Goal: Transaction & Acquisition: Purchase product/service

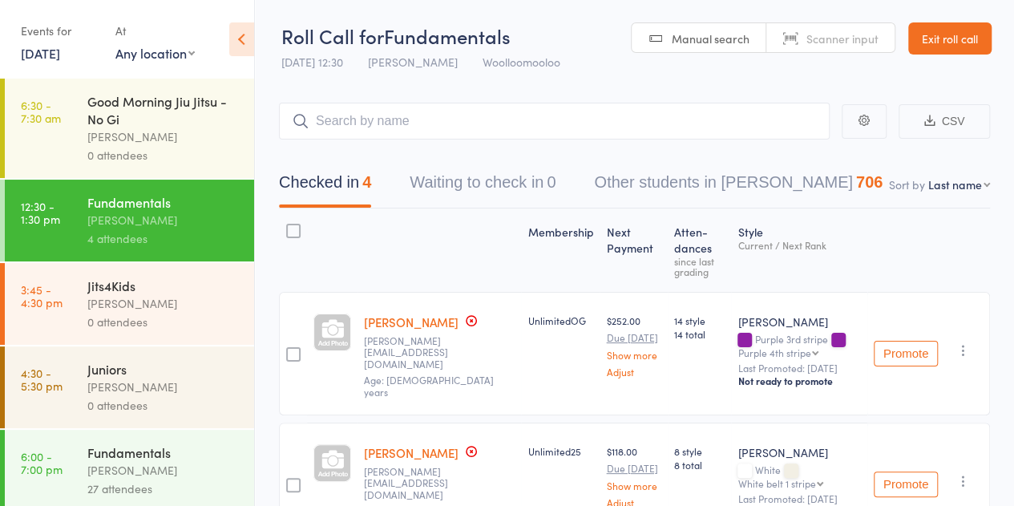
click at [140, 129] on div "[PERSON_NAME]" at bounding box center [163, 136] width 153 height 18
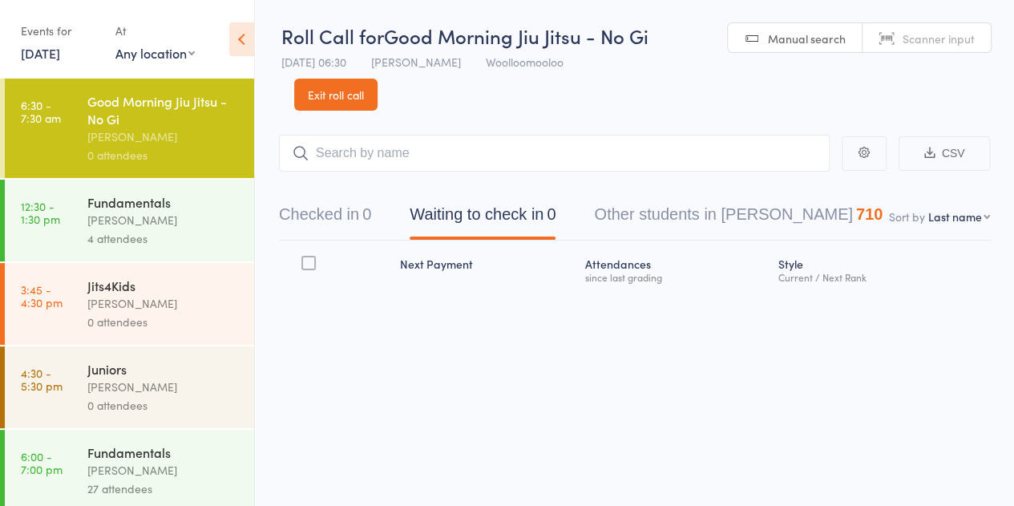
click at [356, 96] on link "Exit roll call" at bounding box center [335, 95] width 83 height 32
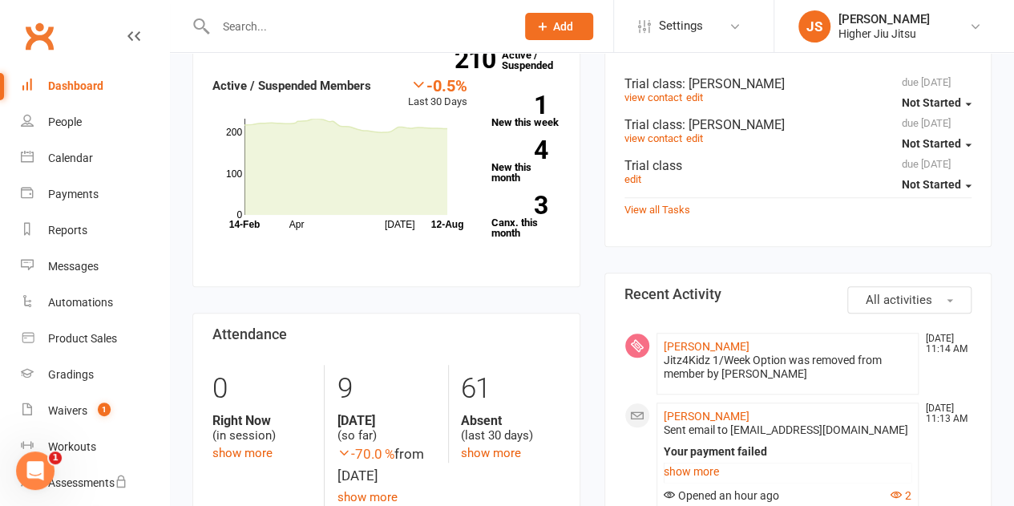
scroll to position [561, 0]
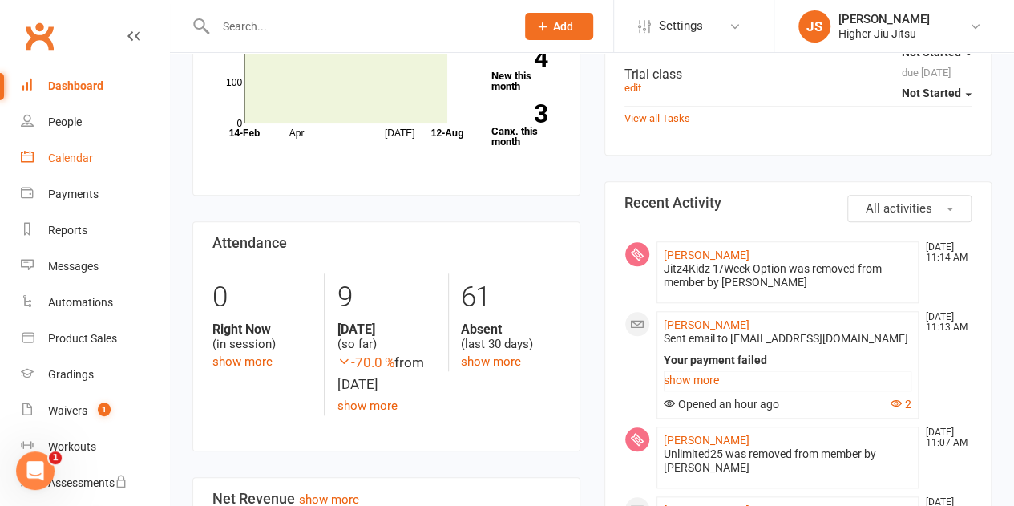
click at [82, 164] on div "Calendar" at bounding box center [70, 158] width 45 height 13
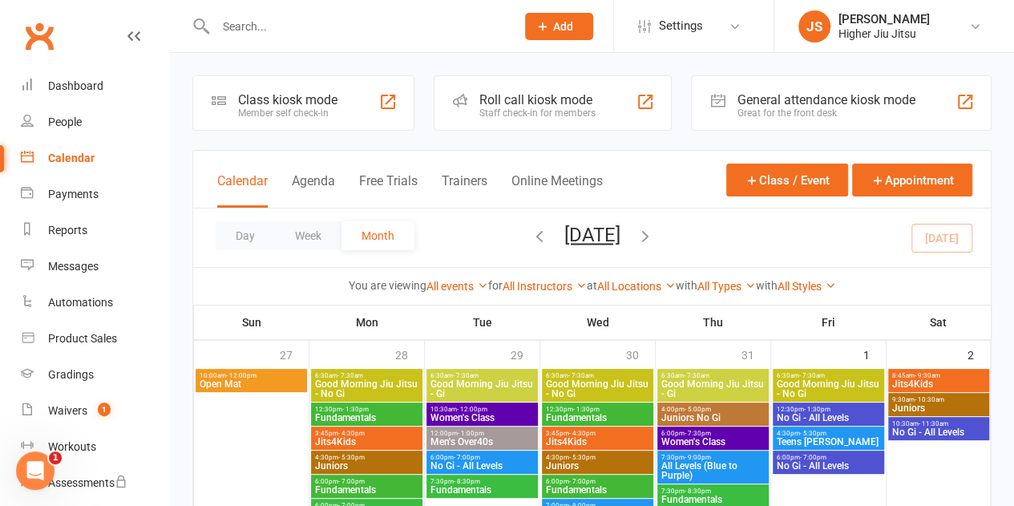
click at [571, 105] on div "Roll call kiosk mode" at bounding box center [537, 99] width 116 height 15
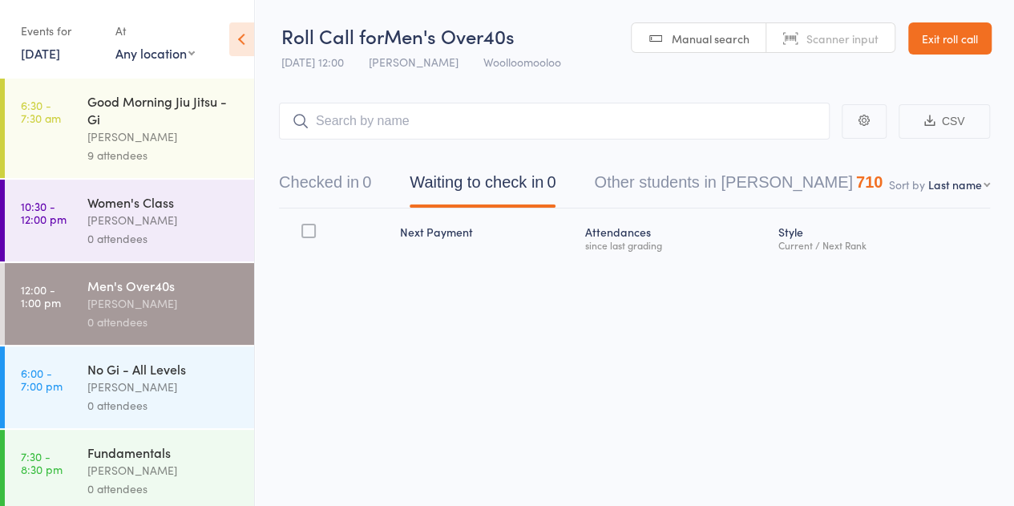
click at [160, 218] on div "[PERSON_NAME]" at bounding box center [163, 220] width 153 height 18
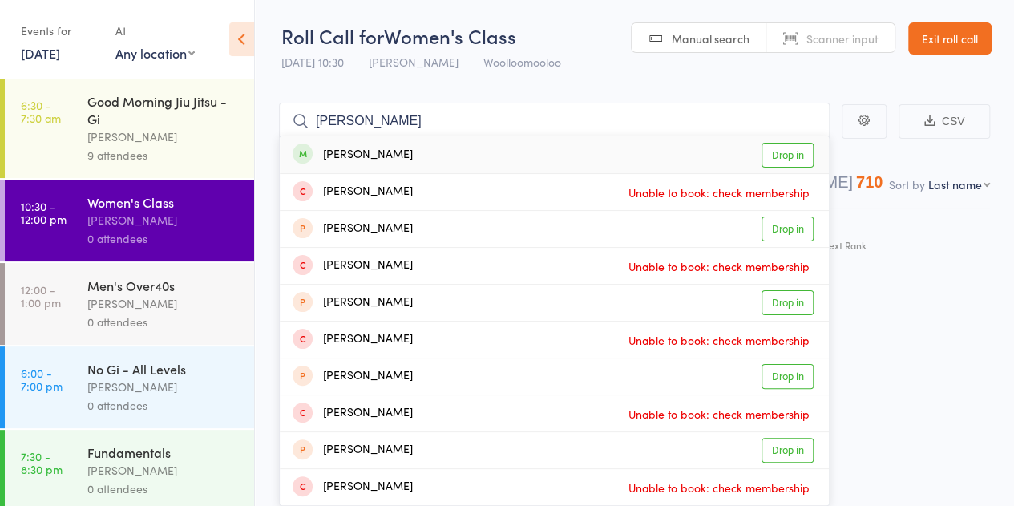
type input "[PERSON_NAME]"
click at [435, 160] on div "[PERSON_NAME] Drop in" at bounding box center [554, 154] width 549 height 37
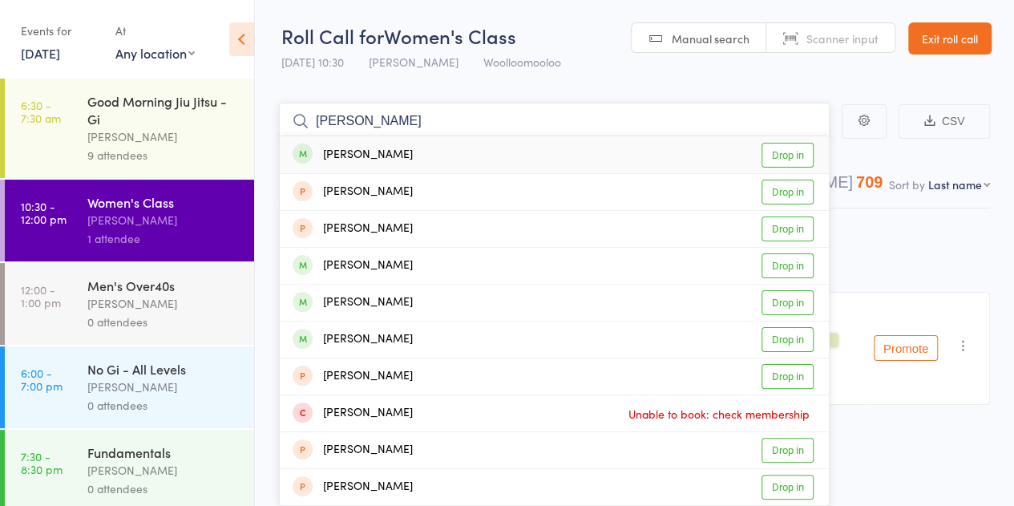
type input "maddie rose"
click at [423, 162] on div "Madeline Rose Drop in" at bounding box center [554, 154] width 549 height 37
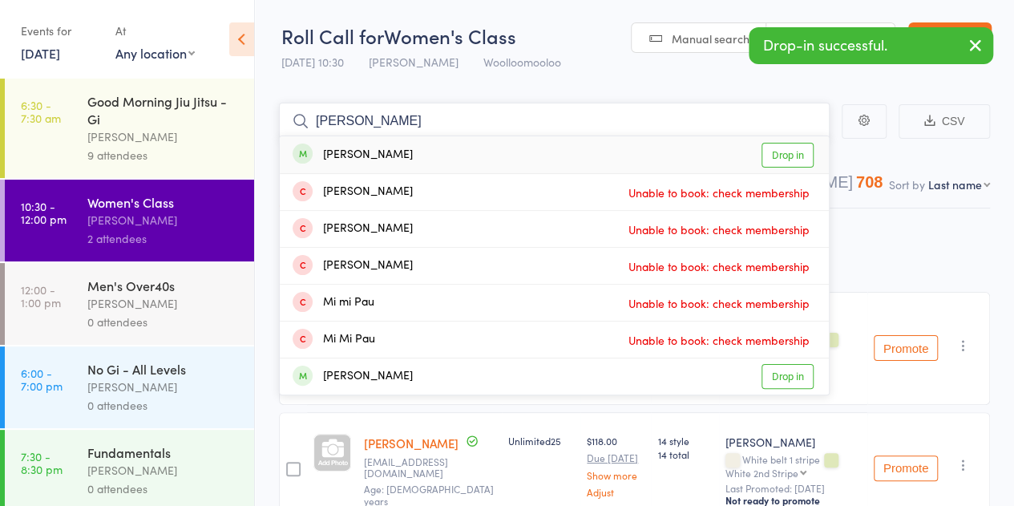
type input "miriam"
click at [427, 156] on div "Miriam Weipert Drop in" at bounding box center [554, 154] width 549 height 37
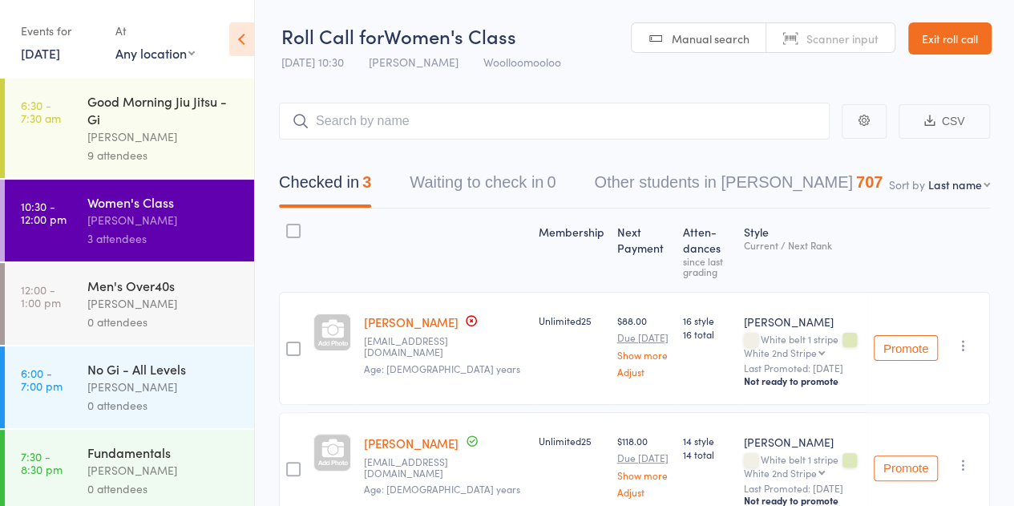
click at [60, 57] on link "12 Aug, 2025" at bounding box center [40, 53] width 39 height 18
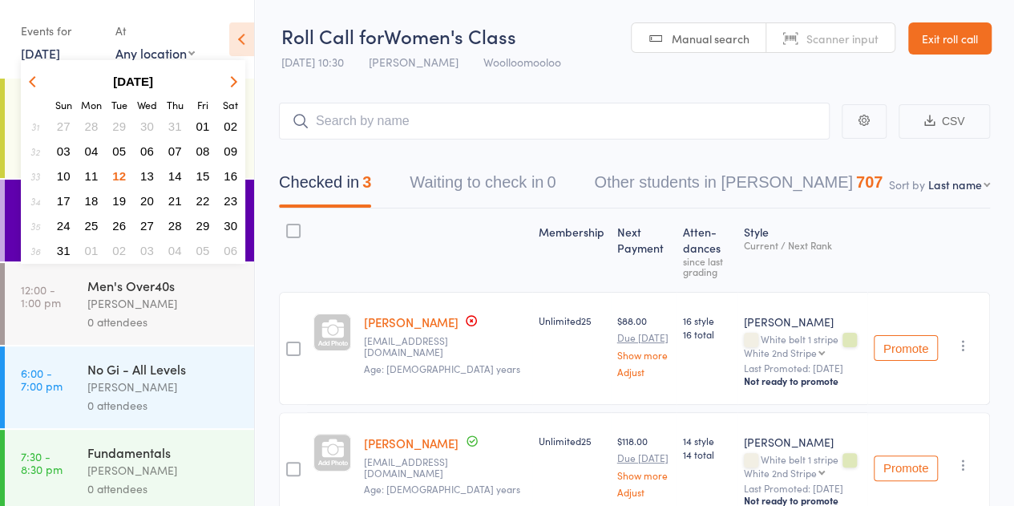
click at [137, 309] on div "[PERSON_NAME]" at bounding box center [163, 303] width 153 height 18
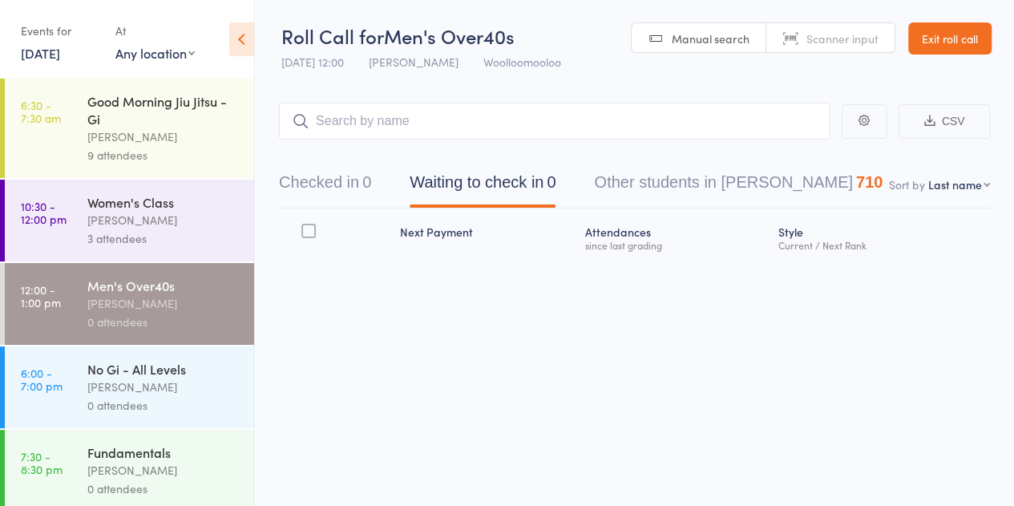
click at [58, 61] on link "12 Aug, 2025" at bounding box center [40, 53] width 39 height 18
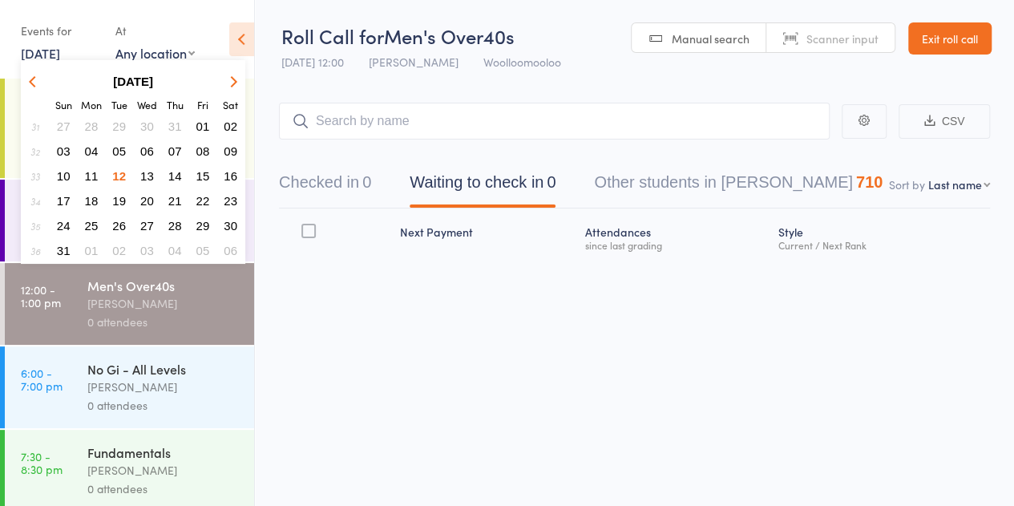
click at [98, 174] on button "11" at bounding box center [91, 176] width 25 height 22
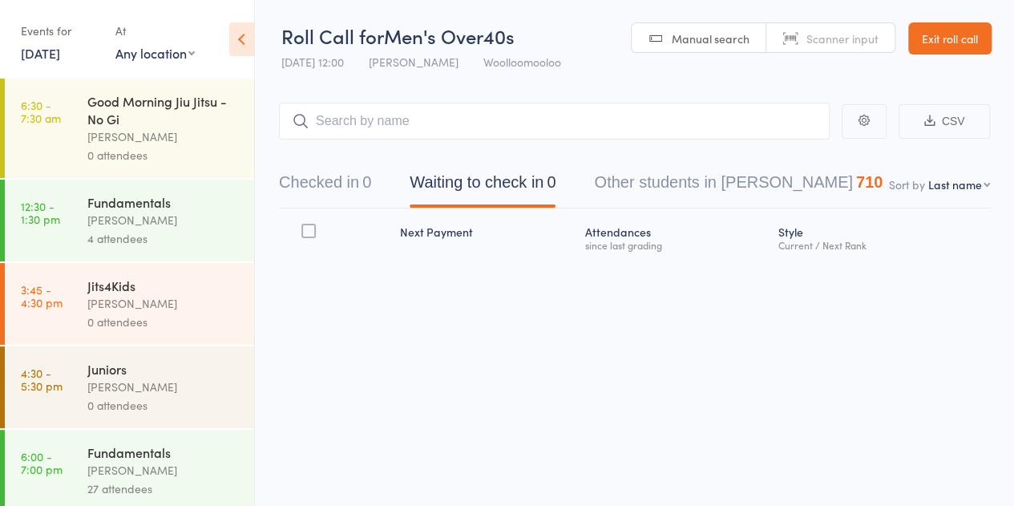
click at [149, 130] on div "[PERSON_NAME]" at bounding box center [163, 136] width 153 height 18
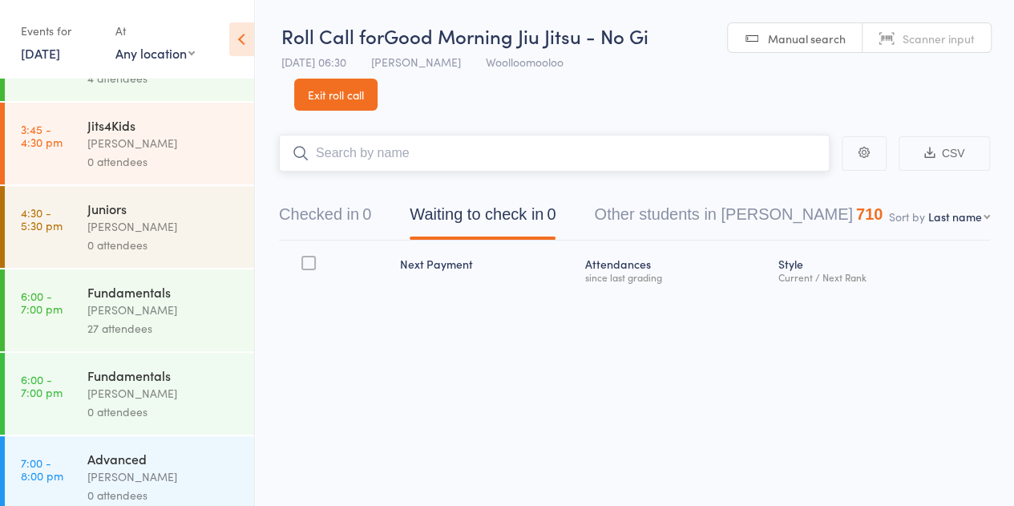
scroll to position [173, 0]
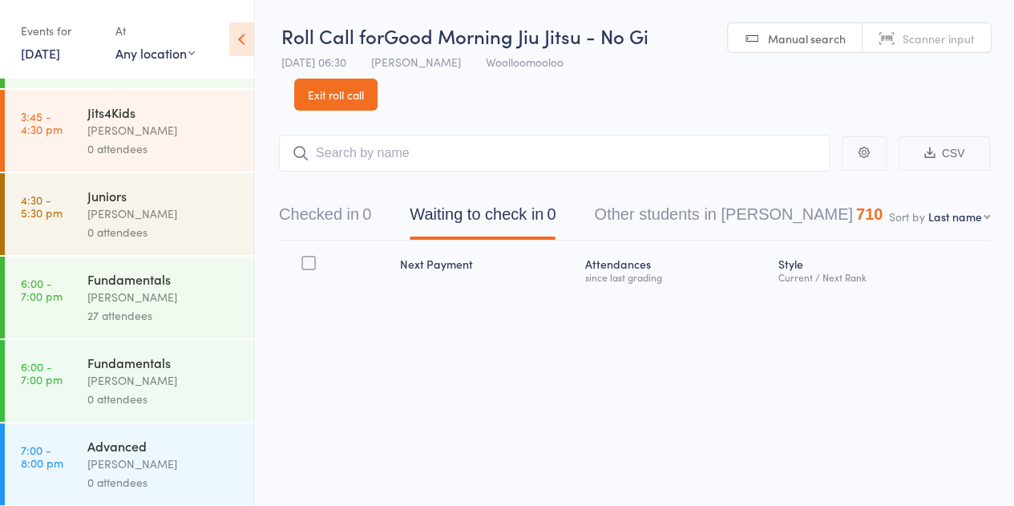
click at [160, 456] on div "[PERSON_NAME]" at bounding box center [163, 464] width 153 height 18
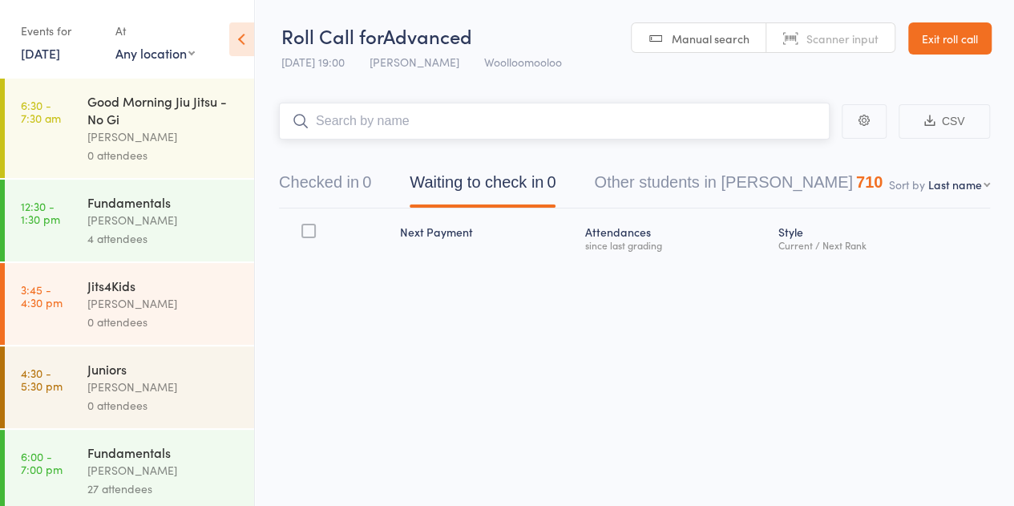
click at [342, 124] on input "search" at bounding box center [554, 121] width 551 height 37
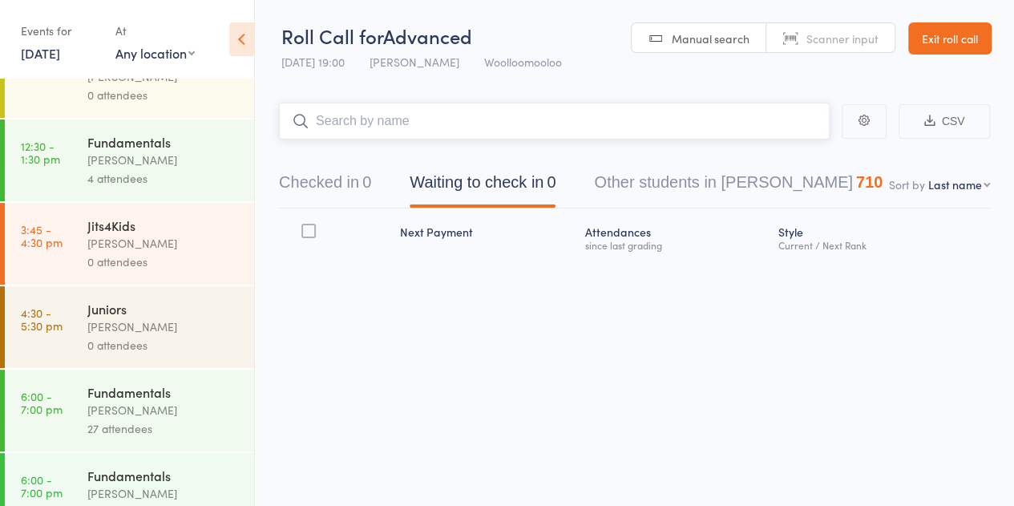
scroll to position [173, 0]
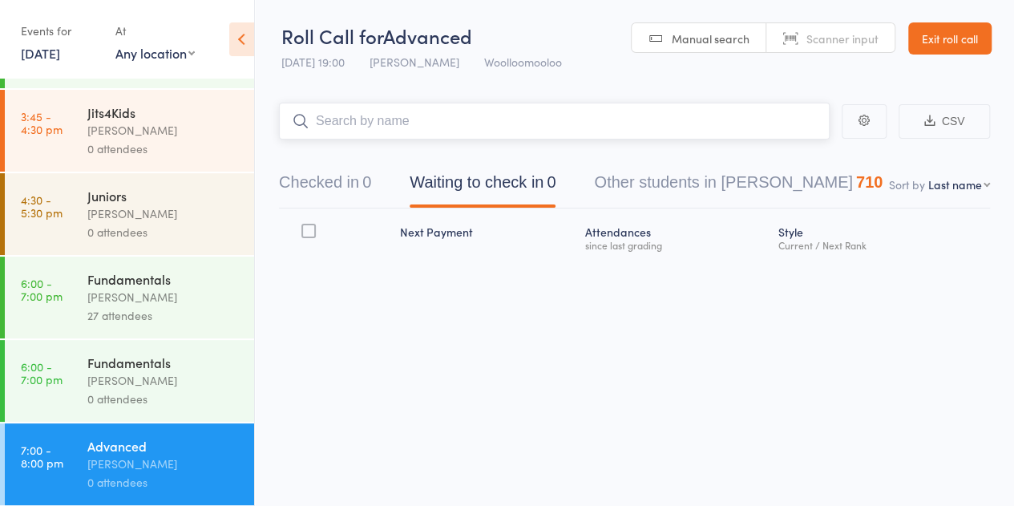
click at [361, 125] on input "search" at bounding box center [554, 121] width 551 height 37
type input "ellie treloar"
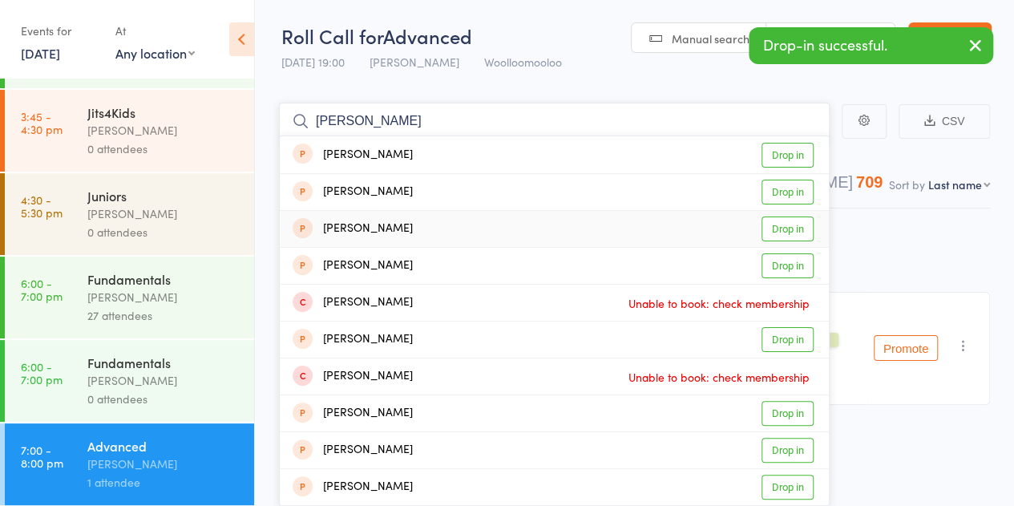
scroll to position [1, 0]
type input "josh w"
click at [430, 445] on div "Joshua Watkins Drop in" at bounding box center [554, 449] width 549 height 36
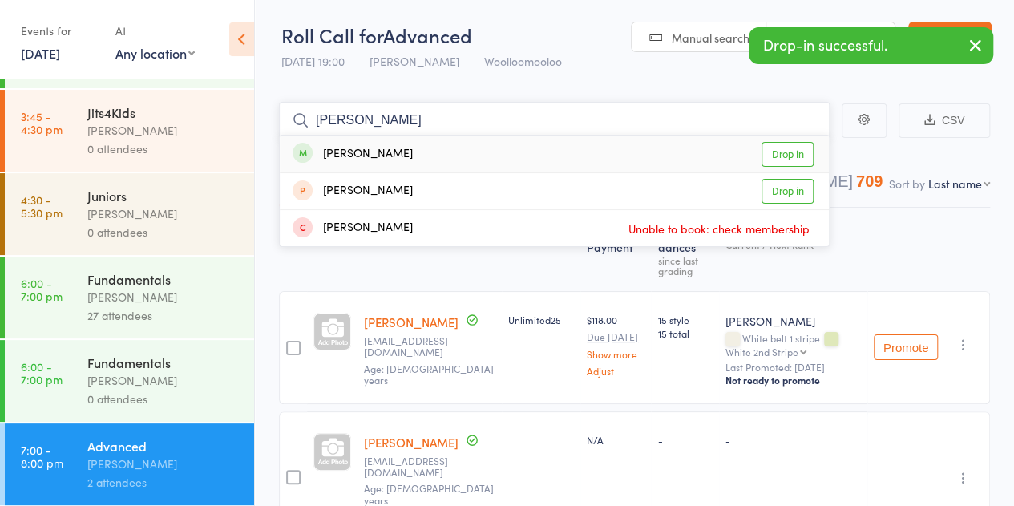
type input "veale"
click at [539, 160] on div "Nick Veale Drop in" at bounding box center [554, 153] width 549 height 37
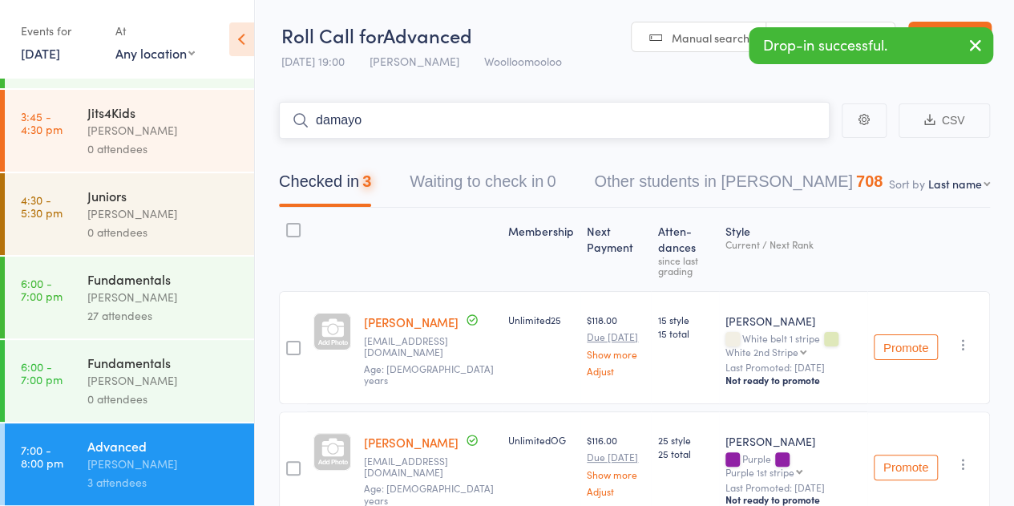
type input "damayo"
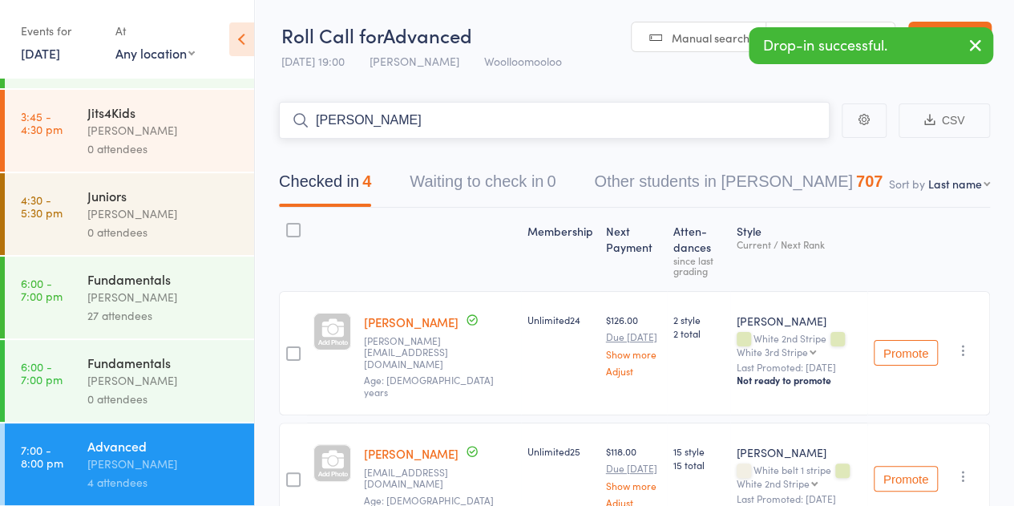
type input "vlad zlot"
type input "shan gao"
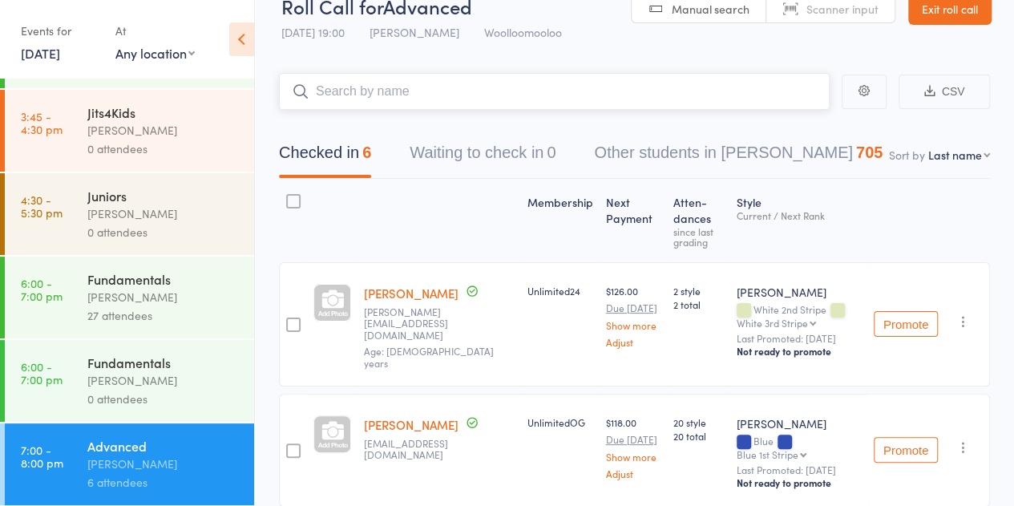
scroll to position [0, 0]
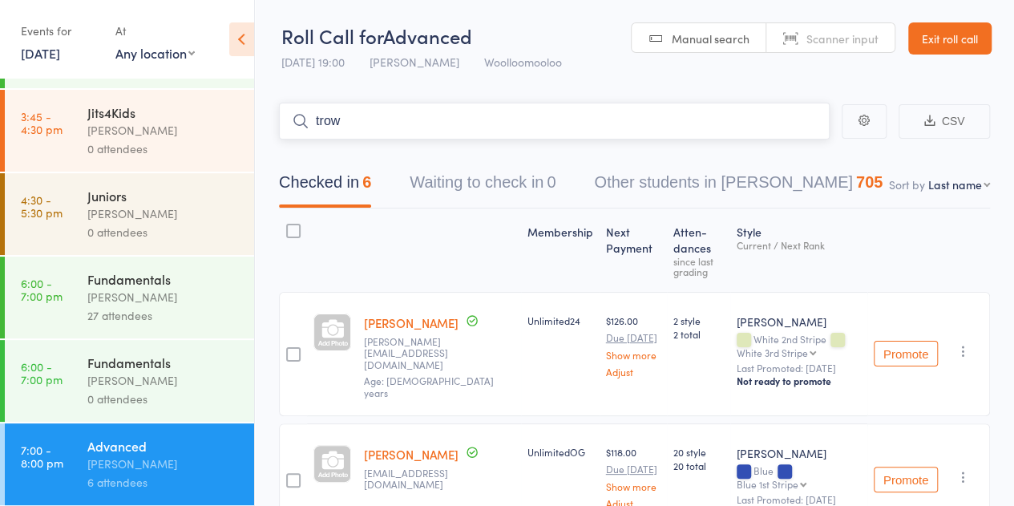
type input "trow"
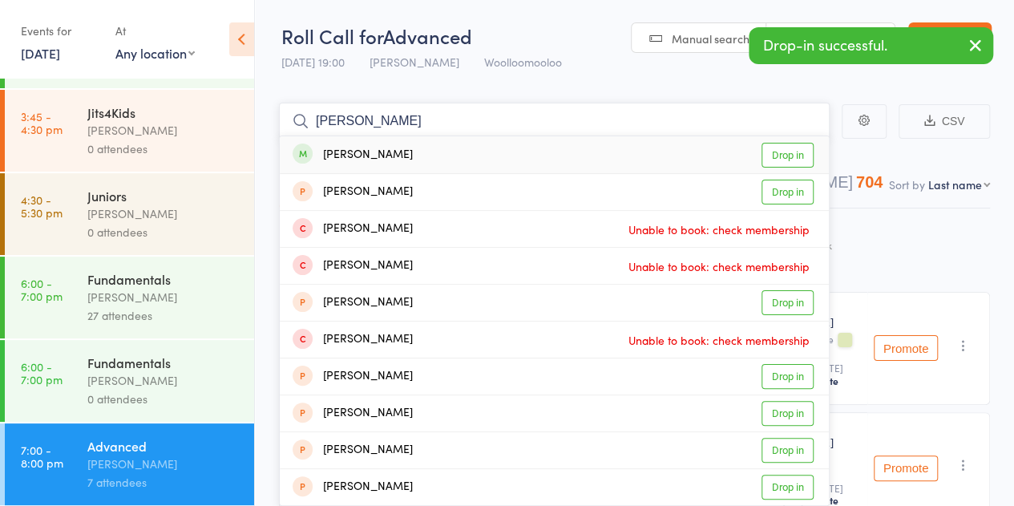
type input "dawson"
click at [447, 153] on div "Max Dawson Drop in" at bounding box center [554, 154] width 549 height 37
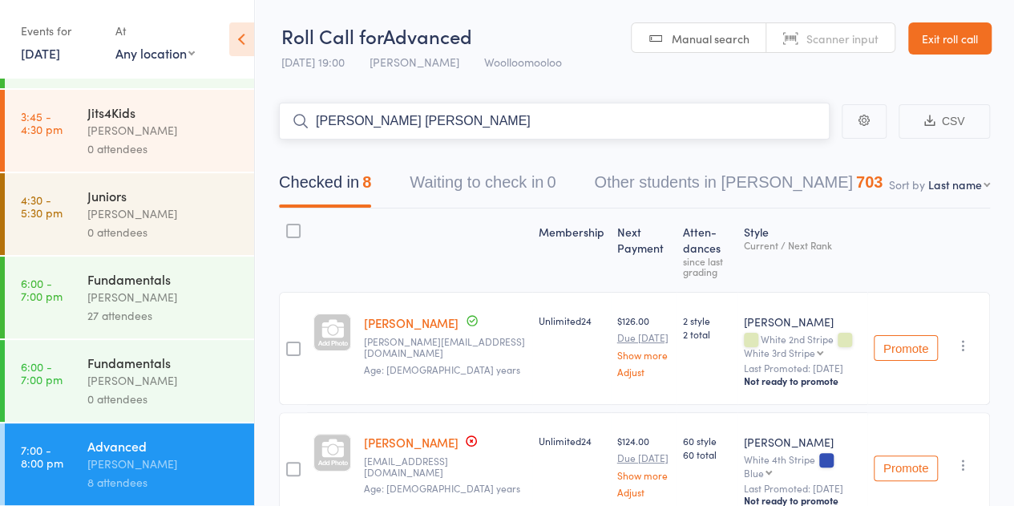
type input "chirs lee kam"
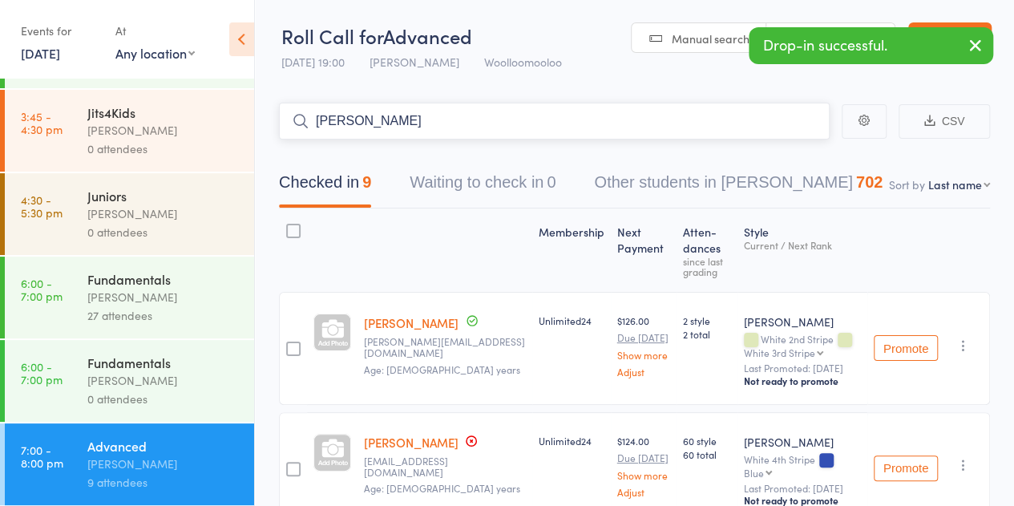
type input "peter taylor"
type input "hapson"
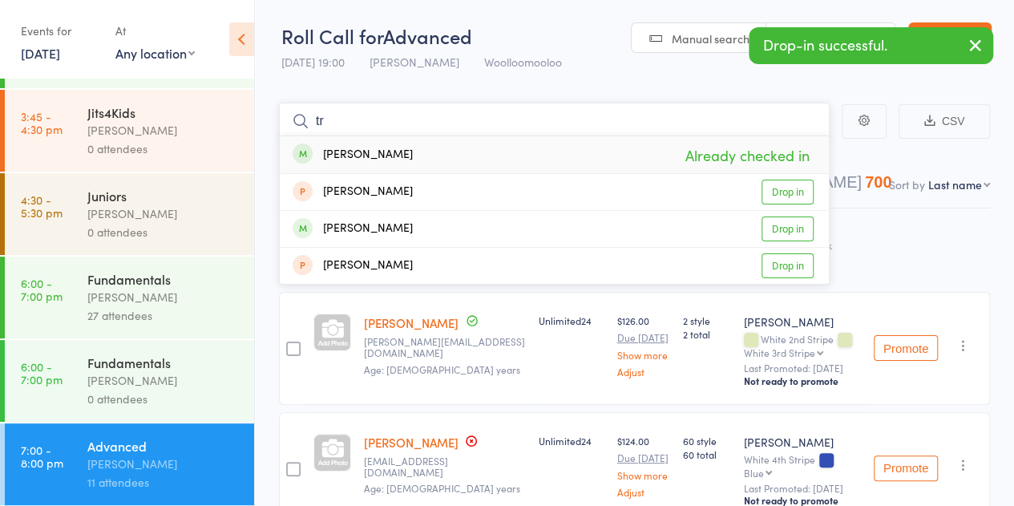
type input "t"
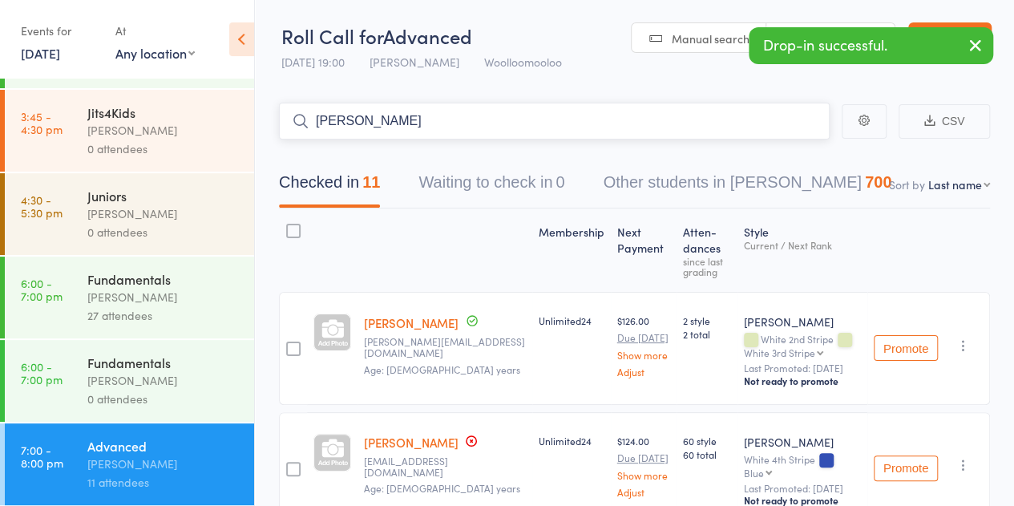
type input "josh simpson"
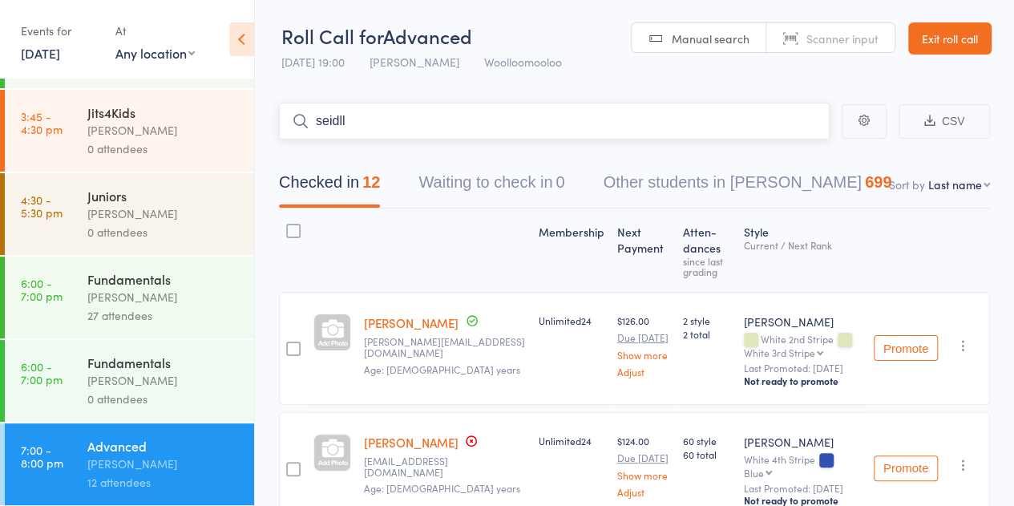
type input "seidll"
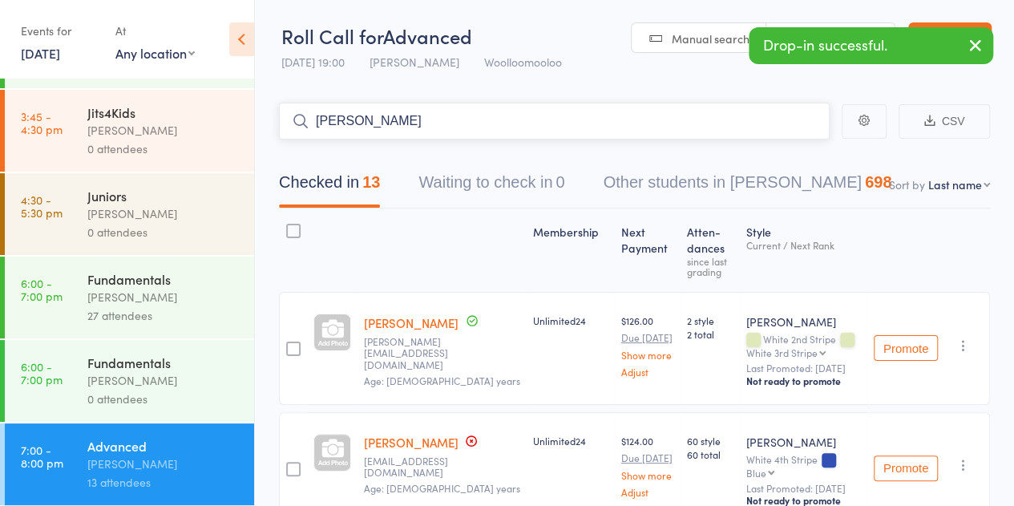
type input "thom harrison"
type input "dan parram"
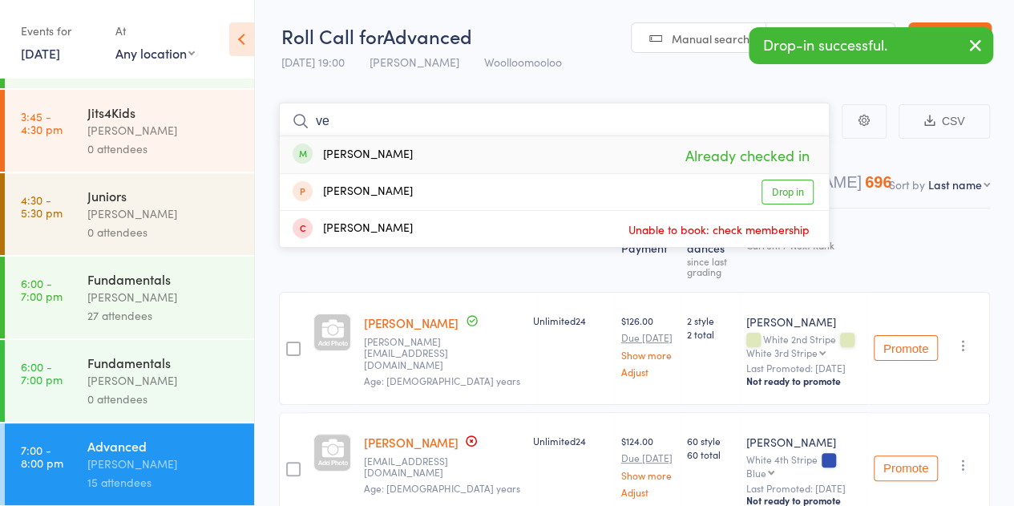
type input "v"
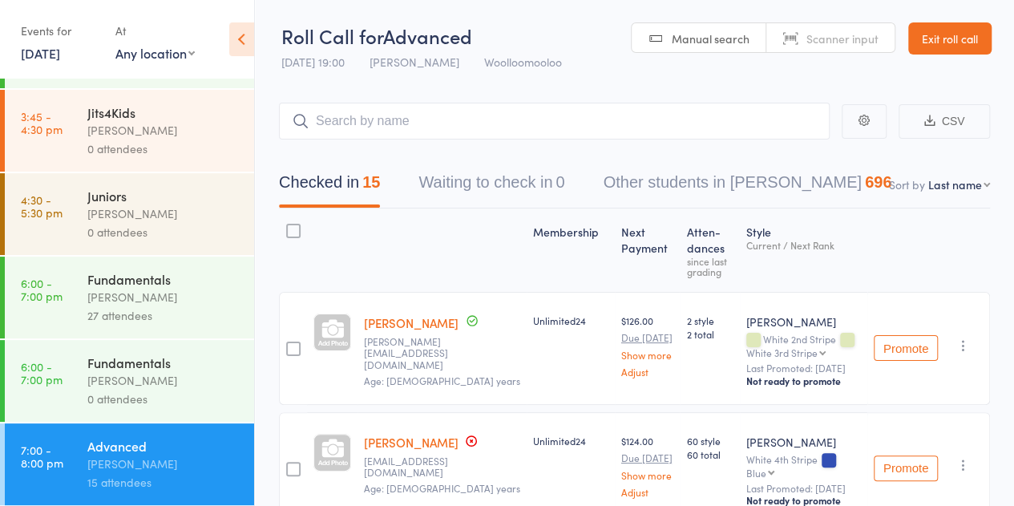
click at [174, 214] on div "John Smallios" at bounding box center [163, 213] width 153 height 18
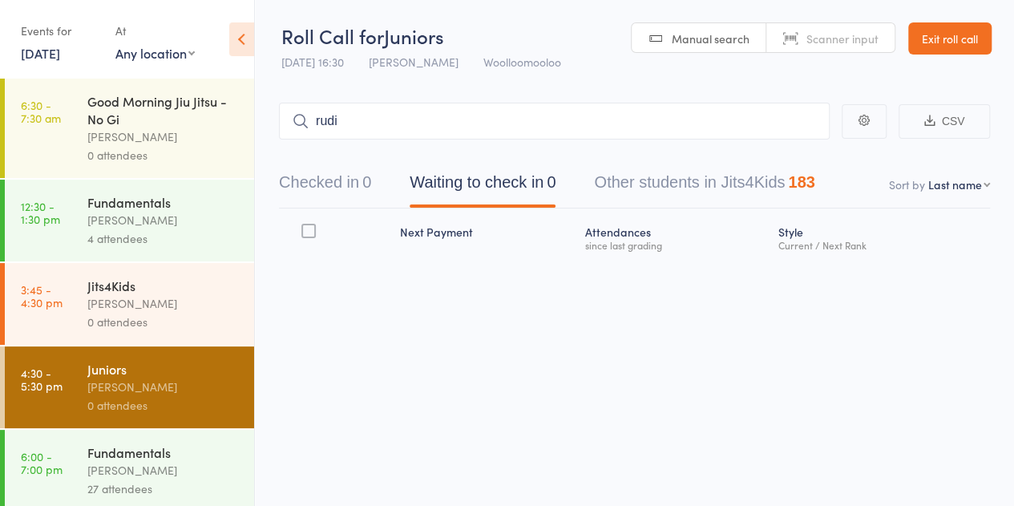
type input "rudi"
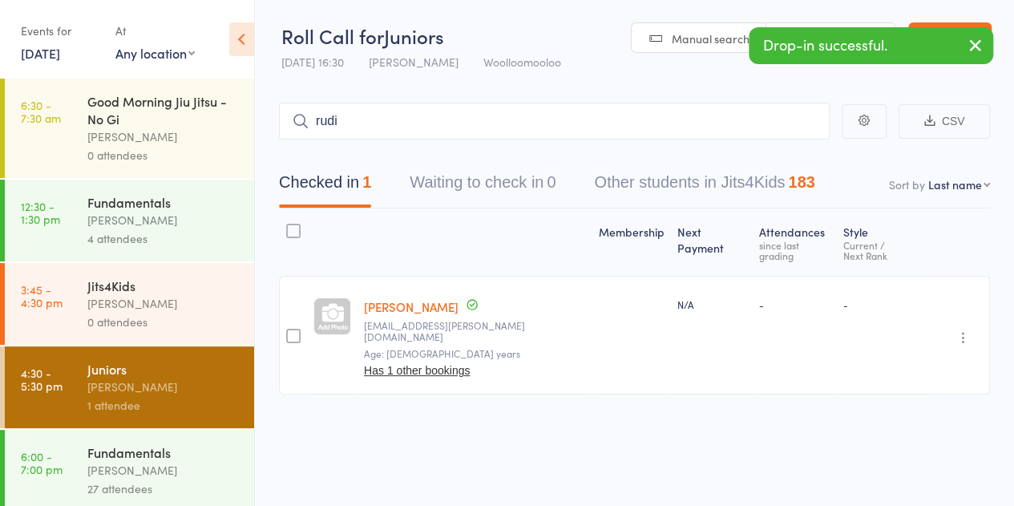
type input "rudi"
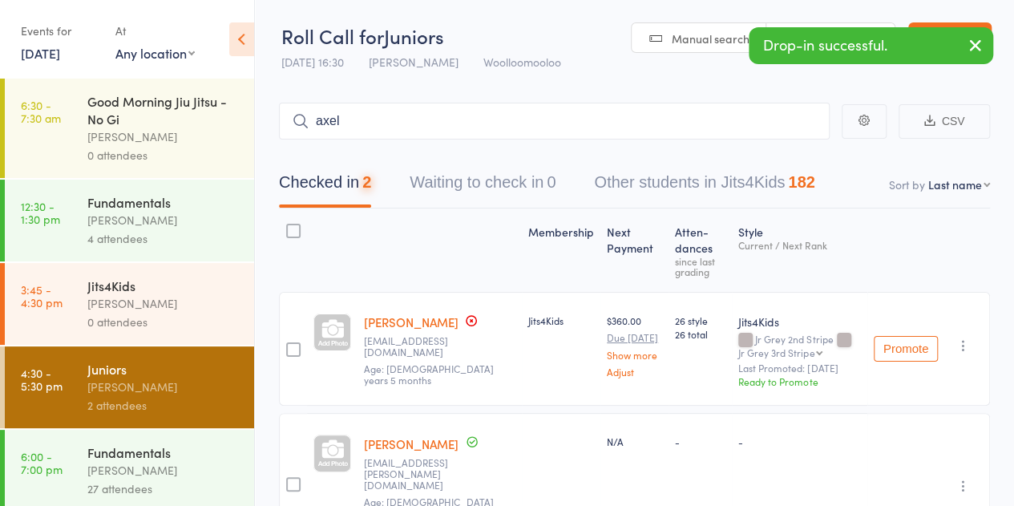
type input "axel"
type input "edward lee"
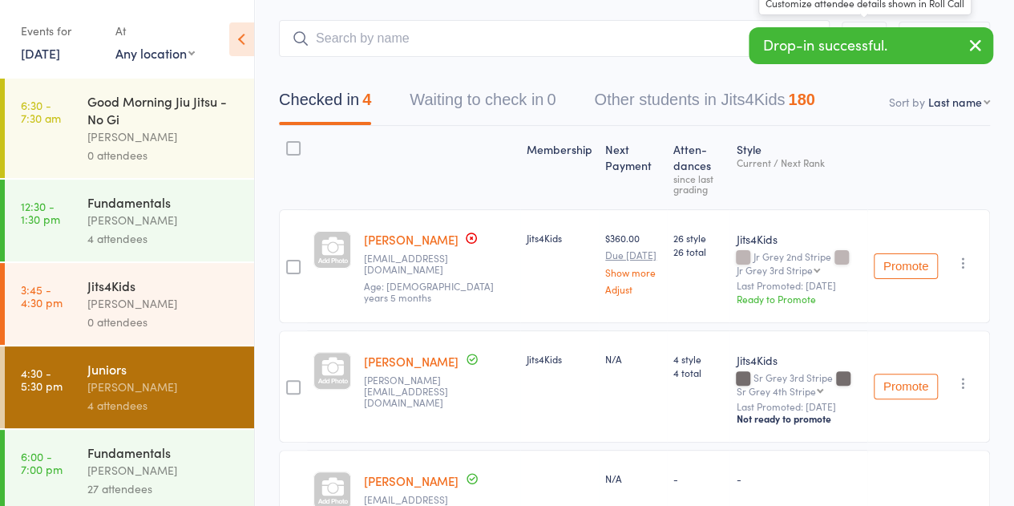
scroll to position [160, 0]
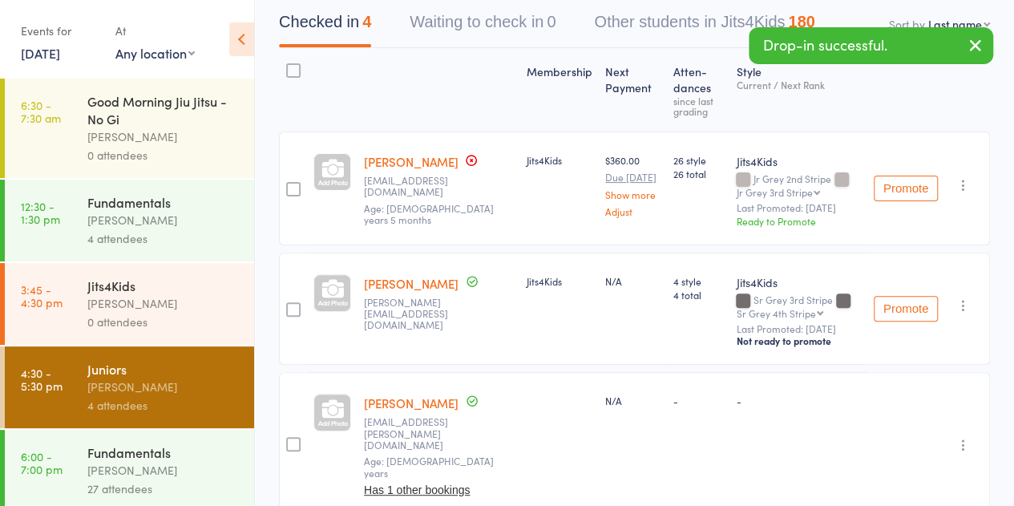
click at [899, 305] on button "Promote" at bounding box center [906, 309] width 64 height 26
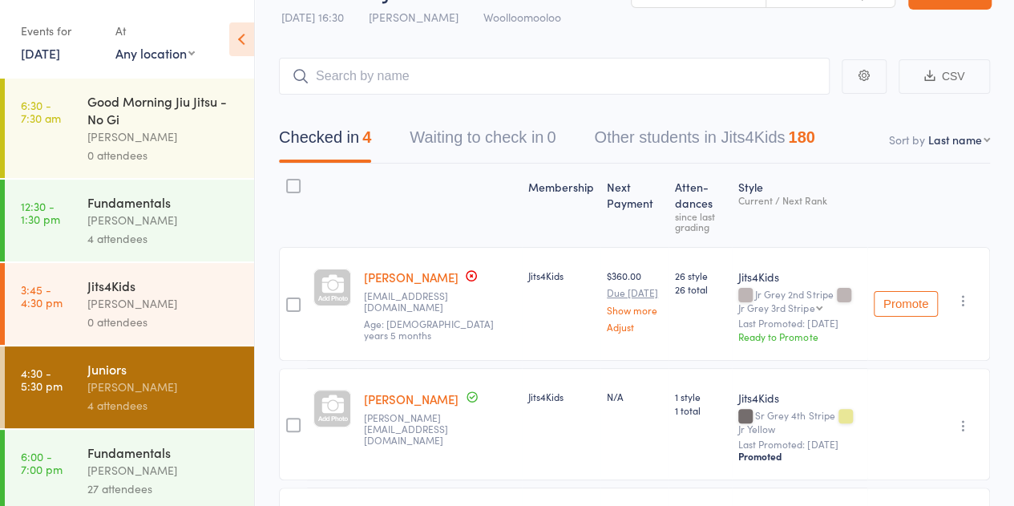
scroll to position [0, 0]
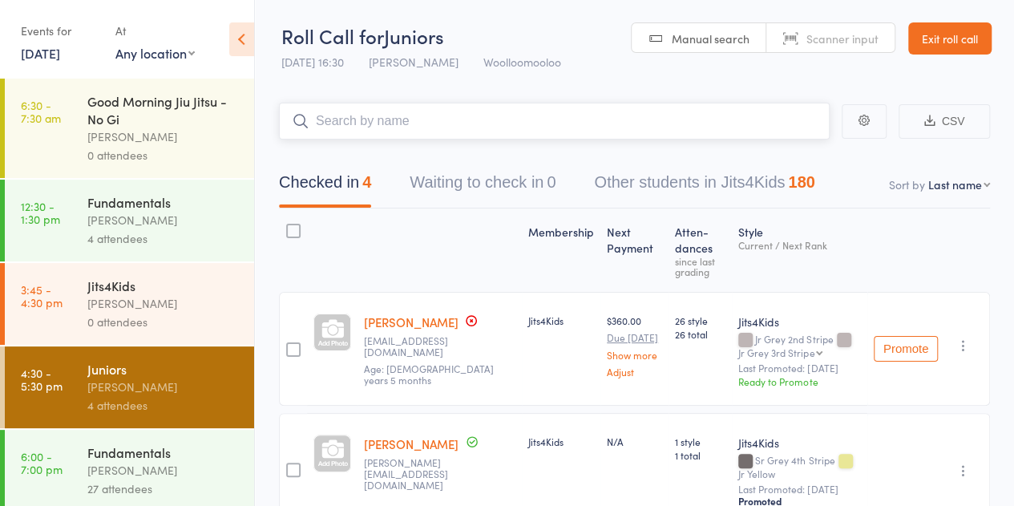
click at [418, 121] on input "search" at bounding box center [554, 121] width 551 height 37
type input "atticus"
type input "c"
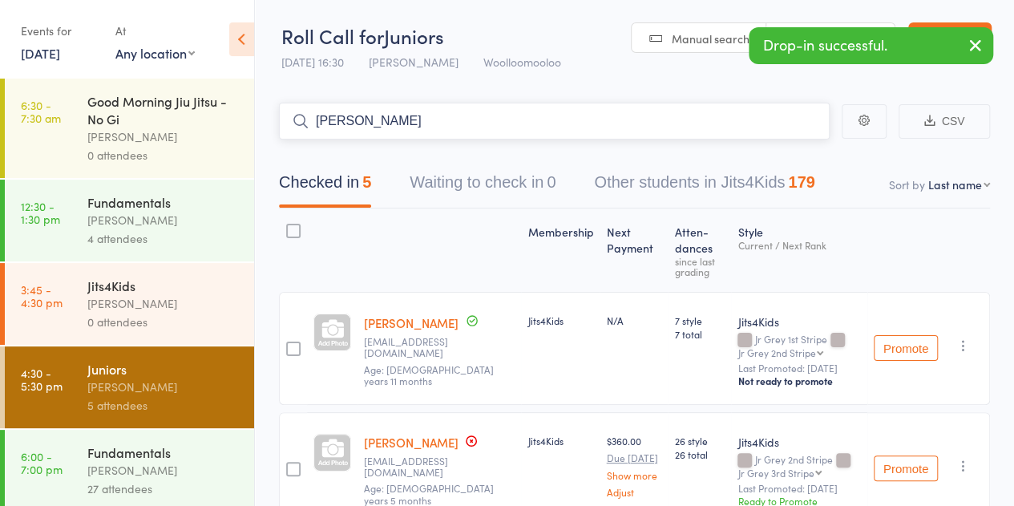
type input "xavier costas"
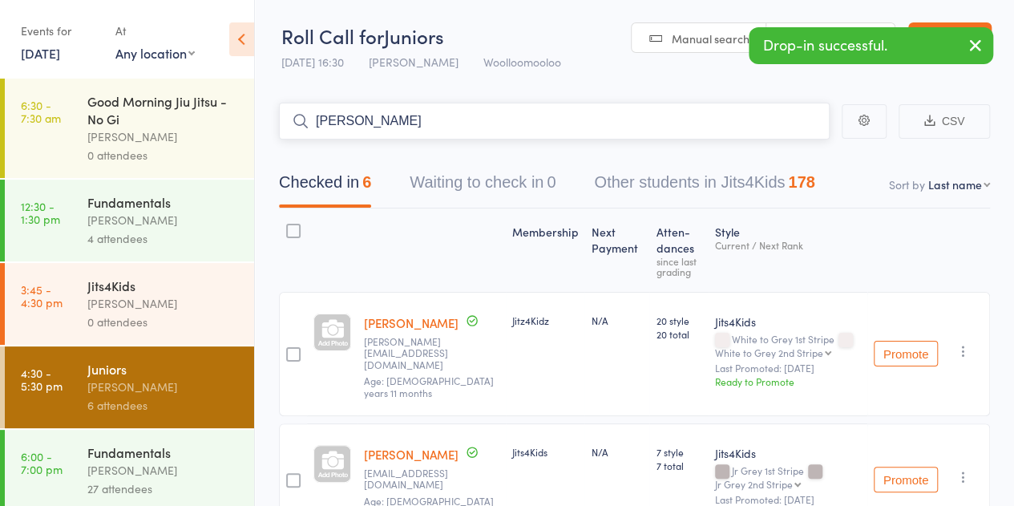
type input "aaron cachola"
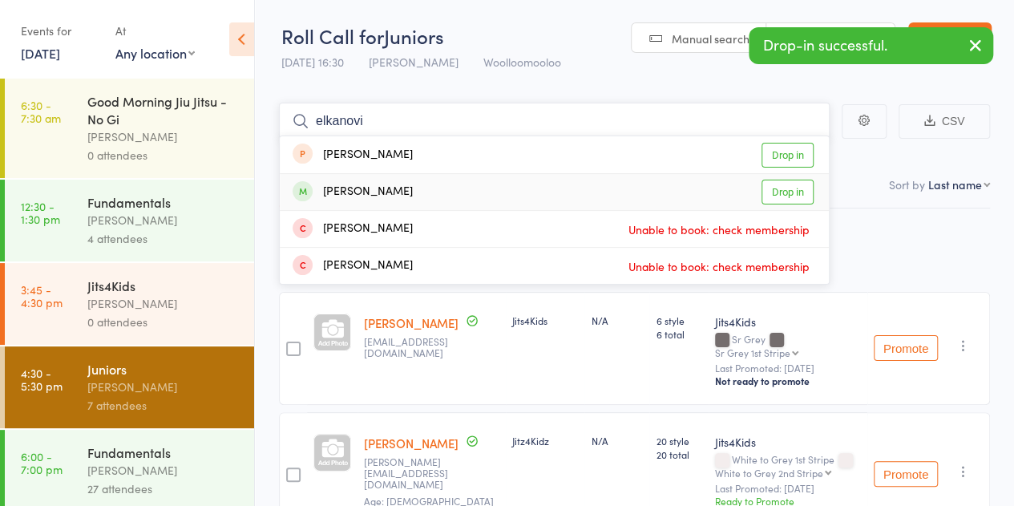
type input "elkanovi"
click at [443, 190] on div "Martin Elkanovich Drop in" at bounding box center [554, 192] width 549 height 36
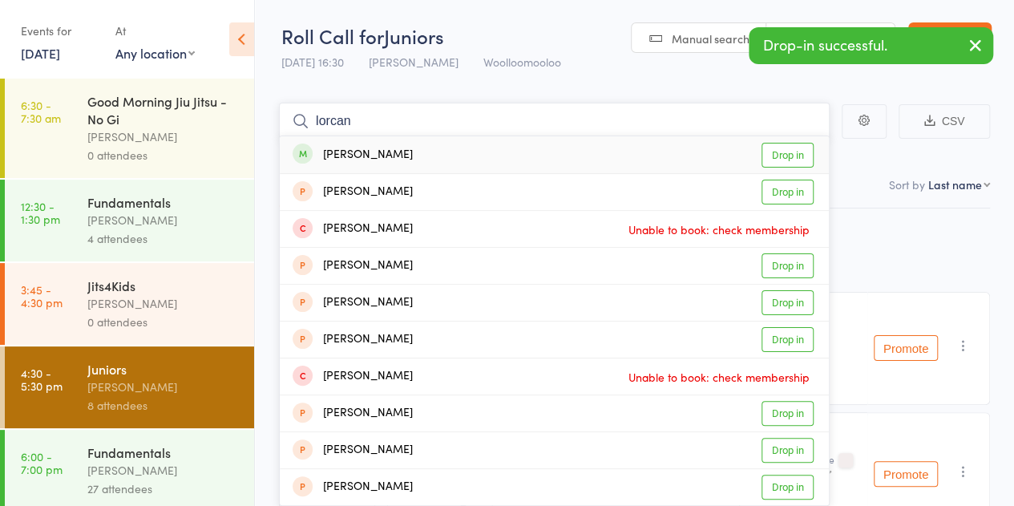
type input "lorcan"
click at [476, 160] on div "Lorcan Murnane Drop in" at bounding box center [554, 154] width 549 height 37
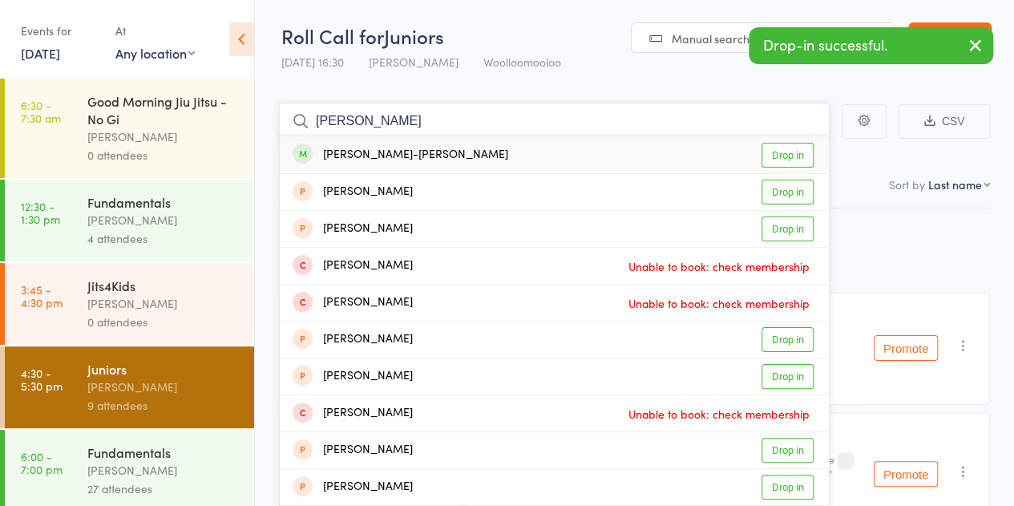
type input "carter leoit"
click at [436, 155] on div "Carter-James Leota Drop in" at bounding box center [554, 154] width 549 height 37
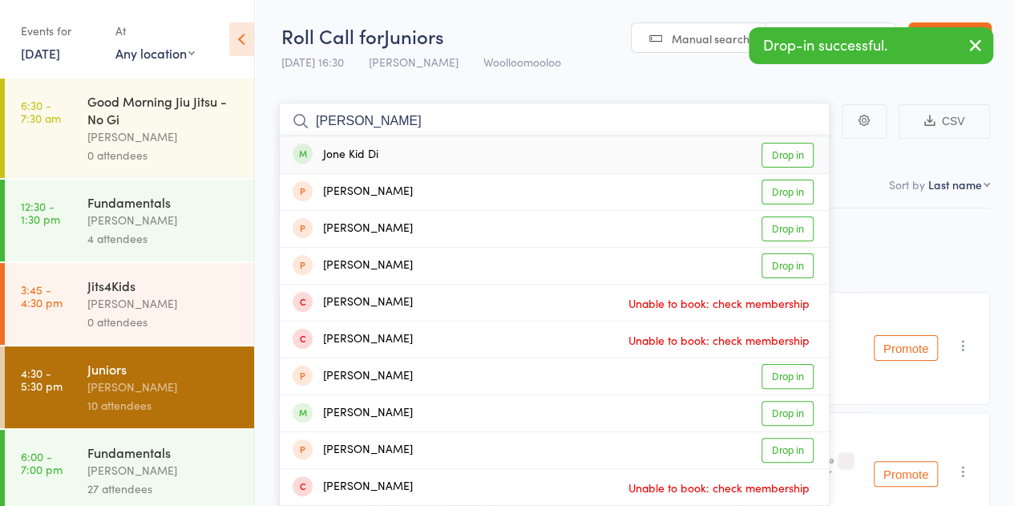
type input "jone kid"
click at [383, 158] on div "Jone Kid Di Drop in" at bounding box center [554, 154] width 549 height 37
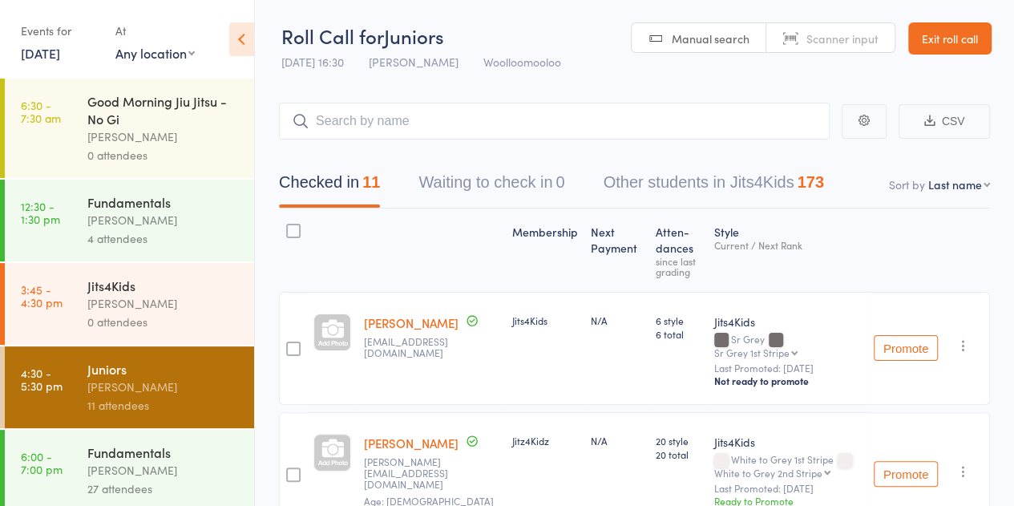
click at [944, 46] on link "Exit roll call" at bounding box center [949, 38] width 83 height 32
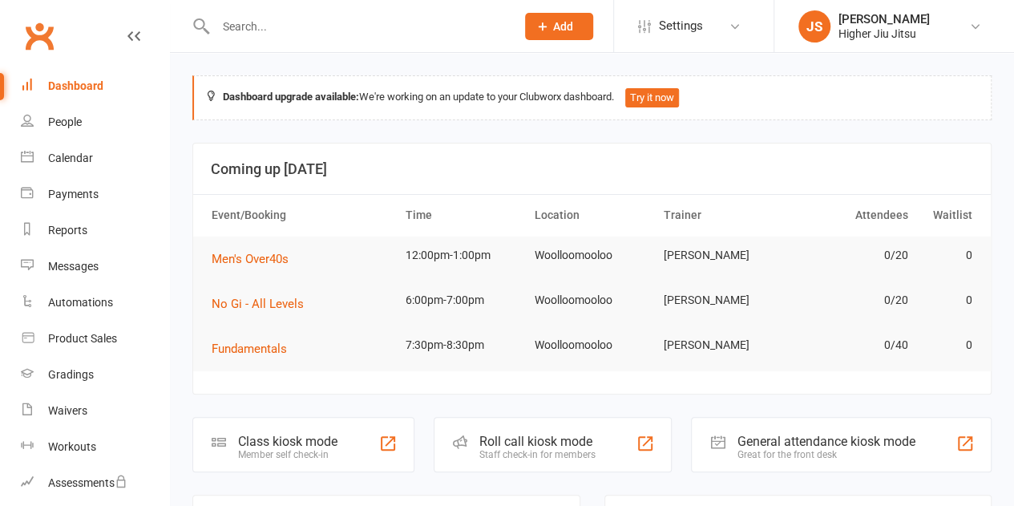
click at [397, 36] on input "text" at bounding box center [358, 26] width 294 height 22
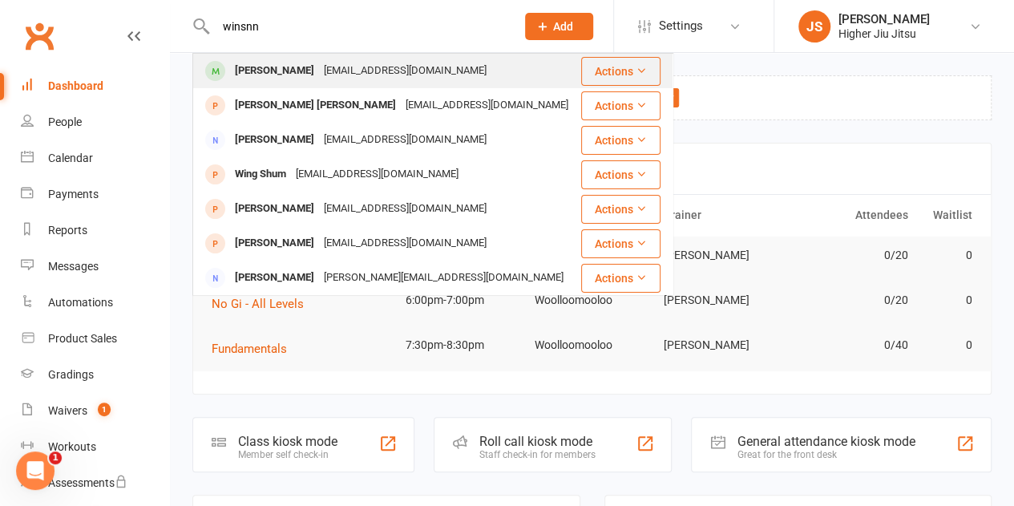
type input "winsnn"
click at [359, 68] on div "[EMAIL_ADDRESS][DOMAIN_NAME]" at bounding box center [405, 70] width 172 height 23
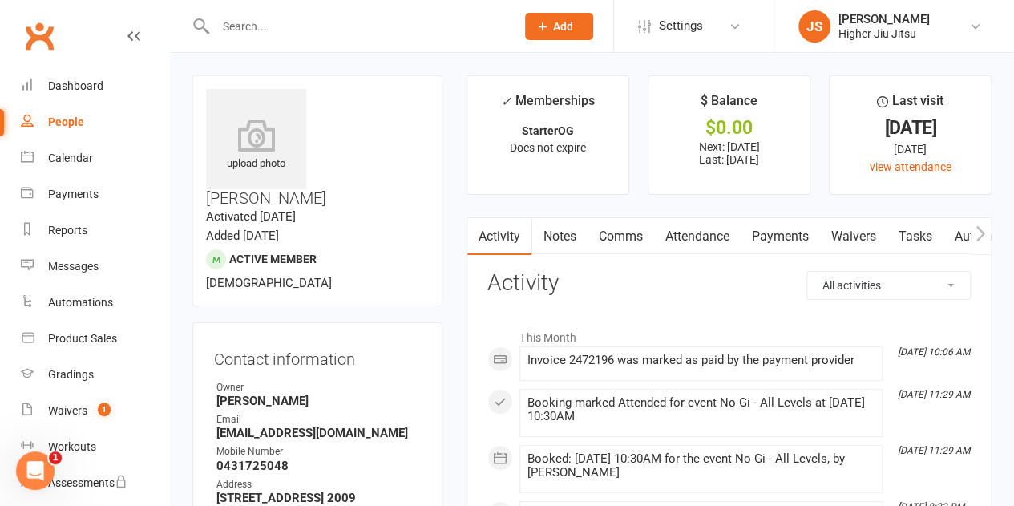
click at [762, 236] on link "Payments" at bounding box center [779, 236] width 79 height 37
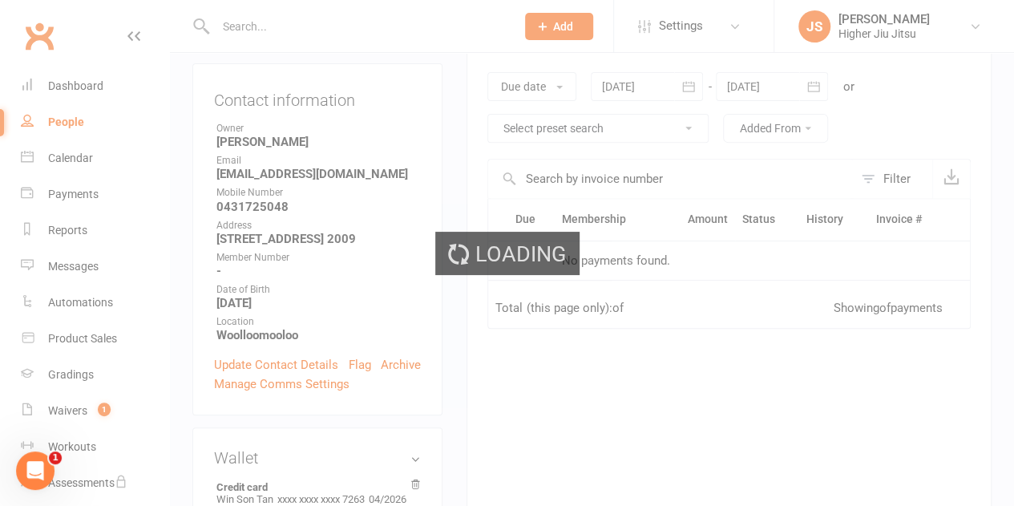
scroll to position [321, 0]
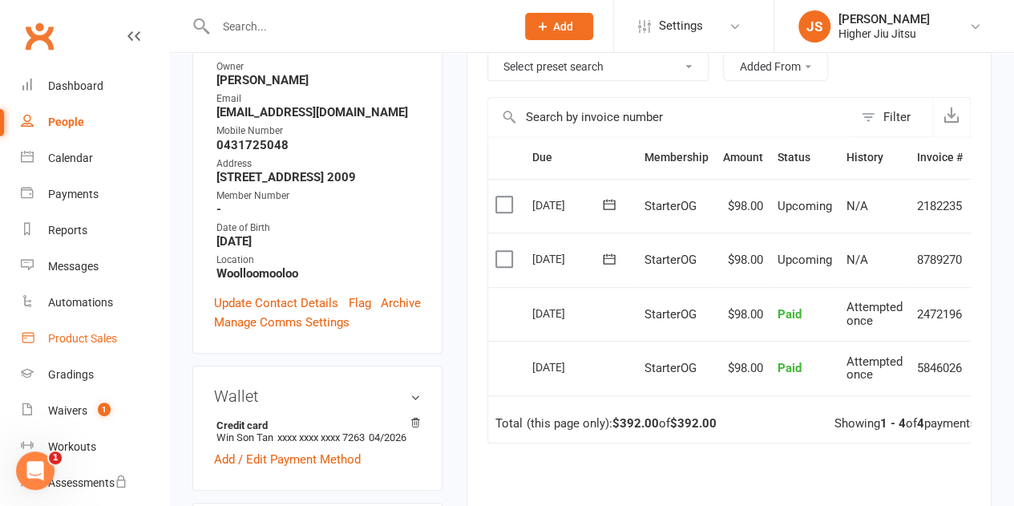
click at [103, 350] on link "Product Sales" at bounding box center [95, 339] width 148 height 36
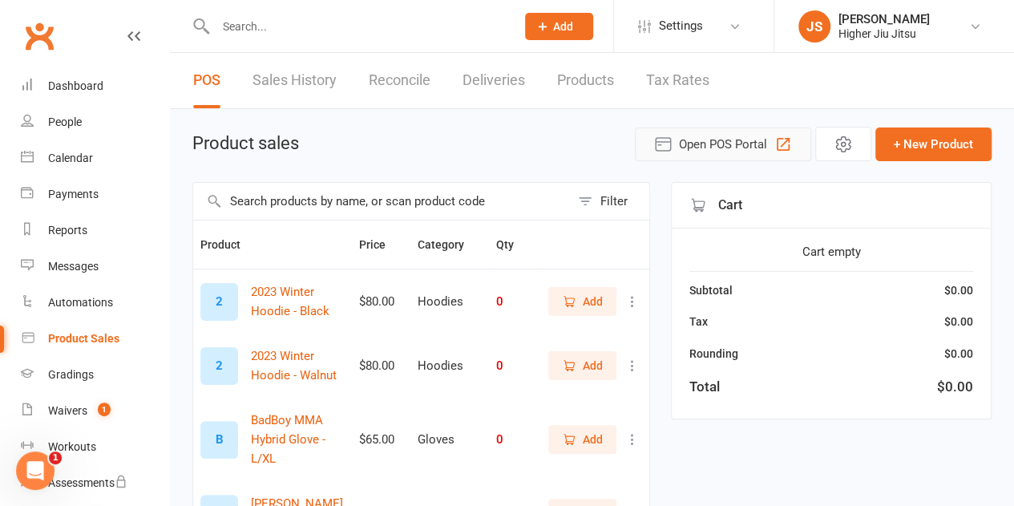
click at [718, 149] on span "Open POS Portal" at bounding box center [723, 144] width 88 height 19
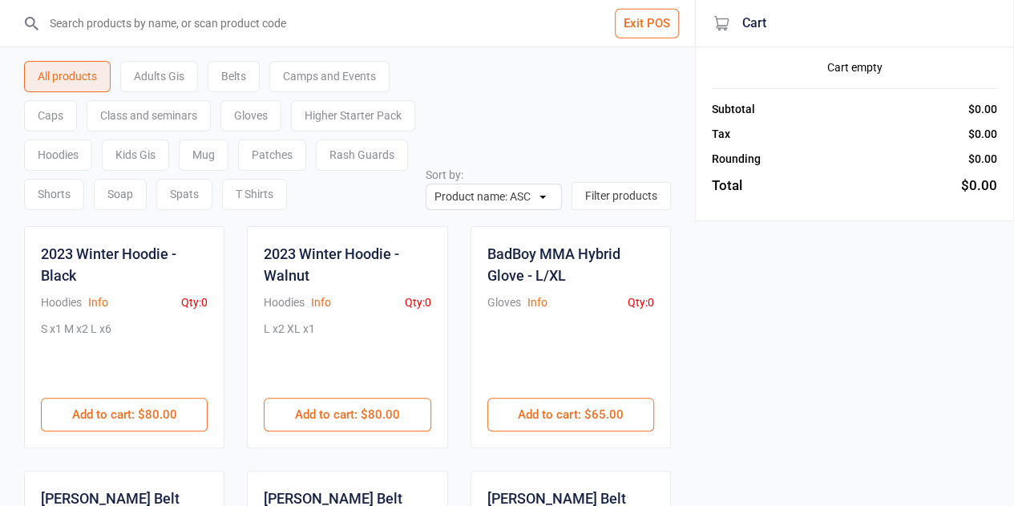
click at [305, 28] on input "search" at bounding box center [357, 23] width 631 height 46
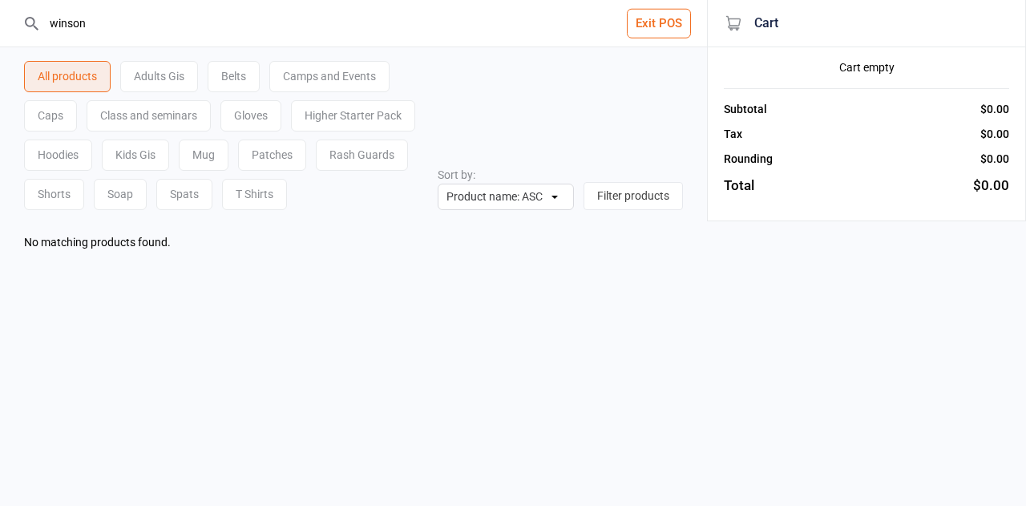
drag, startPoint x: 95, startPoint y: 23, endPoint x: 43, endPoint y: 28, distance: 51.5
click at [43, 28] on input "winson" at bounding box center [363, 23] width 643 height 46
type input "winson"
click at [353, 155] on div "Rash Guards" at bounding box center [362, 154] width 92 height 31
drag, startPoint x: 77, startPoint y: 23, endPoint x: 0, endPoint y: 22, distance: 77.0
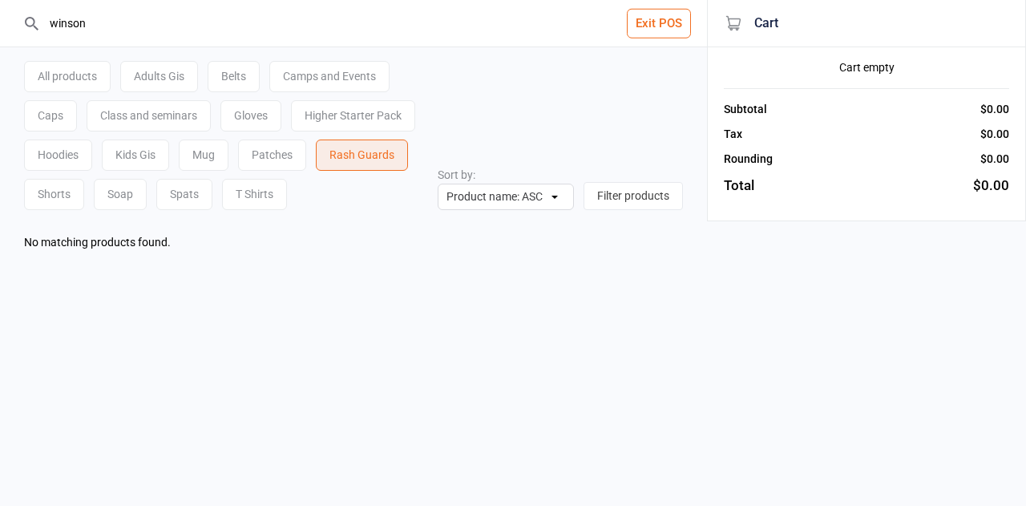
click at [0, 22] on header "winson Exit POS" at bounding box center [353, 23] width 707 height 47
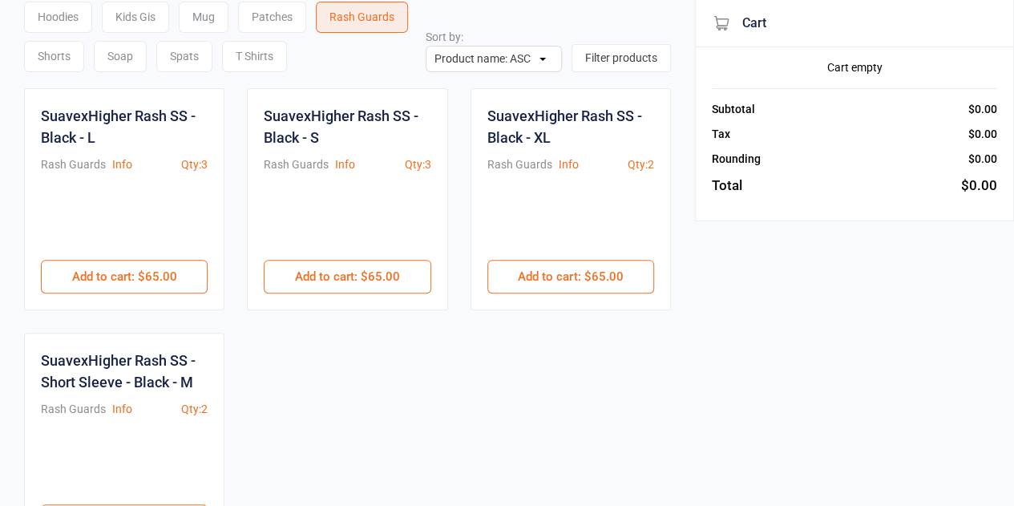
scroll to position [160, 0]
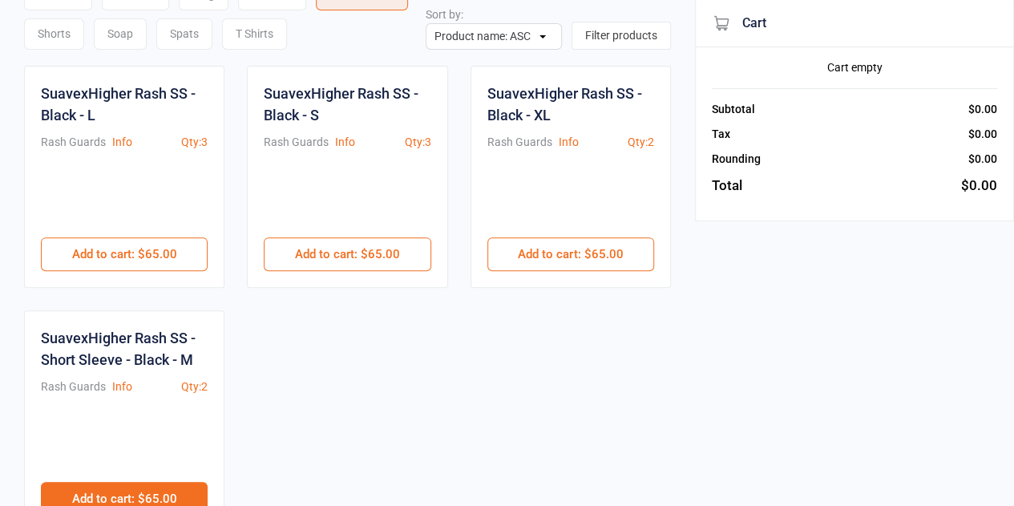
type input "black"
click at [159, 501] on button "Add to cart : $65.00" at bounding box center [124, 499] width 167 height 34
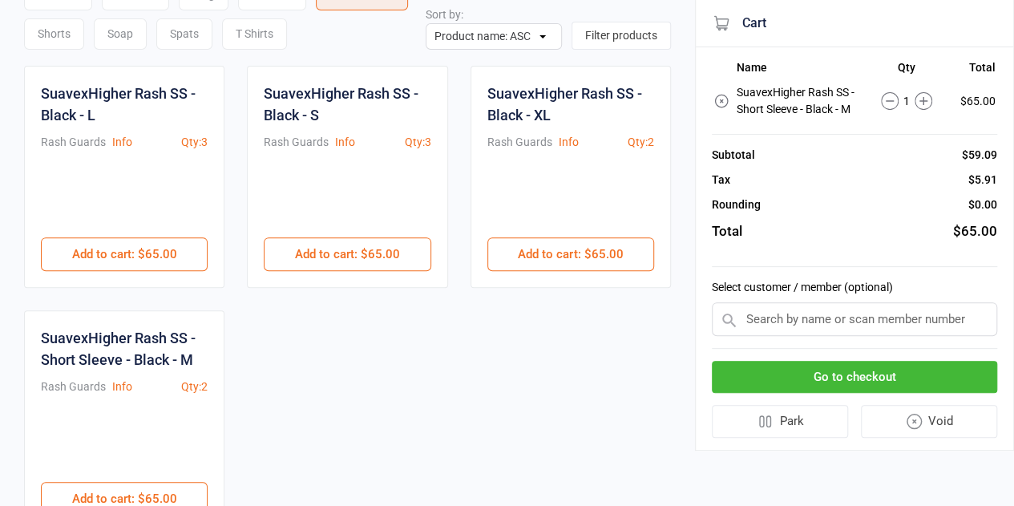
drag, startPoint x: 849, startPoint y: 321, endPoint x: 831, endPoint y: 331, distance: 20.8
click at [851, 321] on input "text" at bounding box center [854, 319] width 285 height 34
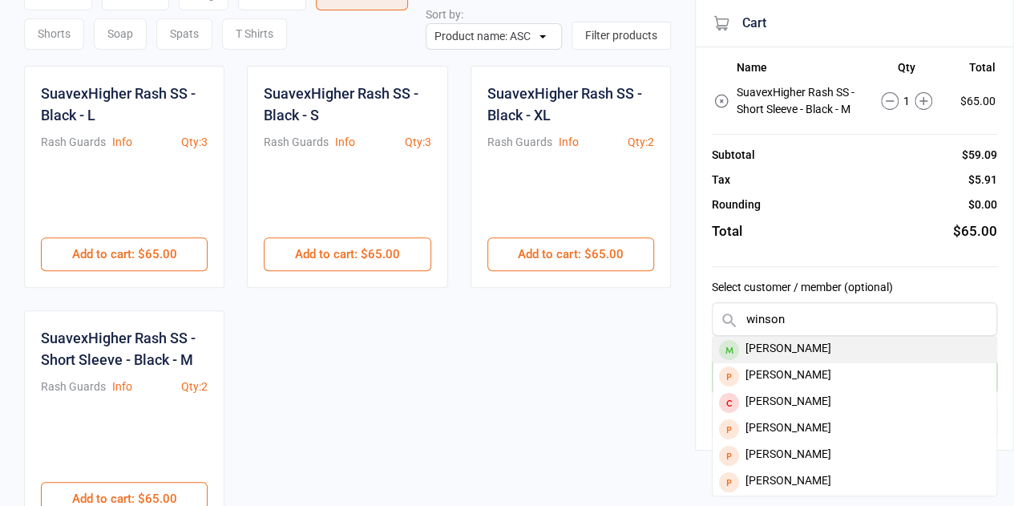
type input "winson"
click at [820, 346] on div "[PERSON_NAME]" at bounding box center [855, 350] width 284 height 26
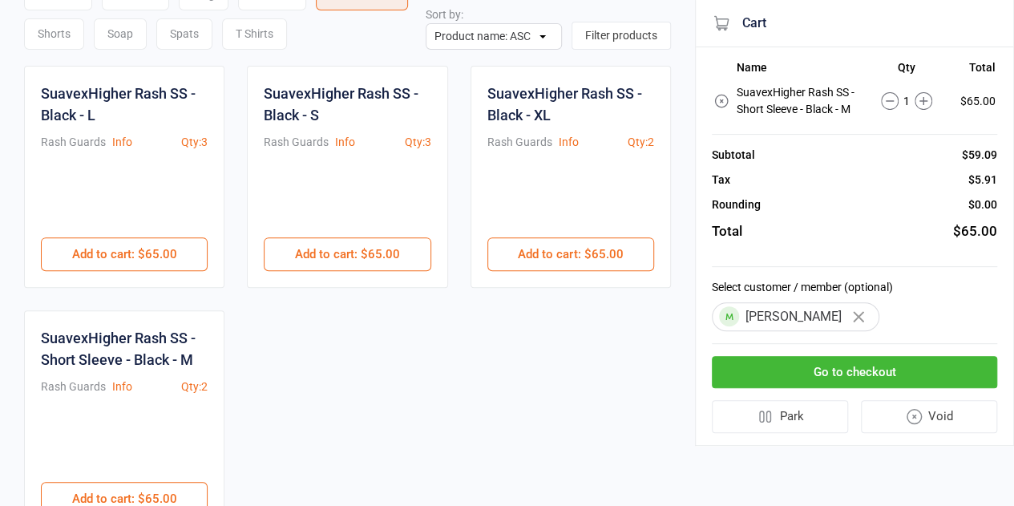
click at [817, 370] on button "Go to checkout" at bounding box center [854, 372] width 285 height 33
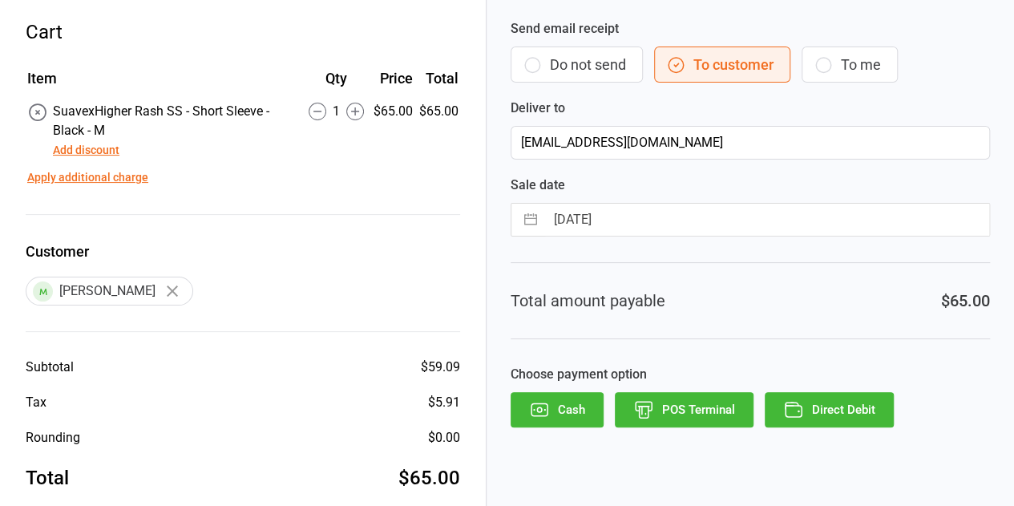
scroll to position [87, 0]
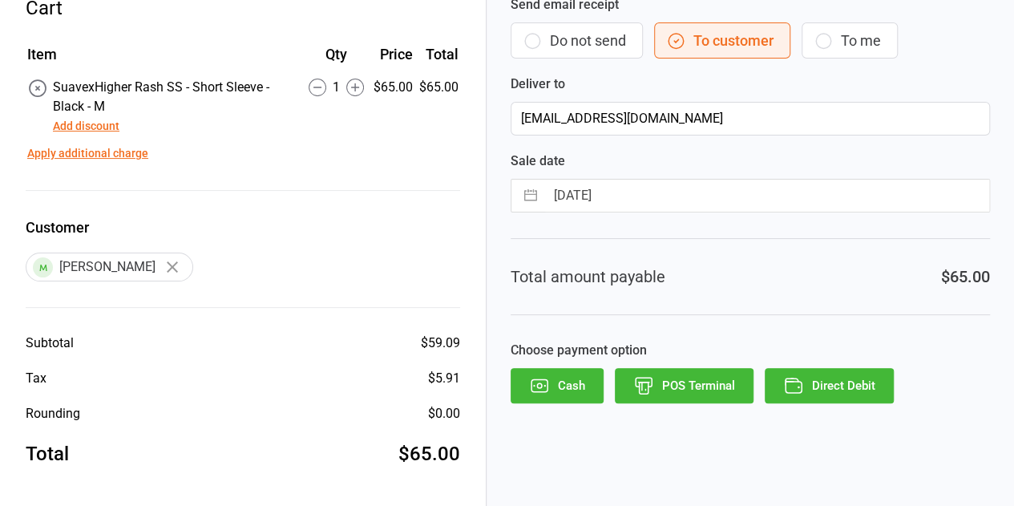
click at [563, 382] on button "Cash" at bounding box center [557, 385] width 93 height 35
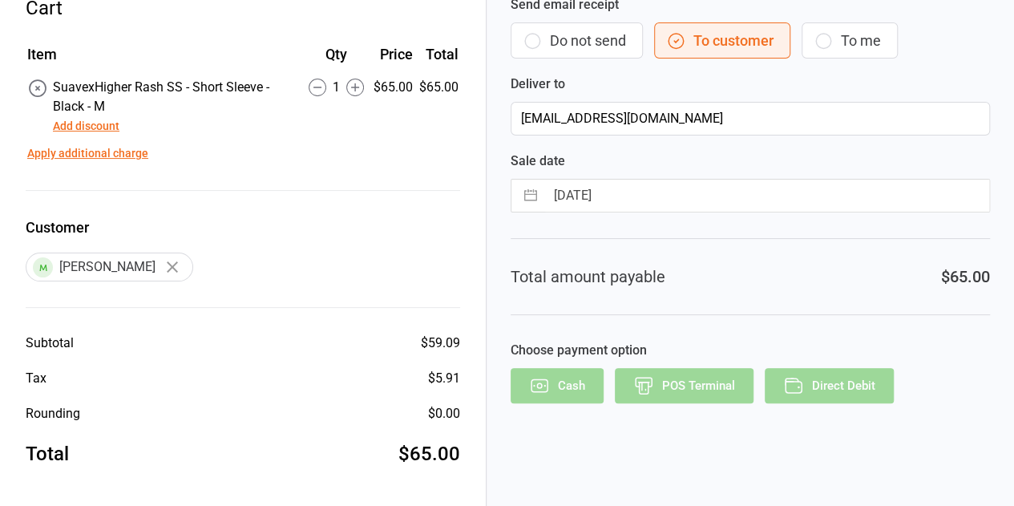
scroll to position [40, 0]
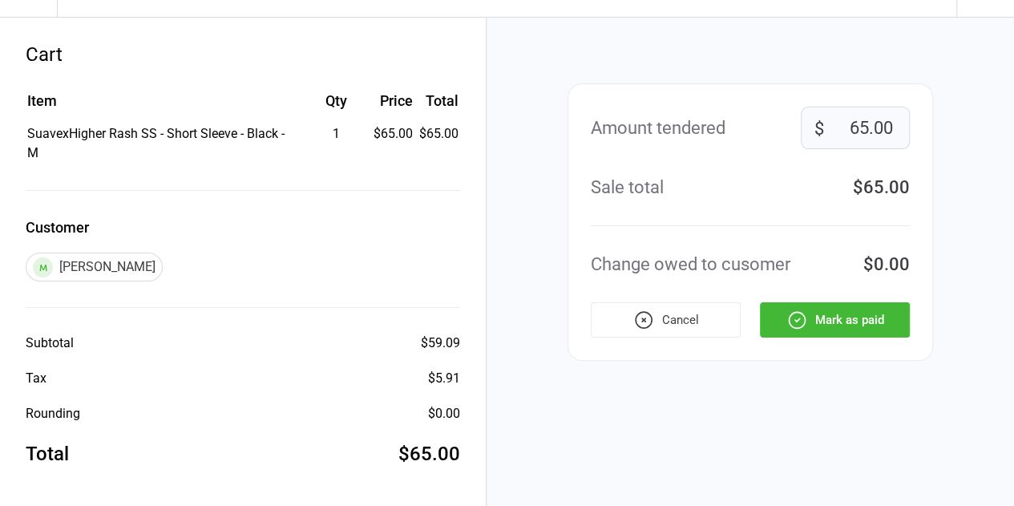
click at [818, 323] on button "Mark as paid" at bounding box center [835, 319] width 150 height 35
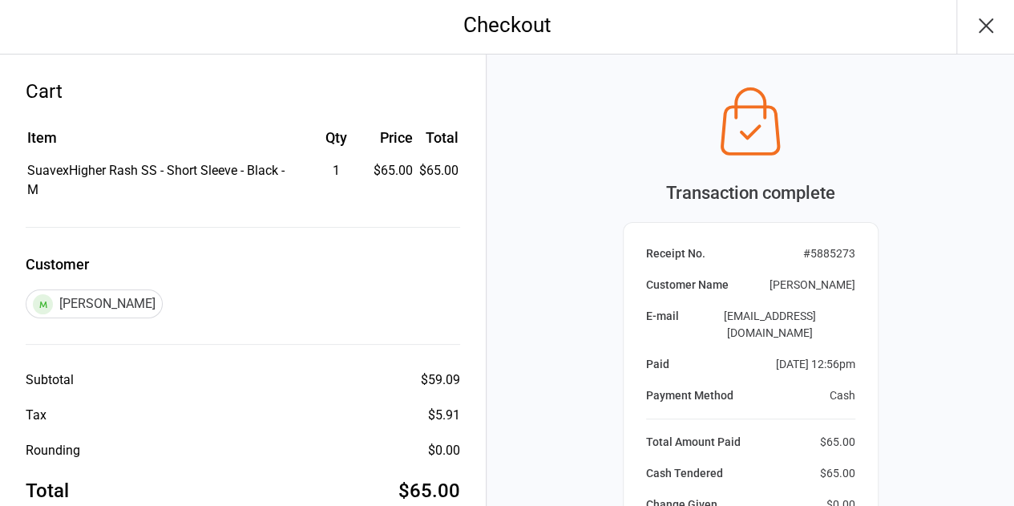
scroll to position [0, 0]
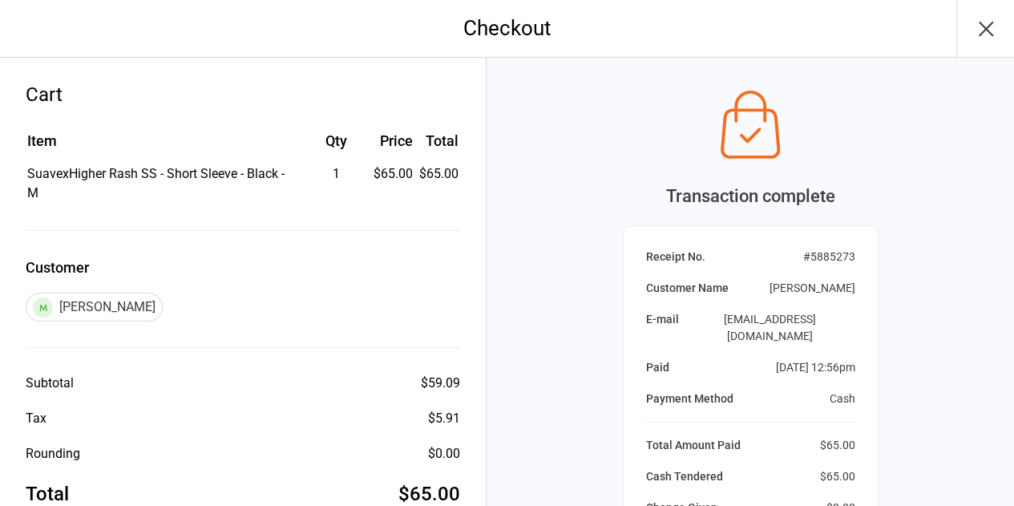
click at [984, 33] on icon "button" at bounding box center [986, 29] width 26 height 26
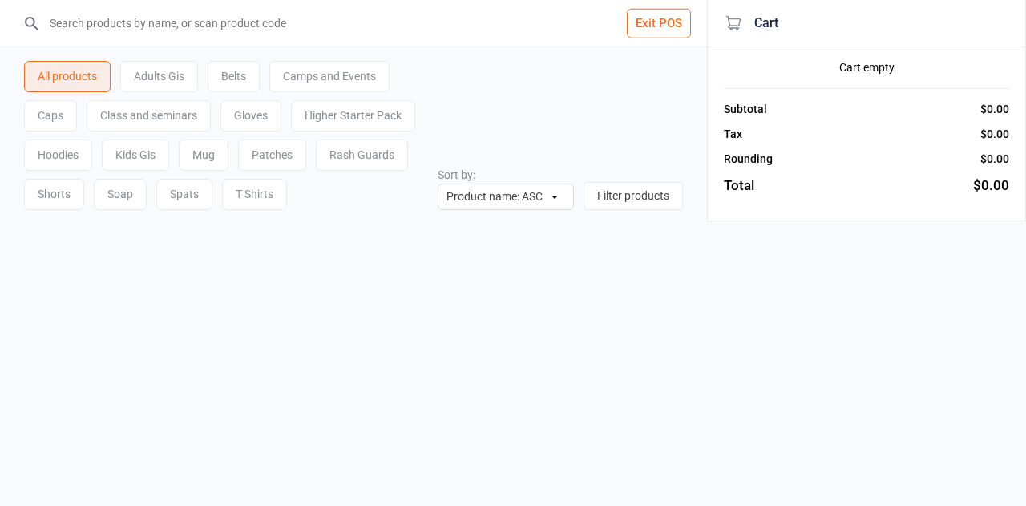
click at [656, 22] on button "Exit POS" at bounding box center [659, 24] width 64 height 30
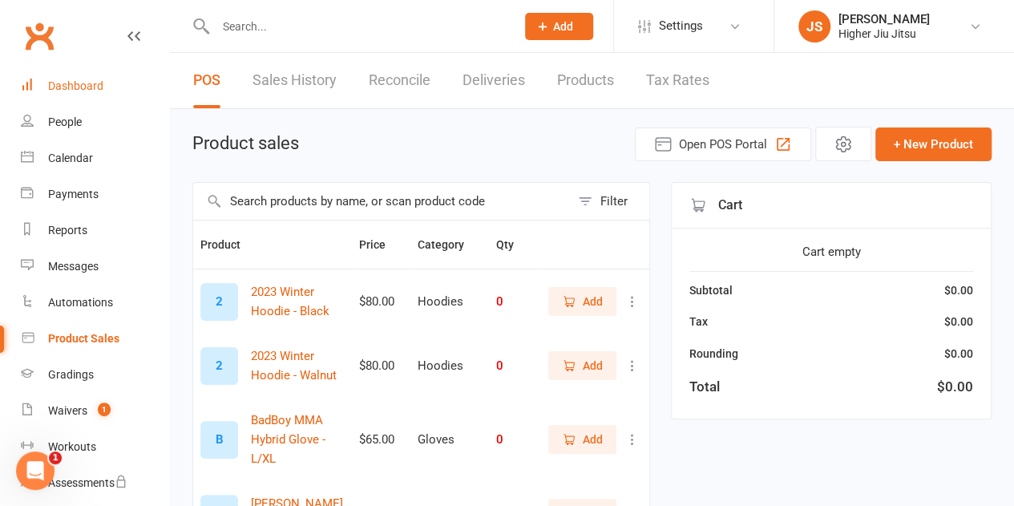
click at [98, 91] on div "Dashboard" at bounding box center [75, 85] width 55 height 13
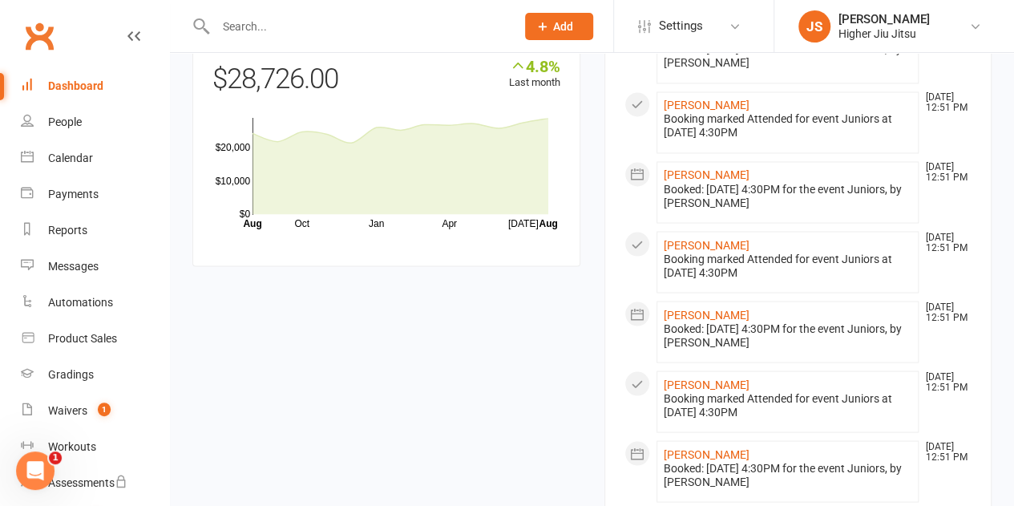
scroll to position [1363, 0]
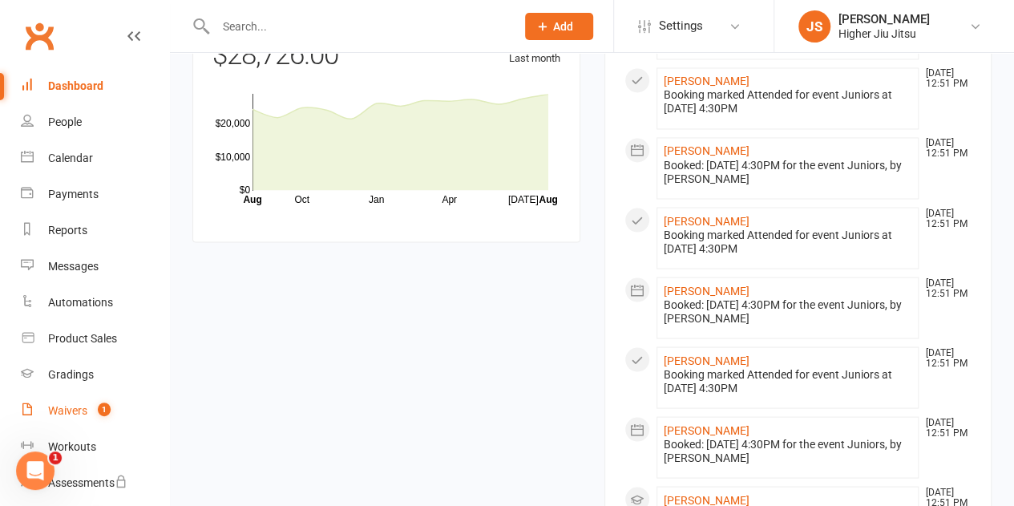
click at [115, 407] on link "Waivers 1" at bounding box center [95, 411] width 148 height 36
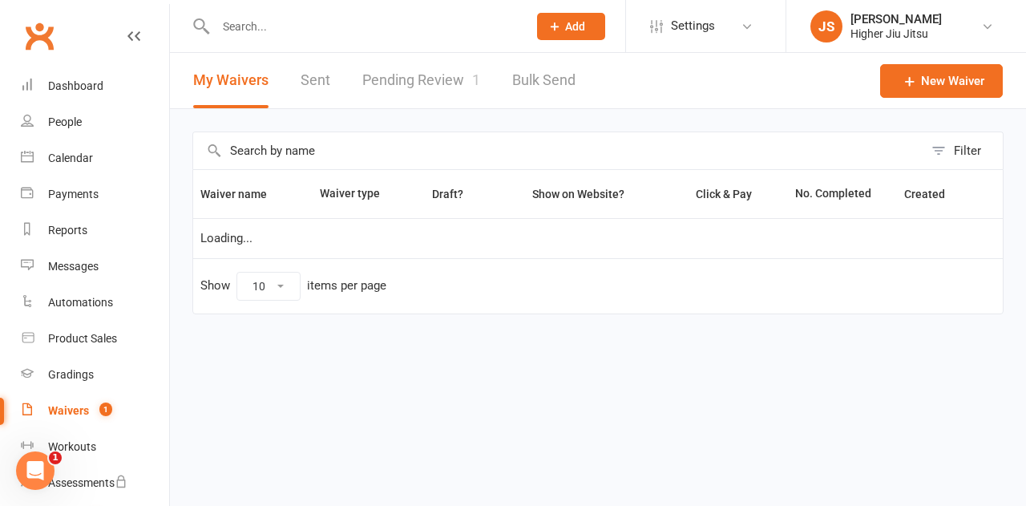
select select "100"
click at [406, 78] on link "Pending Review 1" at bounding box center [421, 80] width 118 height 55
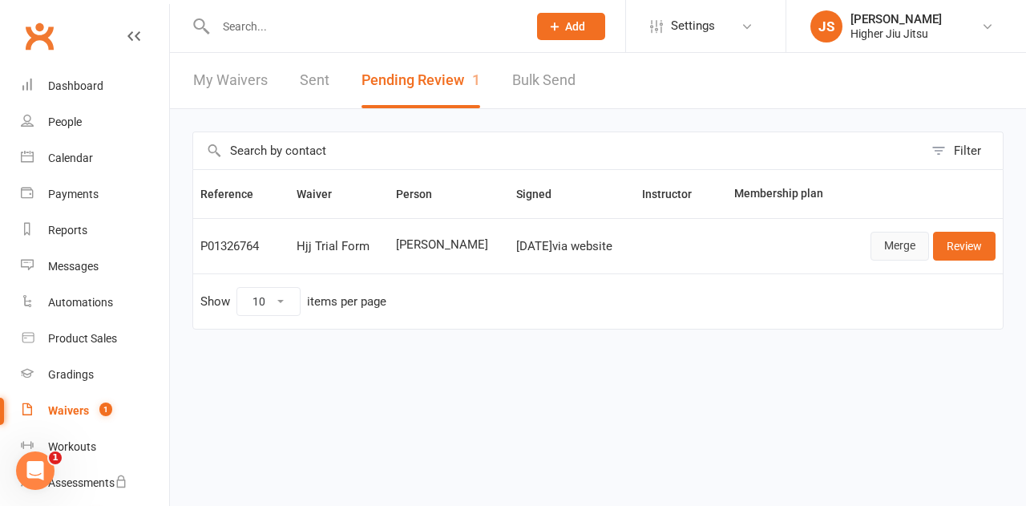
click at [898, 244] on link "Merge" at bounding box center [900, 246] width 59 height 29
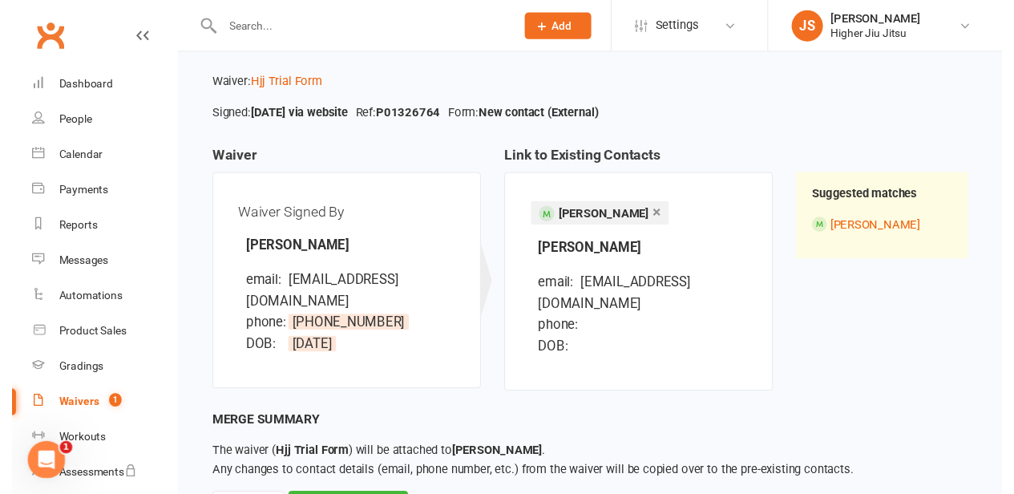
scroll to position [130, 0]
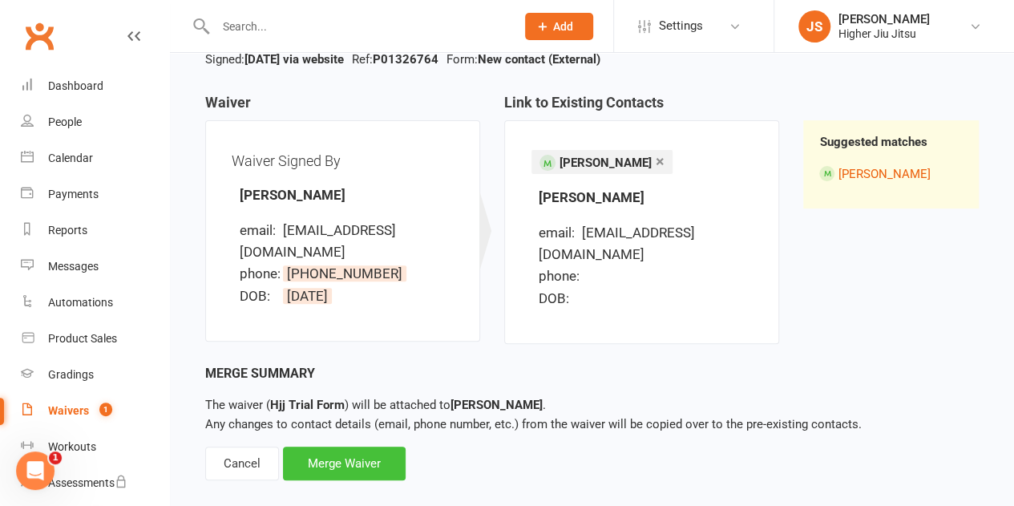
click at [345, 448] on div "Merge Waiver" at bounding box center [344, 464] width 123 height 34
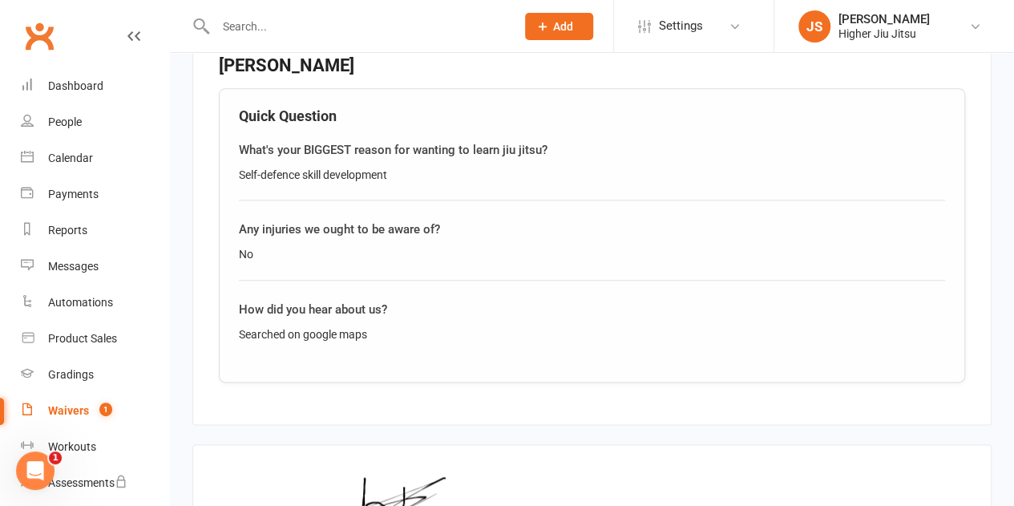
scroll to position [981, 0]
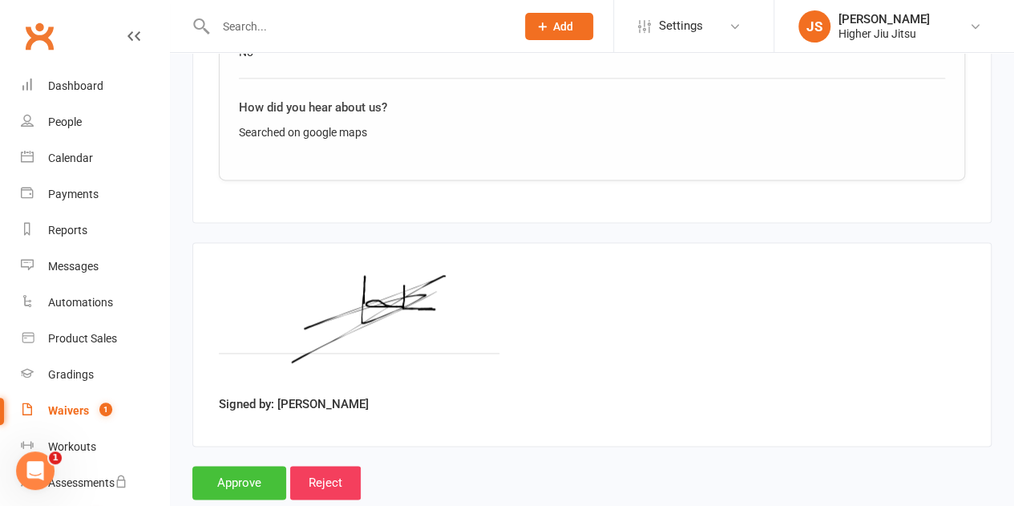
click at [241, 466] on input "Approve" at bounding box center [239, 483] width 94 height 34
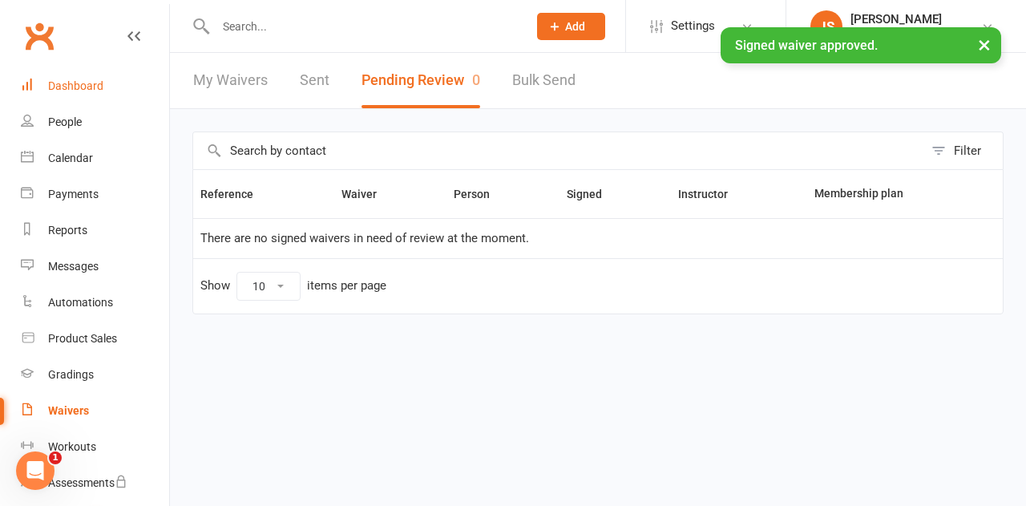
click at [77, 82] on div "Dashboard" at bounding box center [75, 85] width 55 height 13
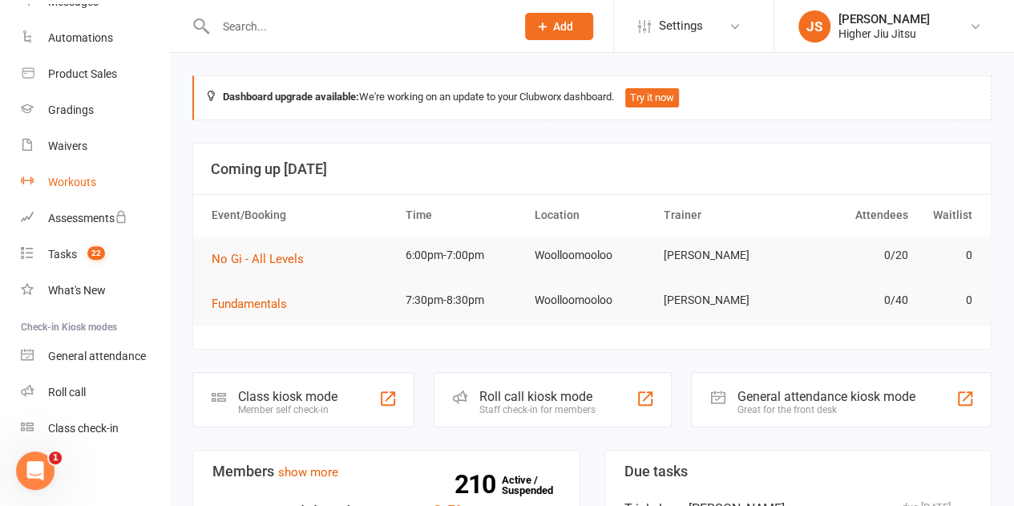
scroll to position [265, 0]
click at [87, 261] on count-badge "22" at bounding box center [92, 254] width 26 height 13
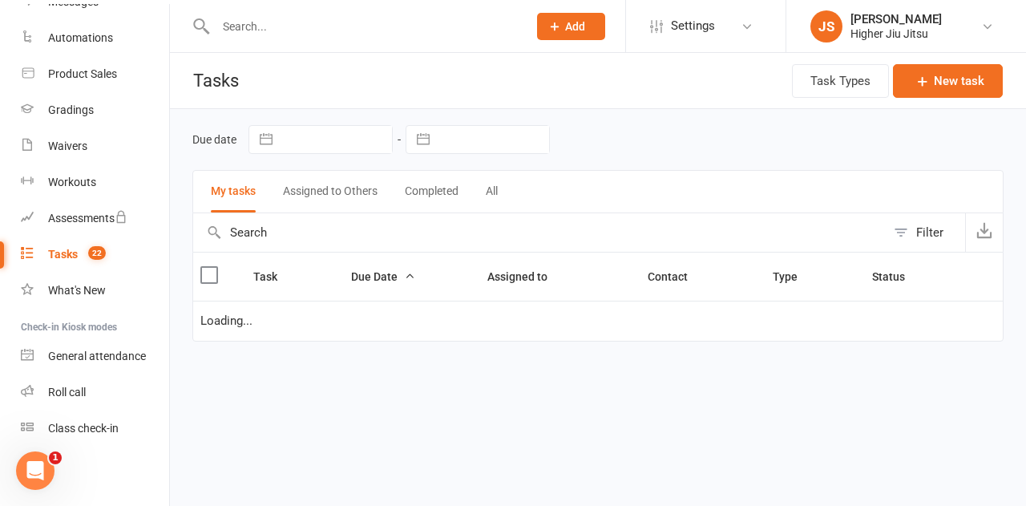
select select "waiting"
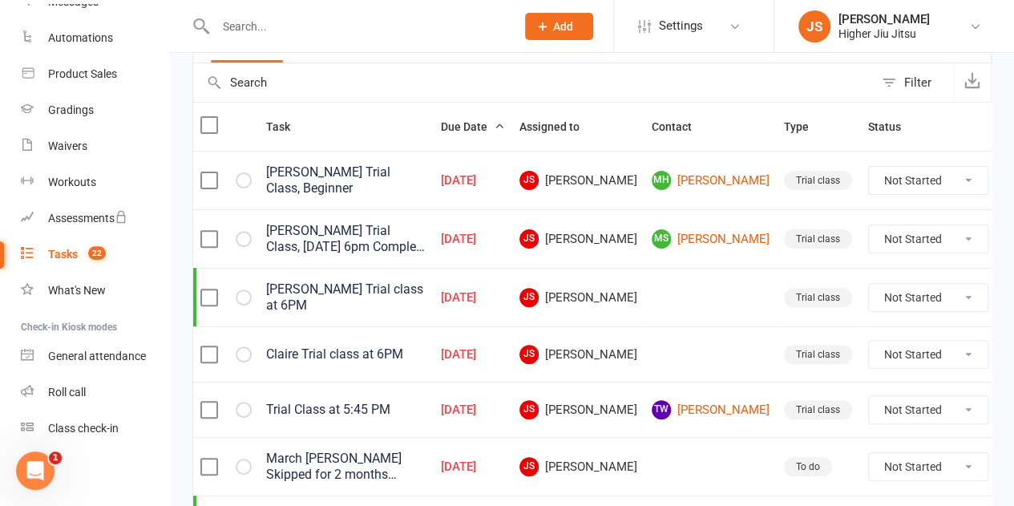
scroll to position [160, 0]
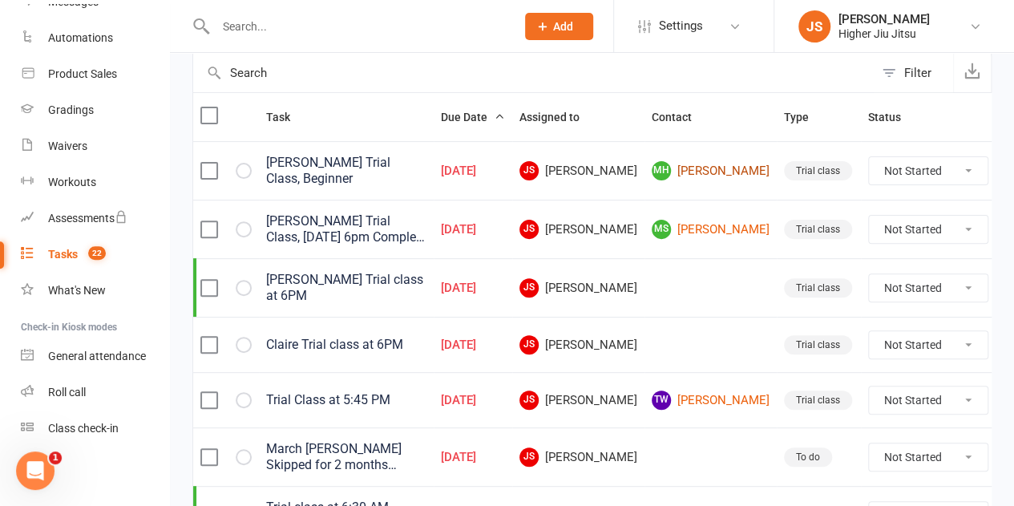
click at [706, 167] on link "MH Matt Hickey" at bounding box center [711, 170] width 118 height 19
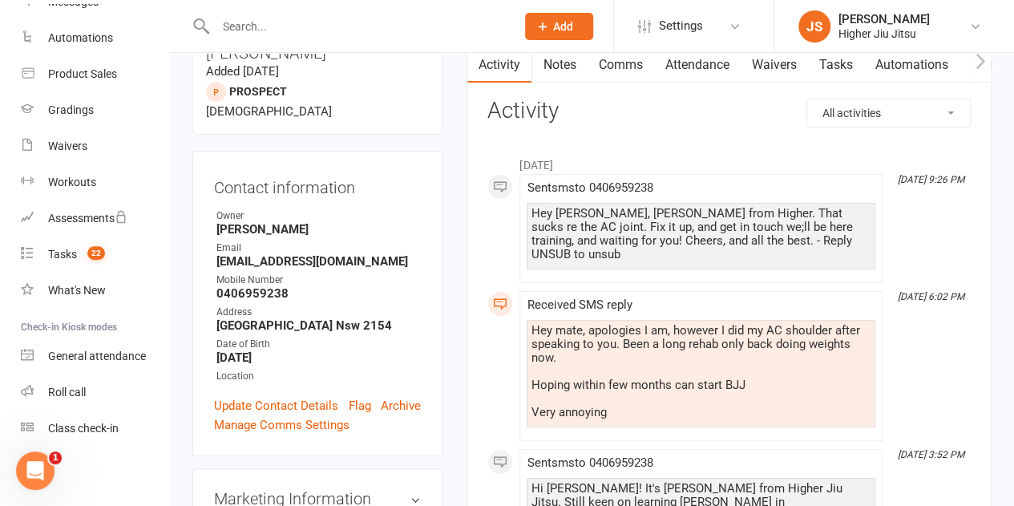
scroll to position [160, 0]
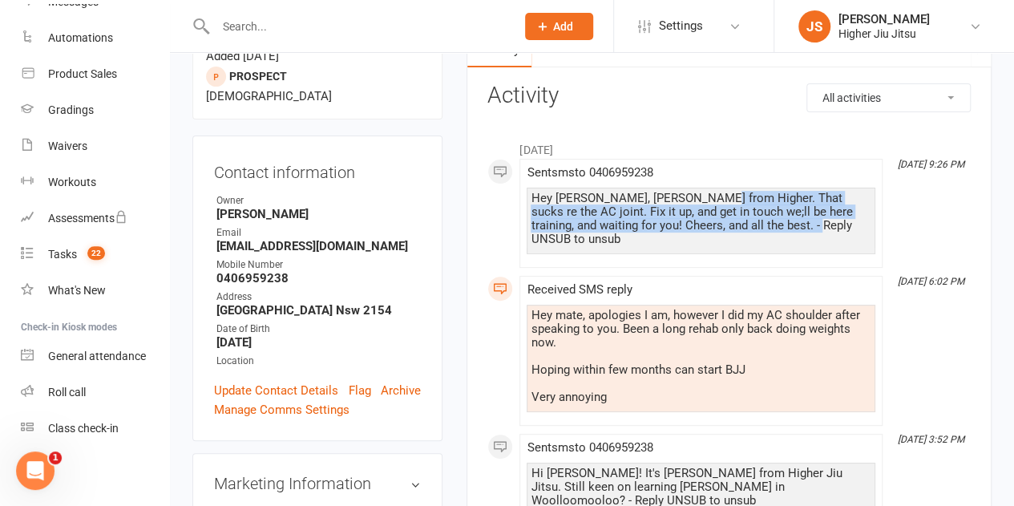
drag, startPoint x: 750, startPoint y: 222, endPoint x: 704, endPoint y: 198, distance: 52.3
click at [704, 198] on div "Hey Matt, John from Higher. That sucks re the AC joint. Fix it up, and get in t…" at bounding box center [701, 219] width 341 height 55
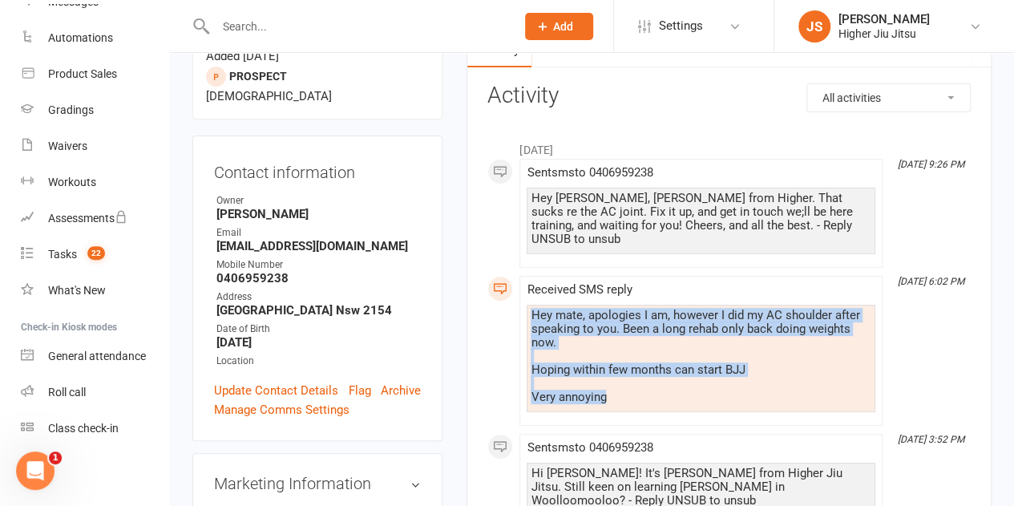
drag, startPoint x: 701, startPoint y: 381, endPoint x: 689, endPoint y: 324, distance: 58.2
click at [689, 324] on div "Hey mate, apologies I am, however I did my AC shoulder after speaking to you. B…" at bounding box center [701, 356] width 341 height 95
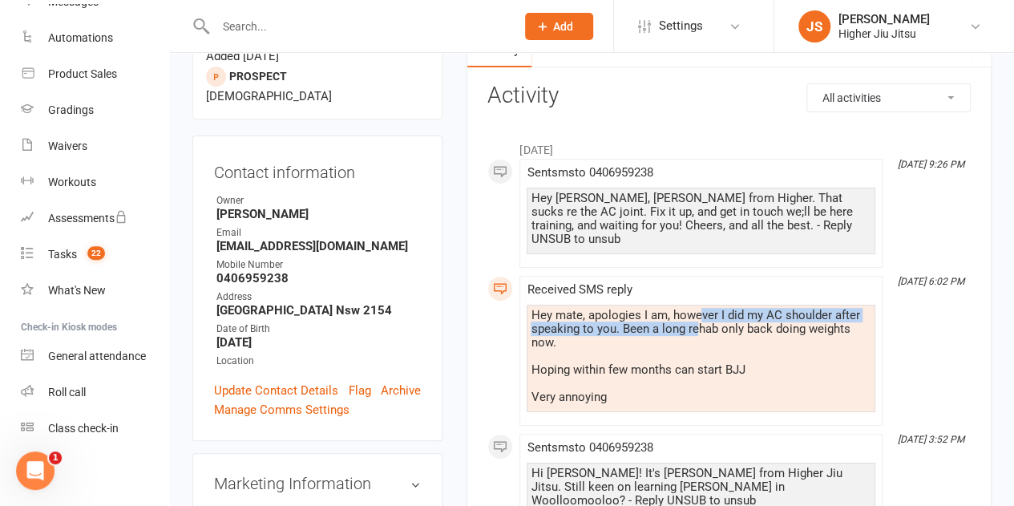
click at [697, 309] on div "Hey mate, apologies I am, however I did my AC shoulder after speaking to you. B…" at bounding box center [701, 356] width 341 height 95
click at [706, 346] on div "Hey mate, apologies I am, however I did my AC shoulder after speaking to you. B…" at bounding box center [701, 356] width 341 height 95
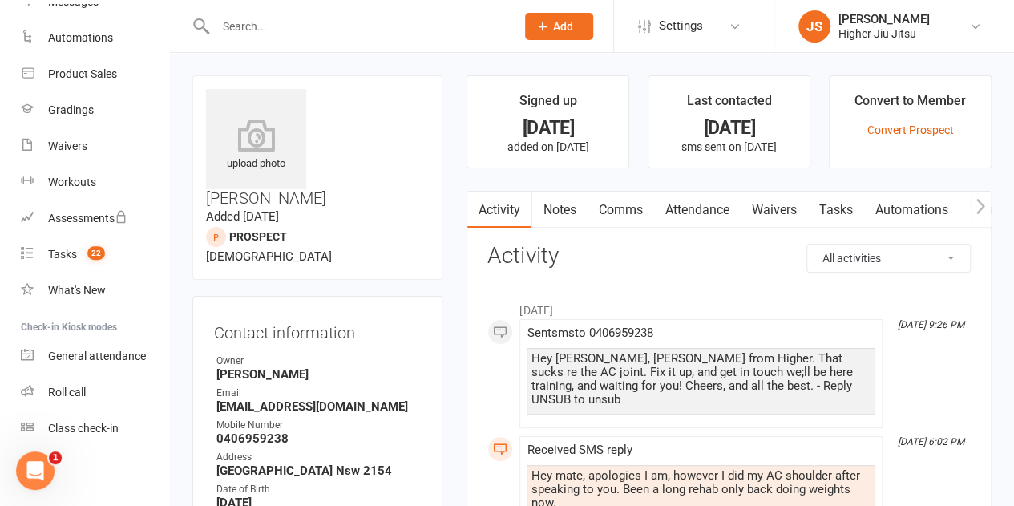
click at [625, 213] on link "Comms" at bounding box center [620, 210] width 67 height 37
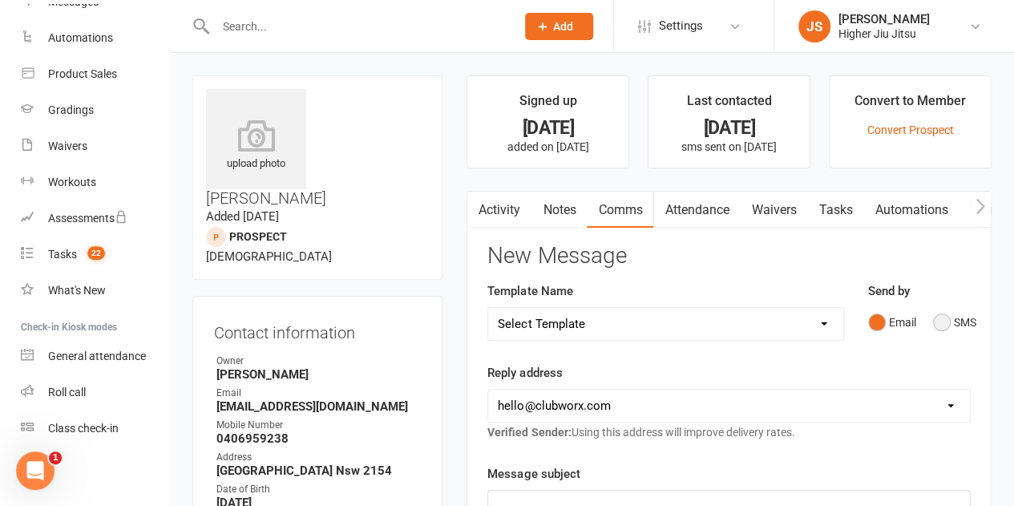
click at [941, 325] on button "SMS" at bounding box center [954, 322] width 43 height 30
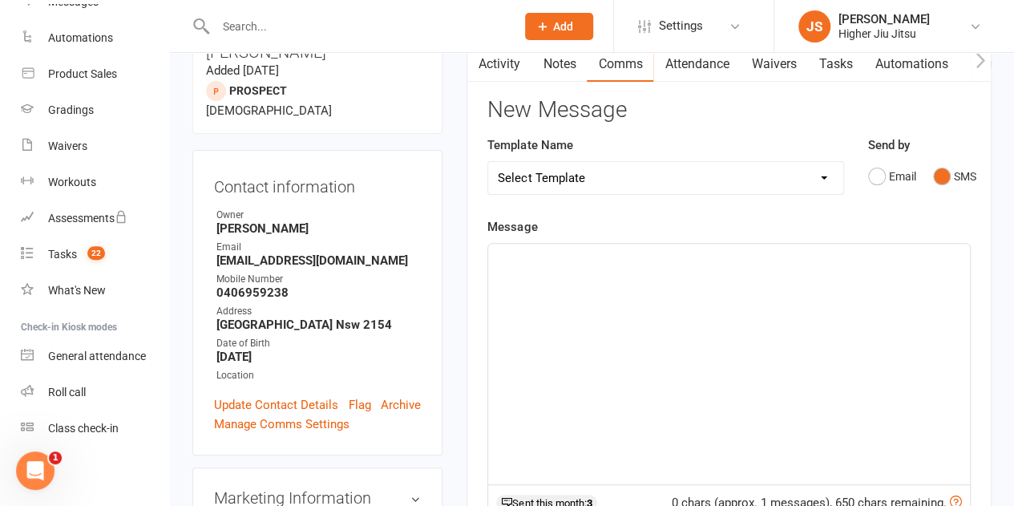
scroll to position [160, 0]
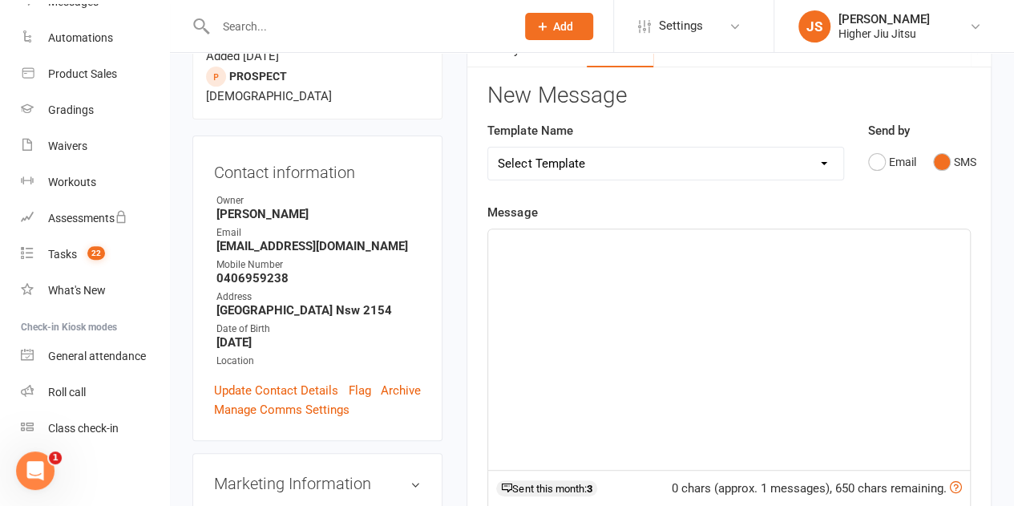
click at [616, 367] on div "﻿" at bounding box center [729, 349] width 482 height 241
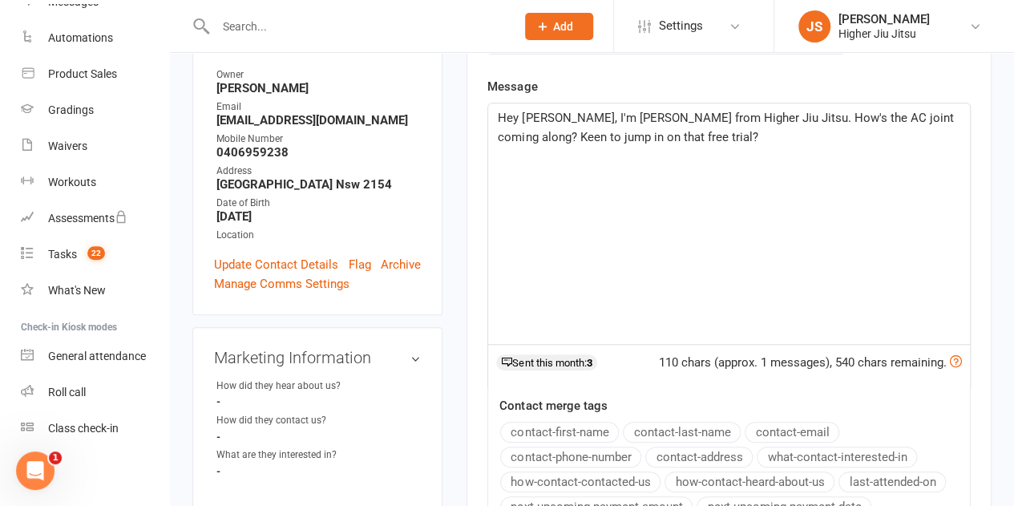
scroll to position [481, 0]
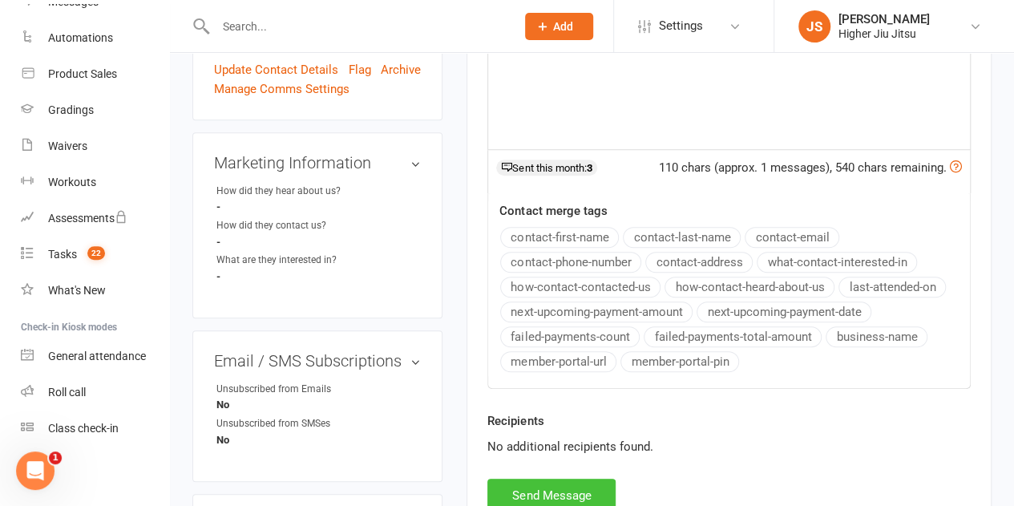
click at [579, 487] on button "Send Message" at bounding box center [551, 496] width 128 height 34
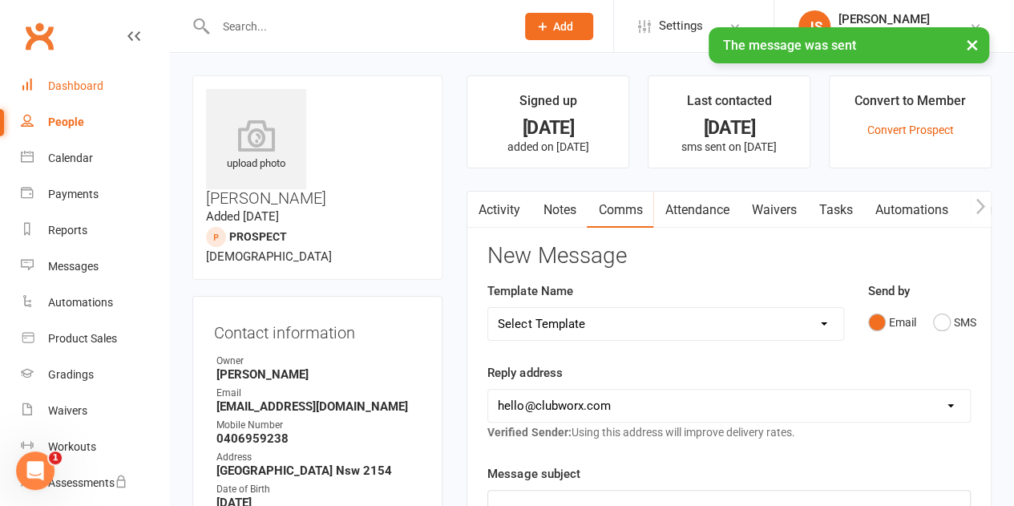
click at [94, 84] on div "Dashboard" at bounding box center [75, 85] width 55 height 13
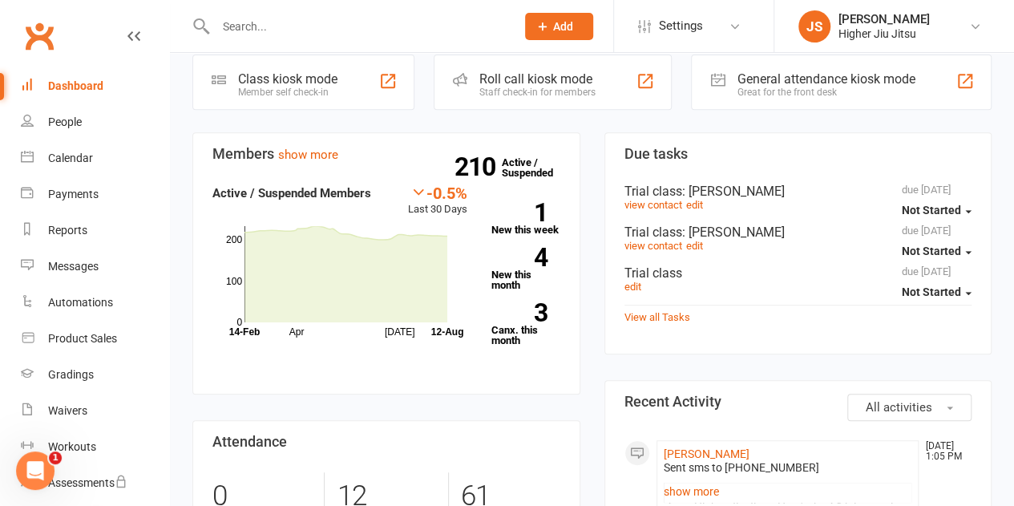
scroll to position [321, 0]
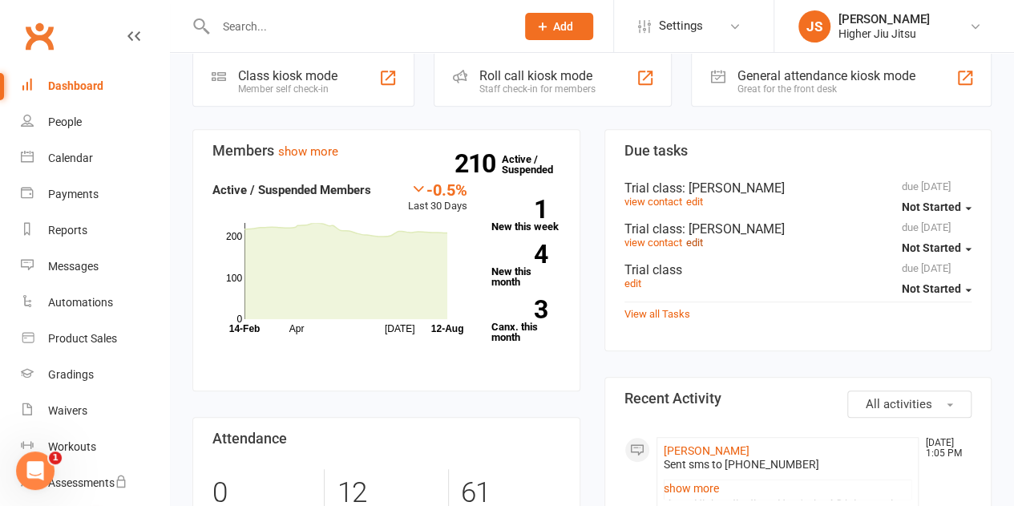
click at [701, 243] on link "edit" at bounding box center [694, 242] width 17 height 12
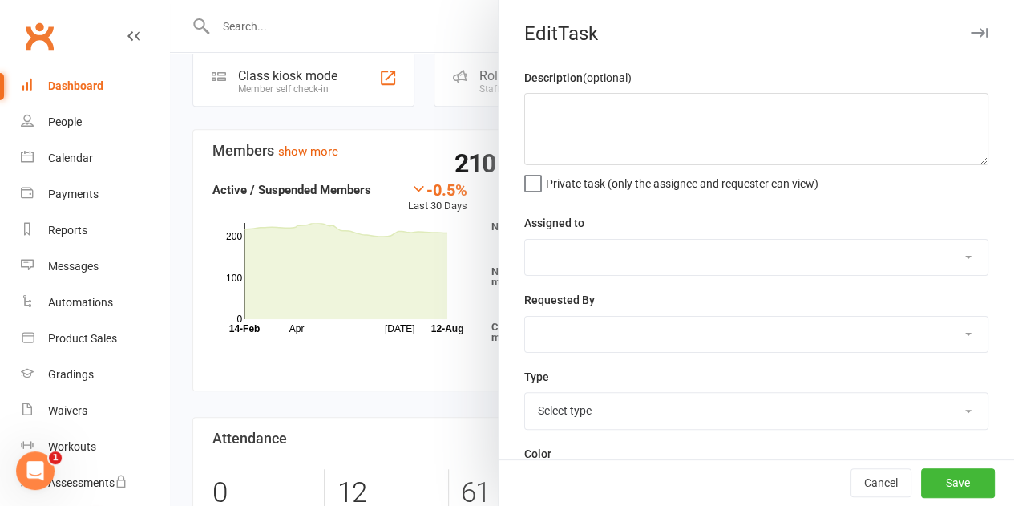
type textarea "Matthew Stevenson Trial Class, 5 March at 6pm Complete beginner"
select select "2216"
select select "50555"
type input "05 Mar 2025"
type input "12:30pm"
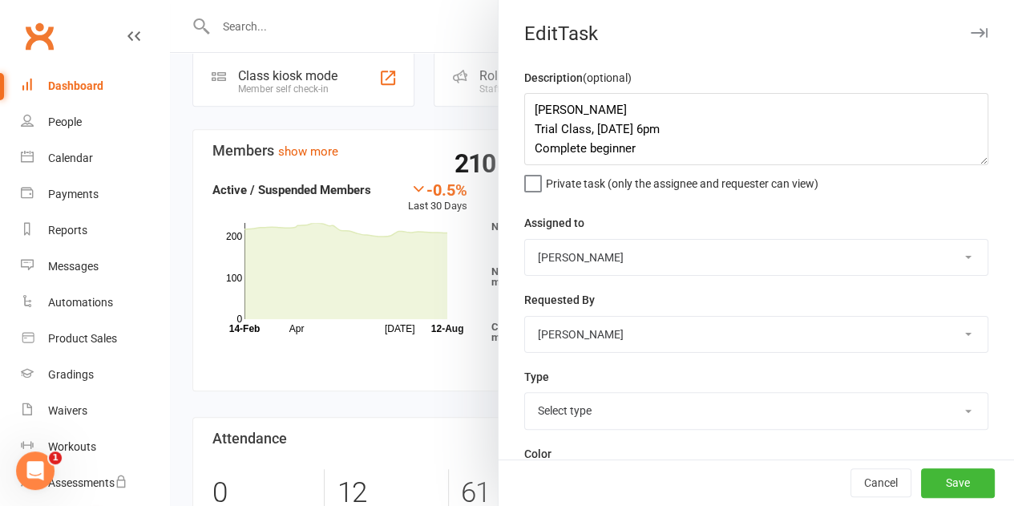
select select "28165"
click at [417, 319] on div at bounding box center [592, 253] width 844 height 506
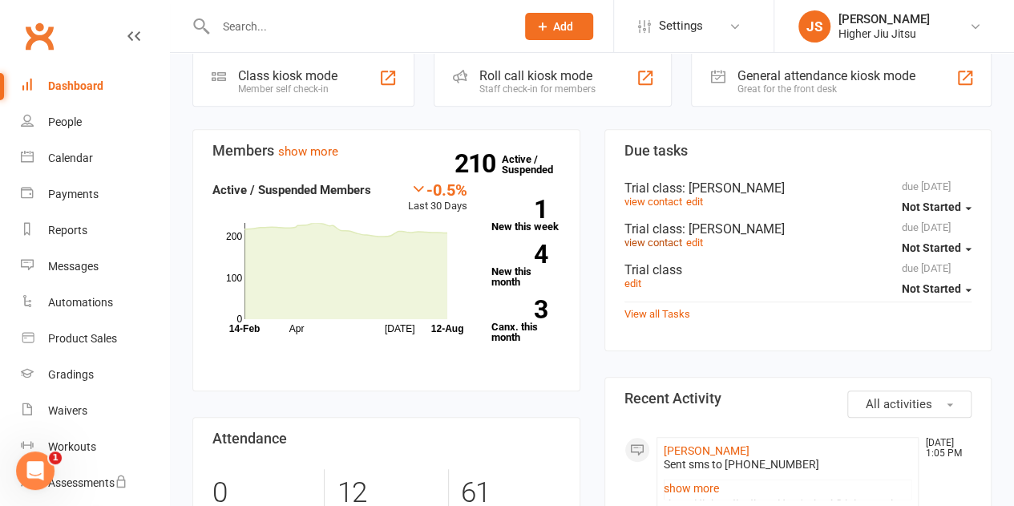
click at [649, 245] on link "view contact" at bounding box center [654, 242] width 58 height 12
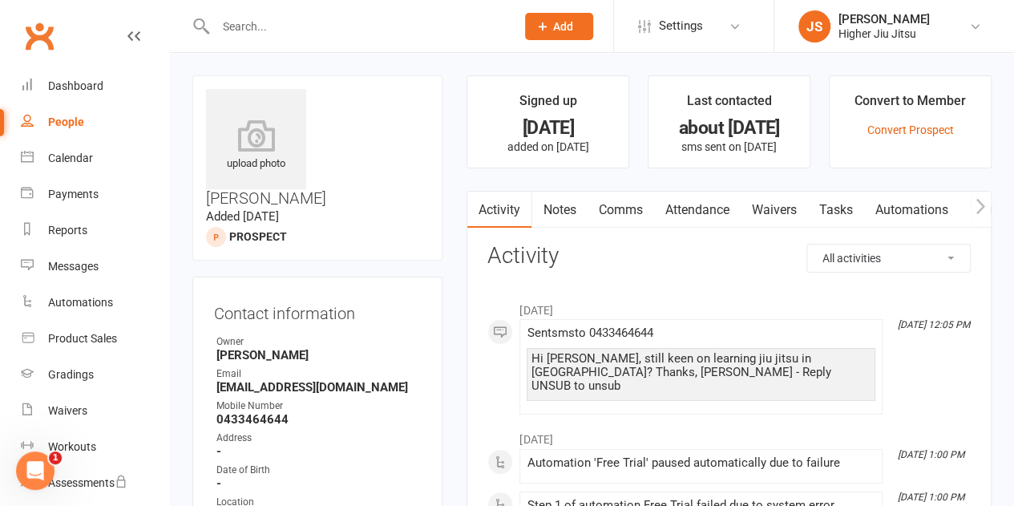
click at [620, 208] on link "Comms" at bounding box center [620, 210] width 67 height 37
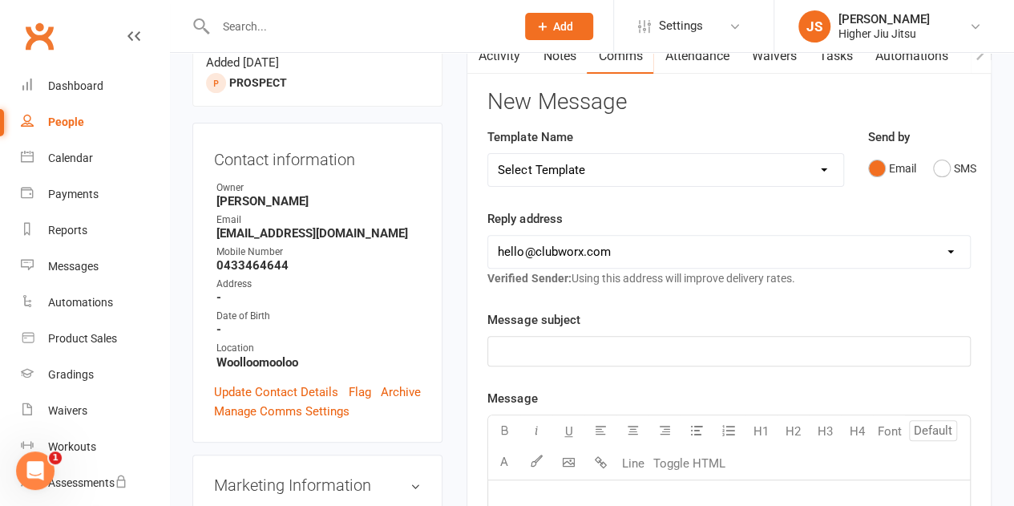
scroll to position [160, 0]
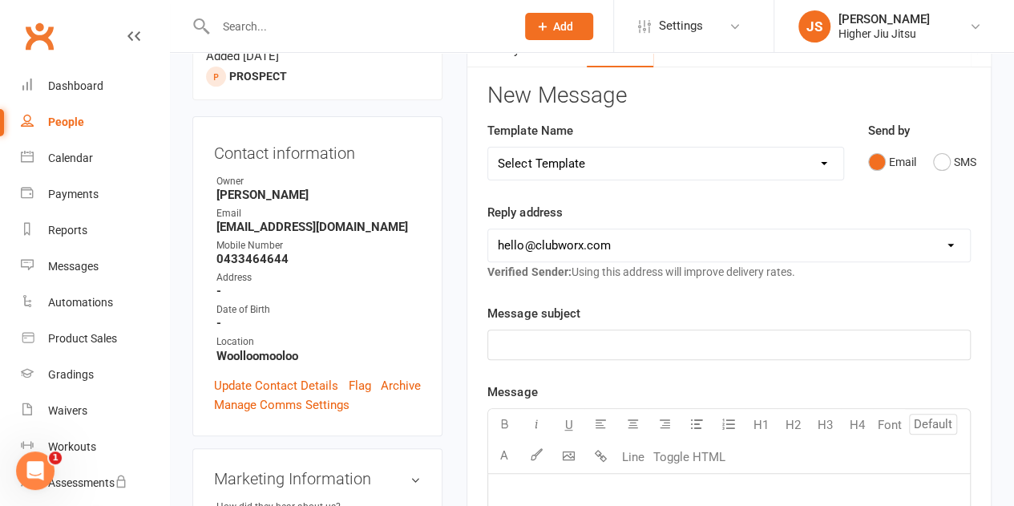
click at [617, 251] on select "hello@clubworx.com john@higherhealth.net.au david@allreadydone.com.au" at bounding box center [729, 245] width 482 height 32
click at [612, 249] on select "hello@clubworx.com john@higherhealth.net.au david@allreadydone.com.au" at bounding box center [729, 245] width 482 height 32
select select "1"
click at [488, 229] on select "hello@clubworx.com john@higherhealth.net.au david@allreadydone.com.au" at bounding box center [729, 245] width 482 height 32
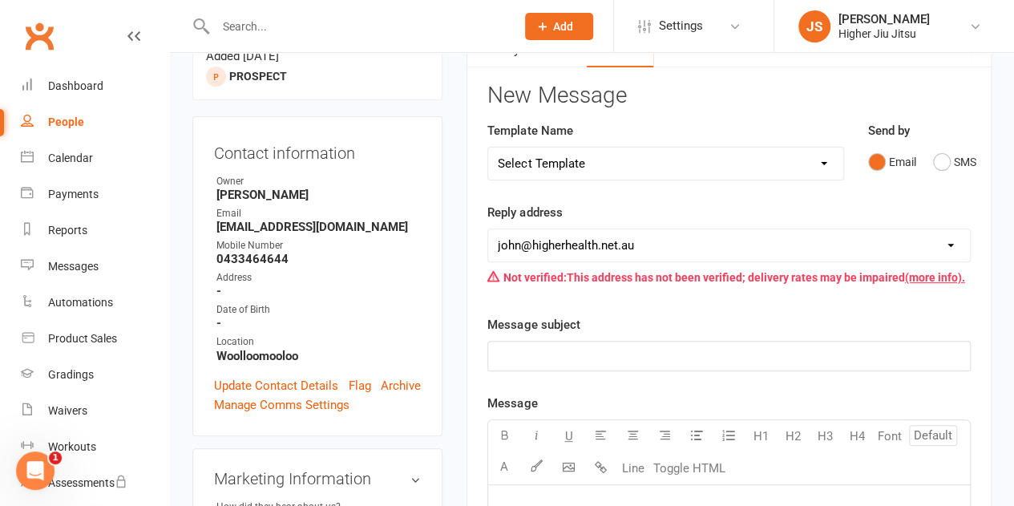
click at [612, 358] on p "﻿" at bounding box center [729, 355] width 463 height 19
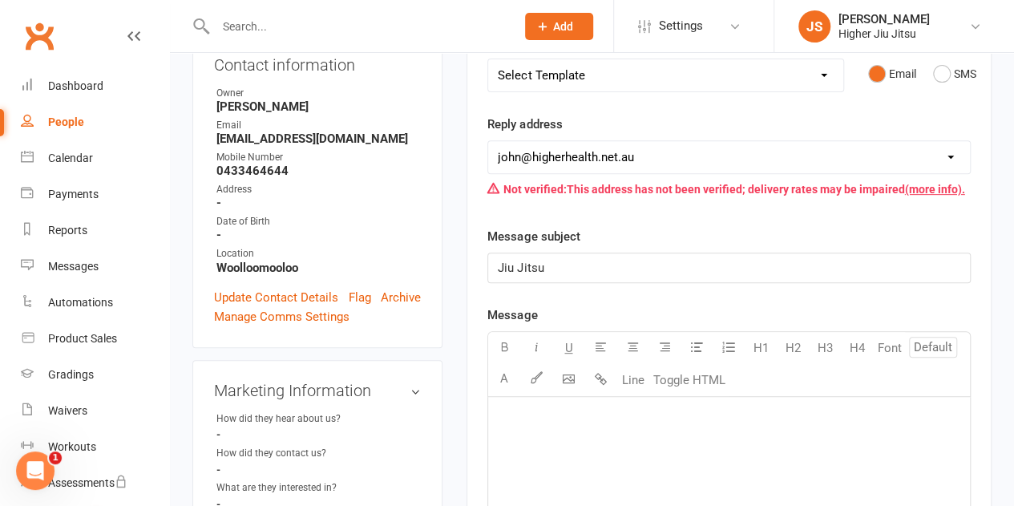
scroll to position [321, 0]
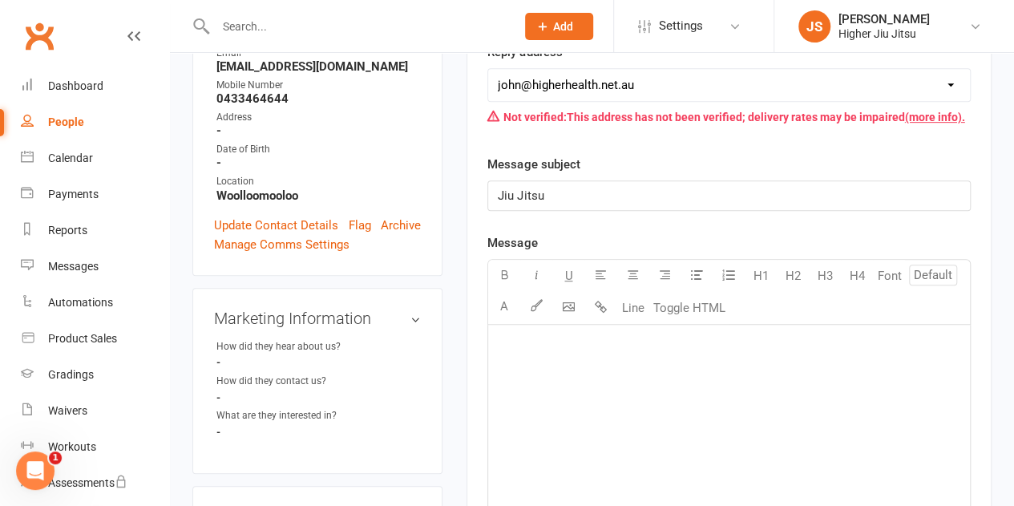
click at [605, 371] on div "﻿" at bounding box center [729, 445] width 482 height 241
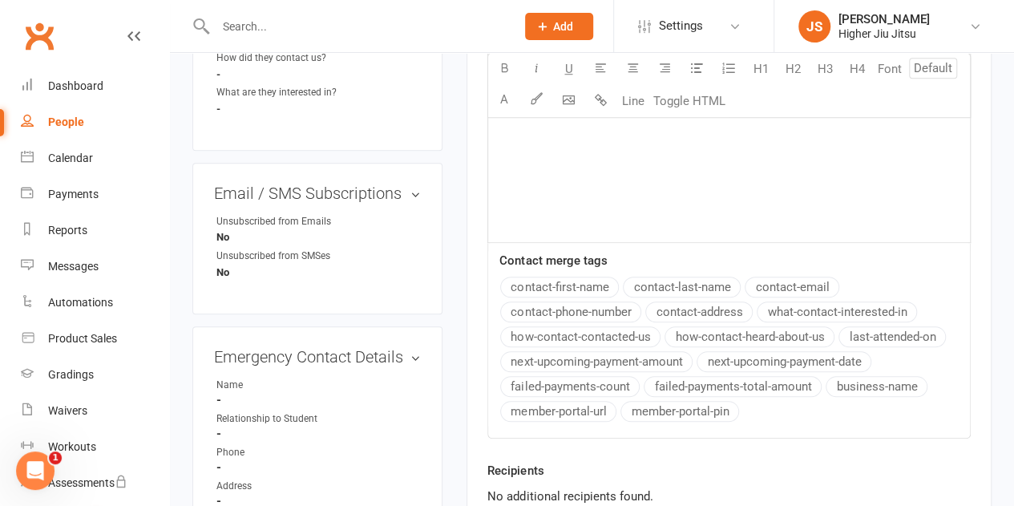
scroll to position [802, 0]
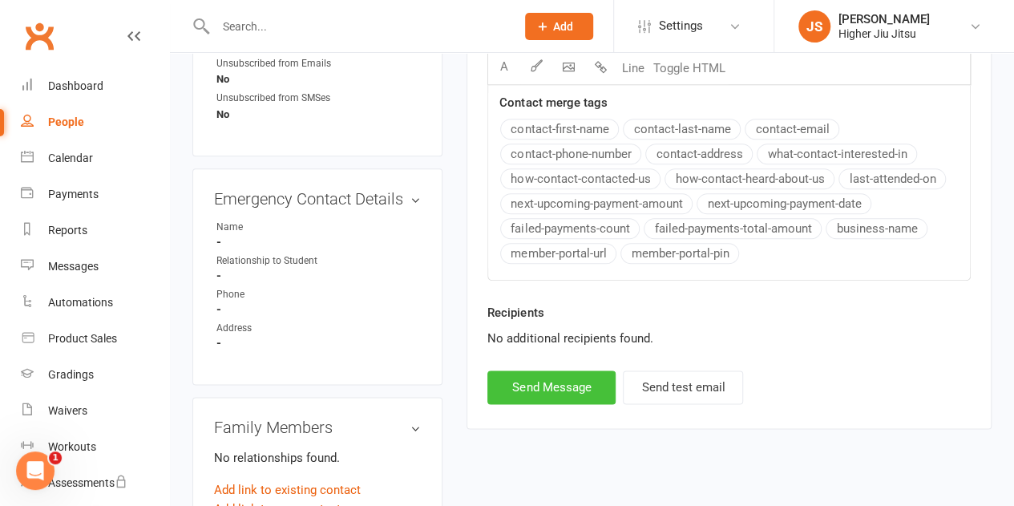
click at [533, 387] on button "Send Message" at bounding box center [551, 387] width 128 height 34
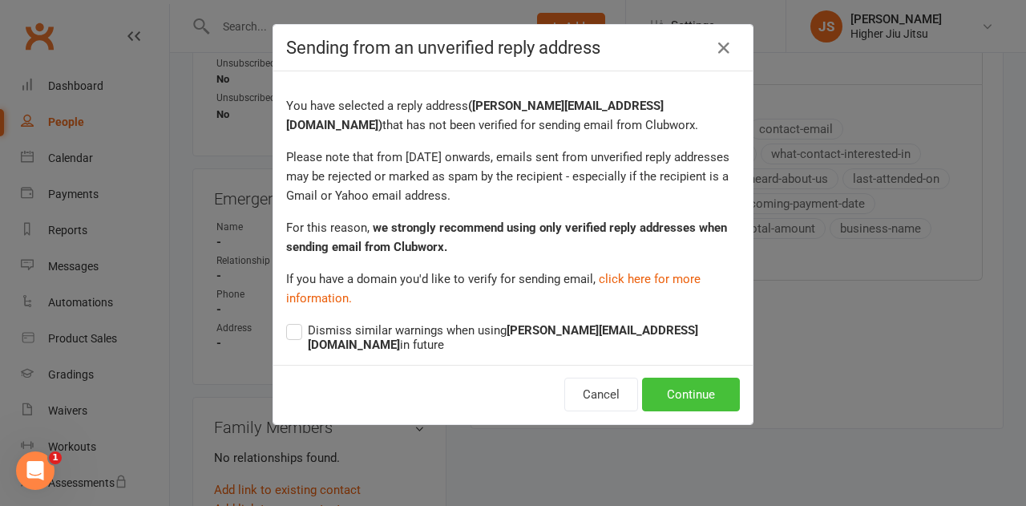
click at [699, 378] on button "Continue" at bounding box center [691, 395] width 98 height 34
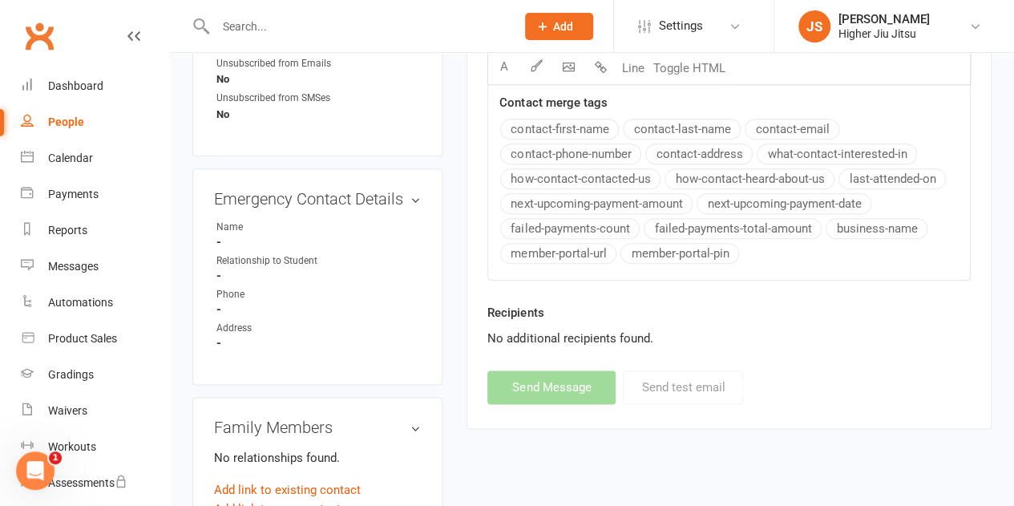
select select "0"
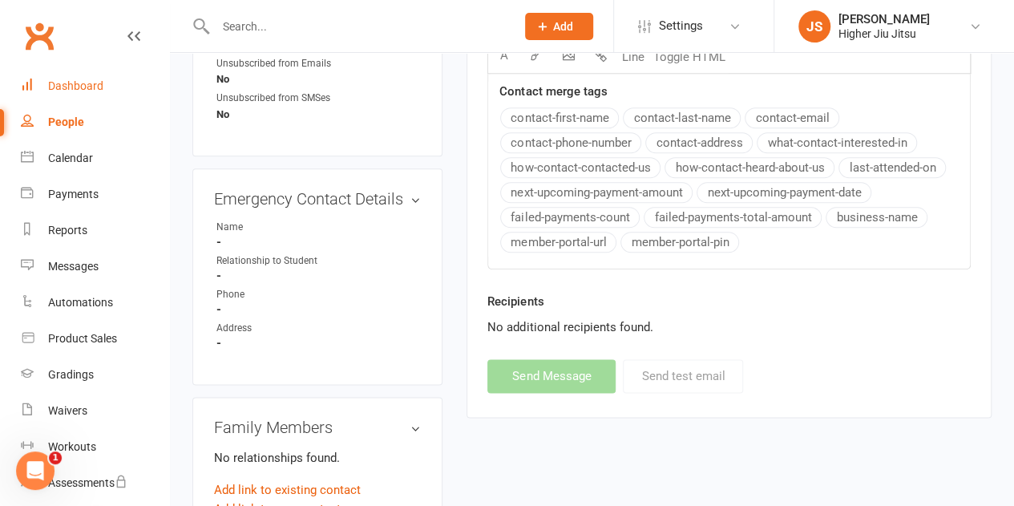
click at [96, 89] on div "Dashboard" at bounding box center [75, 85] width 55 height 13
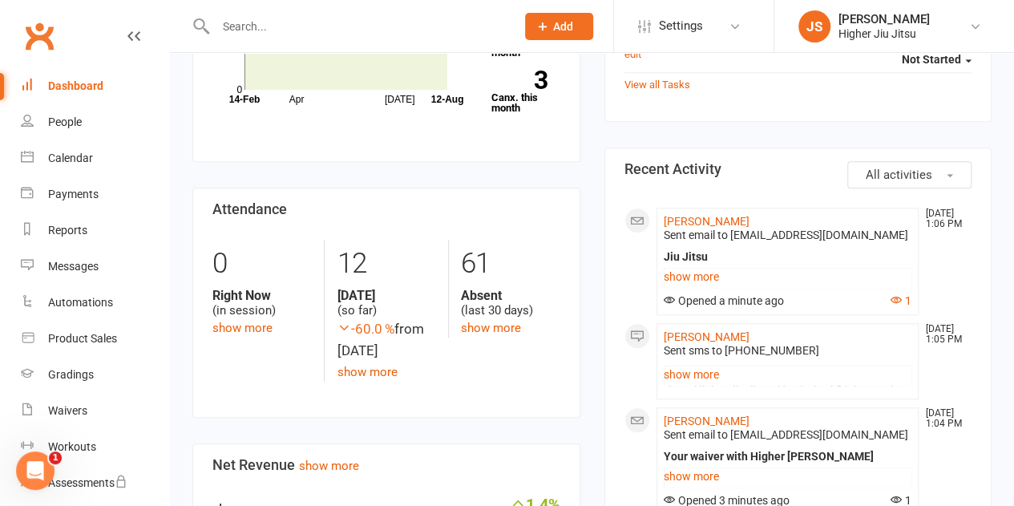
scroll to position [561, 0]
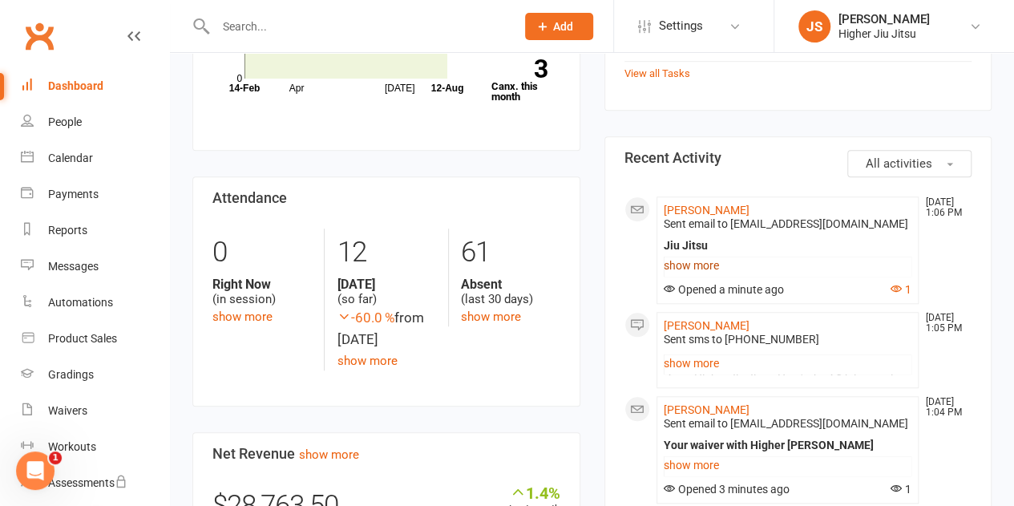
click at [701, 268] on link "show more" at bounding box center [788, 265] width 249 height 22
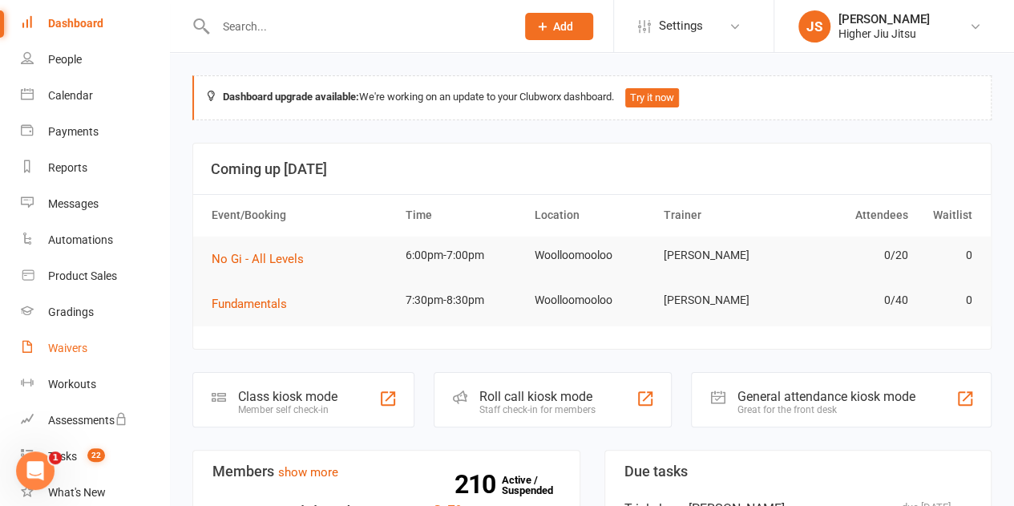
scroll to position [241, 0]
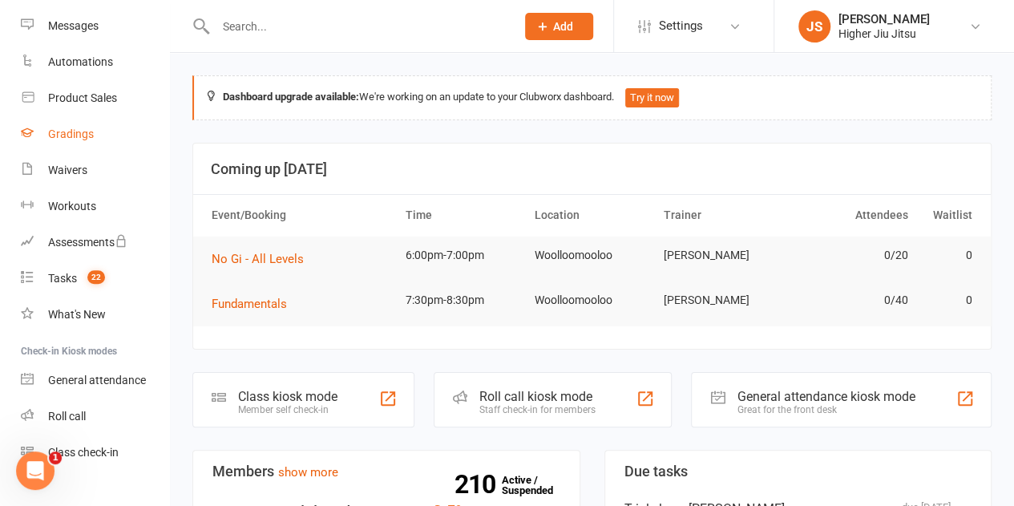
click at [85, 139] on div "Gradings" at bounding box center [71, 133] width 46 height 13
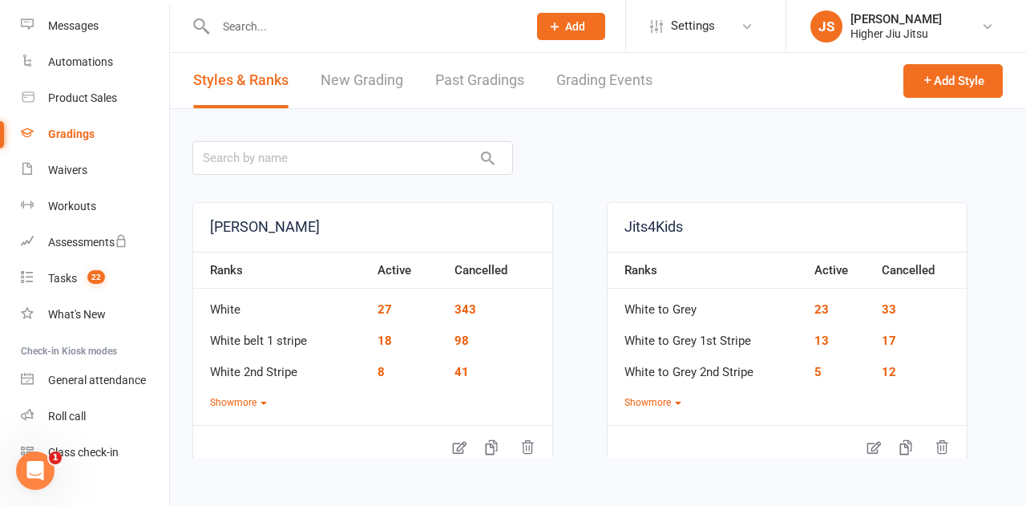
click at [356, 84] on link "New Grading" at bounding box center [362, 80] width 83 height 55
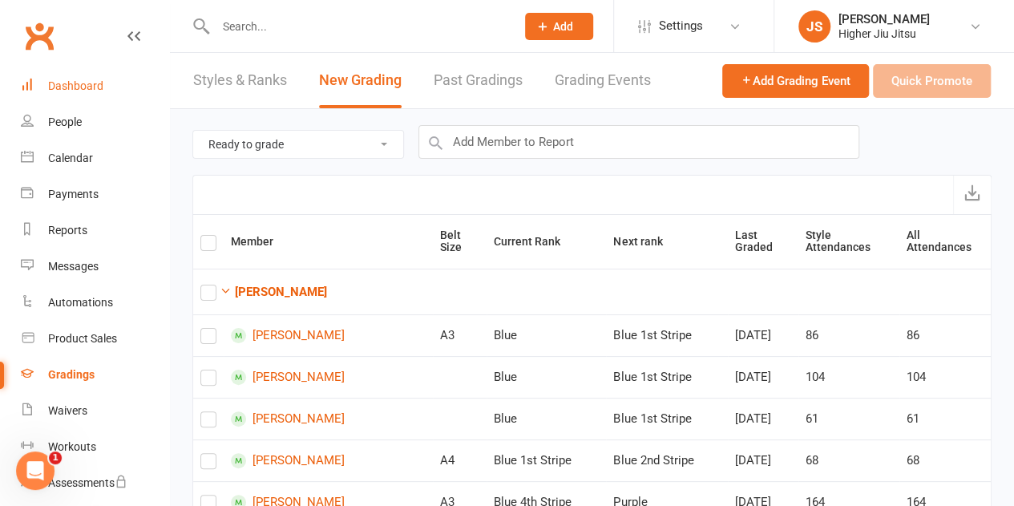
click at [91, 87] on div "Dashboard" at bounding box center [75, 85] width 55 height 13
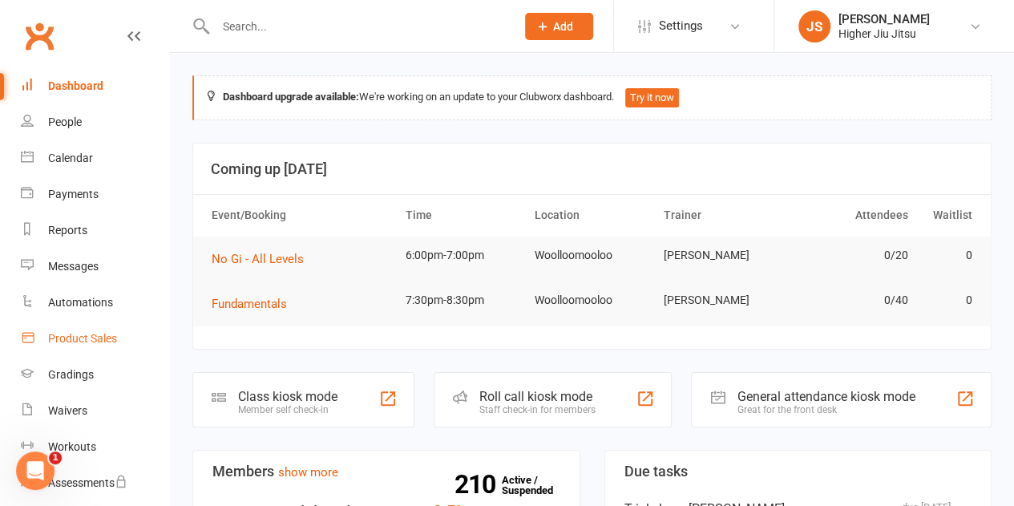
click at [106, 338] on div "Product Sales" at bounding box center [82, 338] width 69 height 13
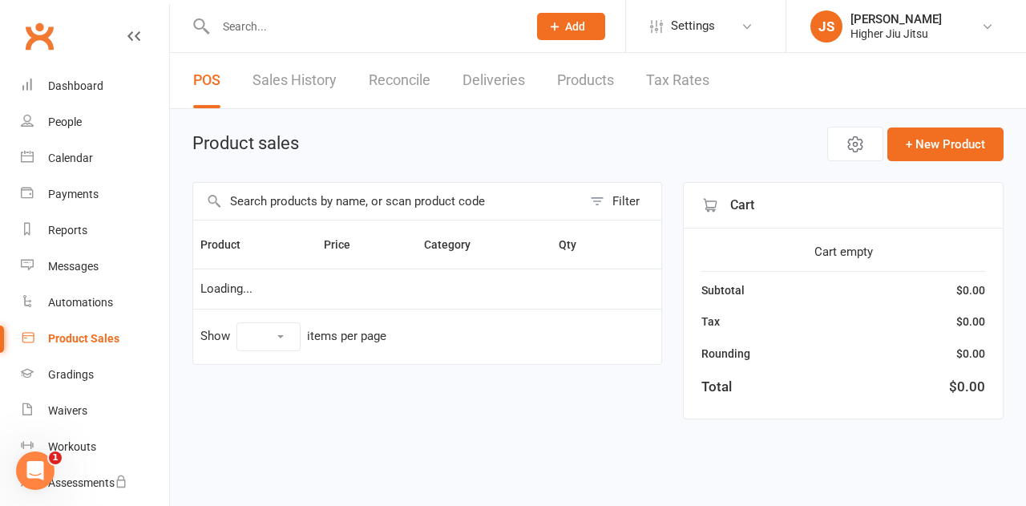
select select "10"
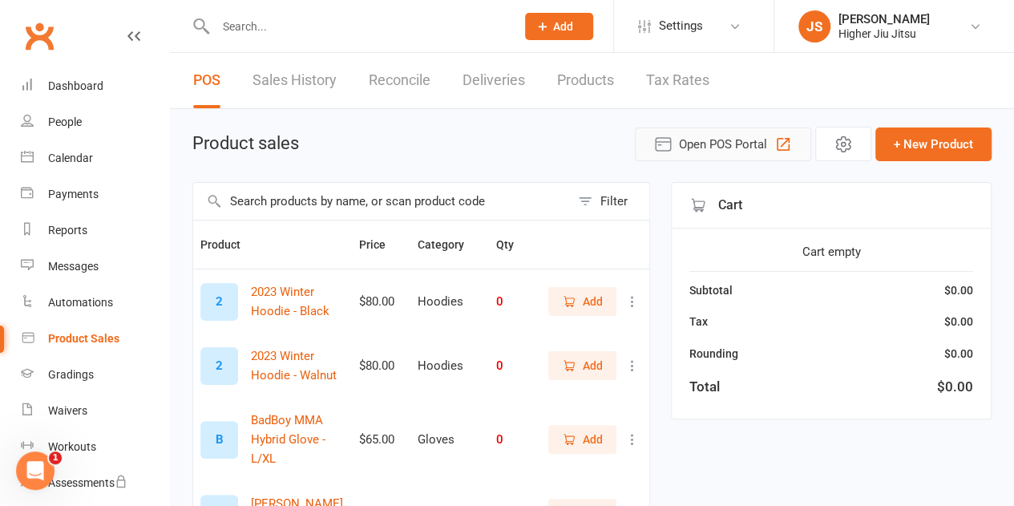
click at [743, 149] on span "Open POS Portal" at bounding box center [723, 144] width 88 height 19
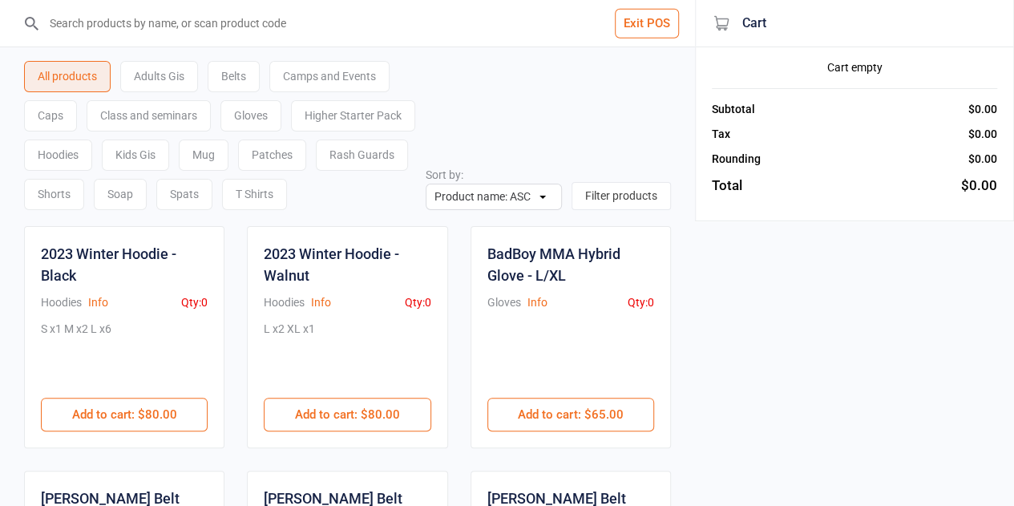
click at [659, 26] on button "Exit POS" at bounding box center [647, 24] width 64 height 30
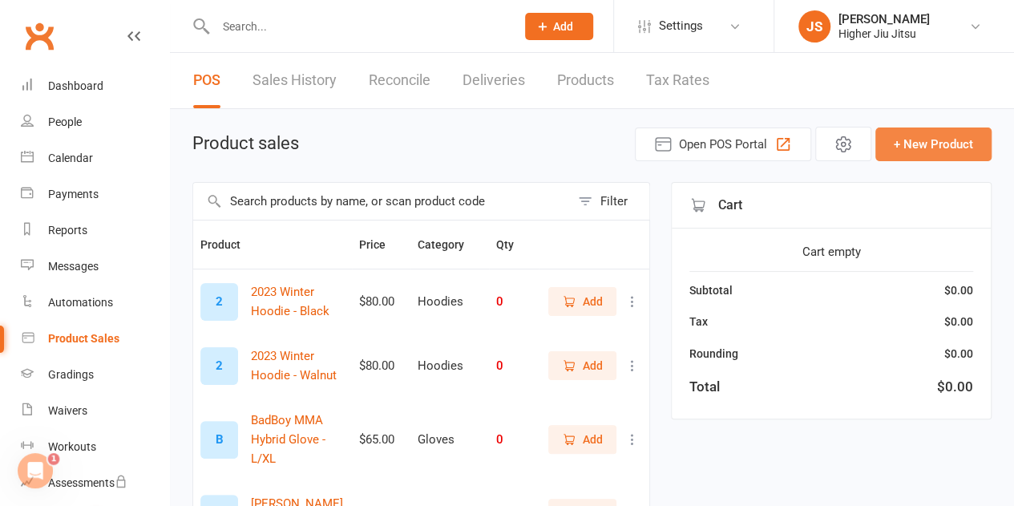
click at [940, 143] on button "+ New Product" at bounding box center [933, 144] width 116 height 34
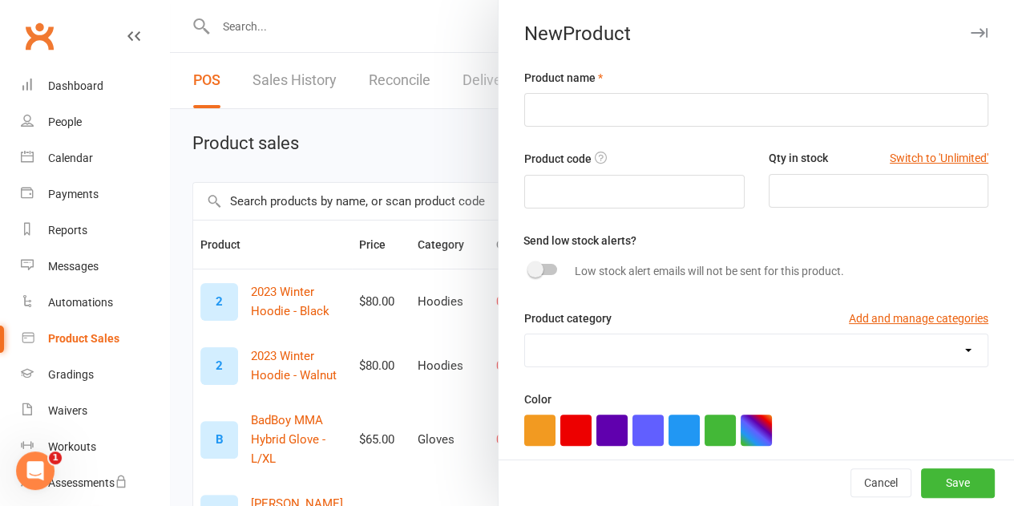
click at [379, 139] on div at bounding box center [592, 253] width 844 height 506
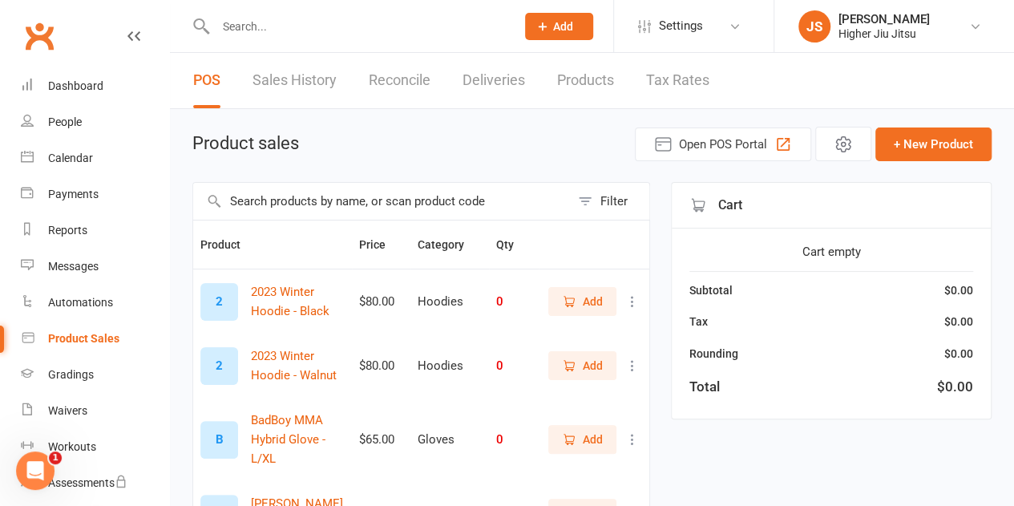
click at [642, 299] on td "Add" at bounding box center [594, 301] width 111 height 65
click at [623, 301] on button at bounding box center [632, 301] width 19 height 19
click at [633, 299] on icon at bounding box center [633, 301] width 16 height 16
click at [614, 86] on link "Products" at bounding box center [585, 80] width 57 height 55
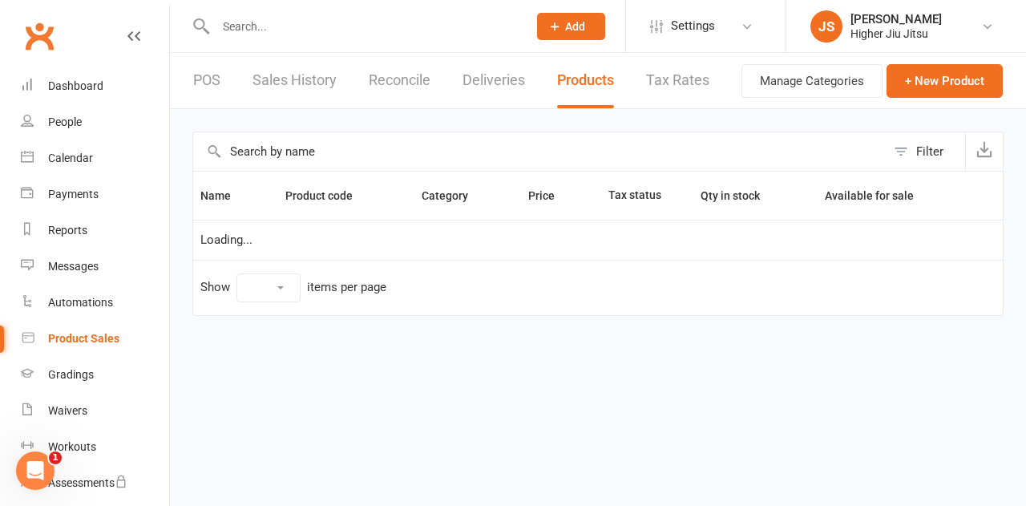
select select "100"
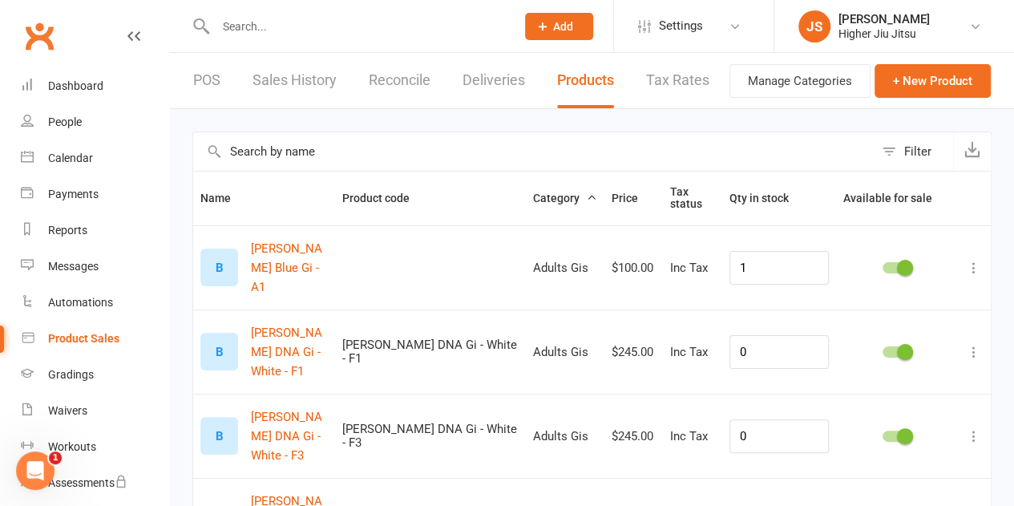
click at [315, 156] on input "text" at bounding box center [533, 151] width 681 height 38
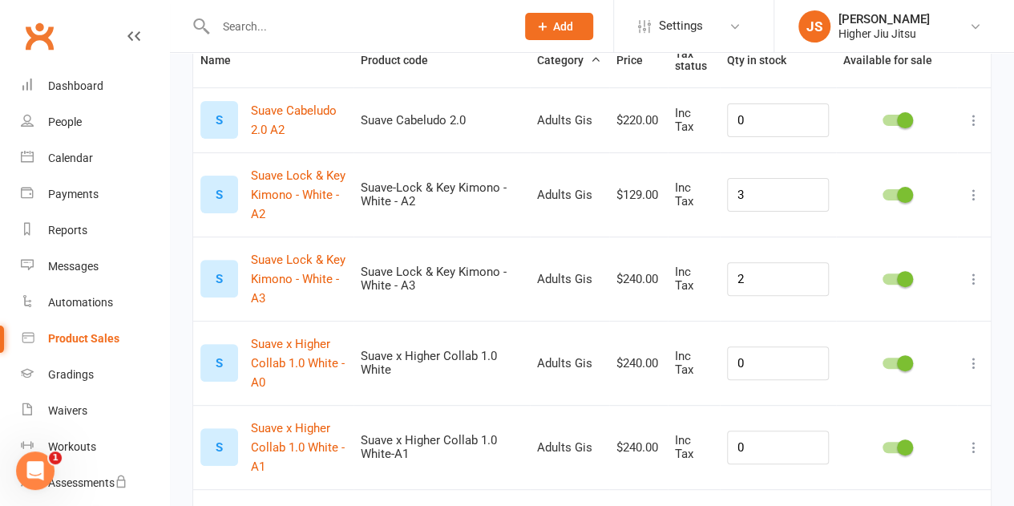
scroll to position [80, 0]
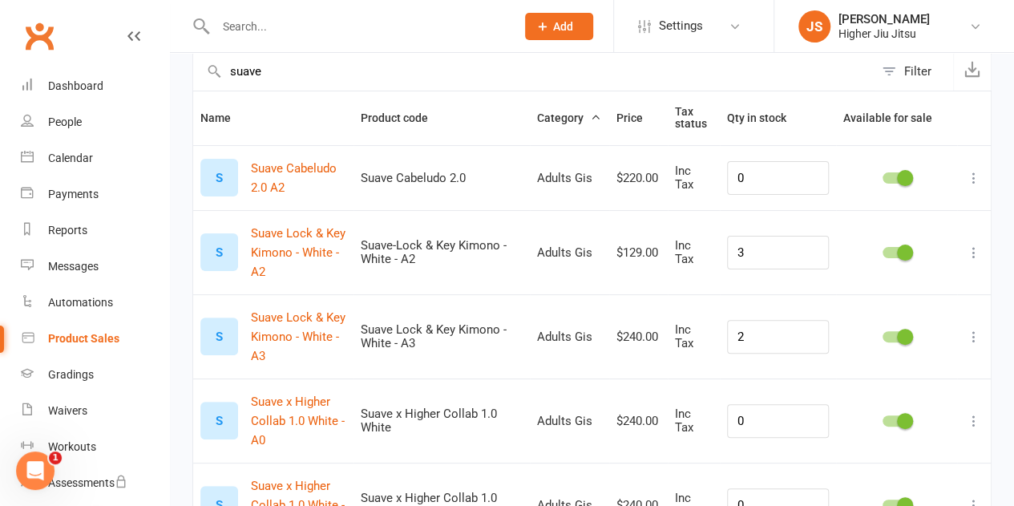
type input "suave"
click at [980, 251] on icon at bounding box center [974, 253] width 16 height 16
click at [894, 311] on link "Duplicate product" at bounding box center [891, 314] width 159 height 32
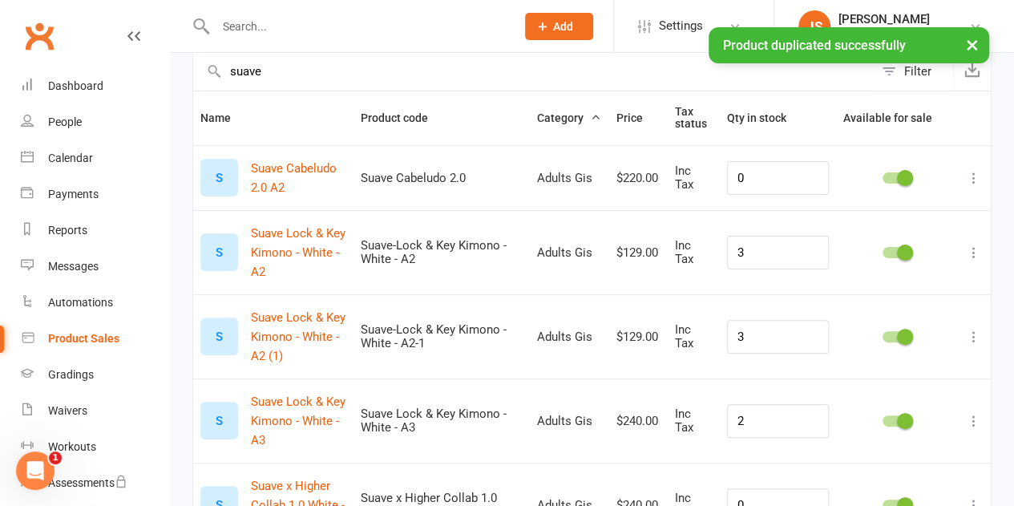
click at [988, 338] on td at bounding box center [974, 336] width 34 height 84
click at [980, 336] on icon at bounding box center [974, 337] width 16 height 16
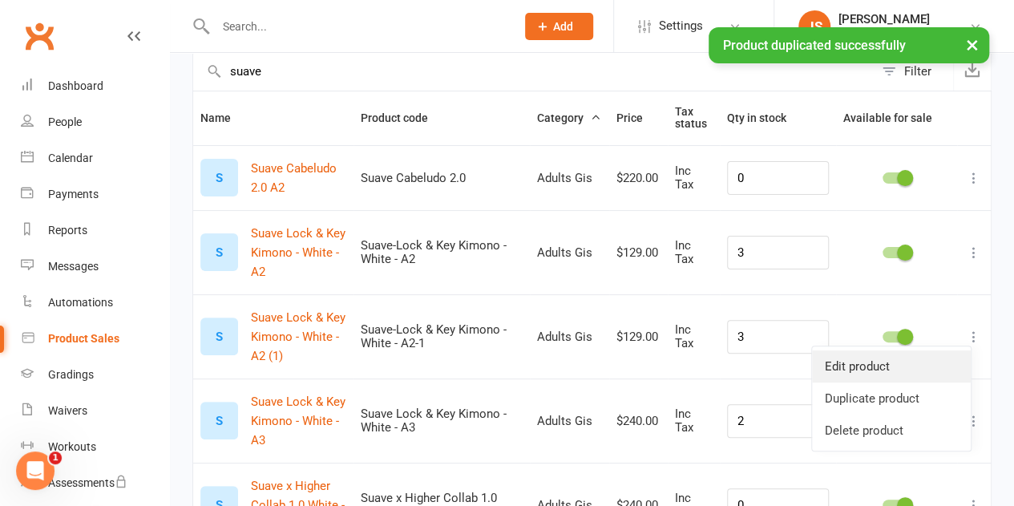
click at [908, 361] on link "Edit product" at bounding box center [891, 366] width 159 height 32
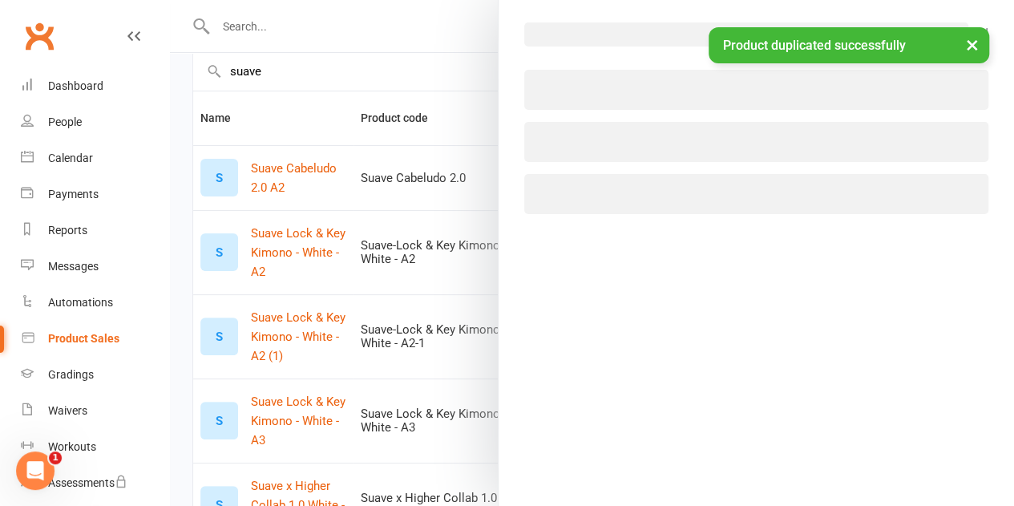
select select "720"
select select "219"
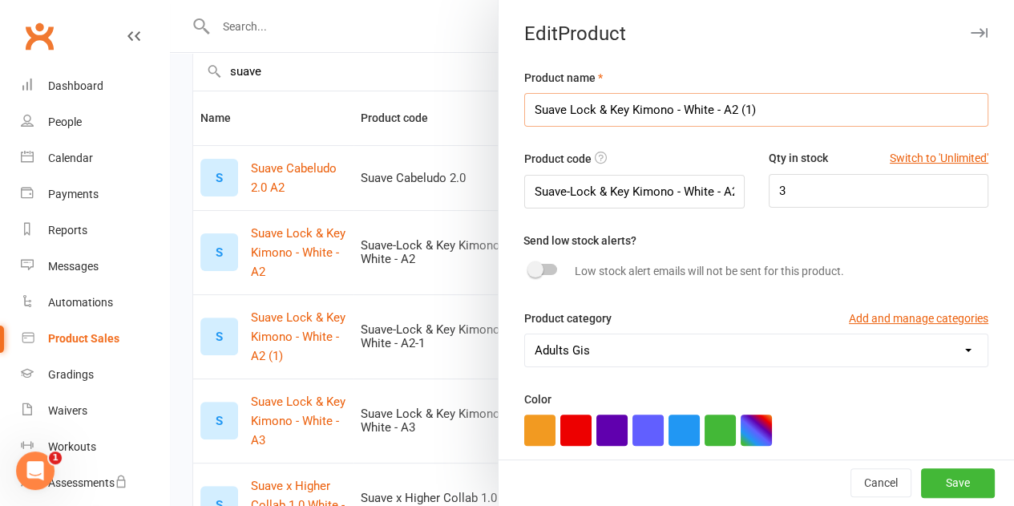
drag, startPoint x: 749, startPoint y: 114, endPoint x: 707, endPoint y: 107, distance: 42.3
click at [707, 107] on input "Suave Lock & Key Kimono - White - A2 (1)" at bounding box center [756, 110] width 464 height 34
type input "Suave Lock & Key Kimono - White - F1"
click at [704, 188] on input "Suave-Lock & Key Kimono - White - A2-1" at bounding box center [634, 192] width 220 height 34
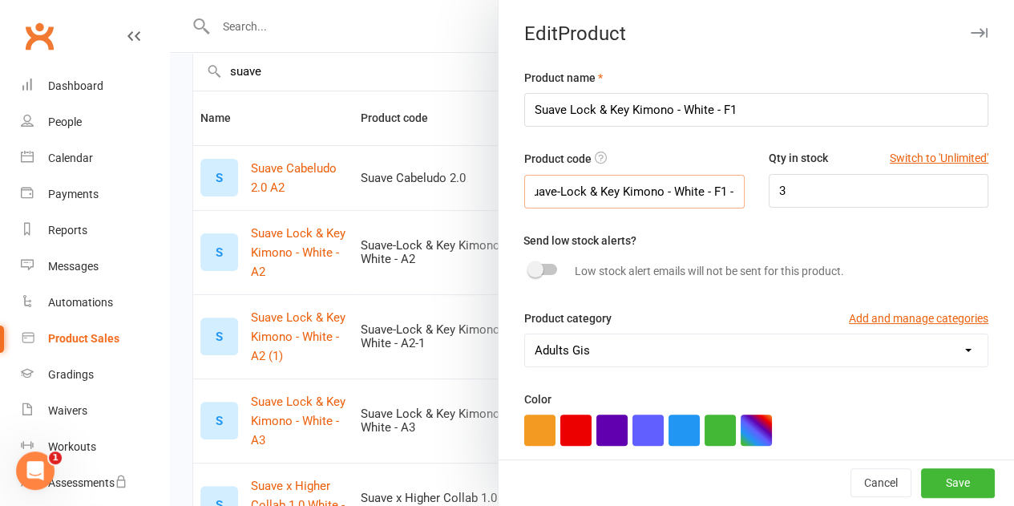
scroll to position [0, 14]
type input "Suave-Lock & Key Kimono - White - F1 -1"
drag, startPoint x: 832, startPoint y: 186, endPoint x: 742, endPoint y: 186, distance: 89.8
click at [757, 186] on div "Qty in stock Switch to 'Unlimited' 3" at bounding box center [879, 178] width 245 height 58
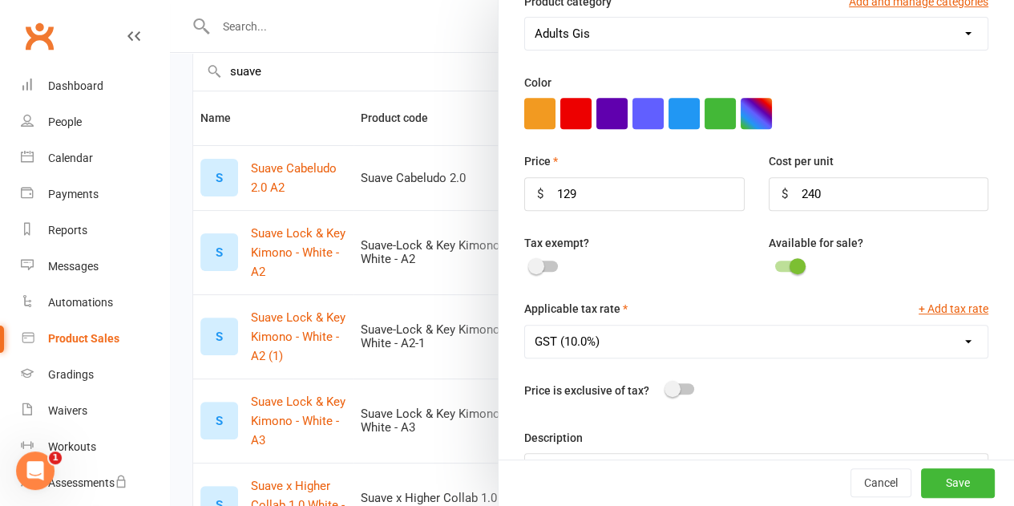
scroll to position [380, 0]
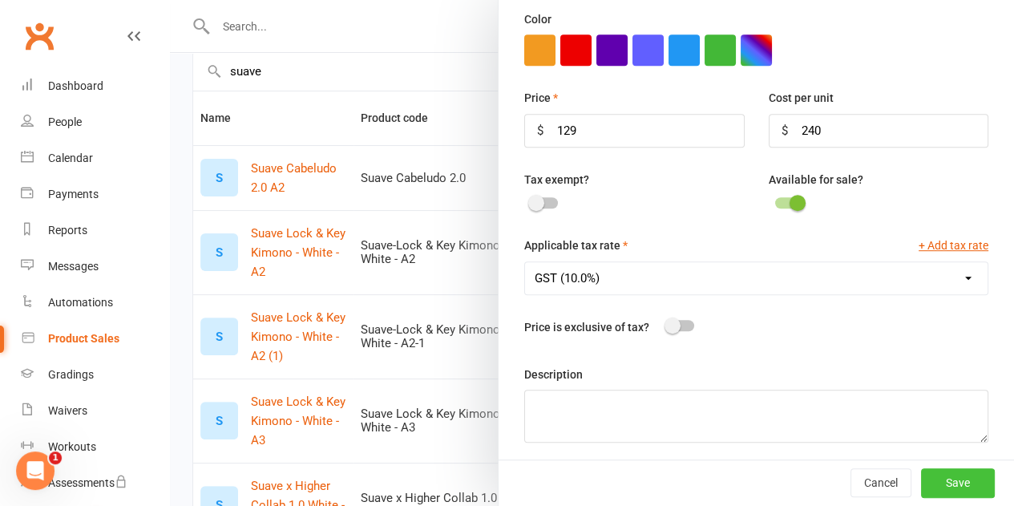
type input "1"
click at [921, 479] on button "Save" at bounding box center [958, 483] width 74 height 29
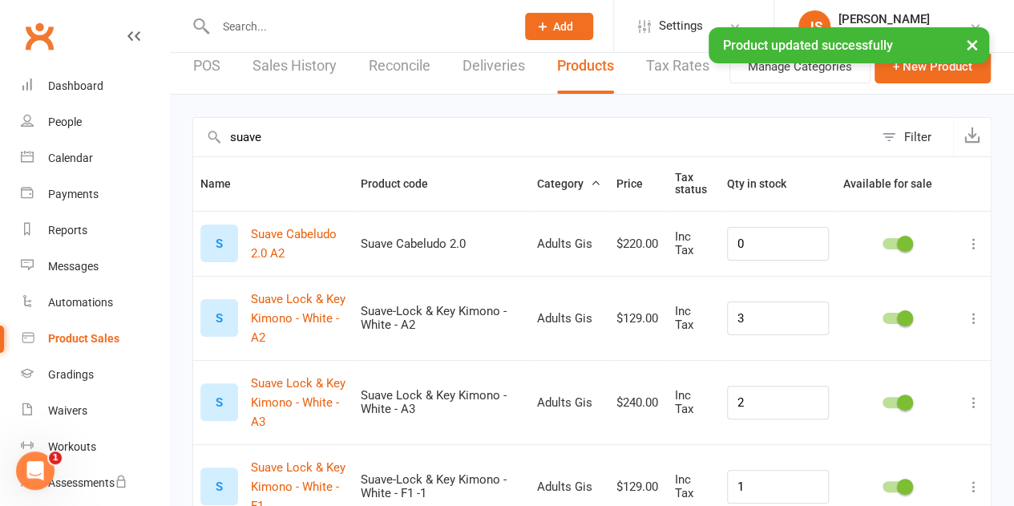
scroll to position [0, 0]
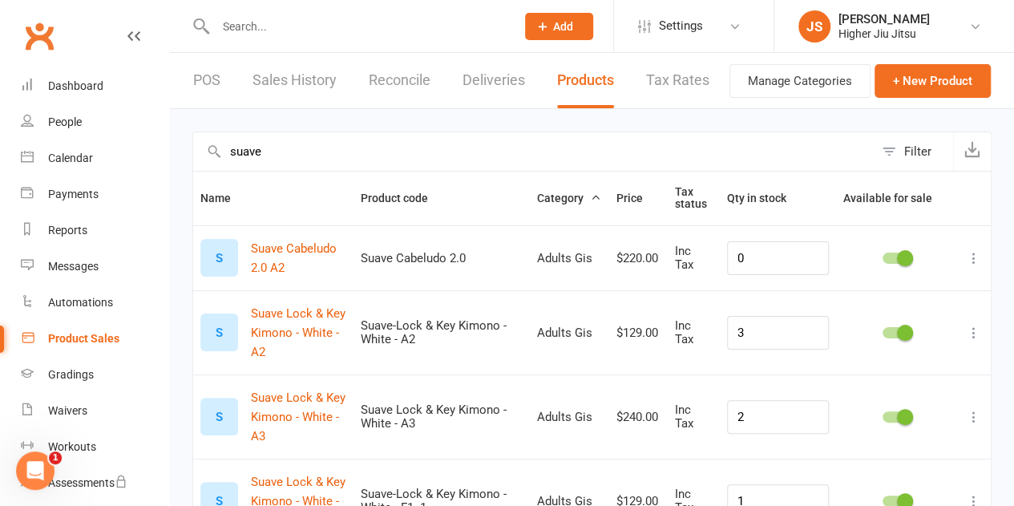
click at [124, 338] on link "Product Sales" at bounding box center [95, 339] width 148 height 36
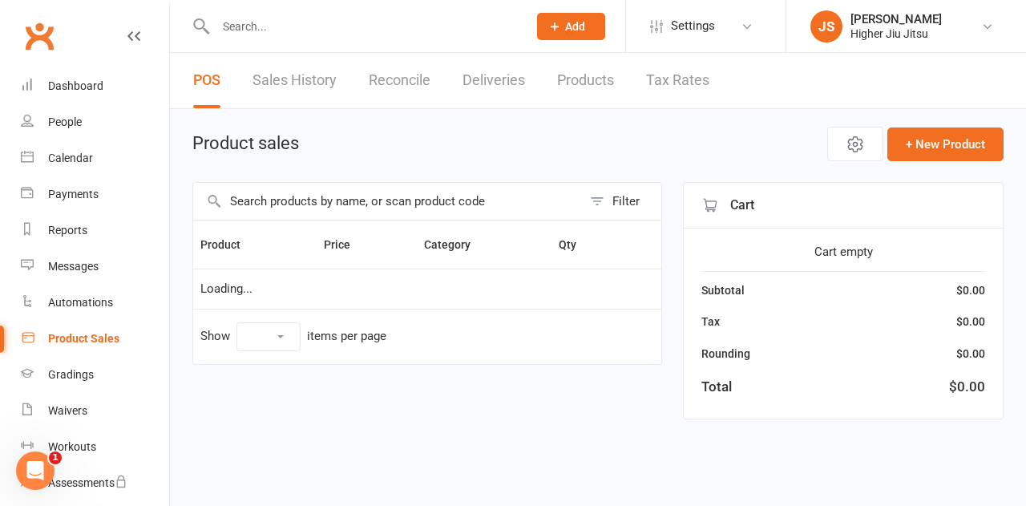
select select "10"
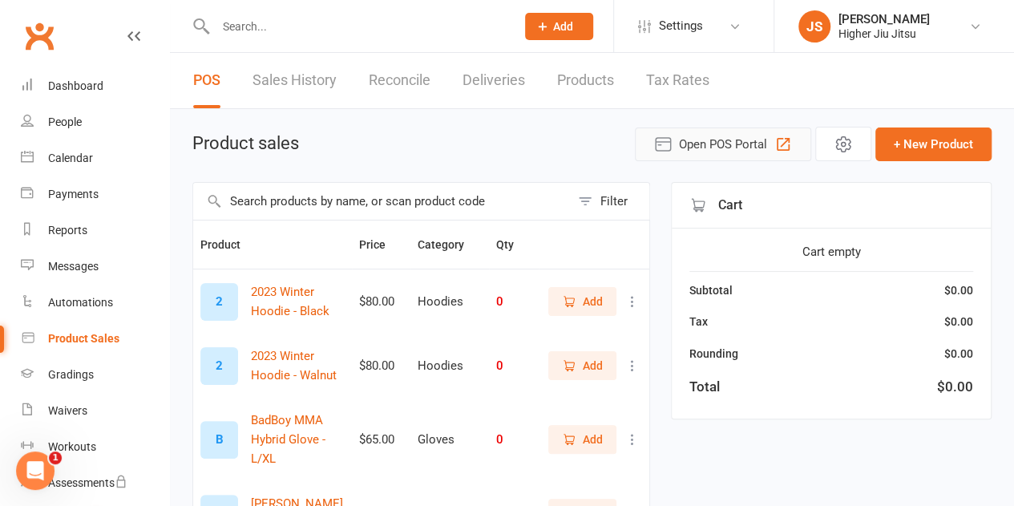
click at [717, 148] on span "Open POS Portal" at bounding box center [723, 144] width 88 height 19
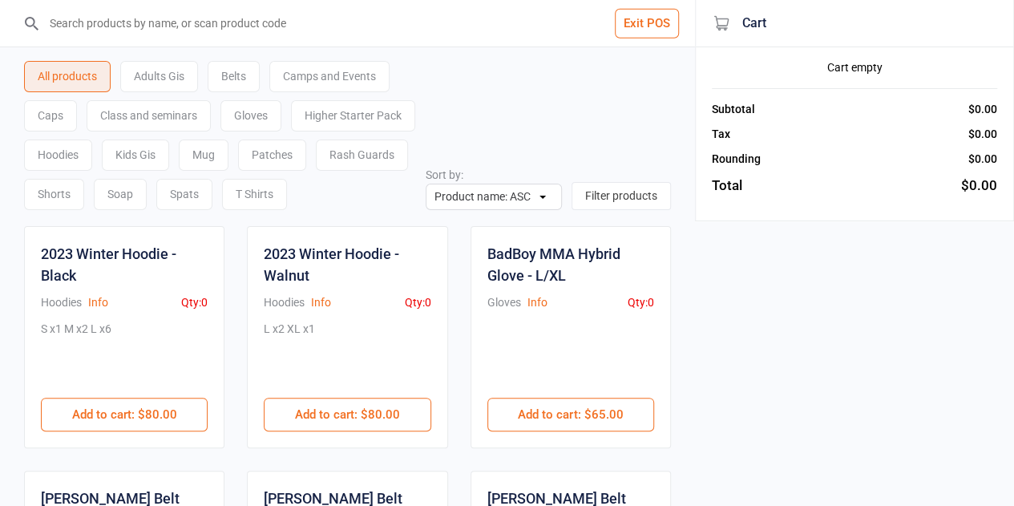
click at [262, 22] on input "search" at bounding box center [357, 23] width 631 height 46
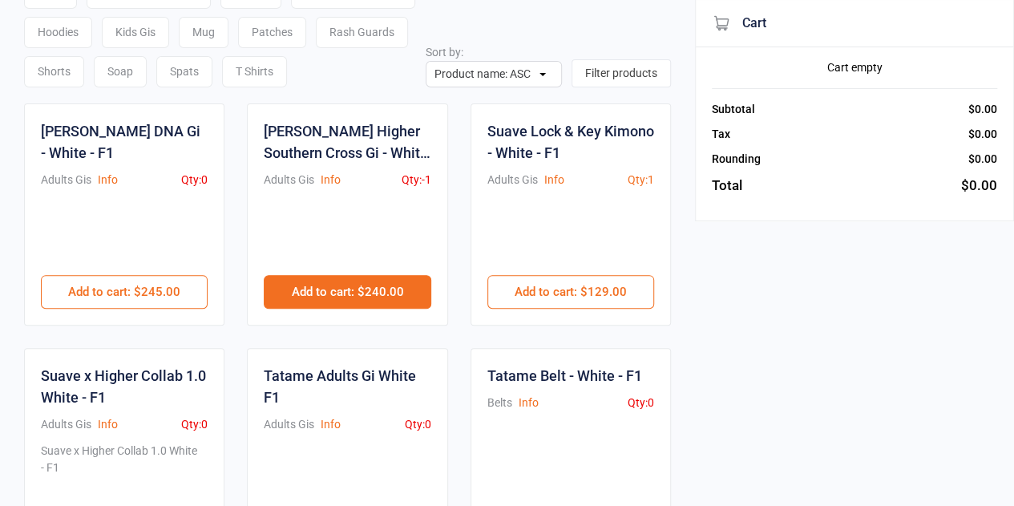
scroll to position [160, 0]
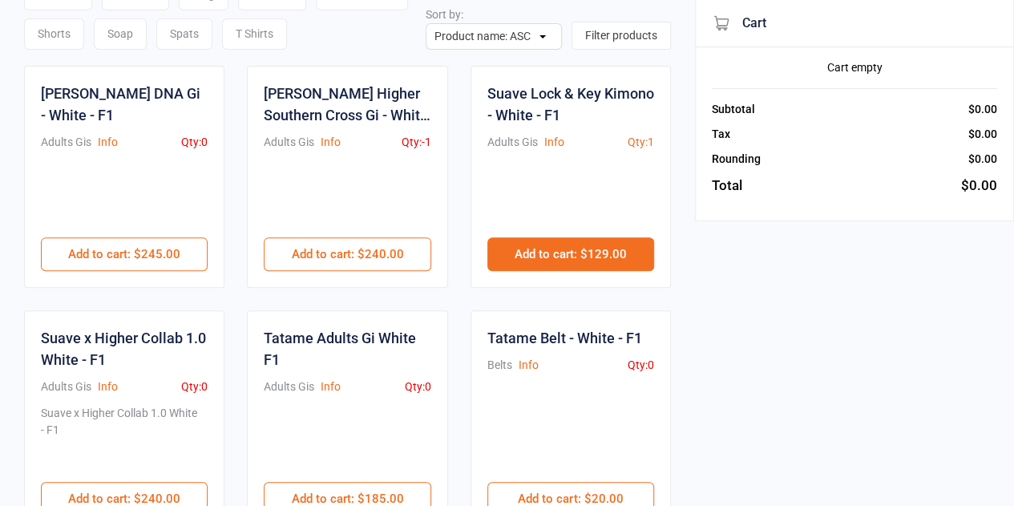
type input "f1"
click at [606, 246] on button "Add to cart : $129.00" at bounding box center [570, 254] width 167 height 34
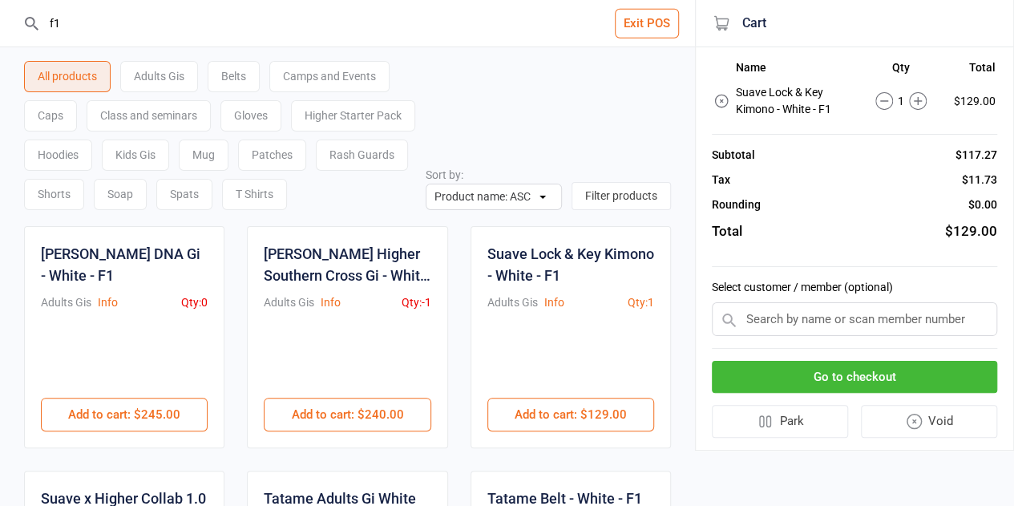
scroll to position [160, 0]
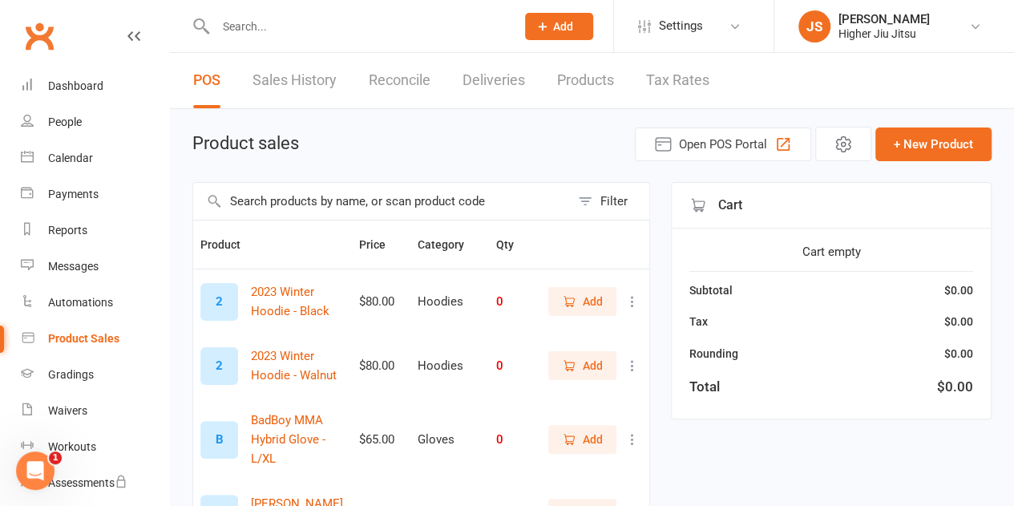
click at [409, 198] on input "text" at bounding box center [381, 201] width 377 height 37
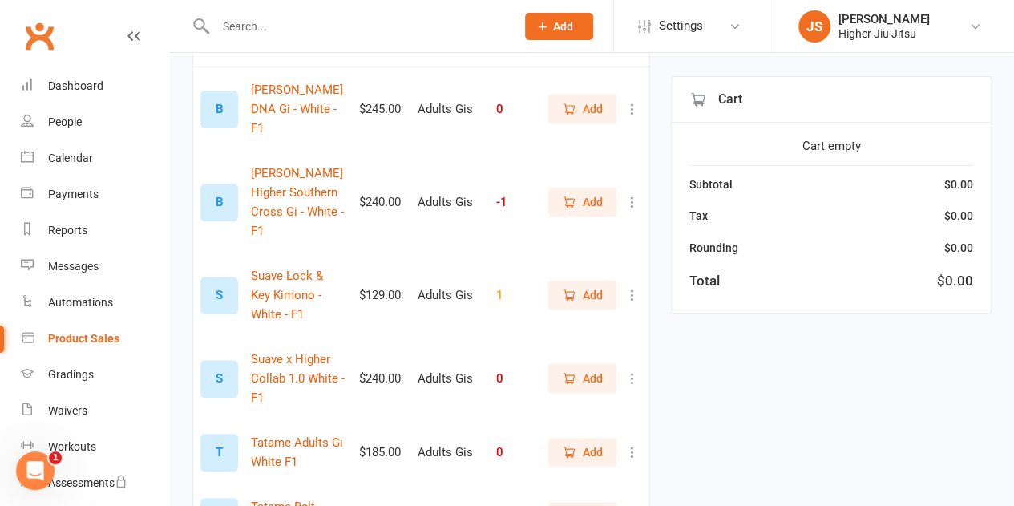
scroll to position [241, 0]
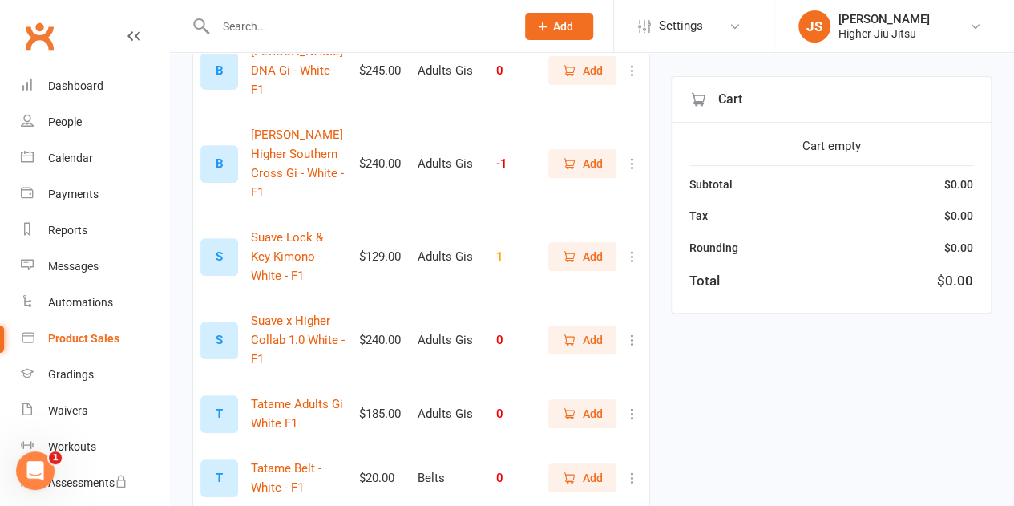
type input "f1"
click at [633, 249] on icon at bounding box center [633, 257] width 16 height 16
click at [577, 253] on link "View / Edit" at bounding box center [550, 248] width 159 height 32
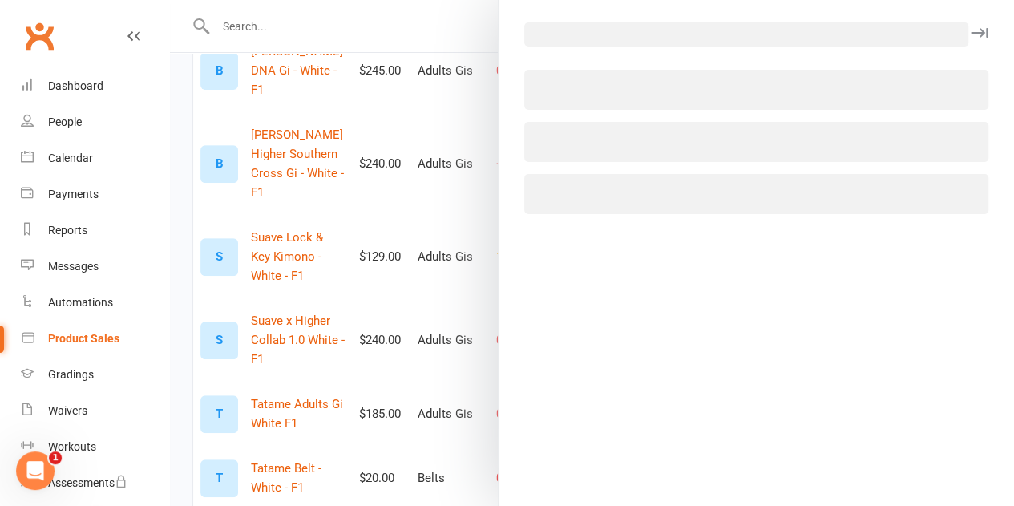
select select "720"
select select "219"
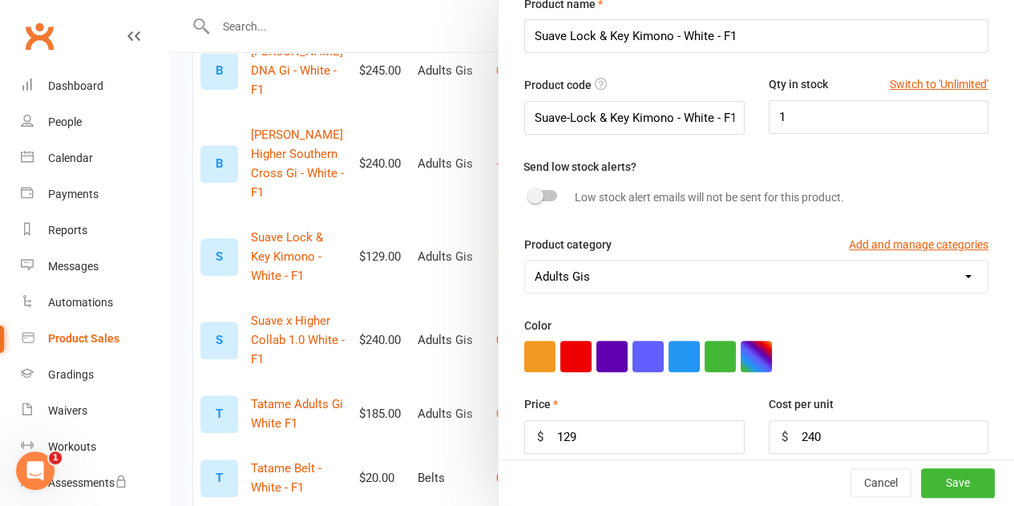
scroll to position [321, 0]
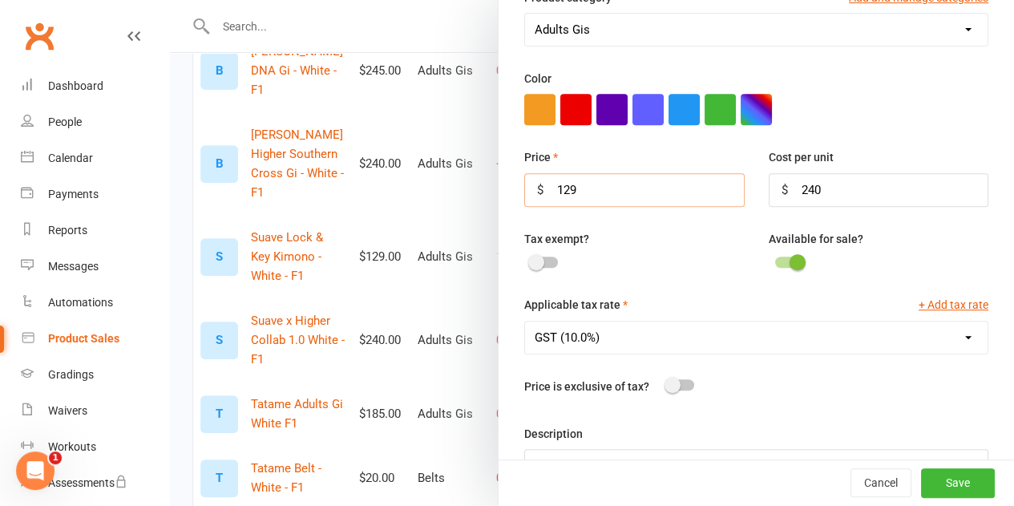
drag, startPoint x: 590, startPoint y: 192, endPoint x: 527, endPoint y: 190, distance: 63.4
click at [527, 190] on div "$ 129" at bounding box center [634, 190] width 220 height 34
type input "240"
type input "120"
click at [949, 495] on button "Save" at bounding box center [958, 483] width 74 height 29
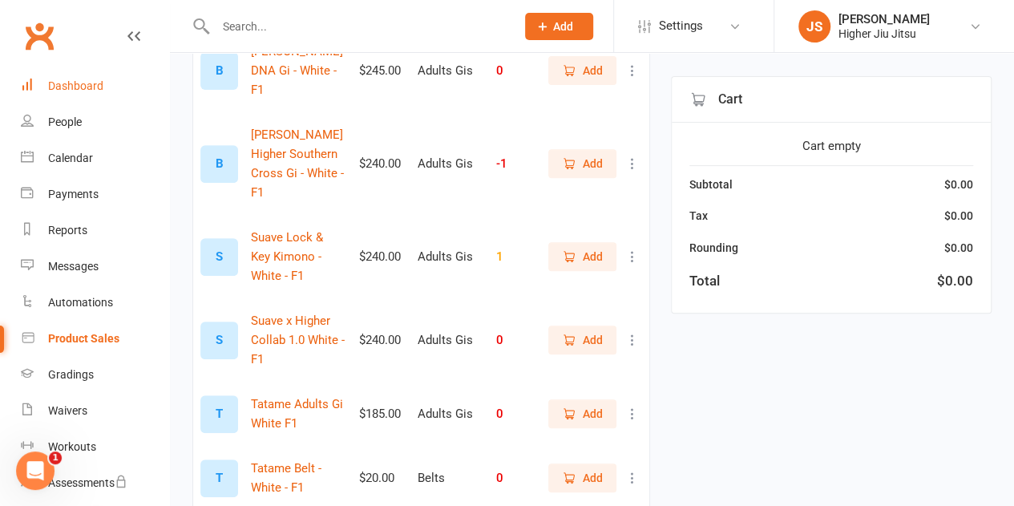
click at [89, 83] on div "Dashboard" at bounding box center [75, 85] width 55 height 13
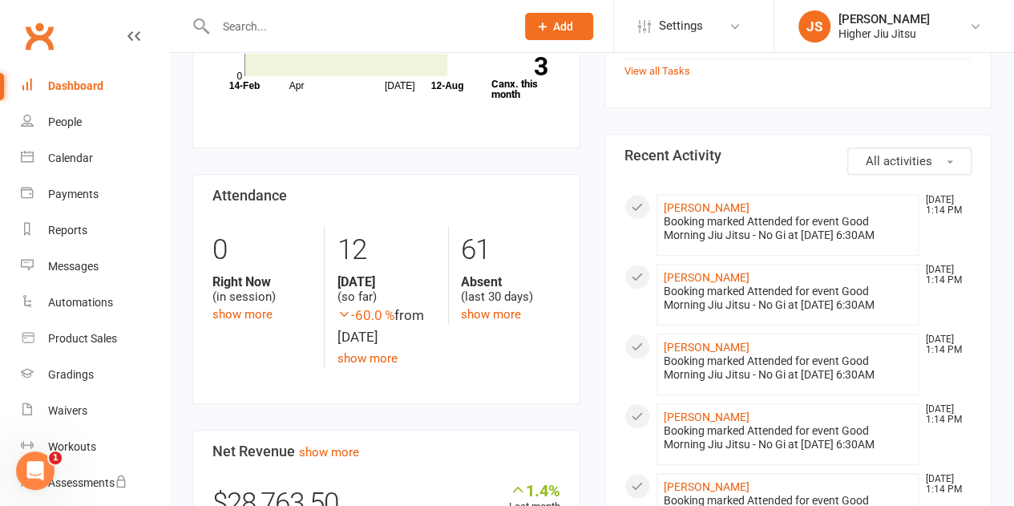
scroll to position [561, 0]
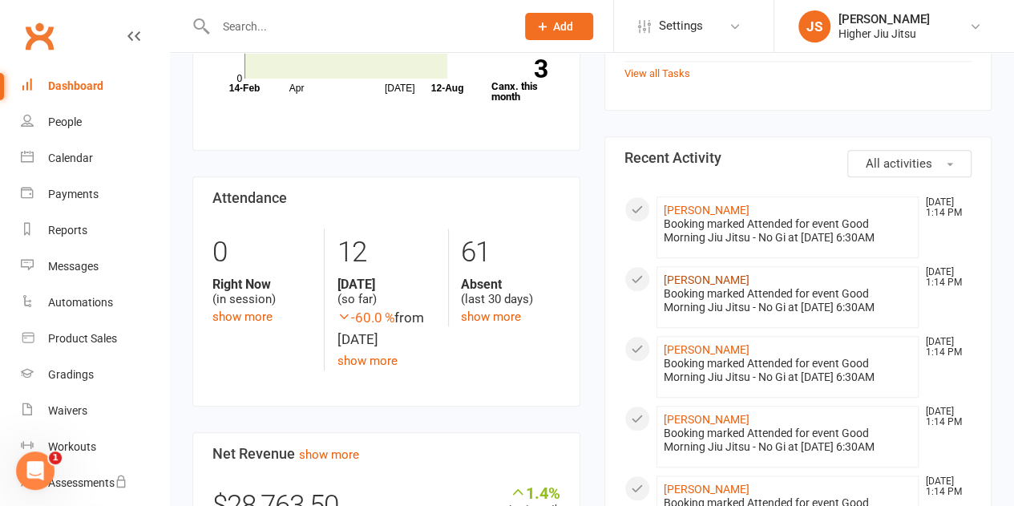
click at [726, 286] on link "[PERSON_NAME]" at bounding box center [707, 279] width 86 height 13
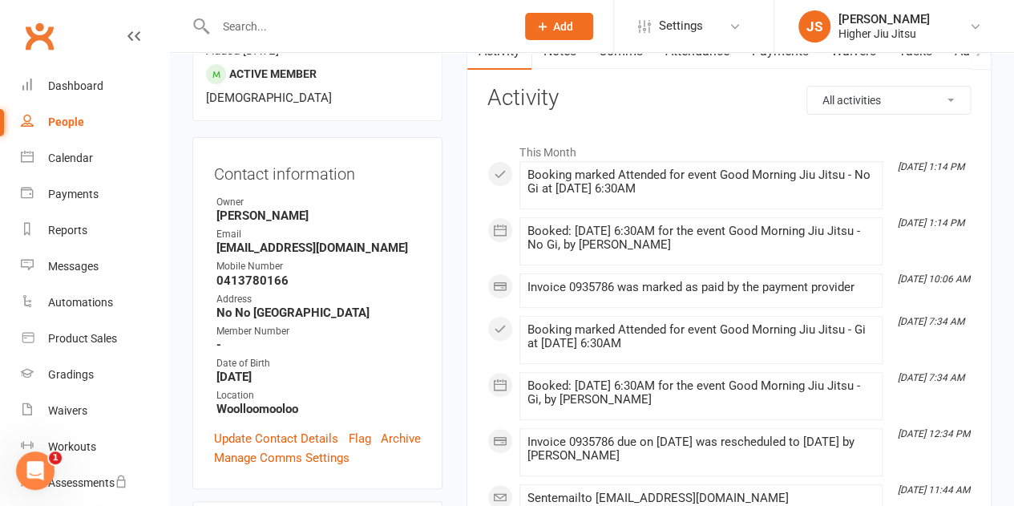
scroll to position [321, 0]
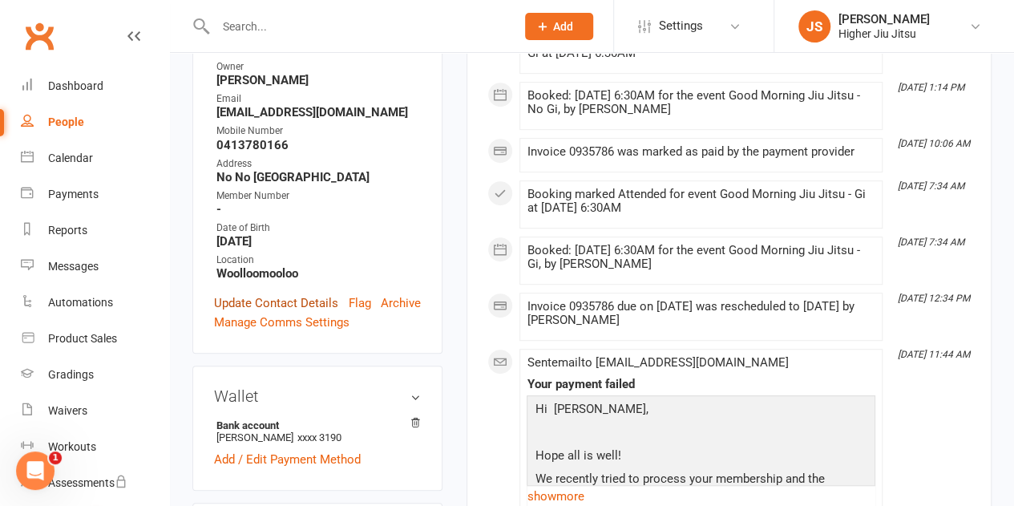
click at [260, 293] on link "Update Contact Details" at bounding box center [276, 302] width 124 height 19
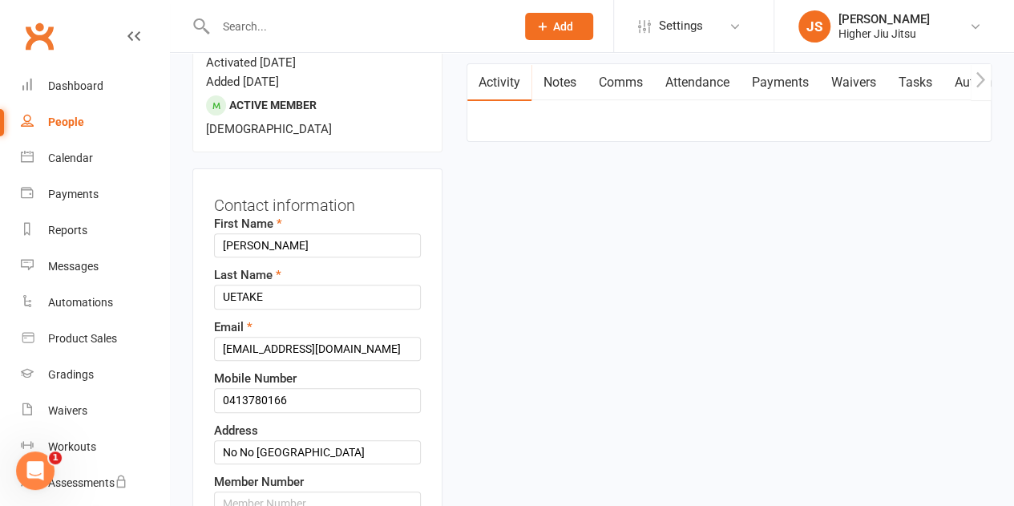
scroll to position [75, 0]
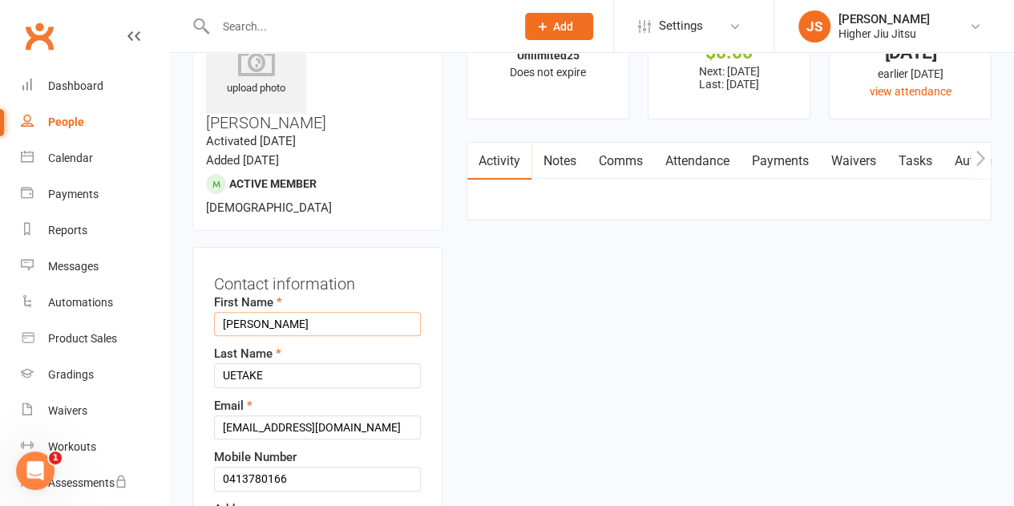
drag, startPoint x: 281, startPoint y: 278, endPoint x: 210, endPoint y: 282, distance: 71.5
type input "[PERSON_NAME]"
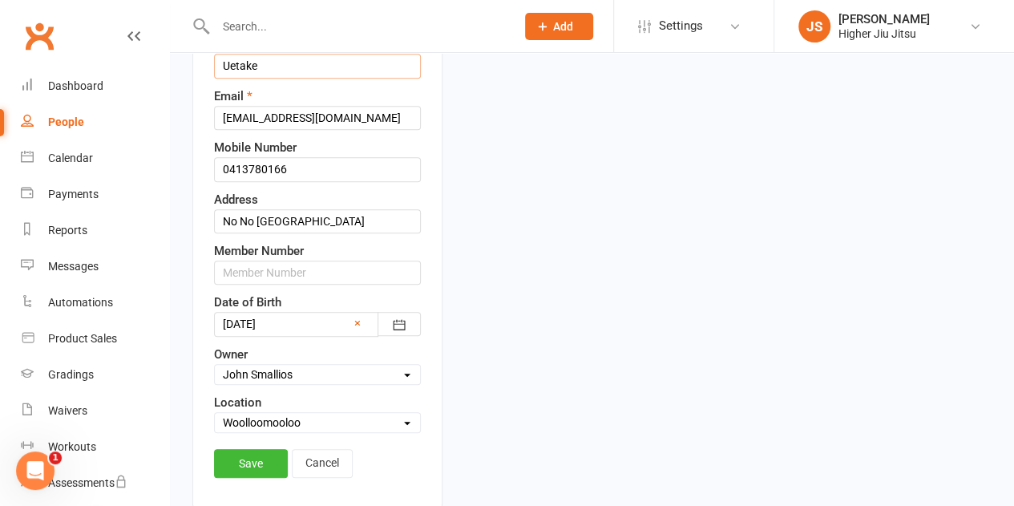
scroll to position [476, 0]
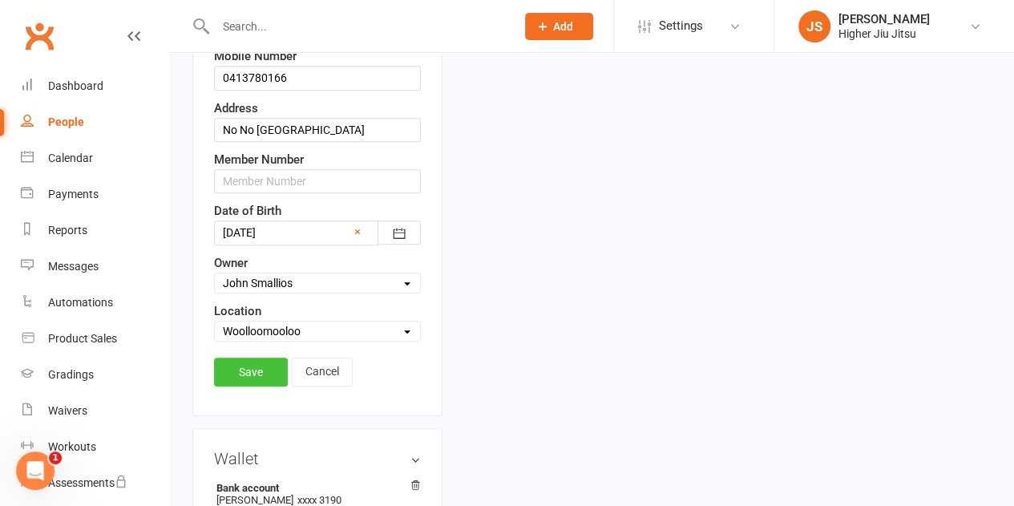
type input "Uetake"
click at [250, 358] on link "Save" at bounding box center [251, 372] width 74 height 29
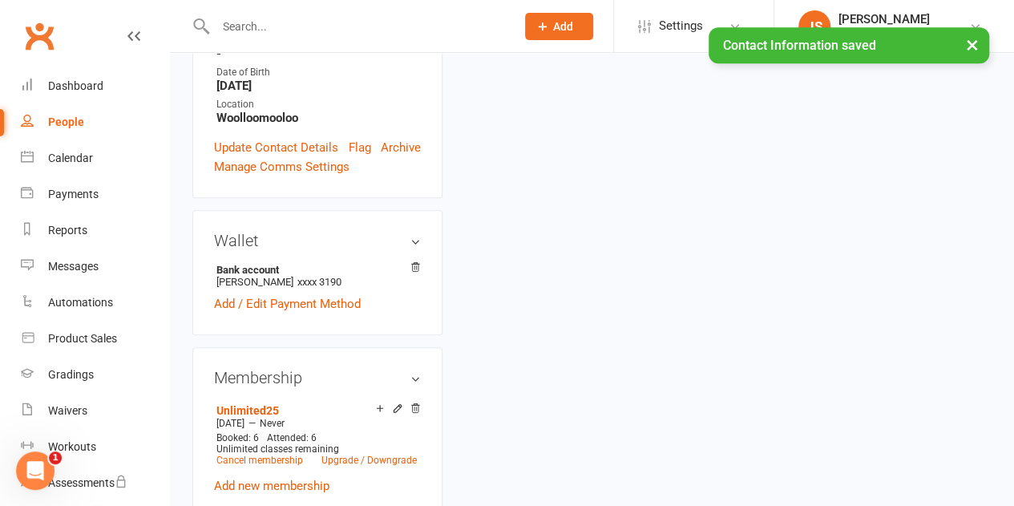
scroll to position [459, 0]
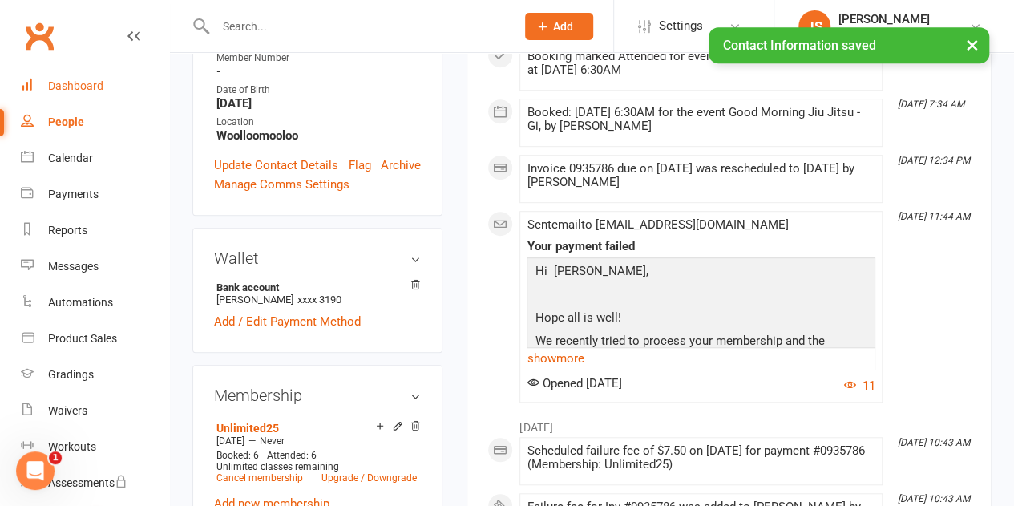
click at [96, 88] on div "Dashboard" at bounding box center [75, 85] width 55 height 13
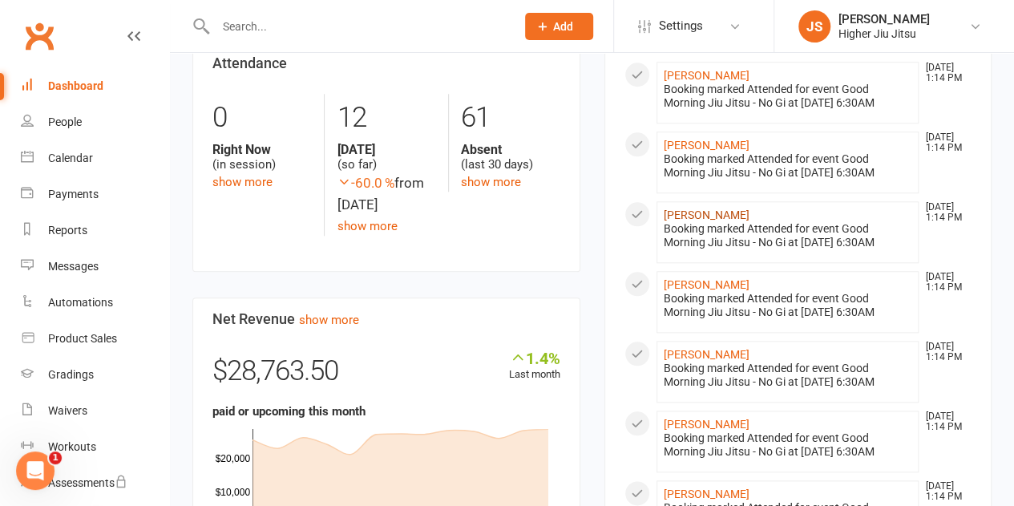
scroll to position [641, 0]
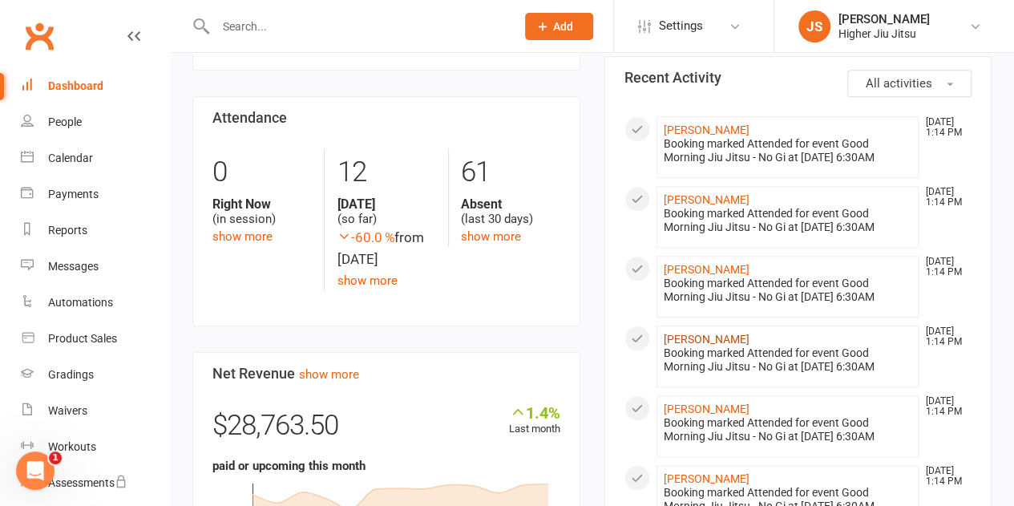
click at [715, 346] on link "[PERSON_NAME]" at bounding box center [707, 339] width 86 height 13
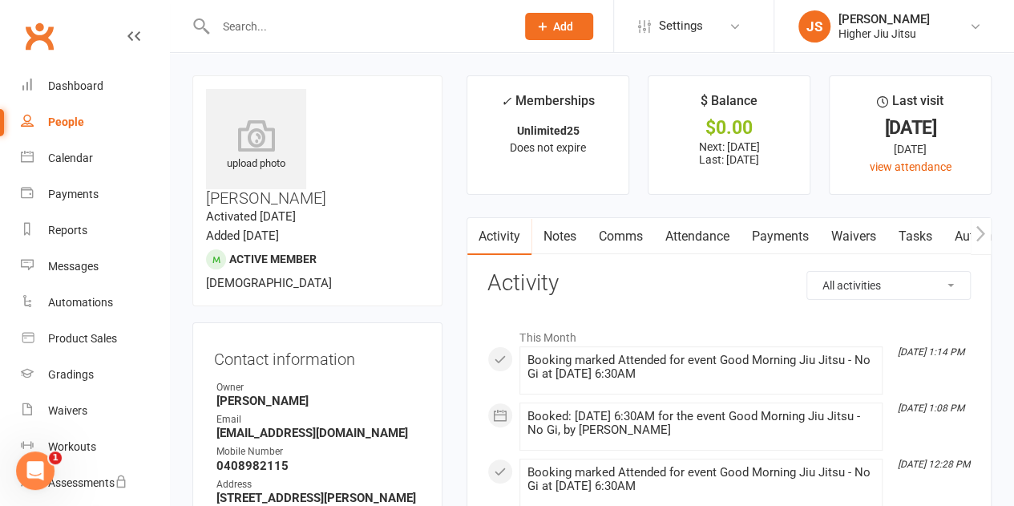
click at [610, 231] on link "Comms" at bounding box center [620, 236] width 67 height 37
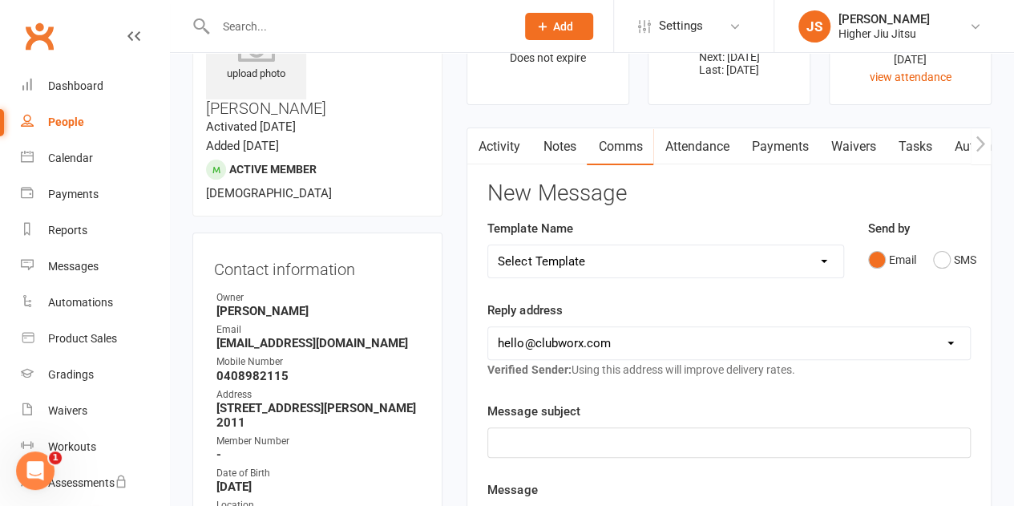
scroll to position [160, 0]
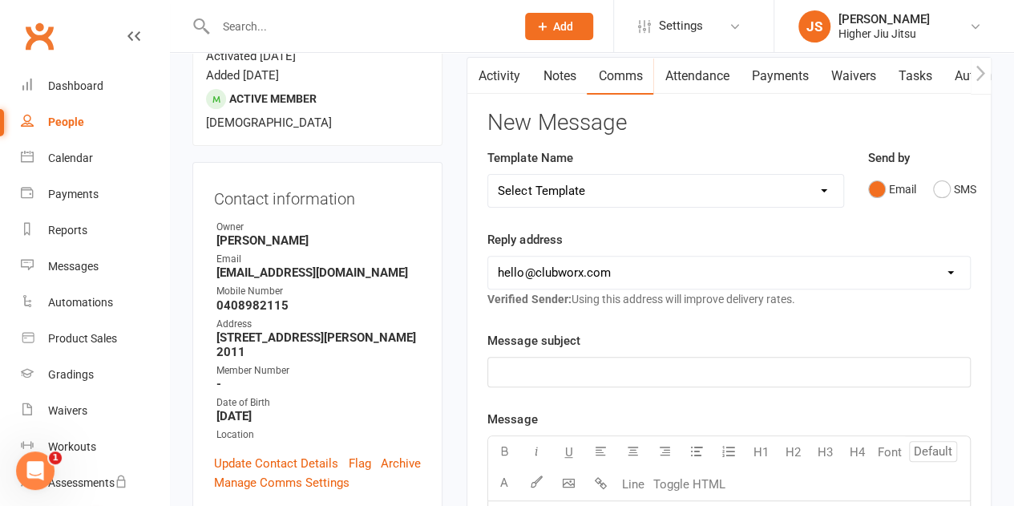
drag, startPoint x: 611, startPoint y: 267, endPoint x: 612, endPoint y: 285, distance: 17.7
click at [611, 267] on select "[EMAIL_ADDRESS][DOMAIN_NAME] [PERSON_NAME][EMAIL_ADDRESS][DOMAIN_NAME] [PERSON_…" at bounding box center [729, 273] width 482 height 32
select select "1"
click at [488, 257] on select "[EMAIL_ADDRESS][DOMAIN_NAME] [PERSON_NAME][EMAIL_ADDRESS][DOMAIN_NAME] [PERSON_…" at bounding box center [729, 273] width 482 height 32
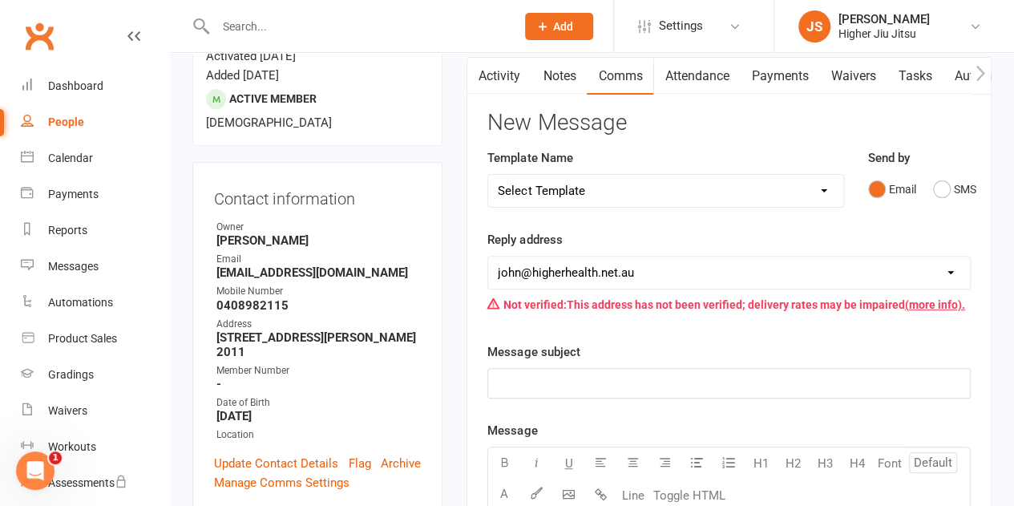
click at [614, 385] on p "﻿" at bounding box center [729, 383] width 463 height 19
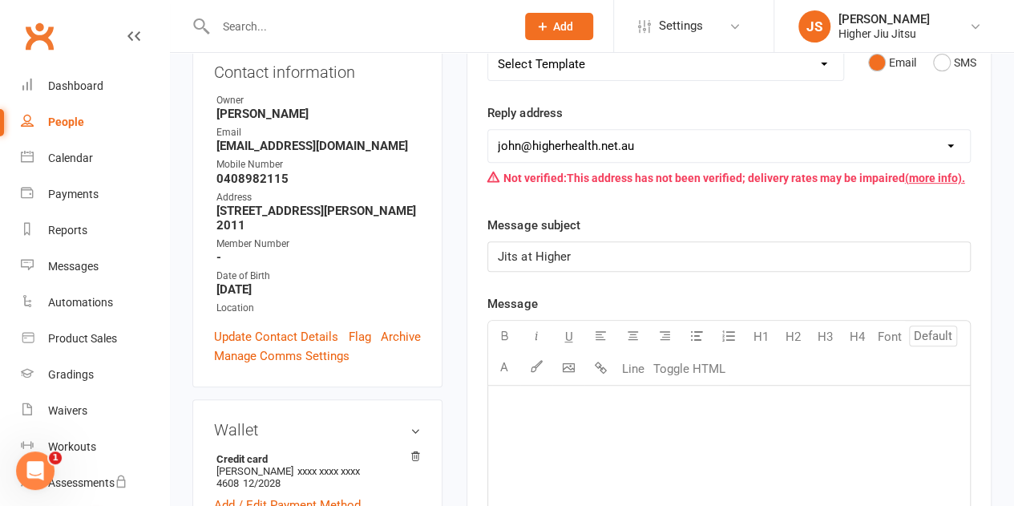
scroll to position [401, 0]
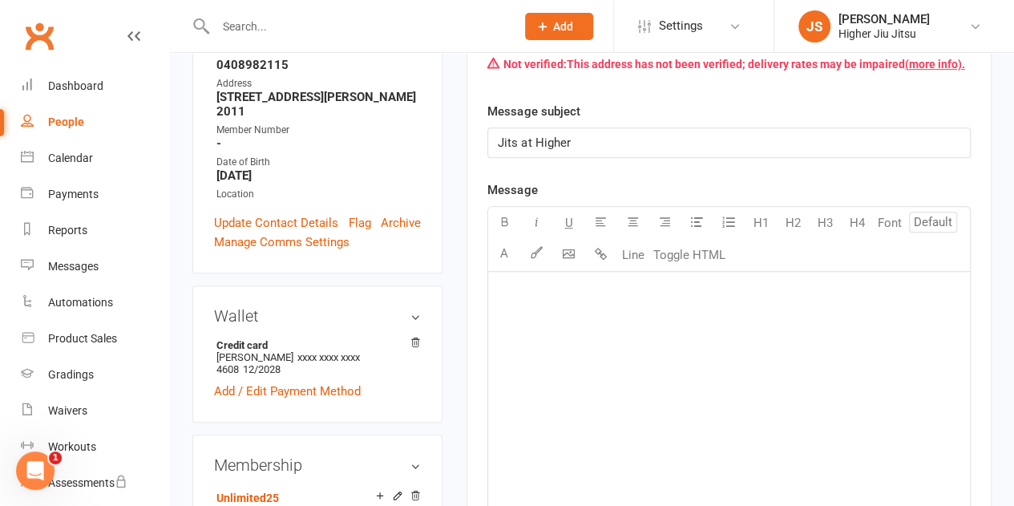
click at [637, 342] on div "﻿" at bounding box center [729, 392] width 482 height 241
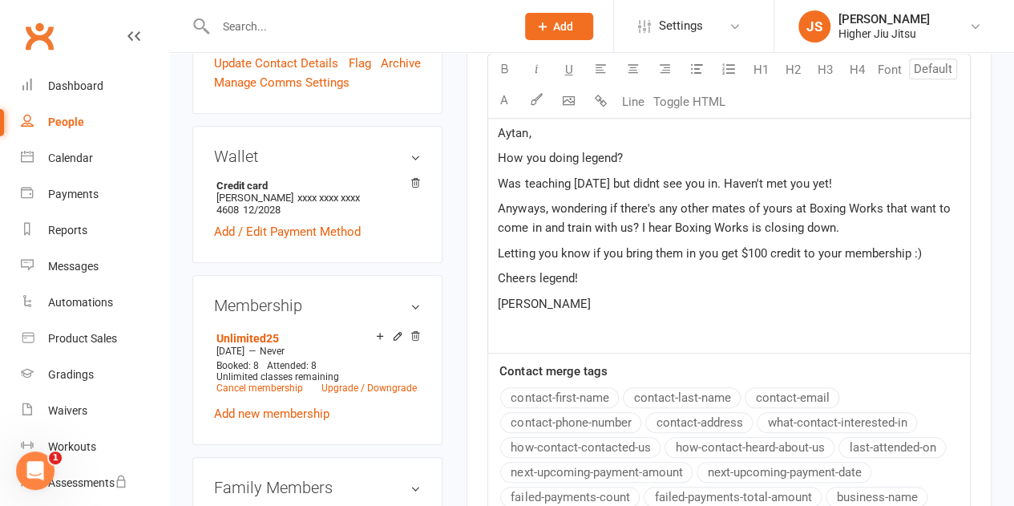
scroll to position [481, 0]
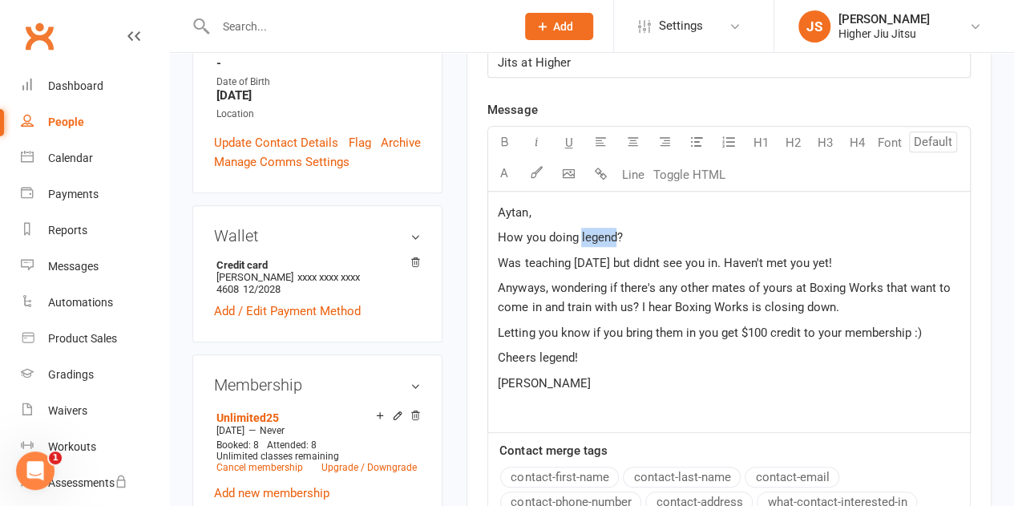
drag, startPoint x: 619, startPoint y: 232, endPoint x: 579, endPoint y: 226, distance: 40.6
click at [579, 228] on p "How you doing legend?" at bounding box center [729, 237] width 463 height 19
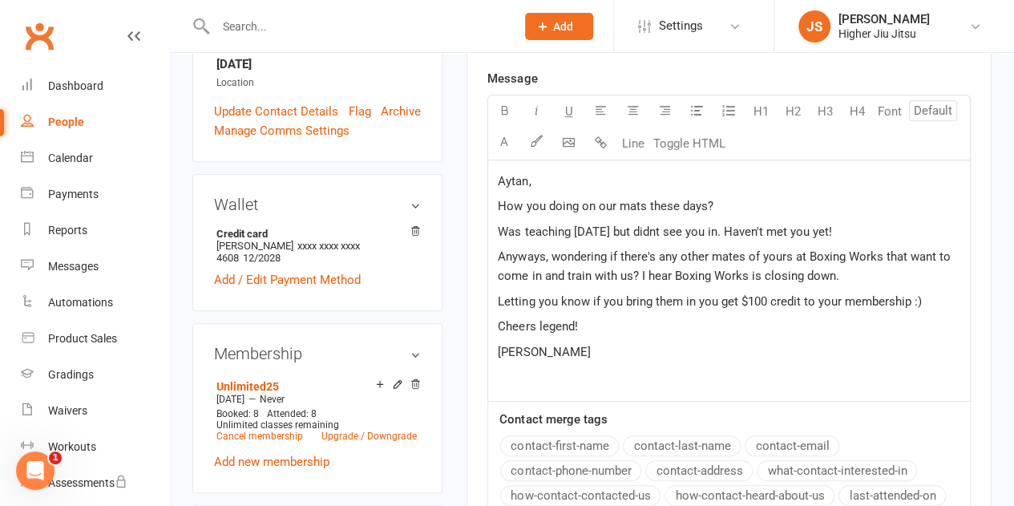
scroll to position [561, 0]
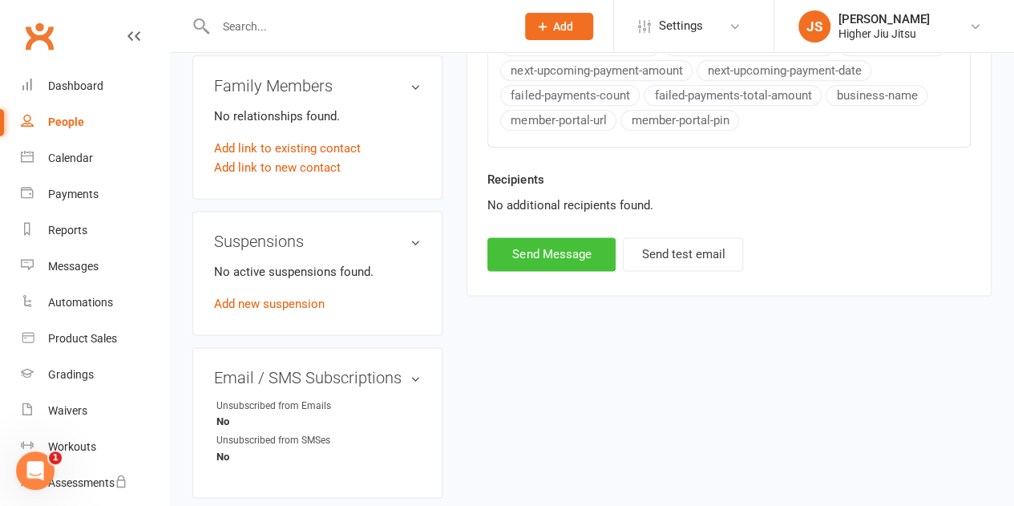
click at [579, 246] on button "Send Message" at bounding box center [551, 254] width 128 height 34
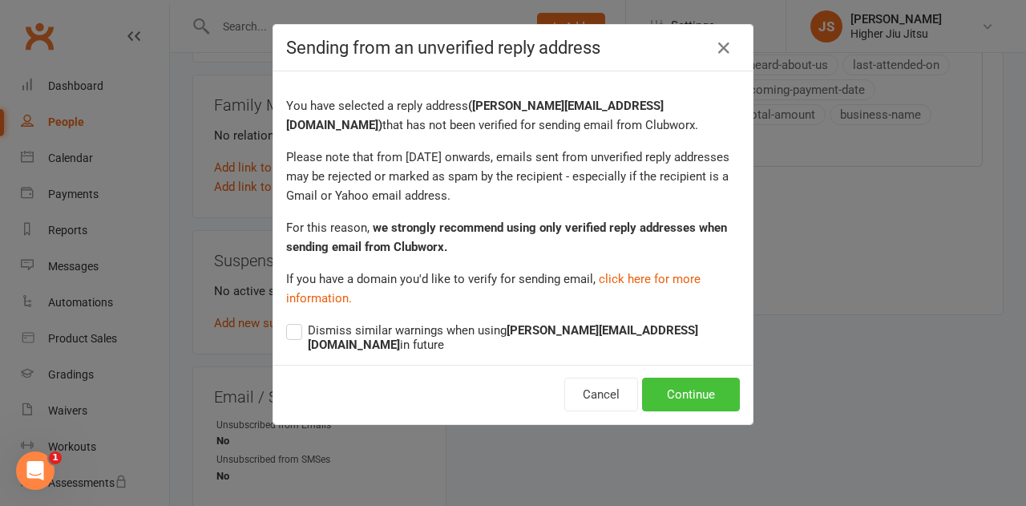
click at [677, 378] on button "Continue" at bounding box center [691, 395] width 98 height 34
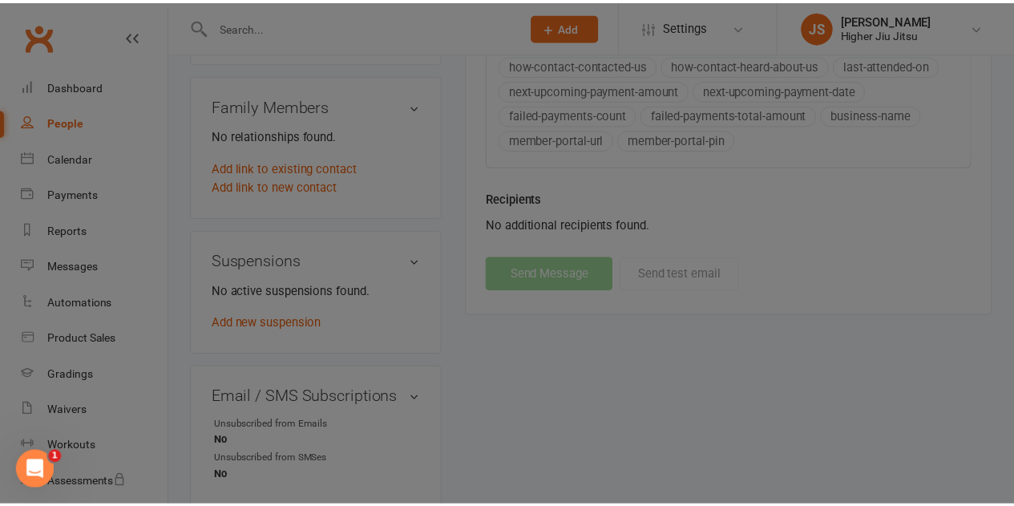
scroll to position [962, 0]
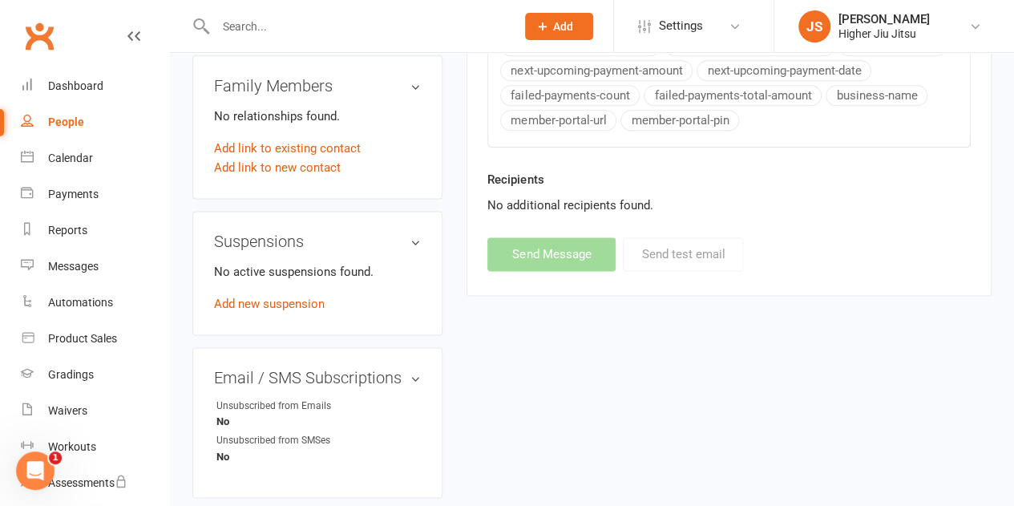
select select "0"
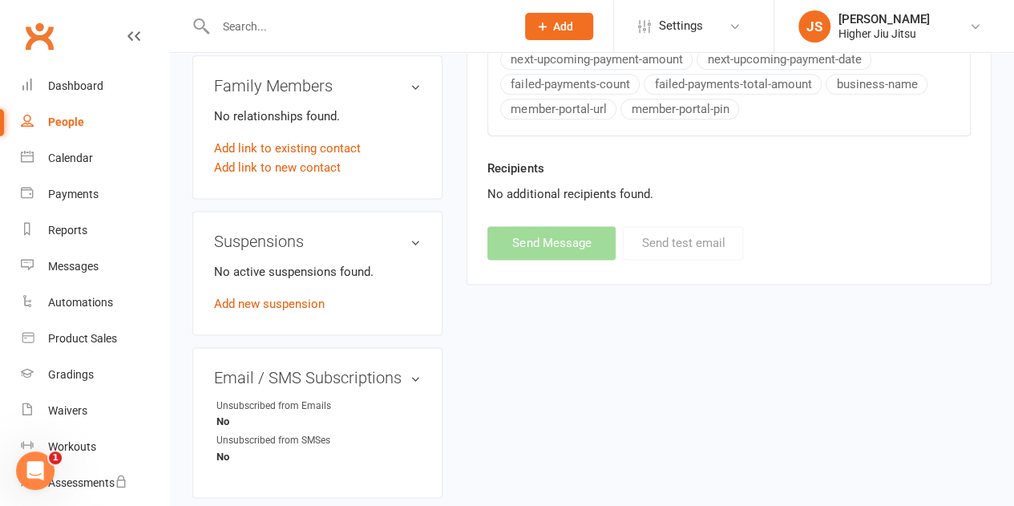
click at [410, 22] on input "text" at bounding box center [358, 26] width 294 height 22
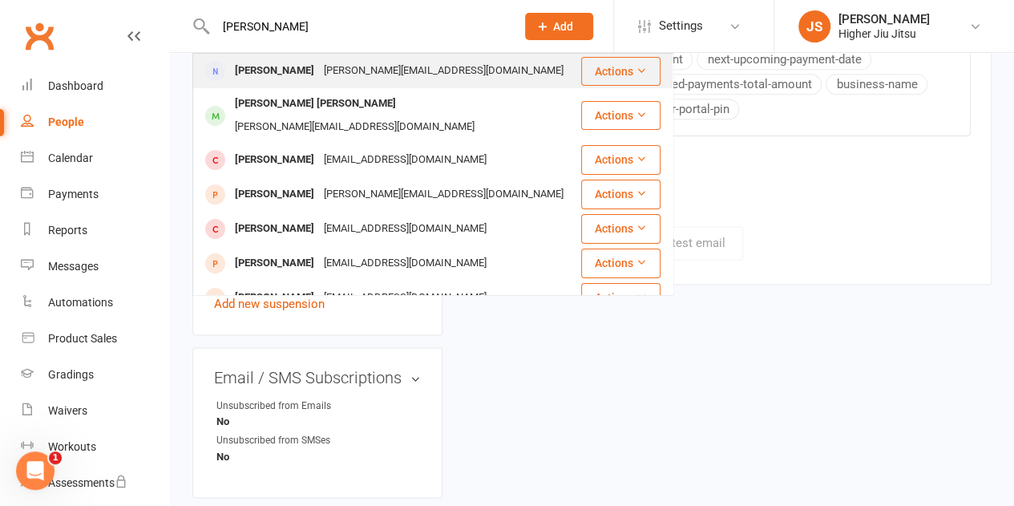
type input "tony lam"
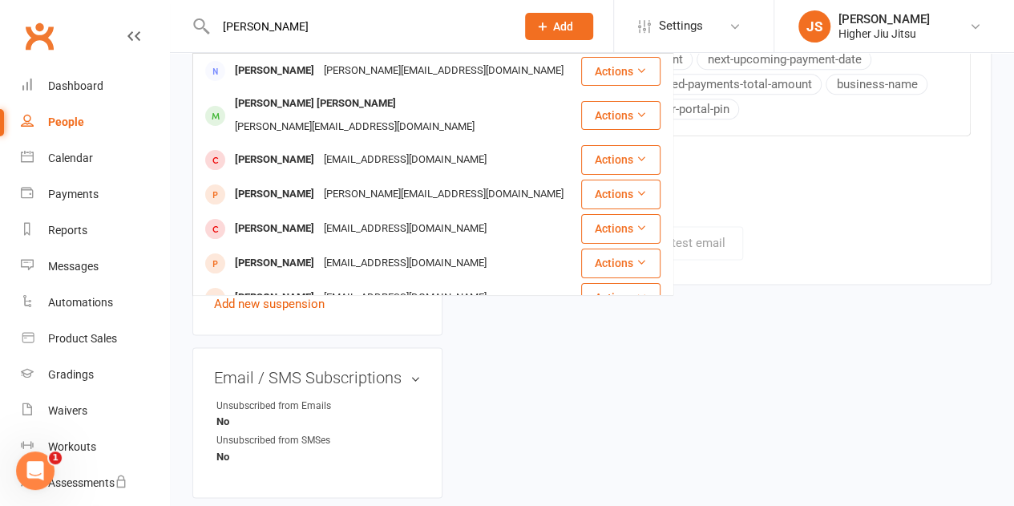
click at [382, 68] on div "tony.lam31@gmail.com" at bounding box center [443, 70] width 249 height 23
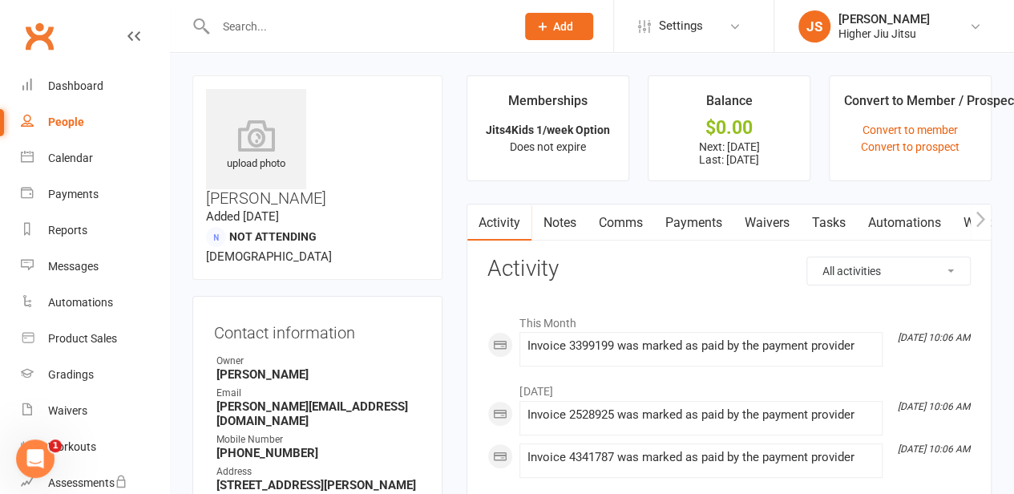
click at [691, 223] on link "Payments" at bounding box center [692, 222] width 79 height 37
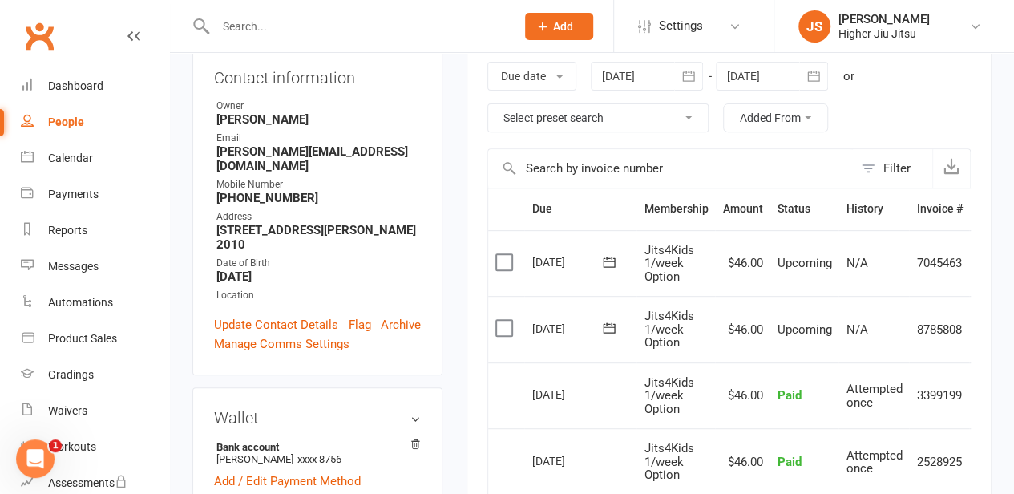
scroll to position [241, 0]
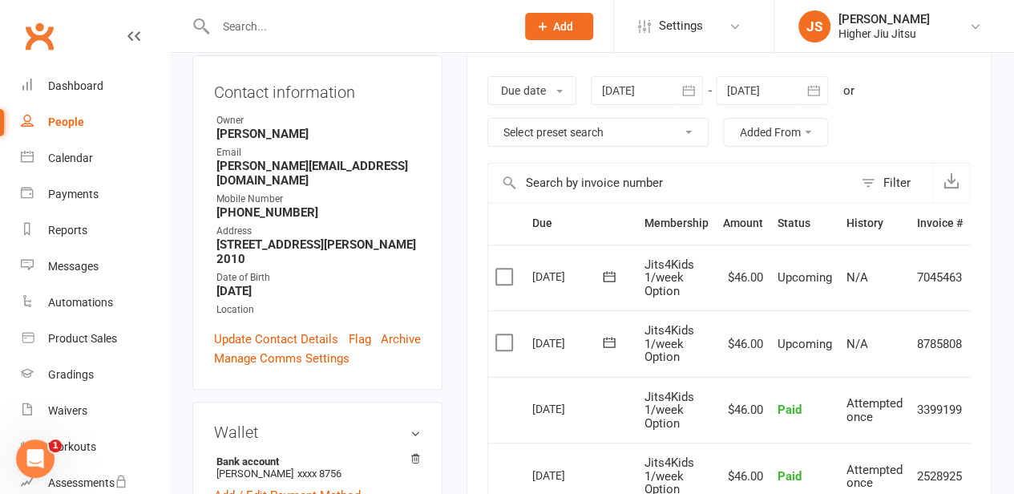
drag, startPoint x: 507, startPoint y: 345, endPoint x: 492, endPoint y: 293, distance: 53.3
click at [506, 345] on label at bounding box center [506, 342] width 22 height 16
click at [506, 334] on input "checkbox" at bounding box center [500, 334] width 10 height 0
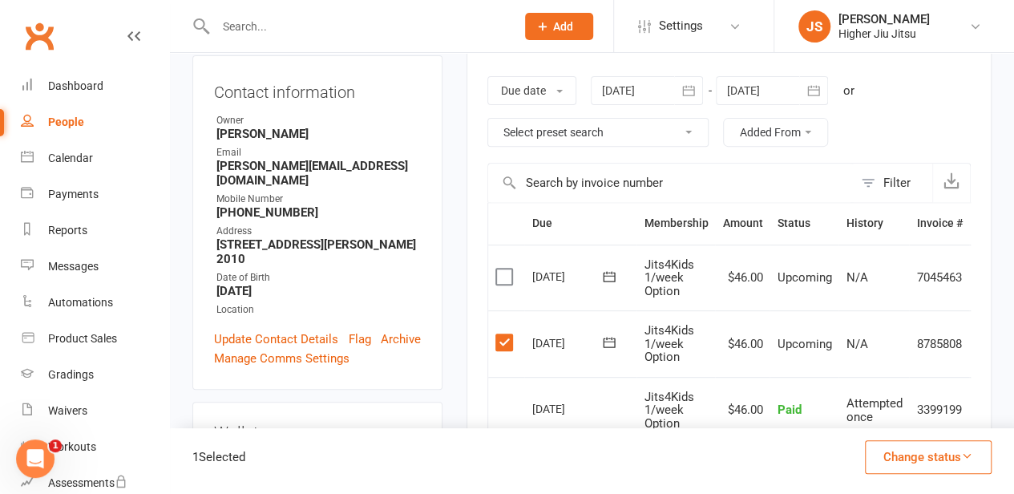
click at [489, 265] on td "Select this" at bounding box center [506, 278] width 36 height 67
click at [501, 272] on label at bounding box center [506, 277] width 22 height 16
click at [501, 269] on input "checkbox" at bounding box center [500, 269] width 10 height 0
click at [426, 24] on input "text" at bounding box center [358, 26] width 294 height 22
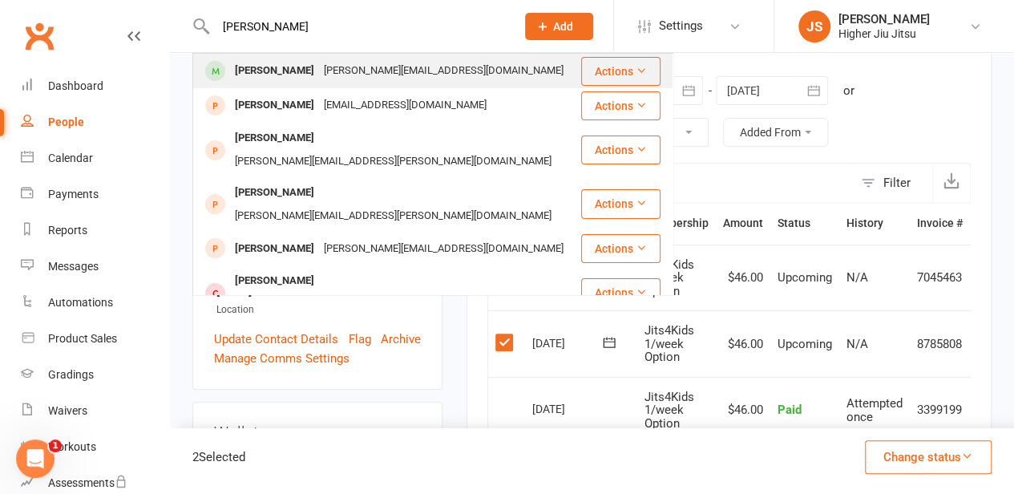
type input "janine"
click at [353, 76] on div "[PERSON_NAME][EMAIL_ADDRESS][DOMAIN_NAME]" at bounding box center [443, 70] width 249 height 23
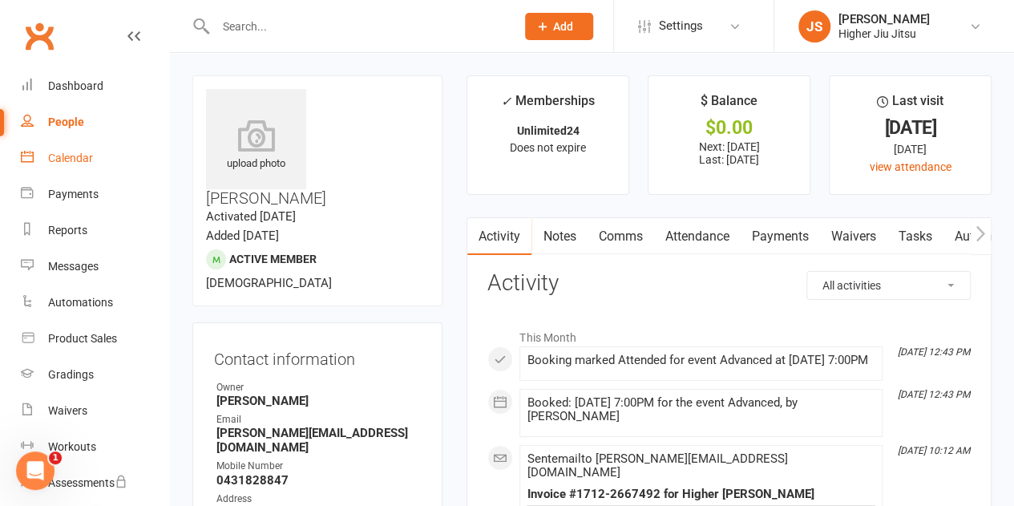
click at [83, 145] on link "Calendar" at bounding box center [95, 158] width 148 height 36
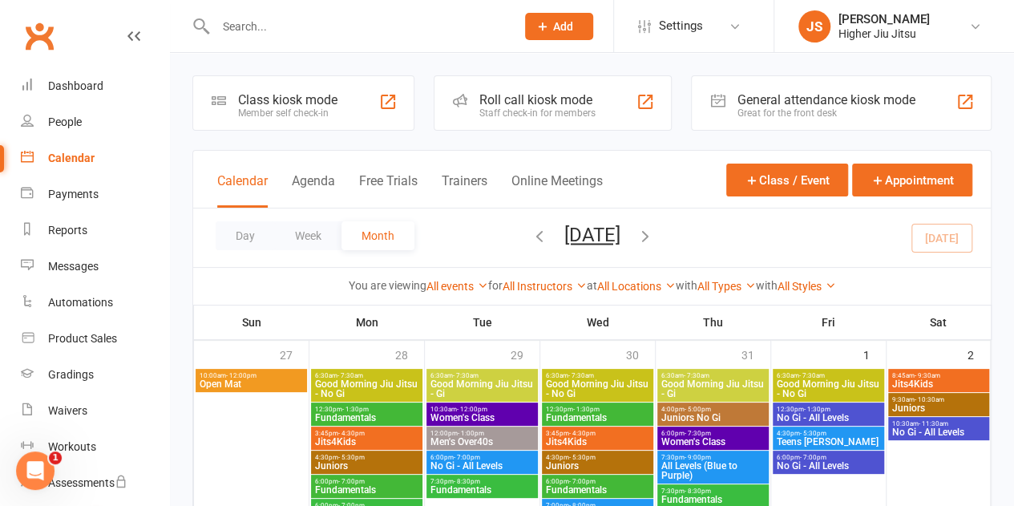
click at [564, 108] on div "Staff check-in for members" at bounding box center [537, 112] width 116 height 11
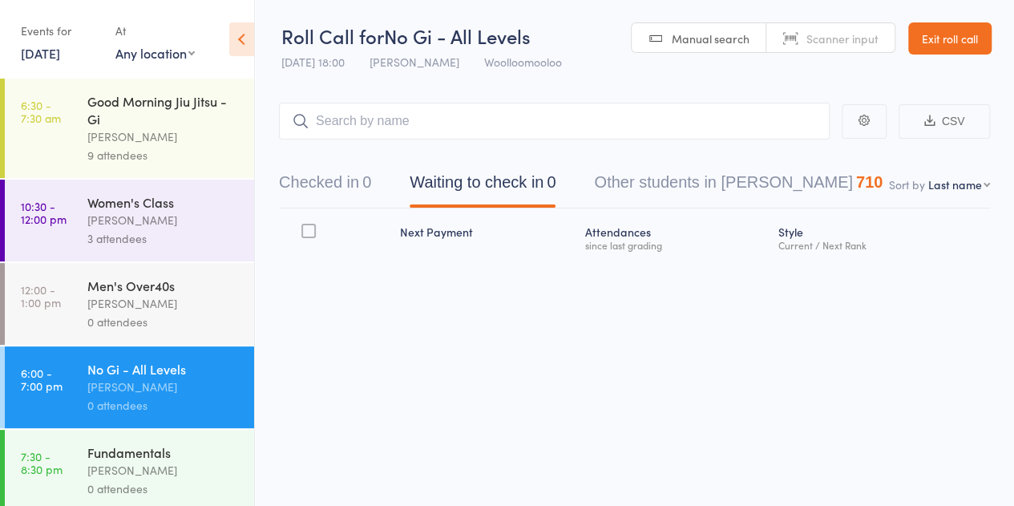
click at [60, 54] on link "[DATE]" at bounding box center [40, 53] width 39 height 18
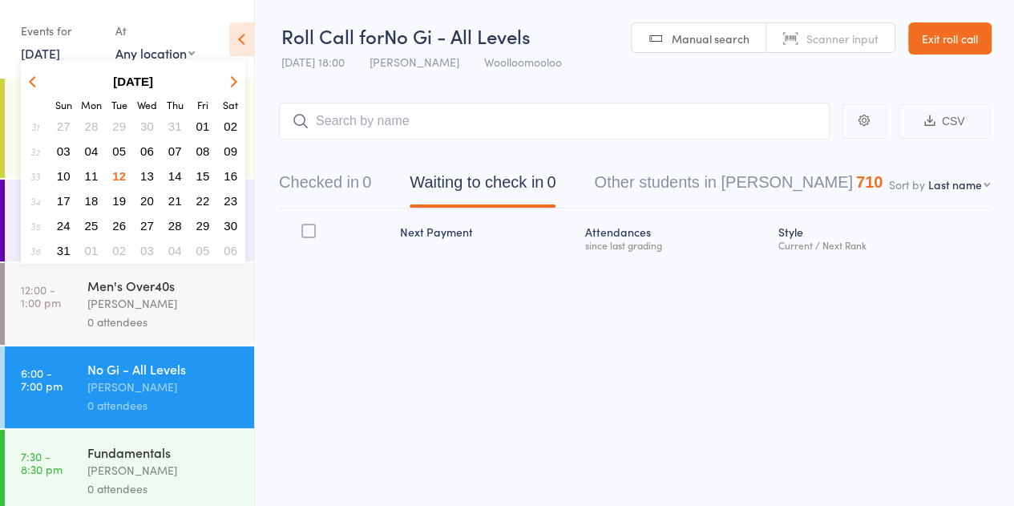
click at [89, 150] on span "04" at bounding box center [92, 151] width 14 height 14
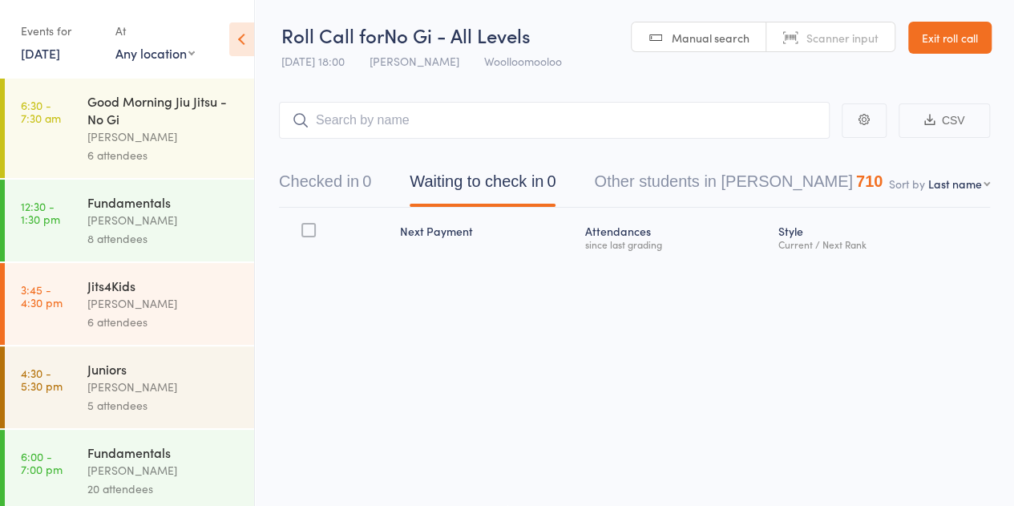
click at [48, 55] on link "[DATE]" at bounding box center [40, 53] width 39 height 18
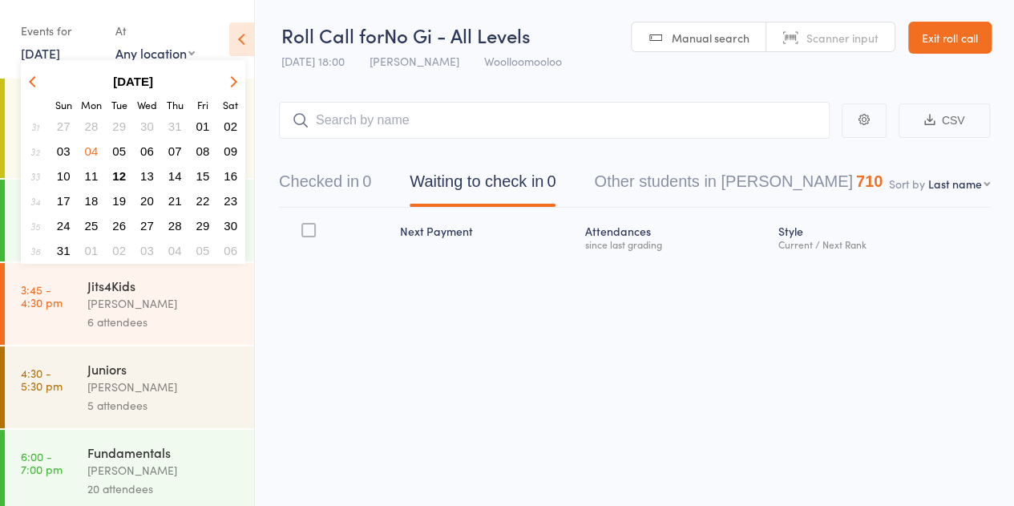
click at [119, 148] on span "05" at bounding box center [119, 151] width 14 height 14
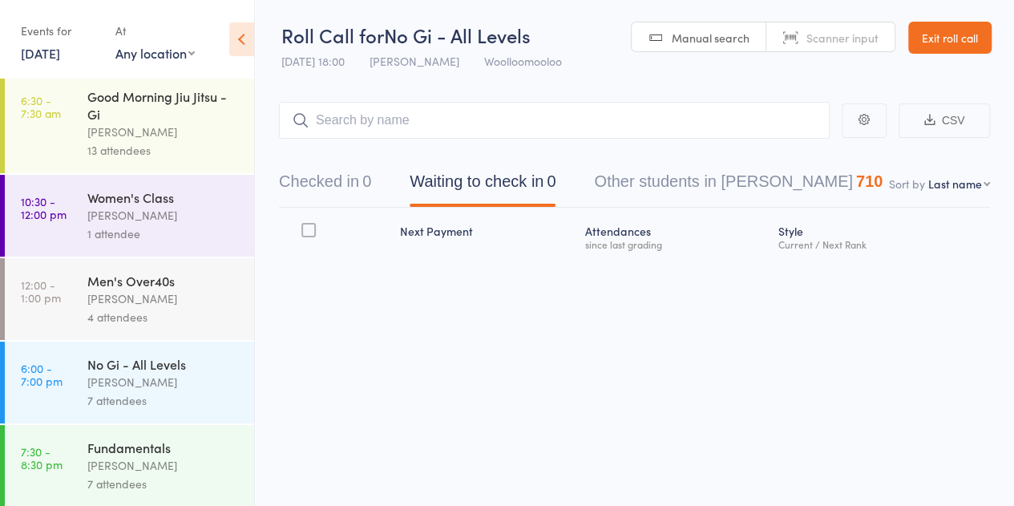
scroll to position [6, 0]
click at [58, 55] on link "[DATE]" at bounding box center [40, 53] width 39 height 18
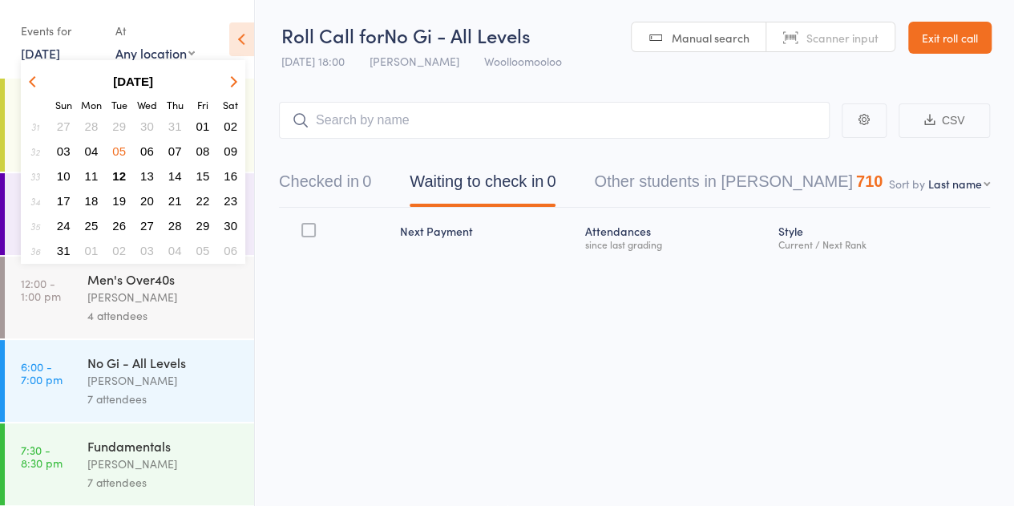
click at [151, 153] on span "06" at bounding box center [147, 151] width 14 height 14
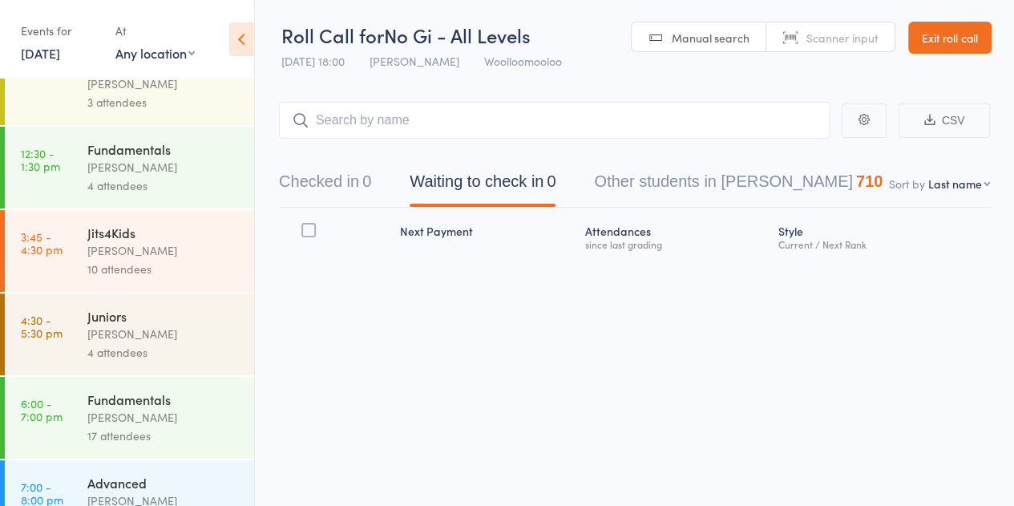
scroll to position [90, 0]
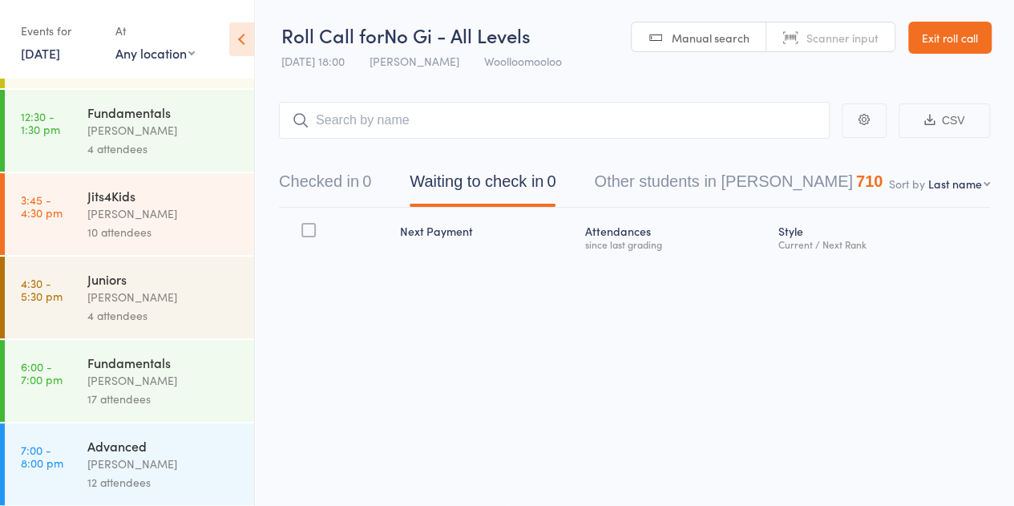
click at [135, 388] on div "[PERSON_NAME]" at bounding box center [163, 380] width 153 height 18
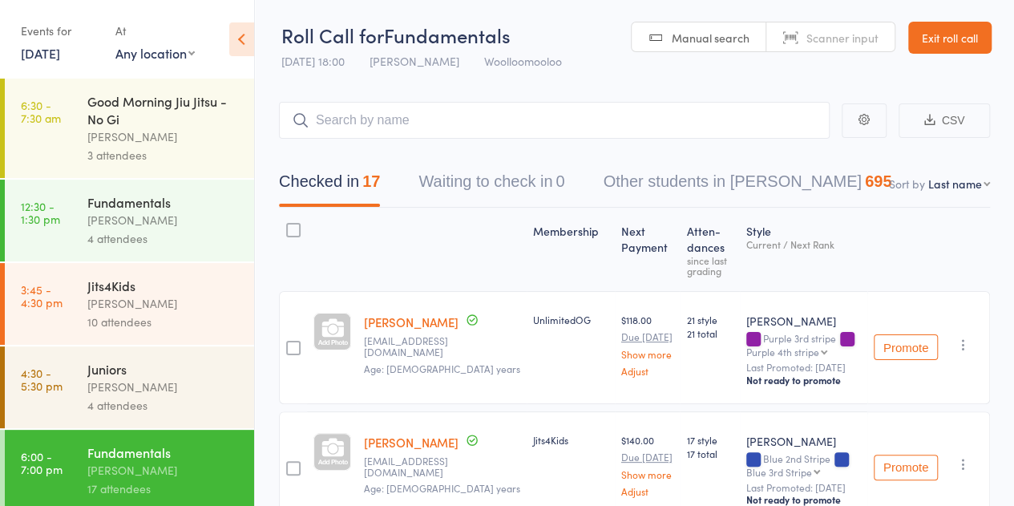
click at [460, 127] on input "search" at bounding box center [554, 120] width 551 height 37
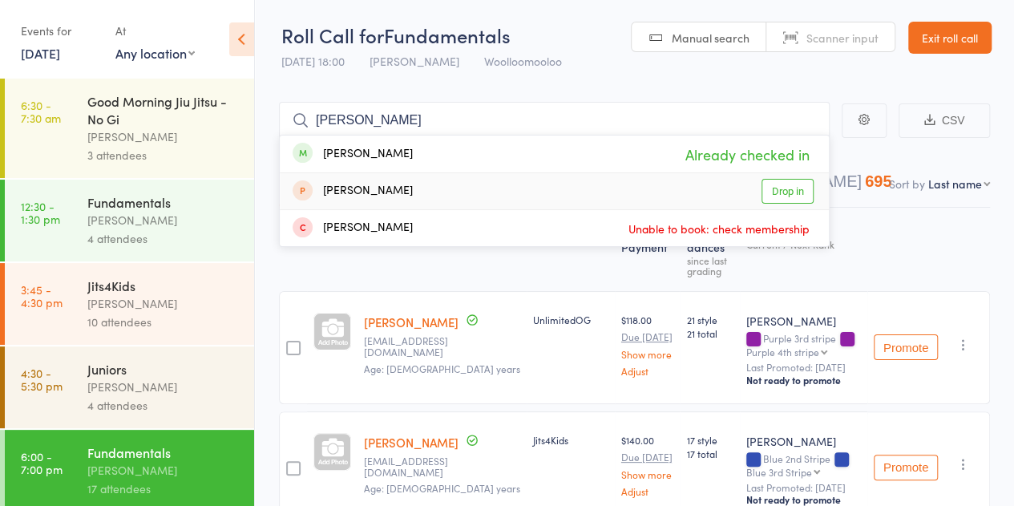
scroll to position [90, 0]
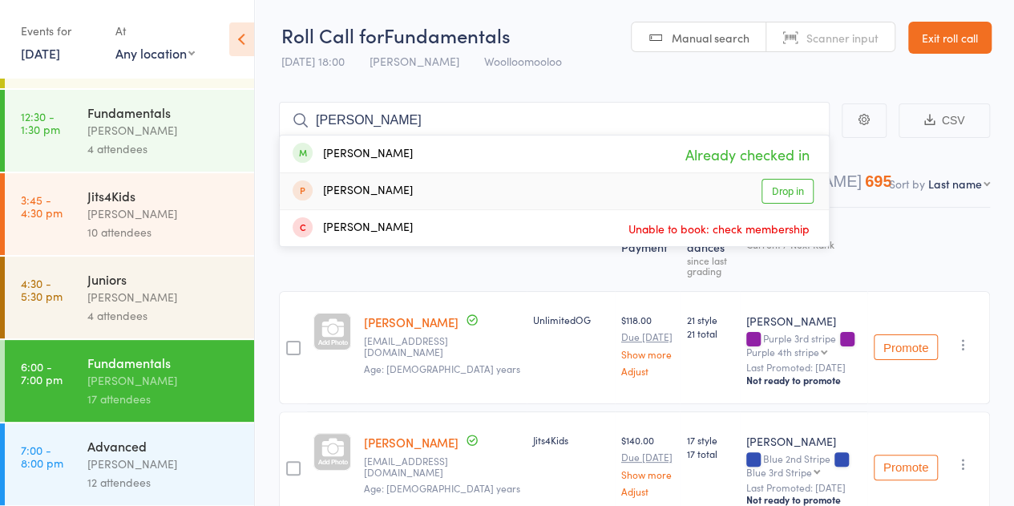
type input "[PERSON_NAME]"
click at [130, 458] on div "[PERSON_NAME]" at bounding box center [163, 464] width 153 height 18
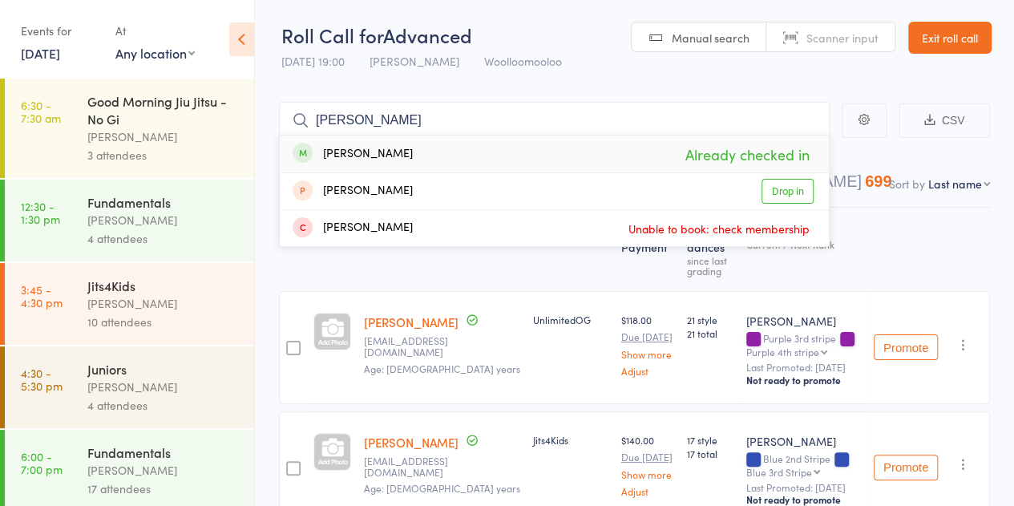
type input "[PERSON_NAME]"
click at [60, 55] on link "[DATE]" at bounding box center [40, 53] width 39 height 18
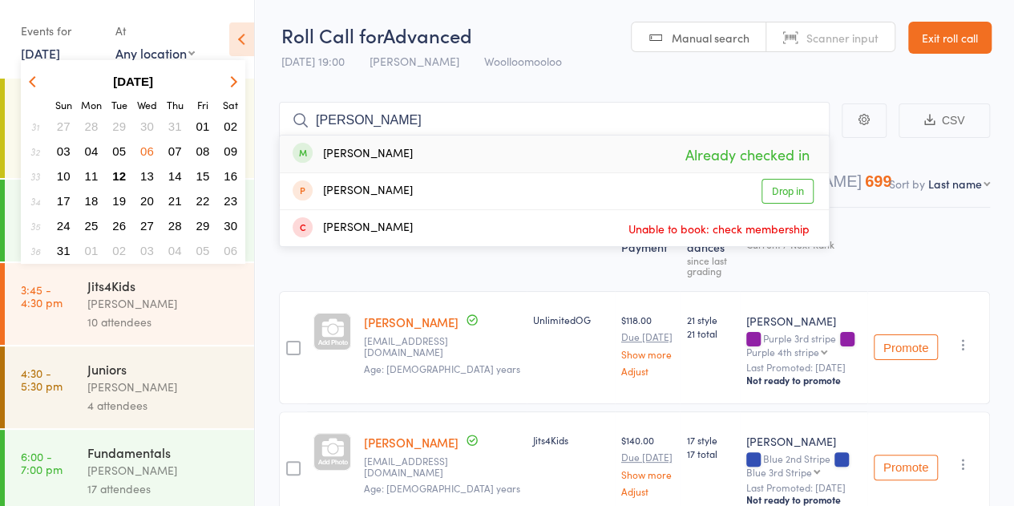
click at [122, 148] on span "05" at bounding box center [119, 151] width 14 height 14
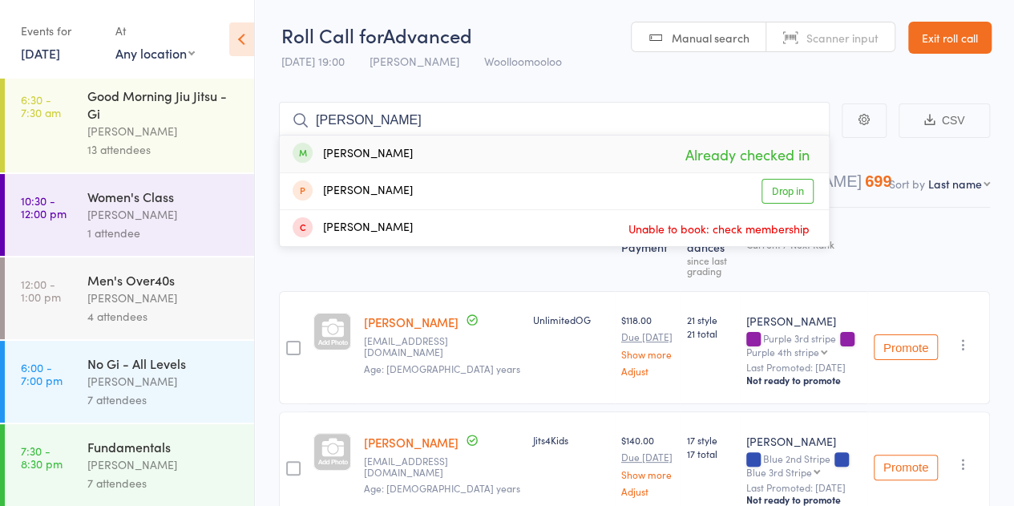
scroll to position [6, 0]
click at [141, 471] on div "[PERSON_NAME]" at bounding box center [163, 464] width 153 height 18
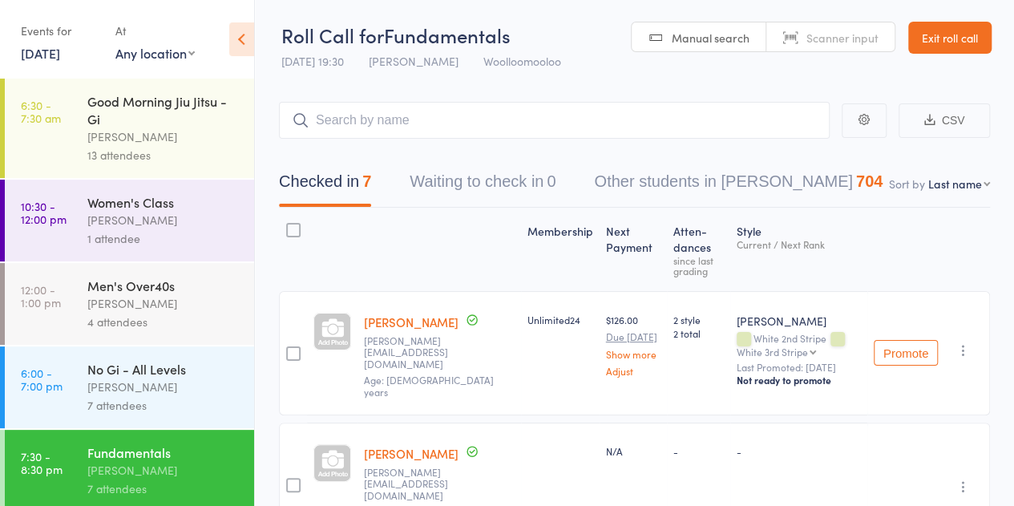
click at [175, 387] on div "[PERSON_NAME]" at bounding box center [163, 387] width 153 height 18
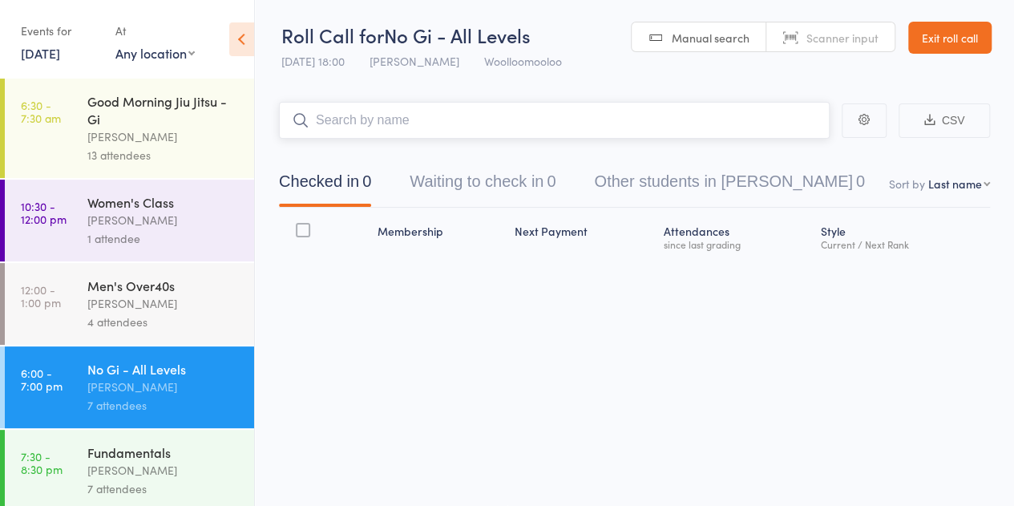
click at [339, 119] on input "search" at bounding box center [554, 120] width 551 height 37
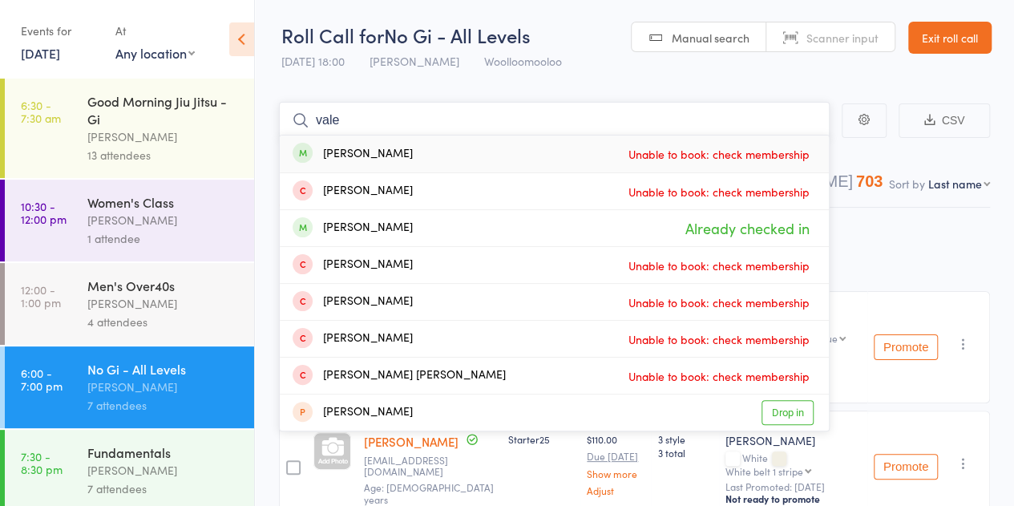
type input "vale"
click at [60, 60] on link "[DATE]" at bounding box center [40, 53] width 39 height 18
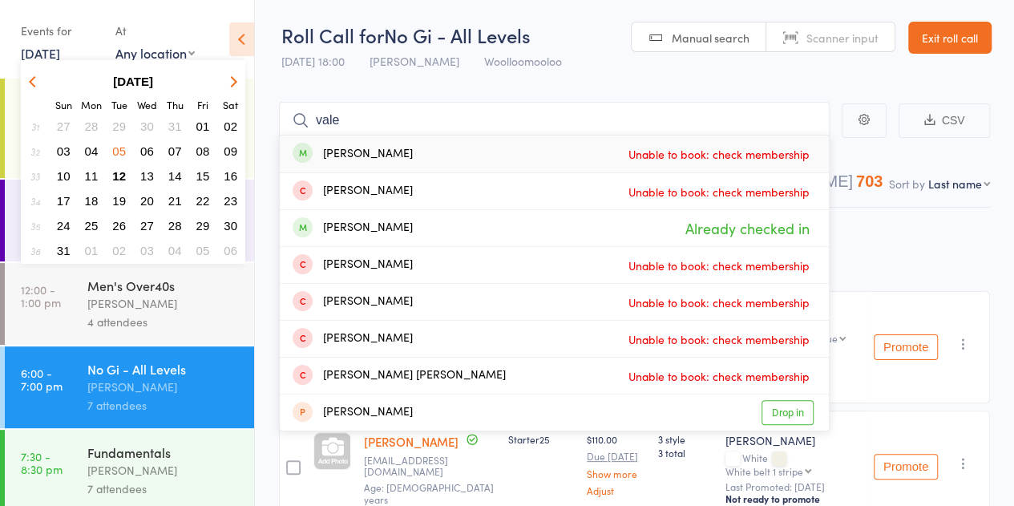
click at [95, 148] on span "04" at bounding box center [92, 151] width 14 height 14
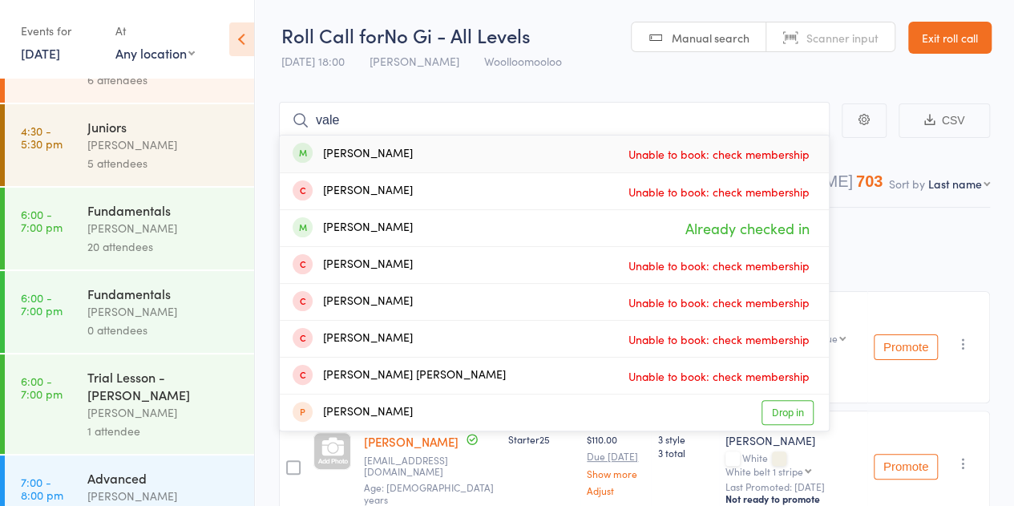
scroll to position [274, 0]
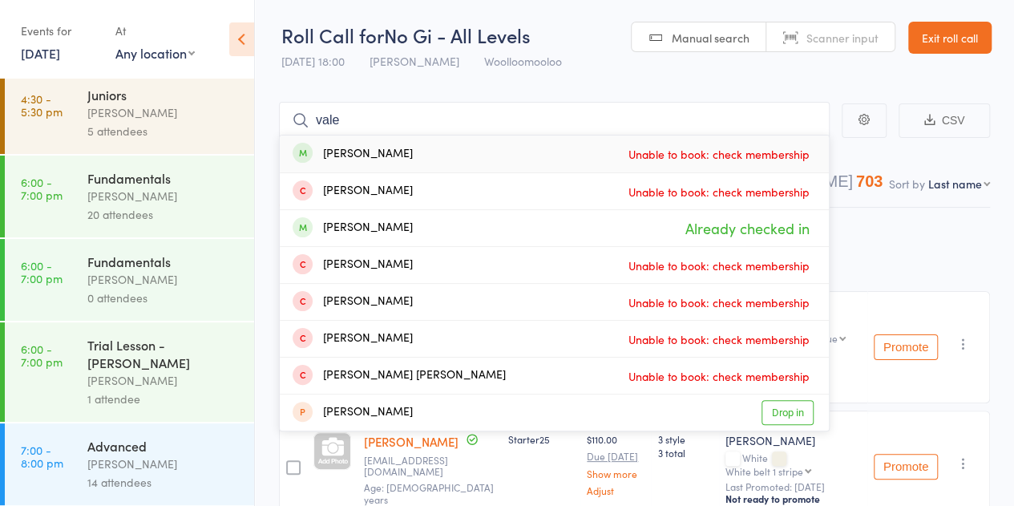
click at [131, 455] on div "[PERSON_NAME]" at bounding box center [163, 464] width 153 height 18
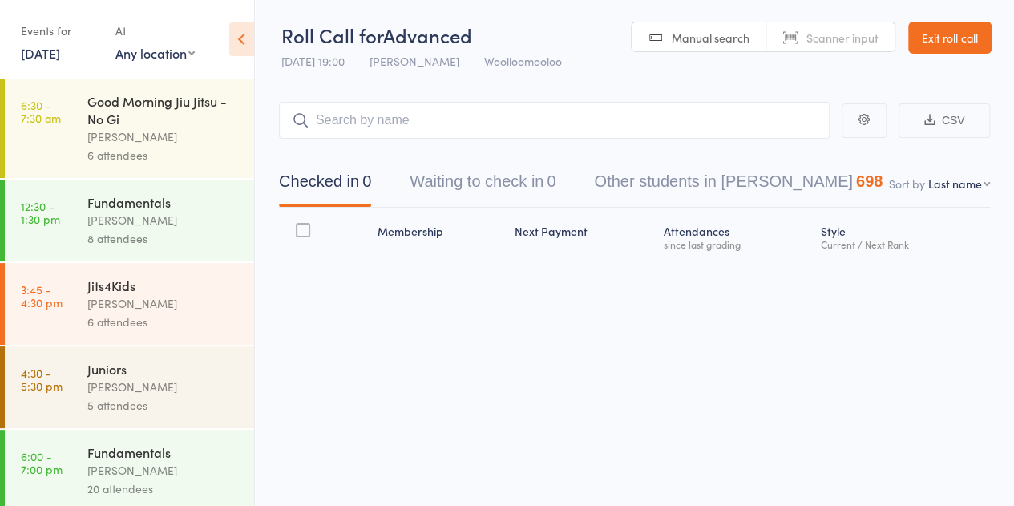
click at [356, 113] on input "search" at bounding box center [554, 120] width 551 height 37
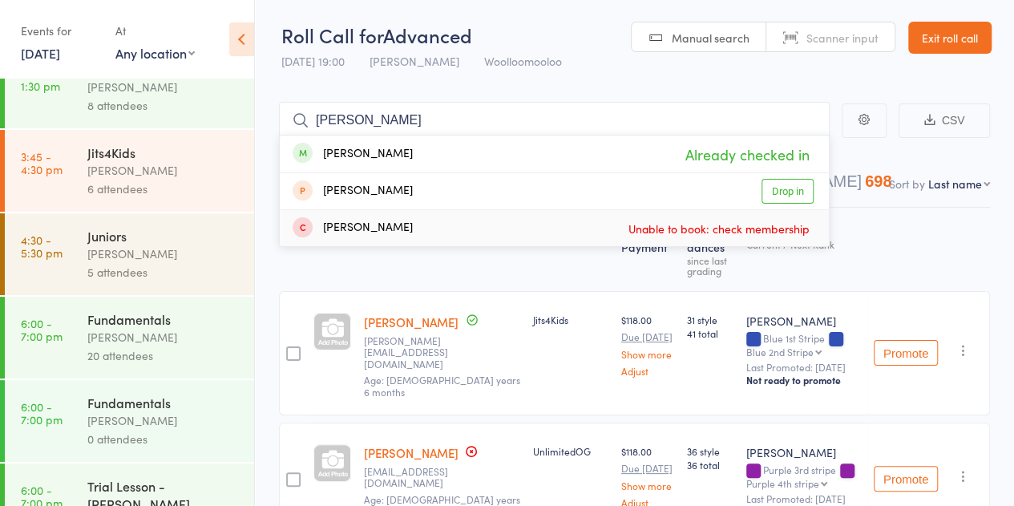
scroll to position [274, 0]
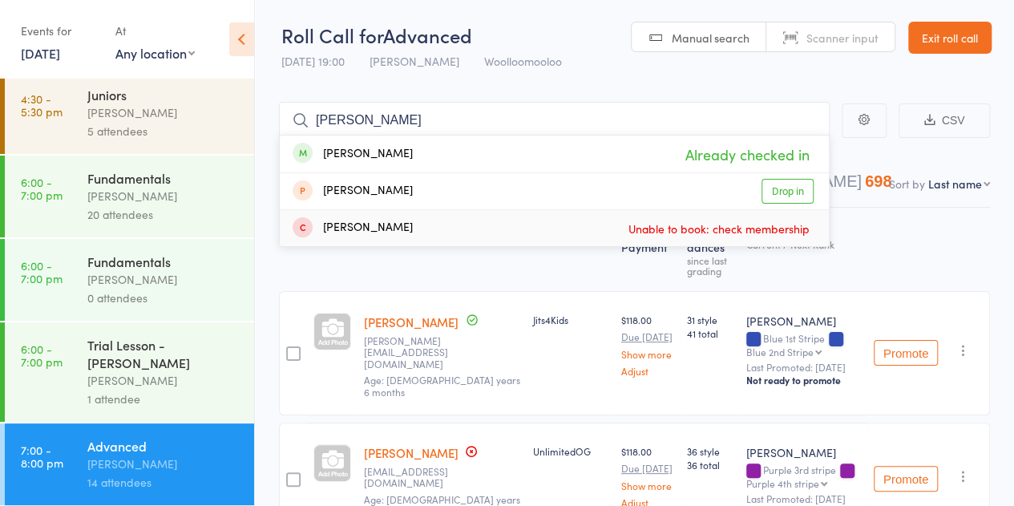
type input "[PERSON_NAME]"
click at [141, 277] on div "[PERSON_NAME]" at bounding box center [163, 279] width 153 height 18
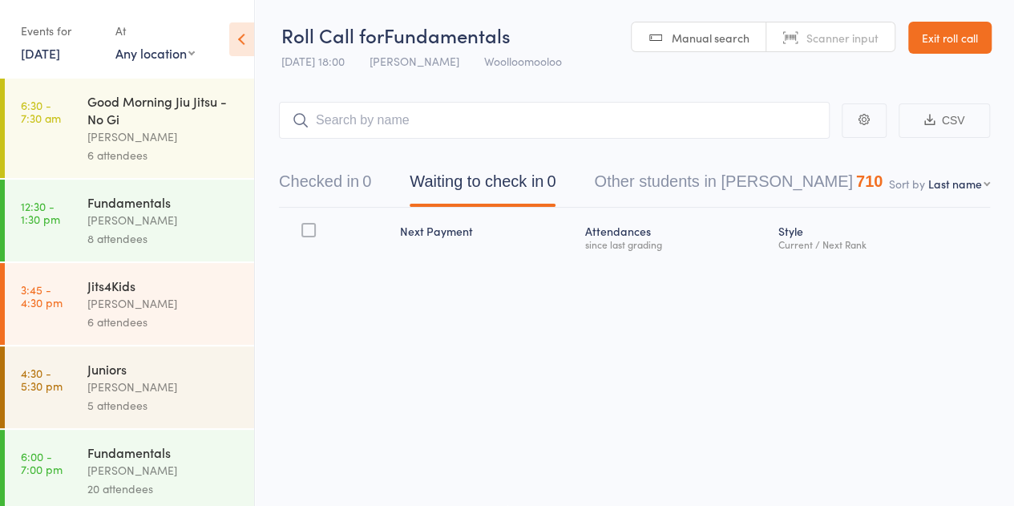
click at [144, 204] on div "Fundamentals" at bounding box center [163, 202] width 153 height 18
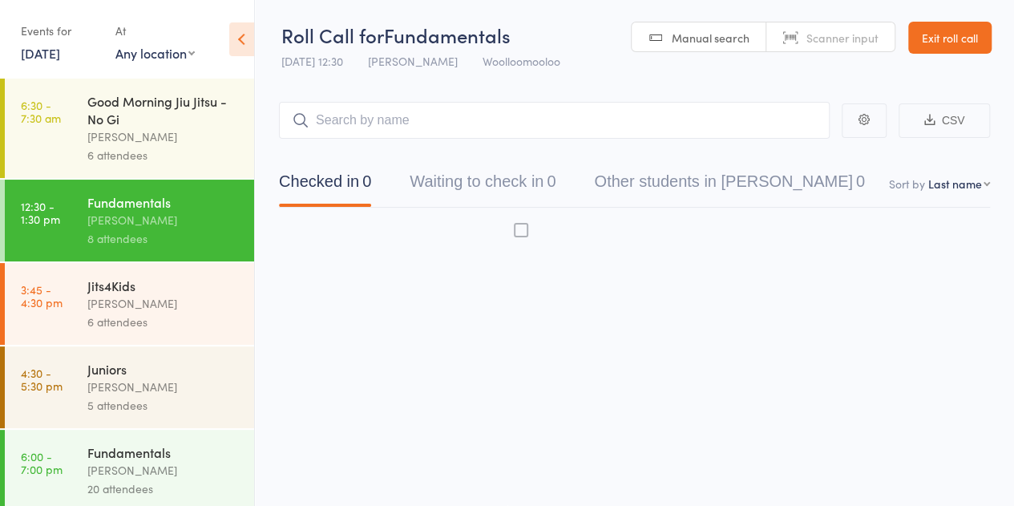
scroll to position [241, 0]
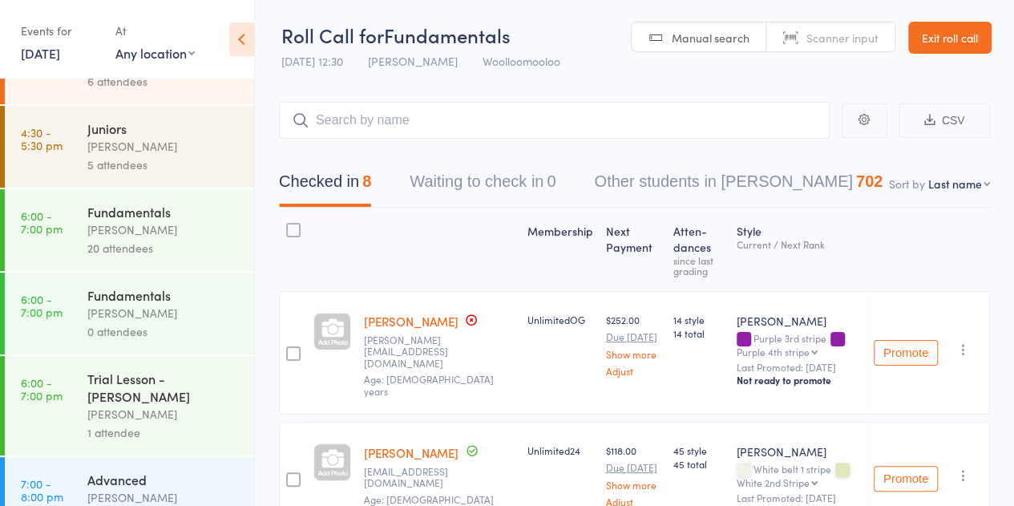
click at [148, 241] on div "20 attendees" at bounding box center [163, 248] width 153 height 18
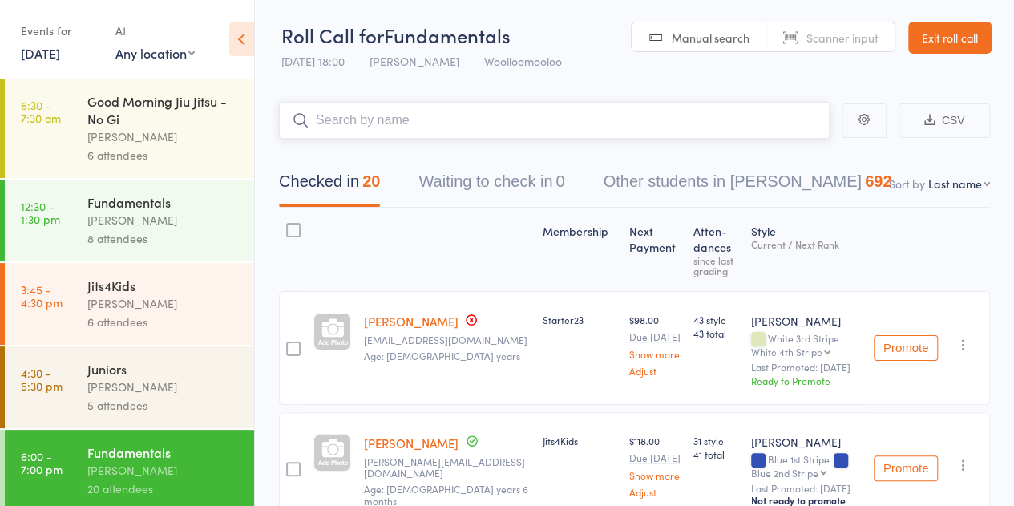
click at [378, 127] on input "search" at bounding box center [554, 120] width 551 height 37
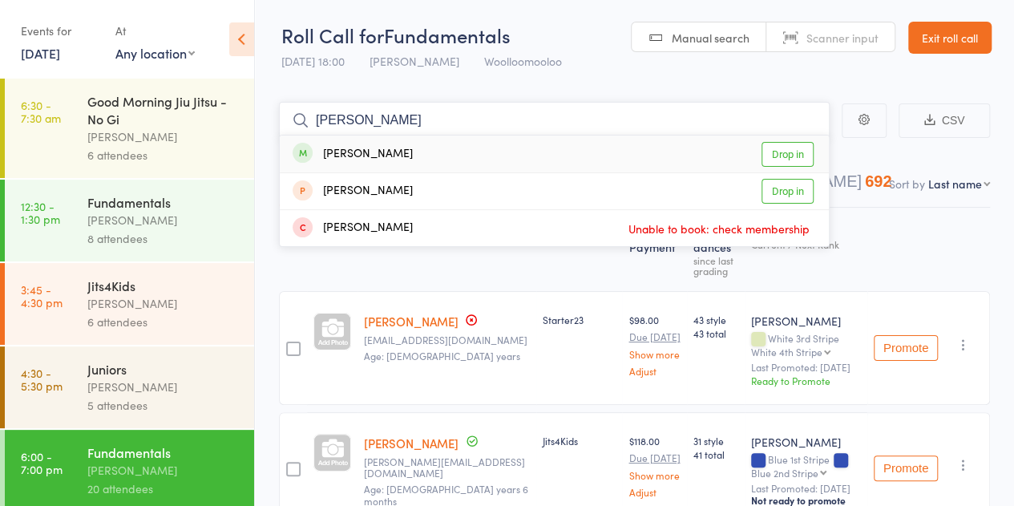
type input "veale"
click at [413, 137] on div "Nick Veale Drop in" at bounding box center [554, 153] width 549 height 37
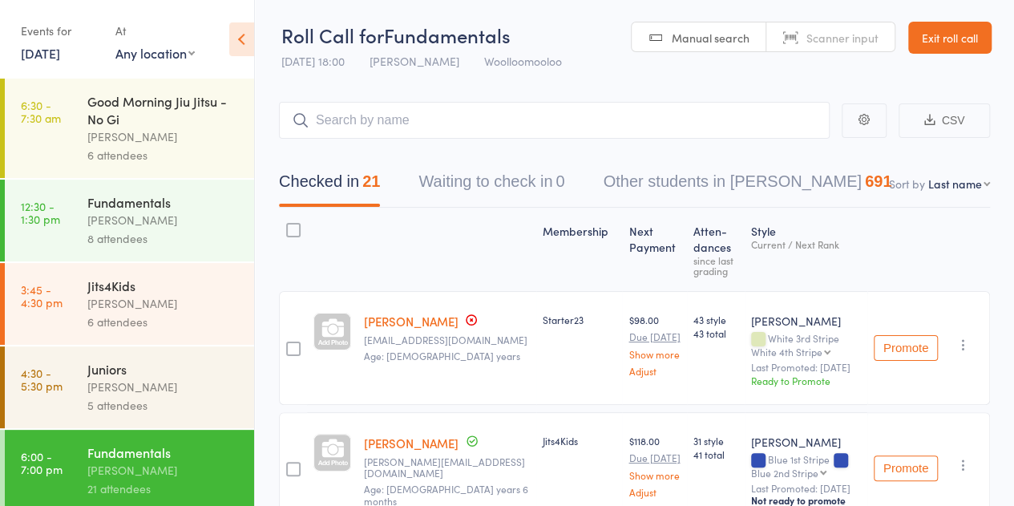
click at [948, 33] on link "Exit roll call" at bounding box center [949, 38] width 83 height 32
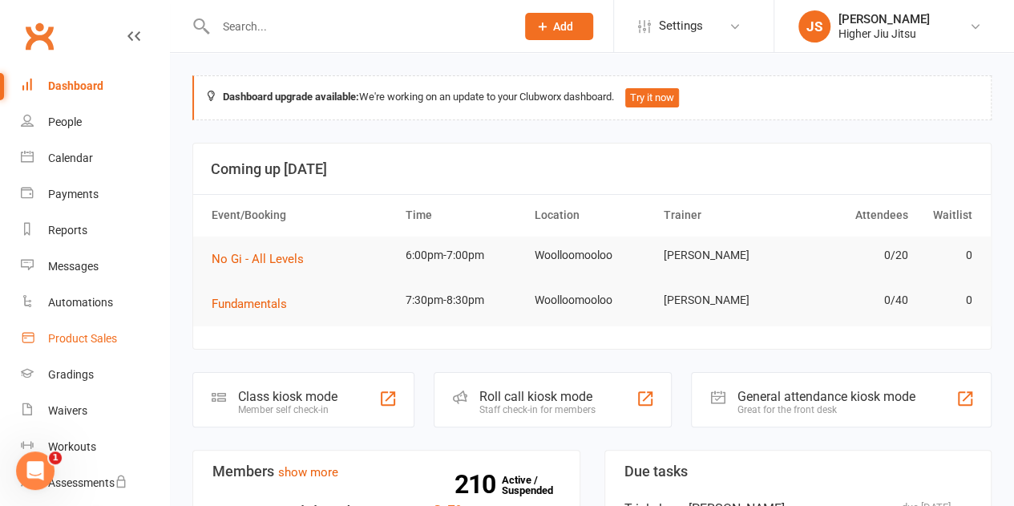
click at [76, 346] on link "Product Sales" at bounding box center [95, 339] width 148 height 36
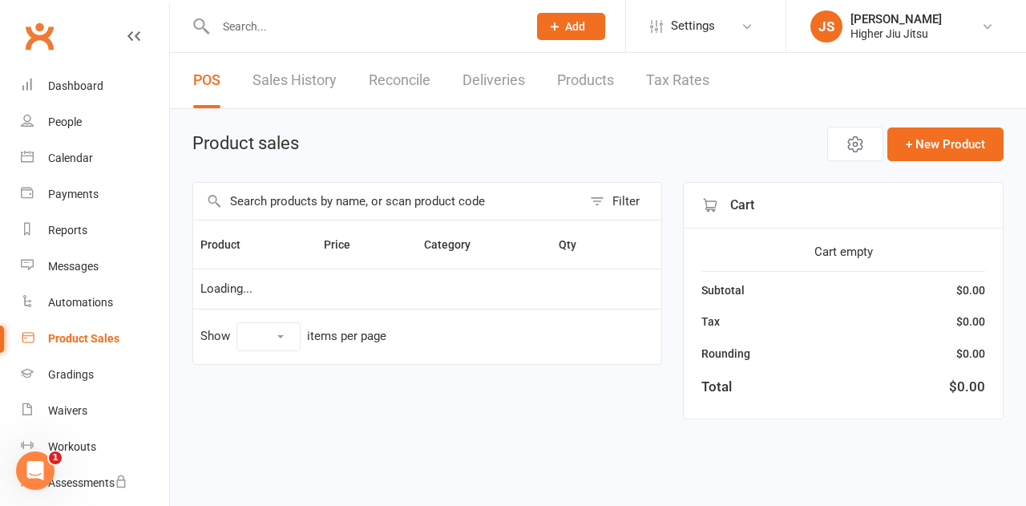
select select "10"
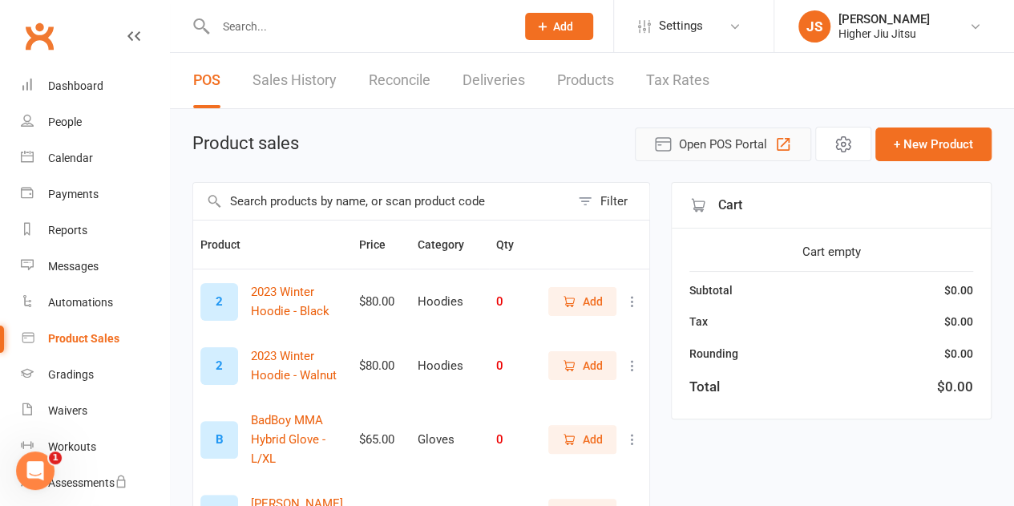
click at [770, 147] on button "Open POS Portal" at bounding box center [723, 144] width 176 height 34
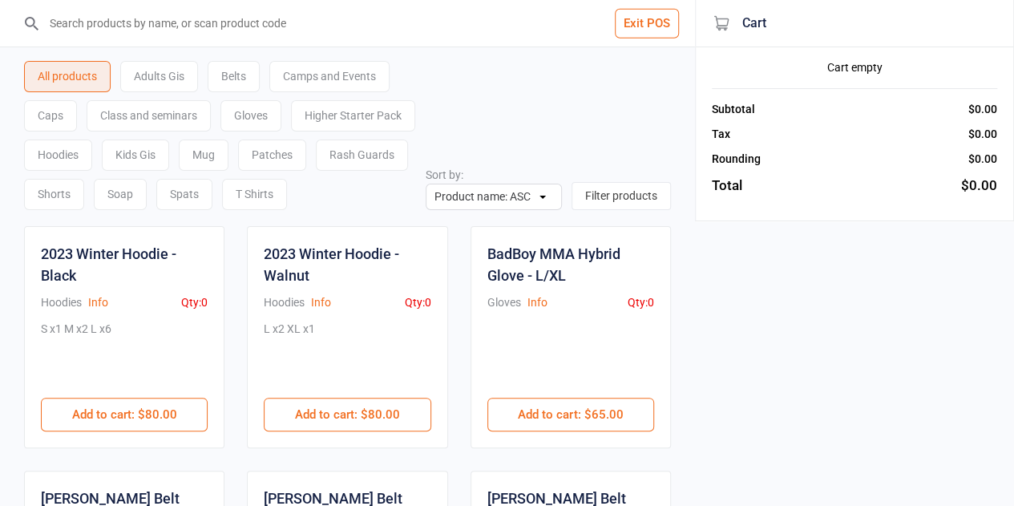
click at [191, 31] on input "search" at bounding box center [357, 23] width 631 height 46
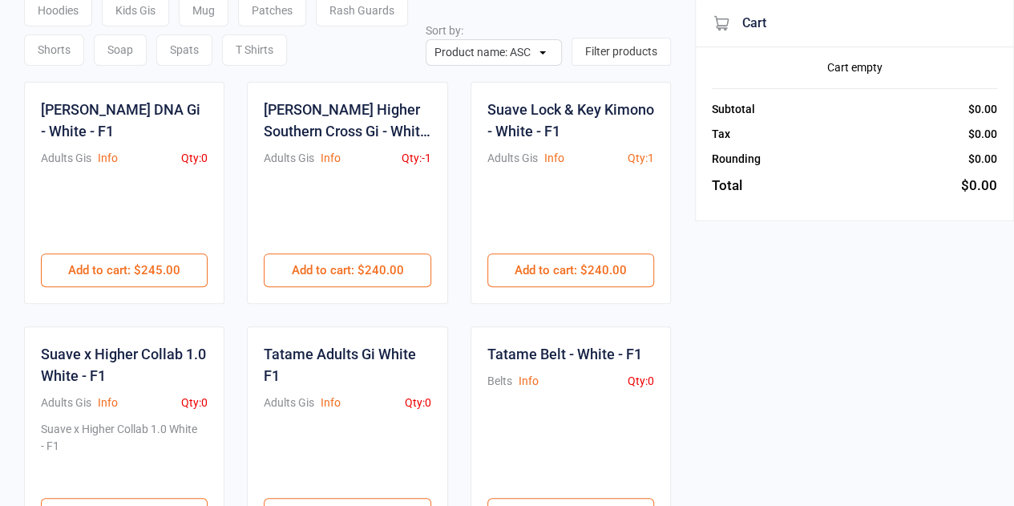
scroll to position [160, 0]
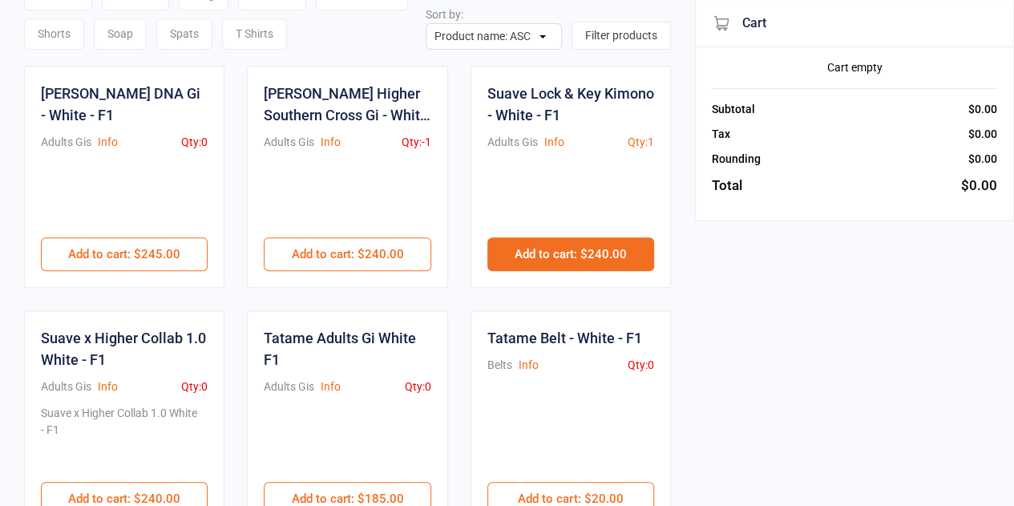
click at [560, 256] on button "Add to cart : $240.00" at bounding box center [570, 254] width 167 height 34
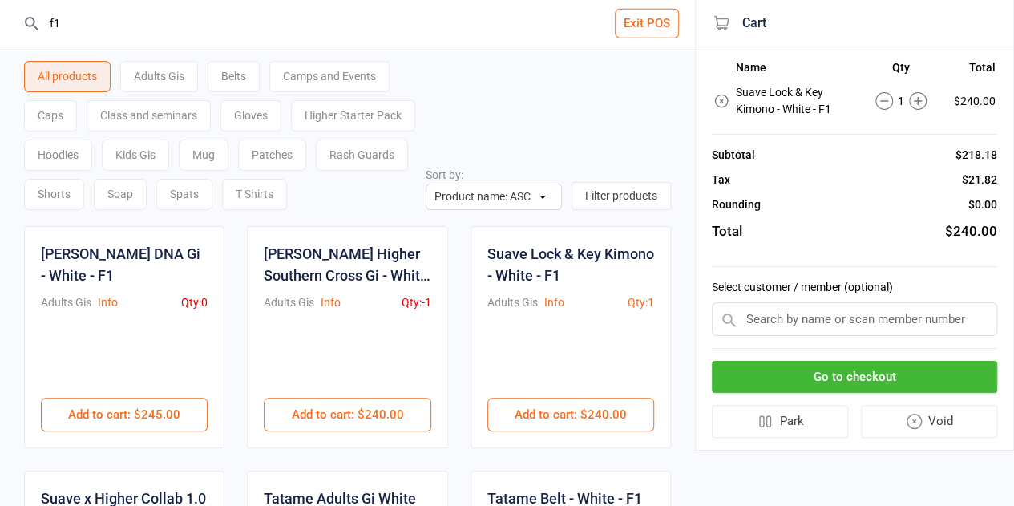
drag, startPoint x: 182, startPoint y: 27, endPoint x: 21, endPoint y: 28, distance: 161.1
click at [21, 28] on header "f1 Exit POS" at bounding box center [347, 23] width 695 height 47
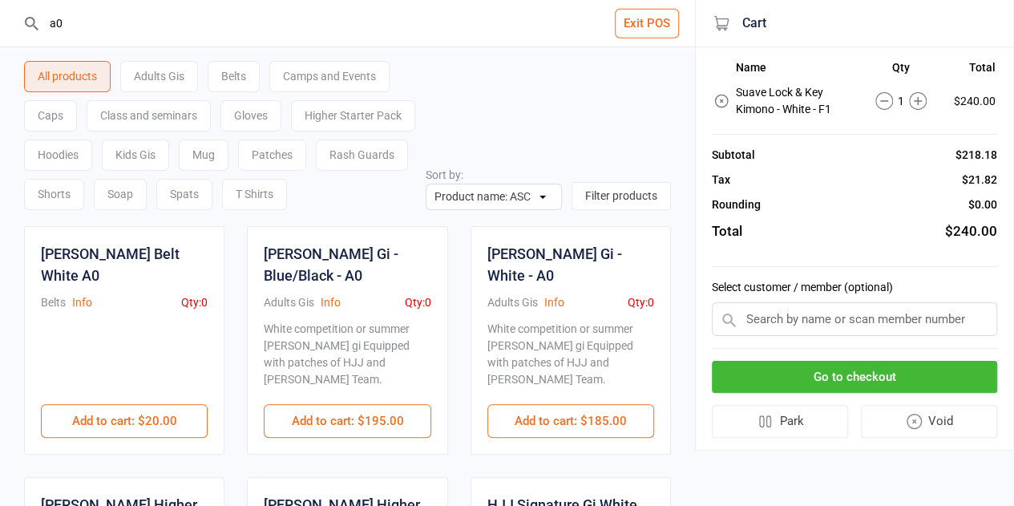
click at [244, 73] on div "Belts" at bounding box center [234, 76] width 52 height 31
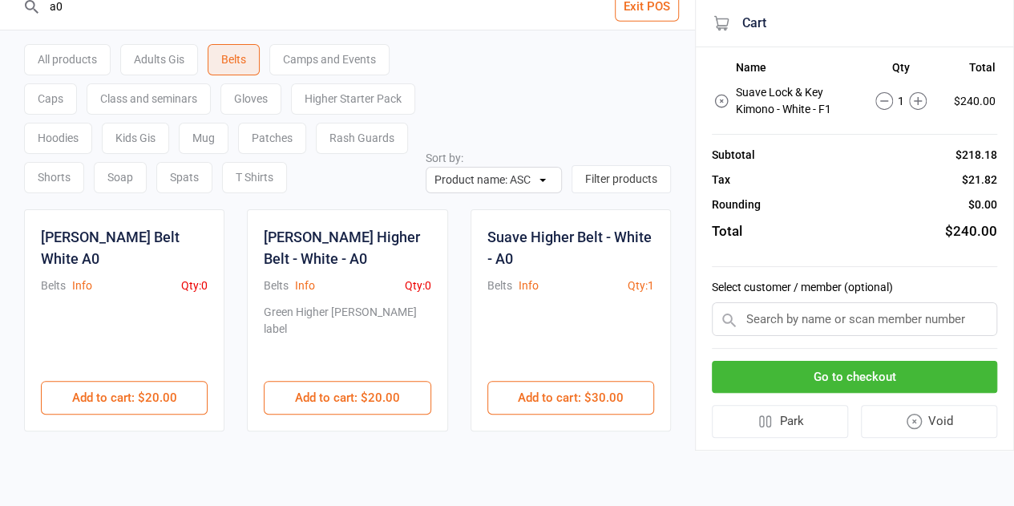
scroll to position [26, 0]
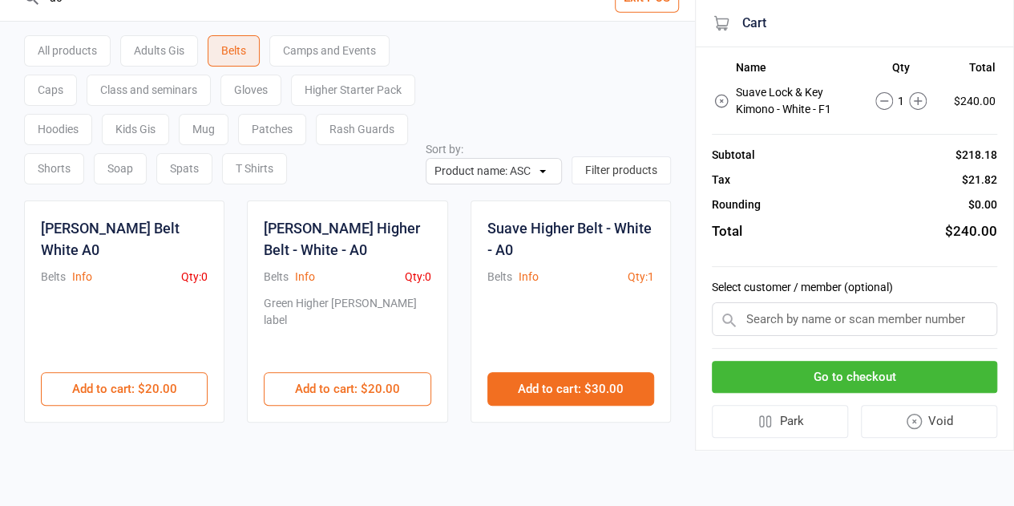
click at [580, 387] on button "Add to cart : $30.00" at bounding box center [570, 389] width 167 height 34
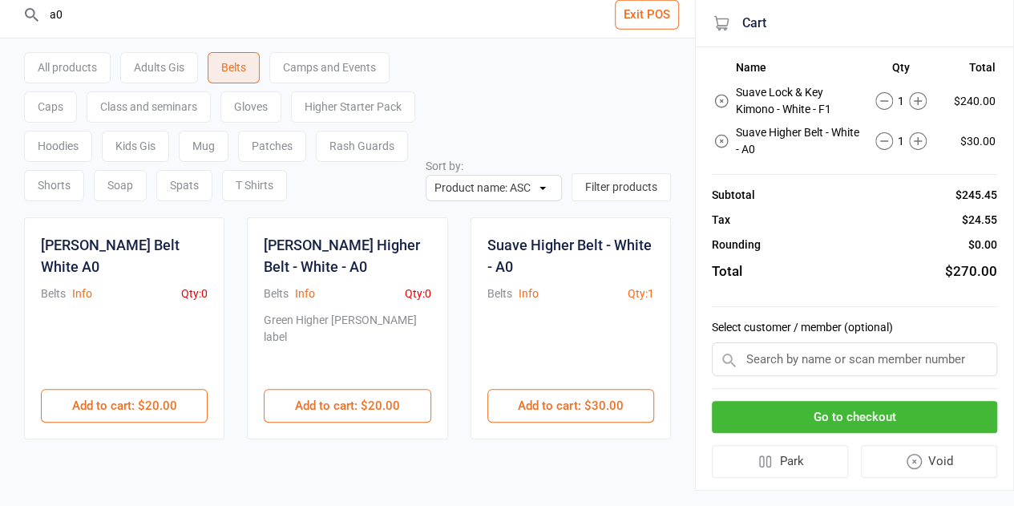
scroll to position [0, 0]
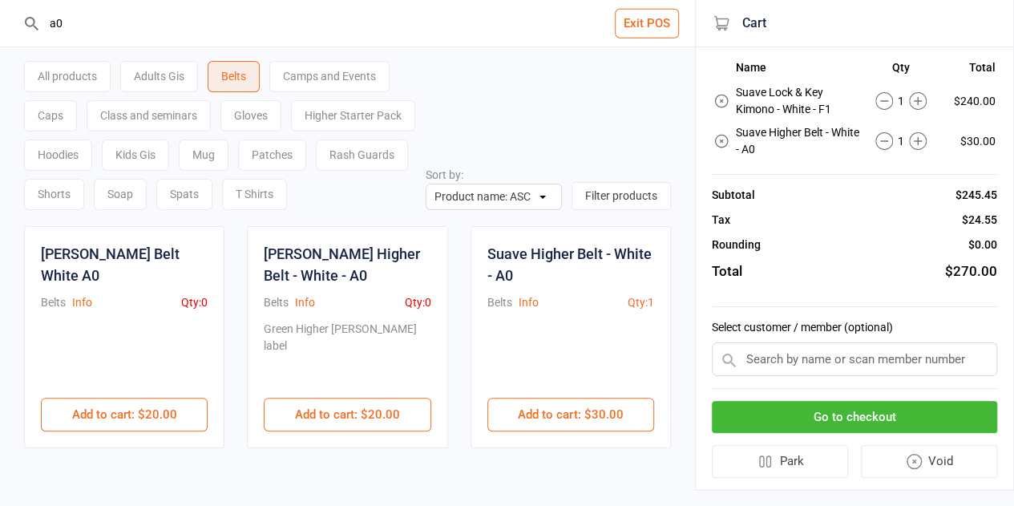
click at [40, 25] on div "a0" at bounding box center [347, 23] width 650 height 46
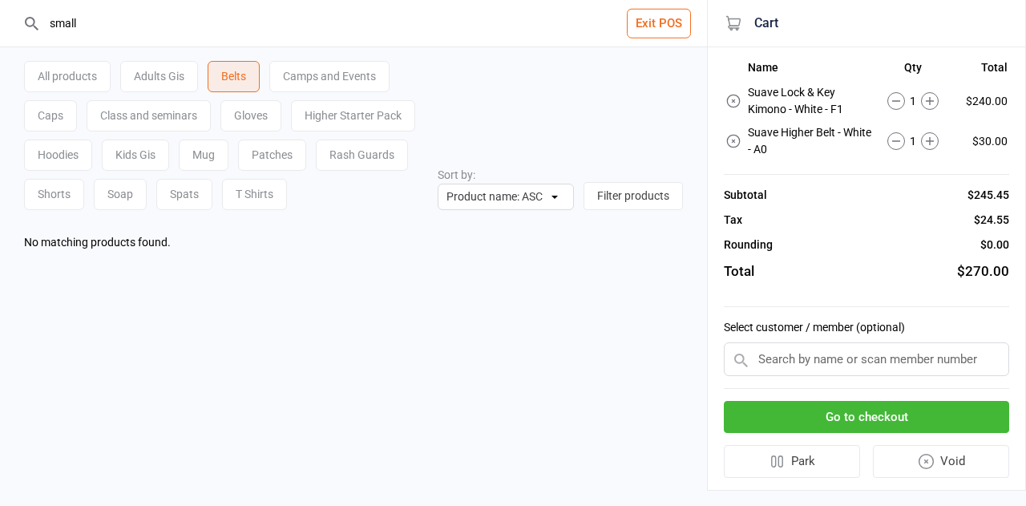
click at [369, 156] on div "Rash Guards" at bounding box center [362, 154] width 92 height 31
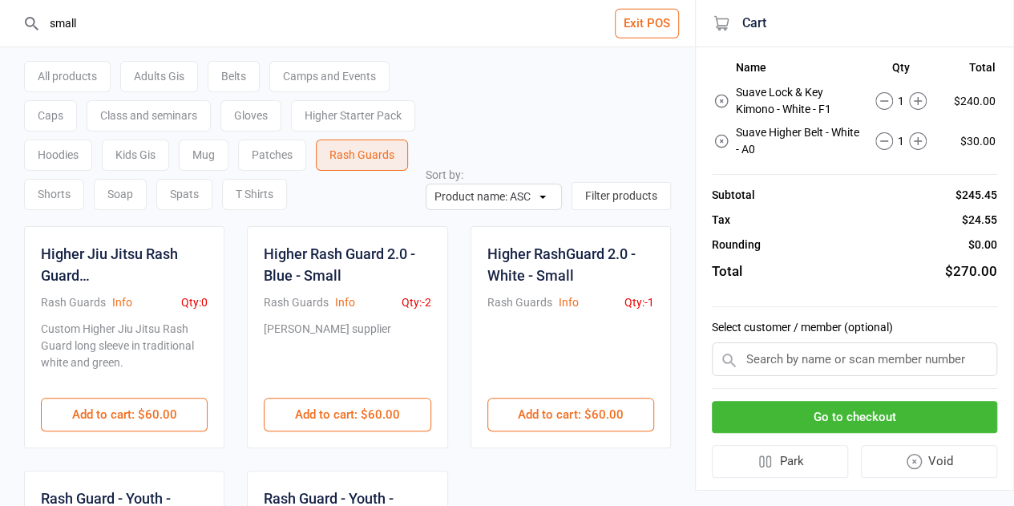
drag, startPoint x: 91, startPoint y: 19, endPoint x: 43, endPoint y: 19, distance: 47.3
click at [43, 19] on input "small" at bounding box center [357, 23] width 631 height 46
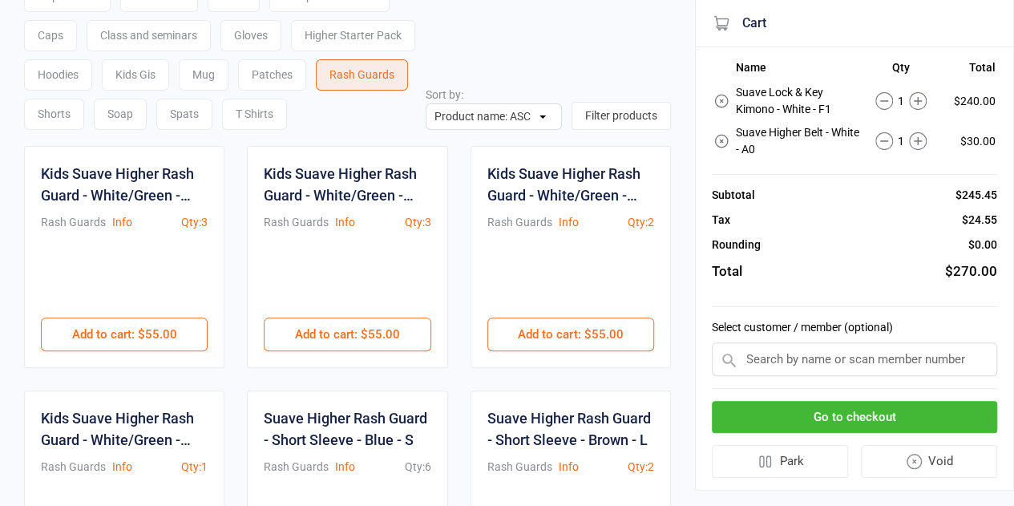
type input "suave"
click at [342, 276] on div at bounding box center [347, 279] width 167 height 77
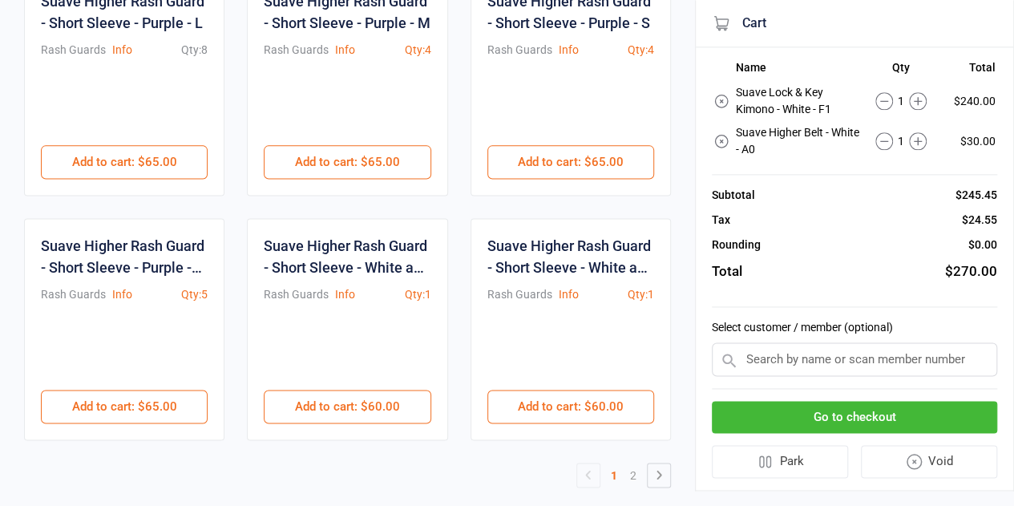
scroll to position [999, 0]
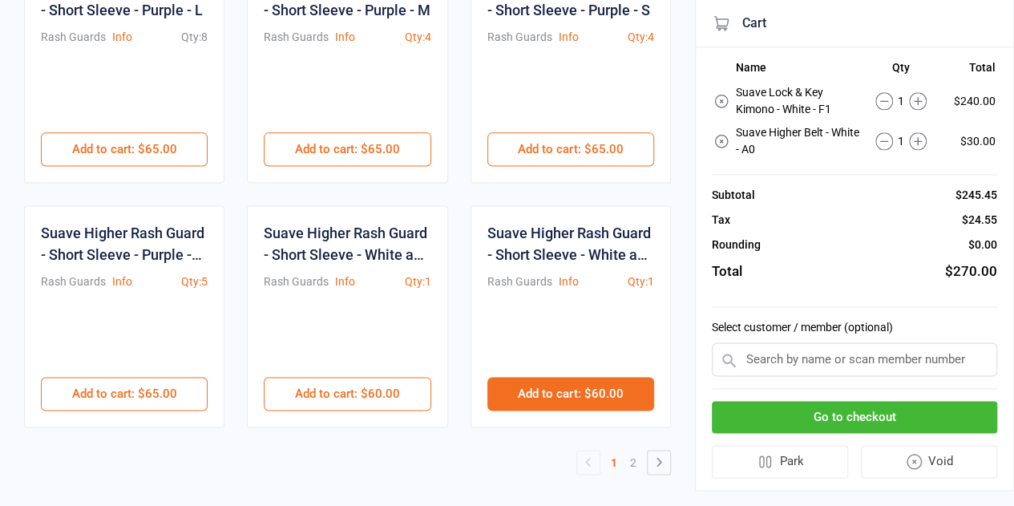
click at [568, 387] on button "Add to cart : $60.00" at bounding box center [570, 394] width 167 height 34
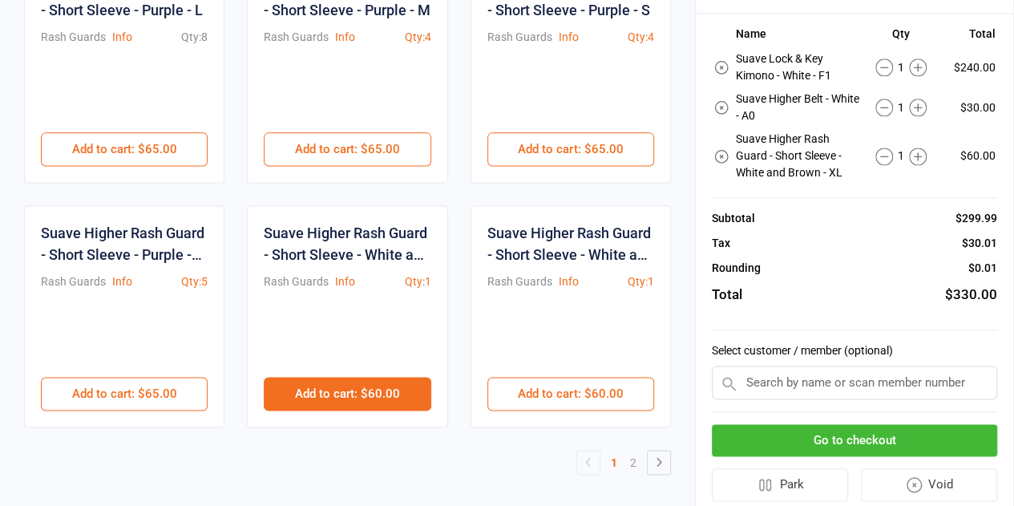
click at [382, 378] on button "Add to cart : $60.00" at bounding box center [347, 394] width 167 height 34
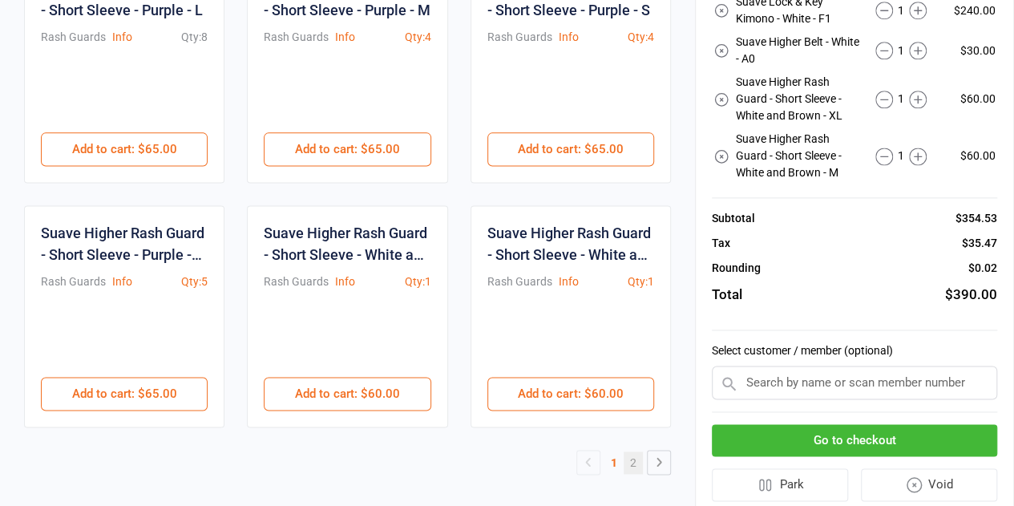
click at [636, 451] on link "2" at bounding box center [633, 462] width 19 height 22
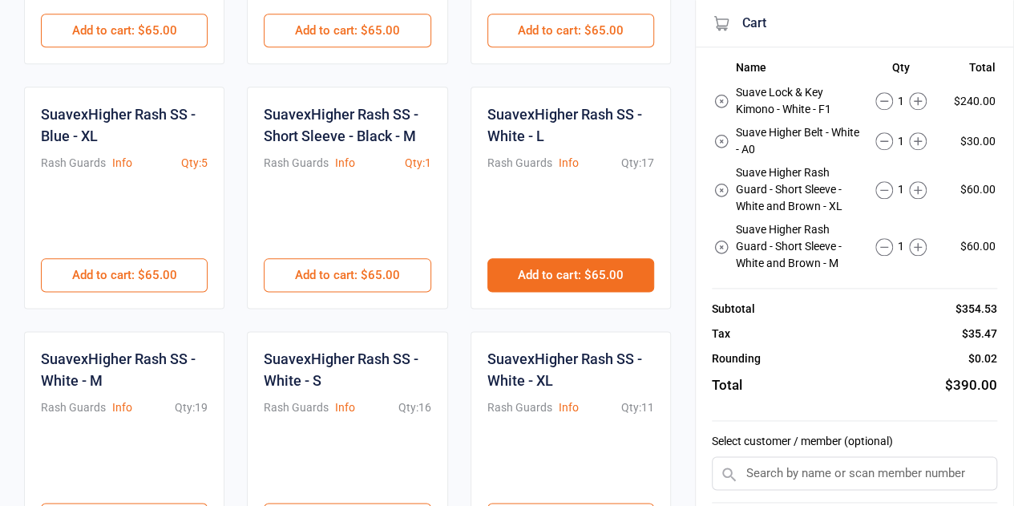
scroll to position [919, 0]
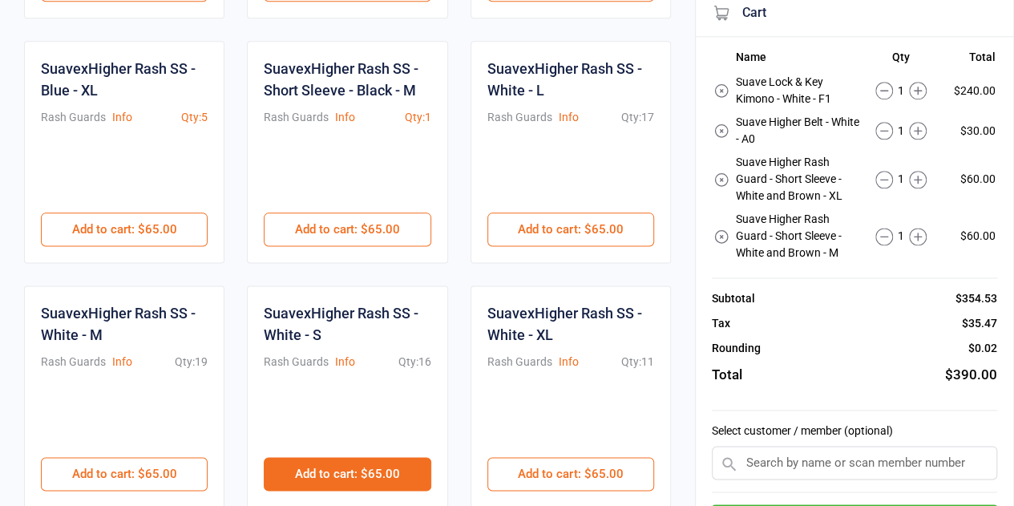
click at [374, 463] on button "Add to cart : $65.00" at bounding box center [347, 474] width 167 height 34
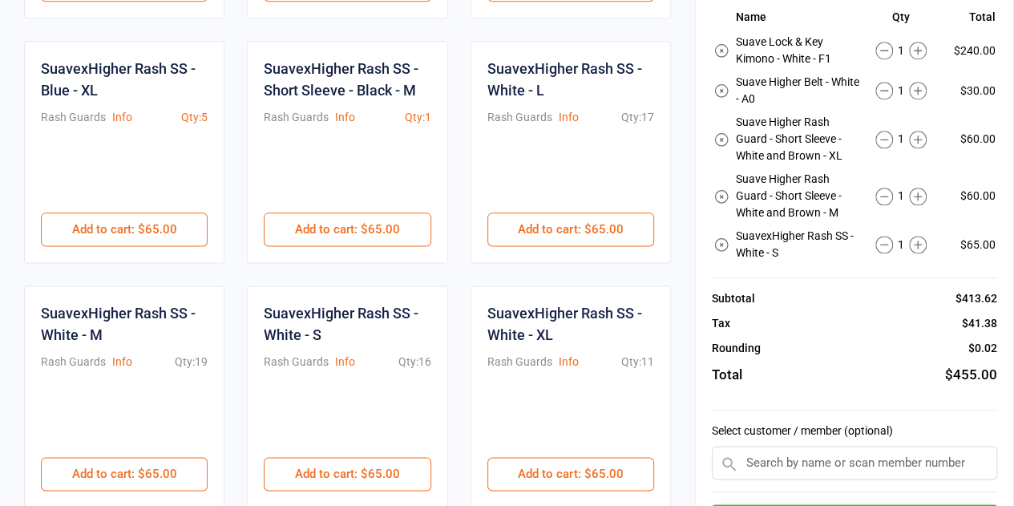
click at [882, 192] on icon at bounding box center [884, 197] width 18 height 18
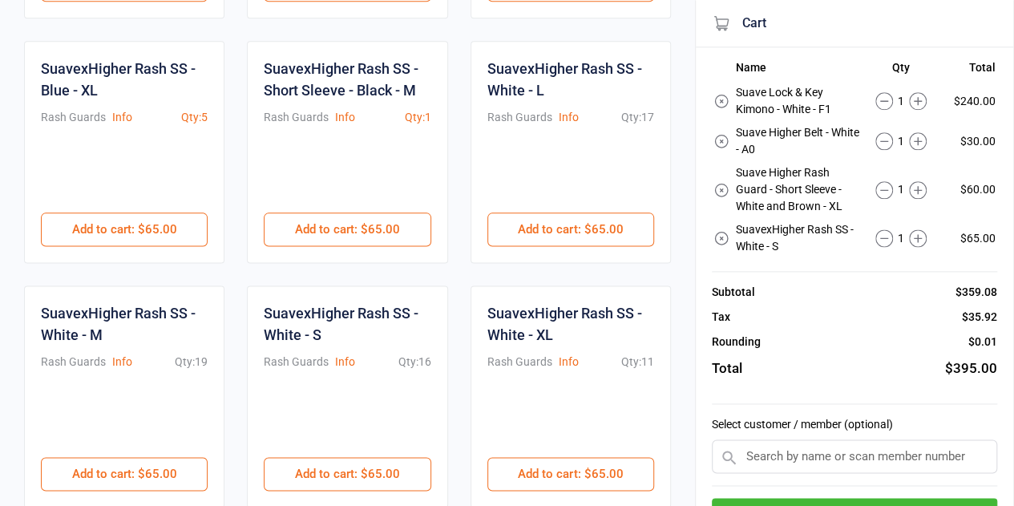
click at [882, 192] on icon at bounding box center [884, 190] width 18 height 18
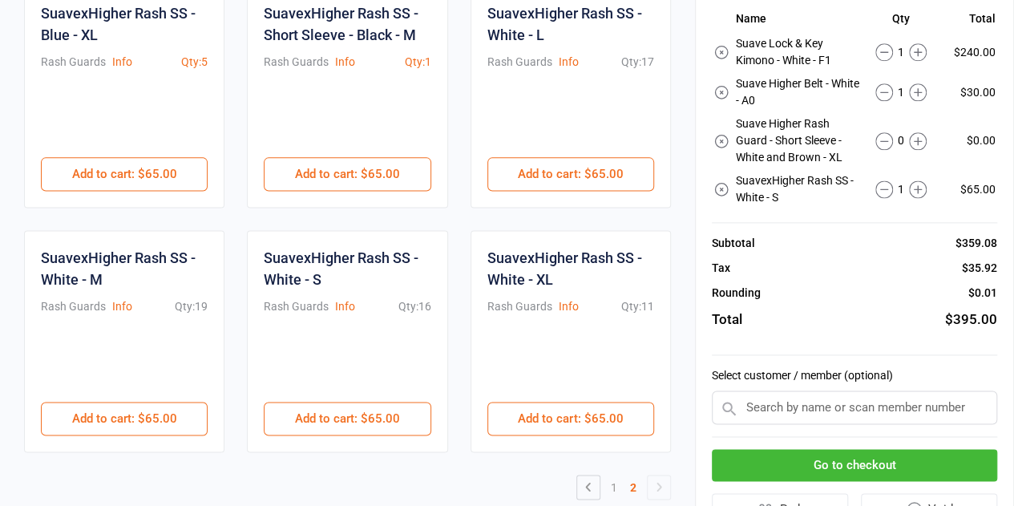
scroll to position [999, 0]
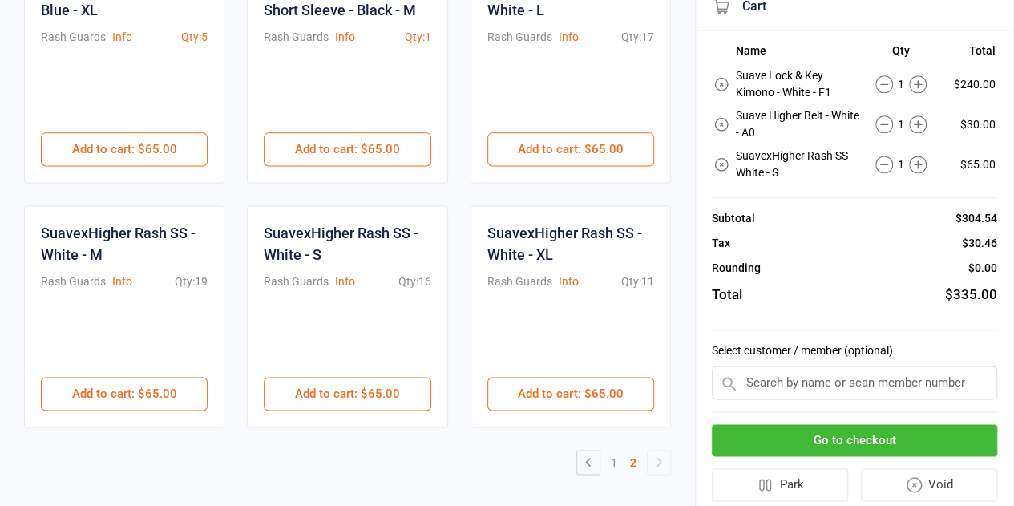
click at [845, 382] on input "text" at bounding box center [854, 383] width 285 height 34
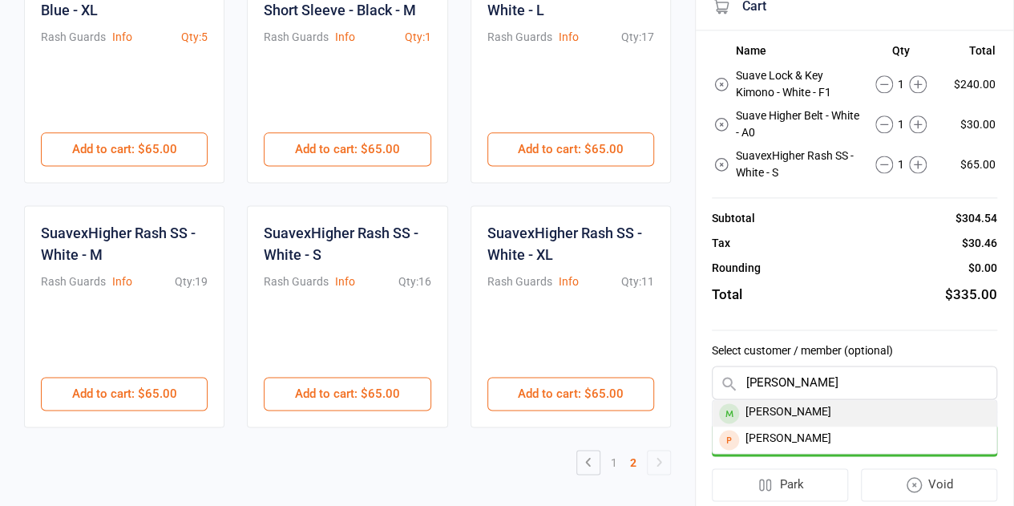
type input "astrid"
click at [831, 407] on div "Astrid Reidy" at bounding box center [855, 413] width 284 height 26
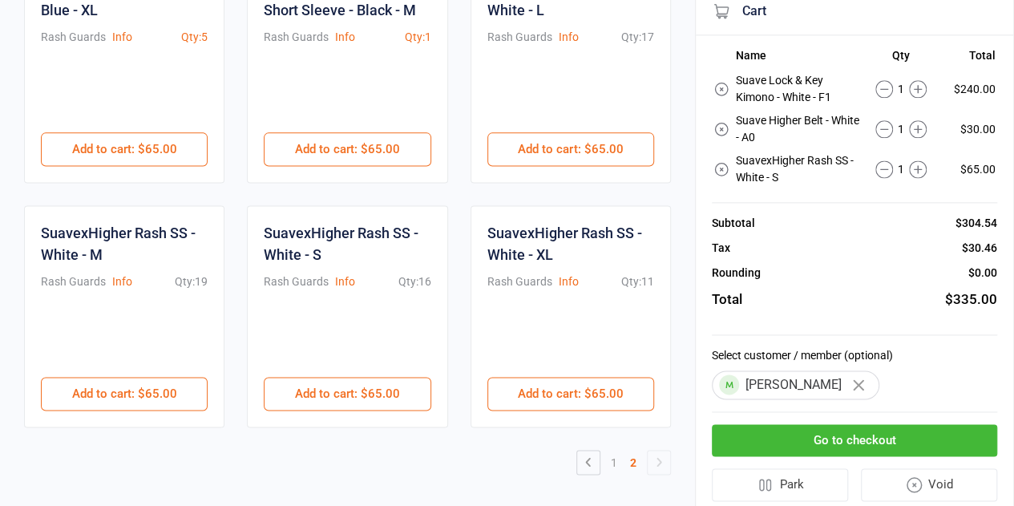
click at [832, 437] on button "Go to checkout" at bounding box center [854, 440] width 285 height 33
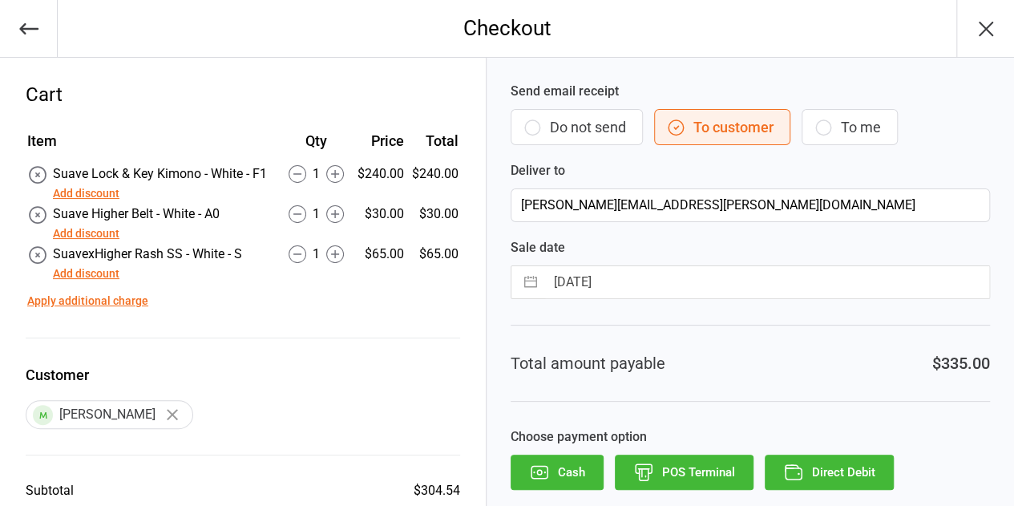
click at [112, 196] on button "Add discount" at bounding box center [86, 193] width 67 height 17
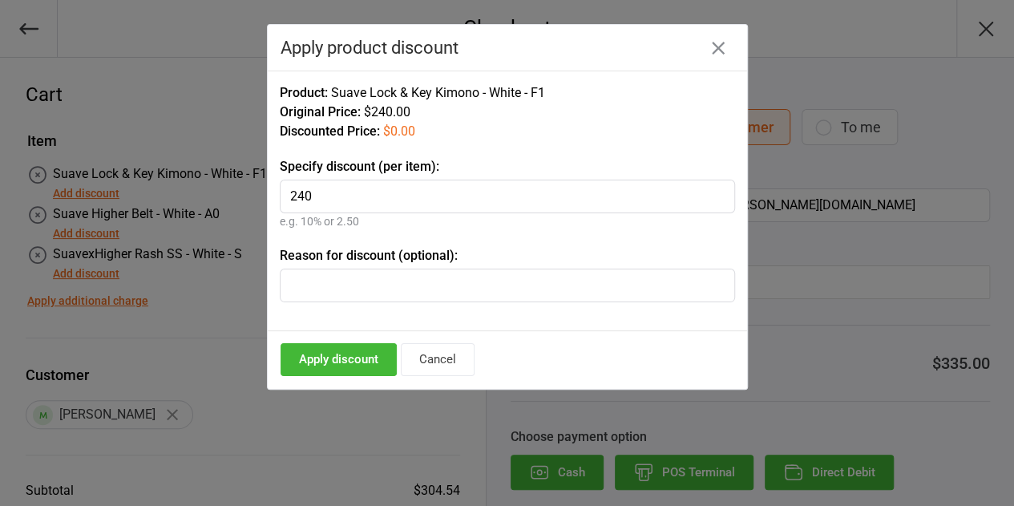
type input "240"
click at [334, 350] on button "Apply discount" at bounding box center [339, 359] width 116 height 33
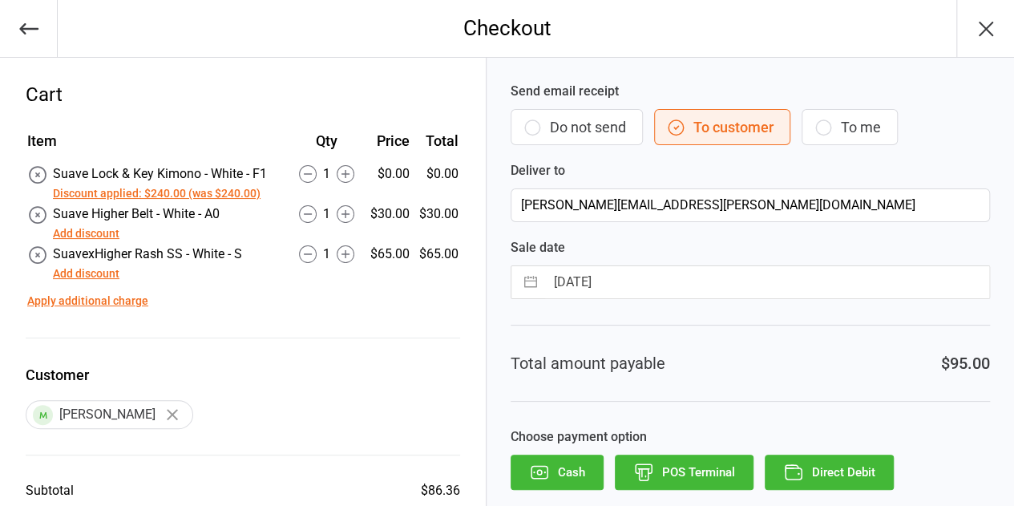
click at [103, 236] on button "Add discount" at bounding box center [86, 233] width 67 height 17
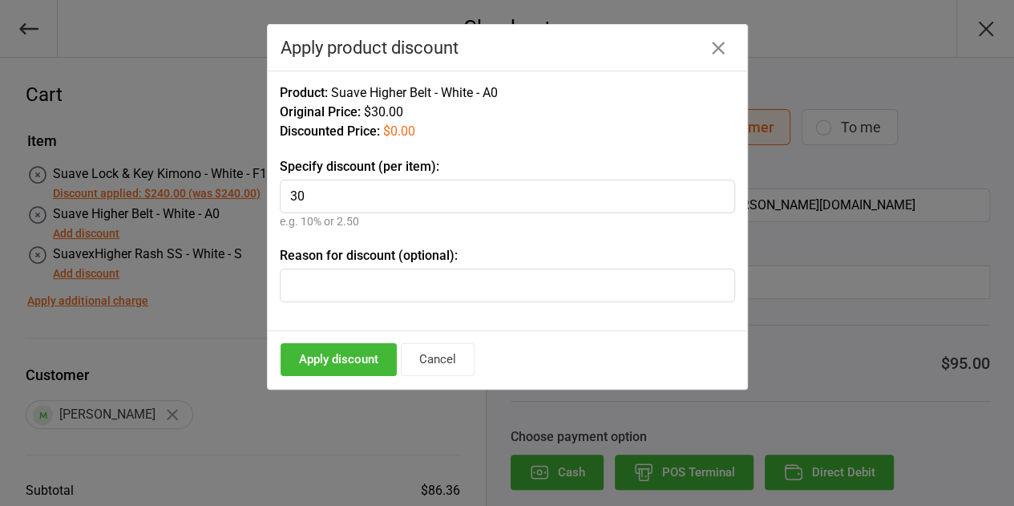
type input "30"
click at [338, 350] on button "Apply discount" at bounding box center [339, 359] width 116 height 33
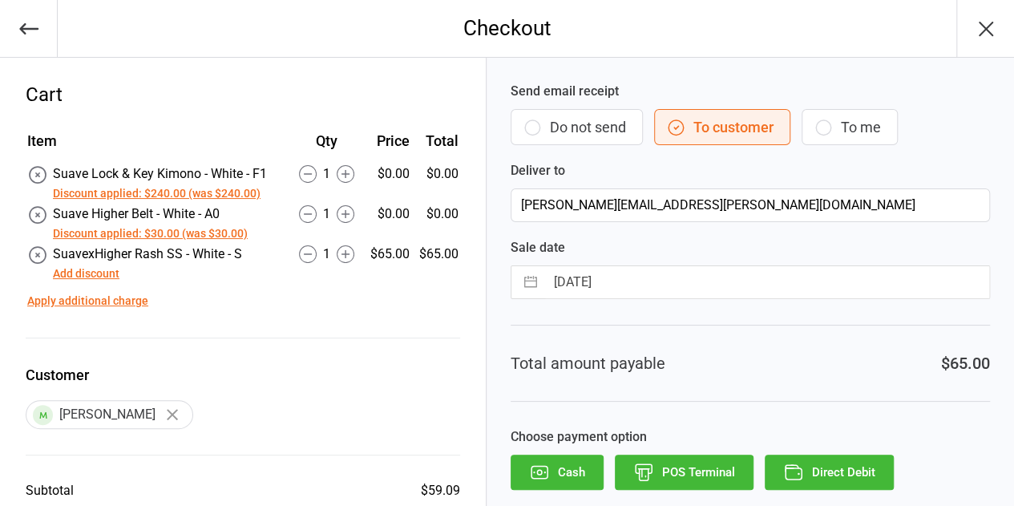
click at [93, 274] on button "Add discount" at bounding box center [86, 273] width 67 height 17
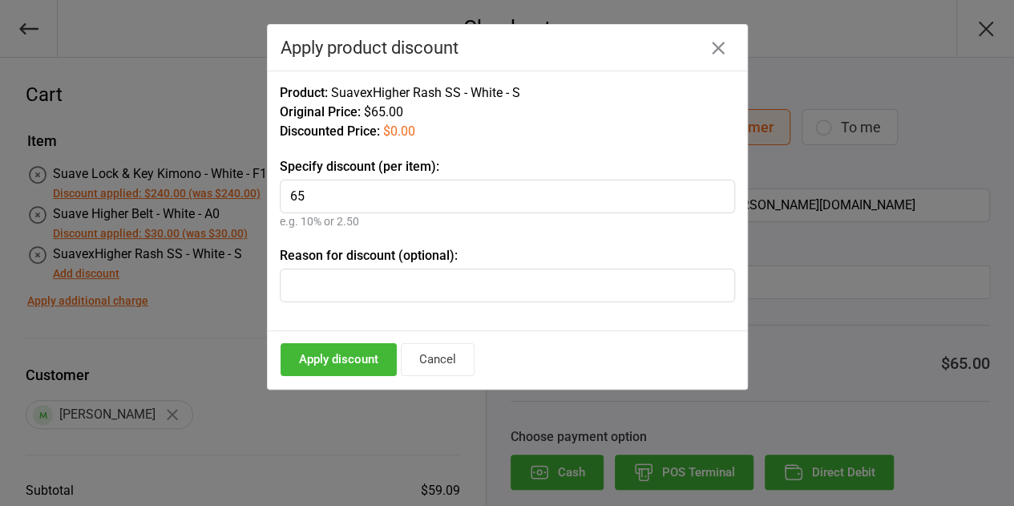
type input "65"
click at [322, 365] on button "Apply discount" at bounding box center [339, 359] width 116 height 33
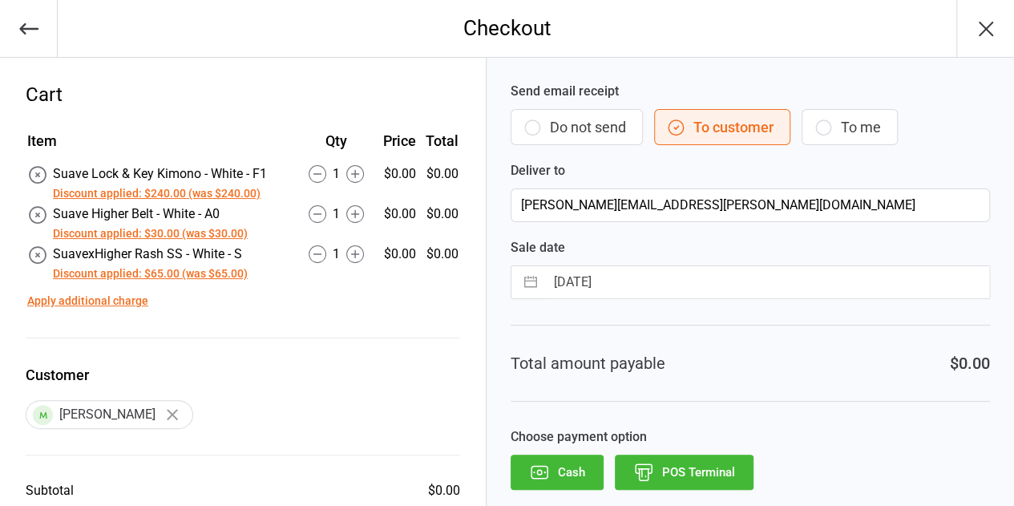
click at [593, 125] on button "Do not send" at bounding box center [577, 127] width 132 height 36
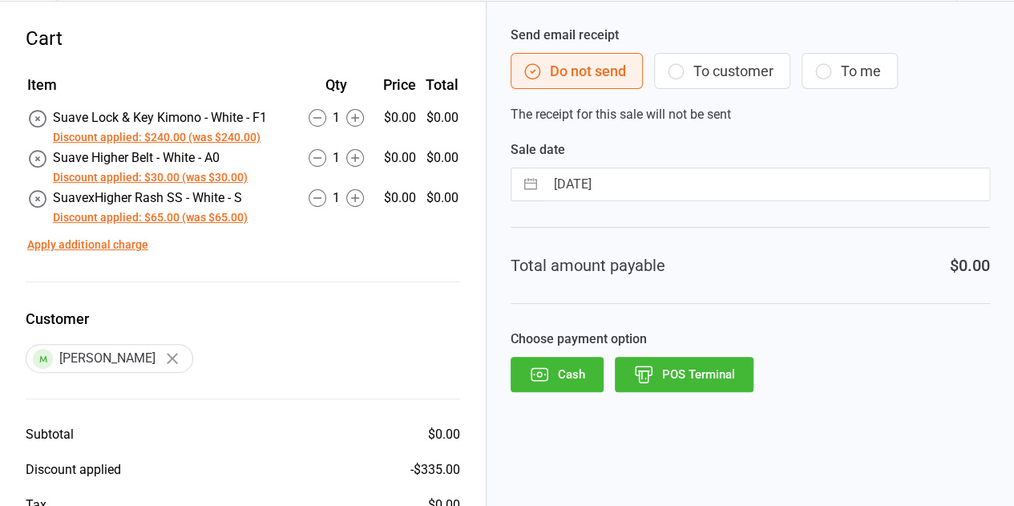
scroll to position [80, 0]
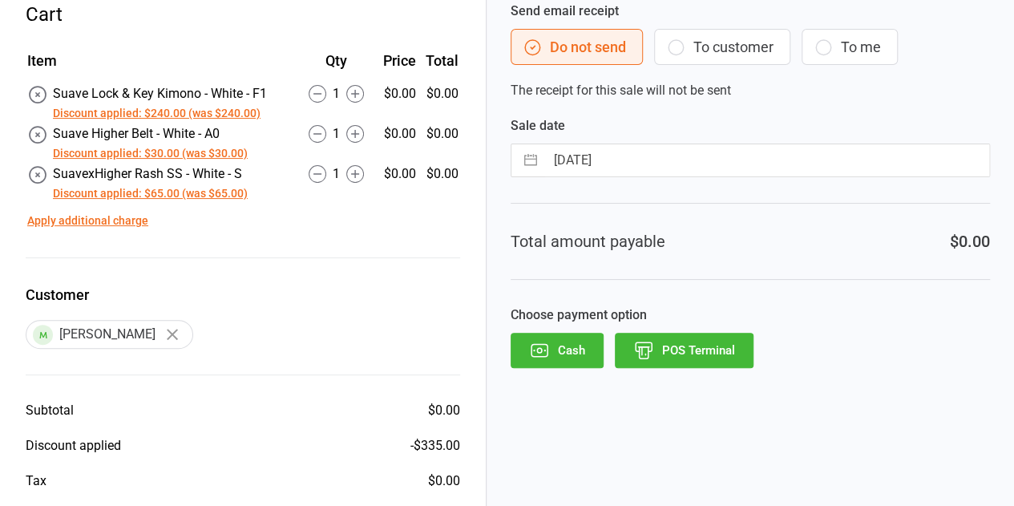
click at [569, 347] on button "Cash" at bounding box center [557, 350] width 93 height 35
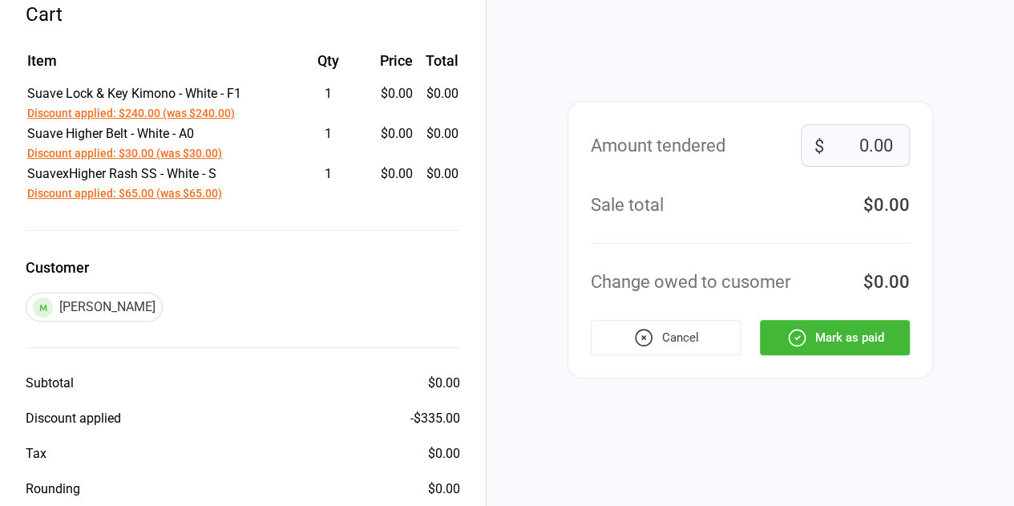
click at [819, 328] on button "Mark as paid" at bounding box center [835, 337] width 150 height 35
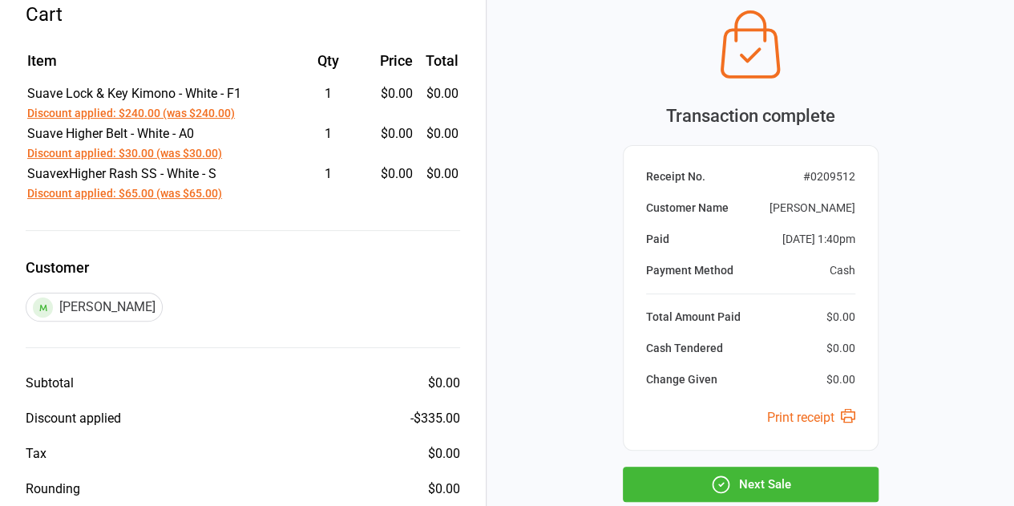
click at [779, 489] on button "Next Sale" at bounding box center [751, 484] width 256 height 35
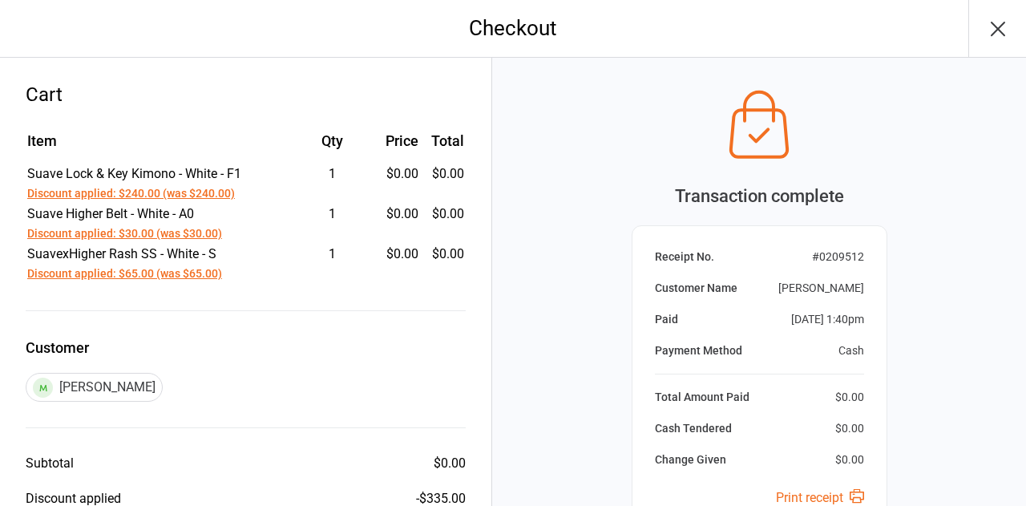
click at [779, 489] on div "Checkout Cart Item Qty Price Total Suave Lock & Key Kimono - White - F1 Discoun…" at bounding box center [513, 253] width 1026 height 506
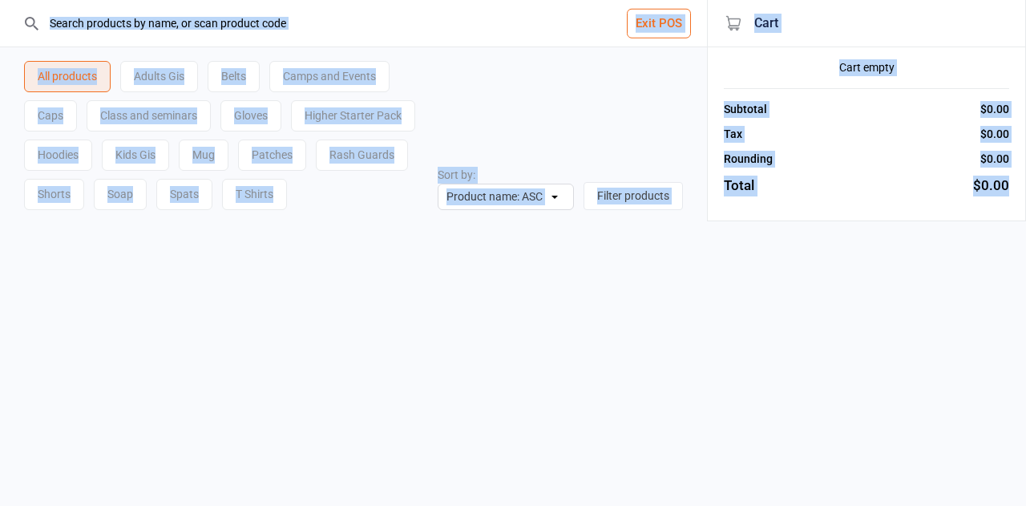
click at [663, 26] on button "Exit POS" at bounding box center [659, 24] width 64 height 30
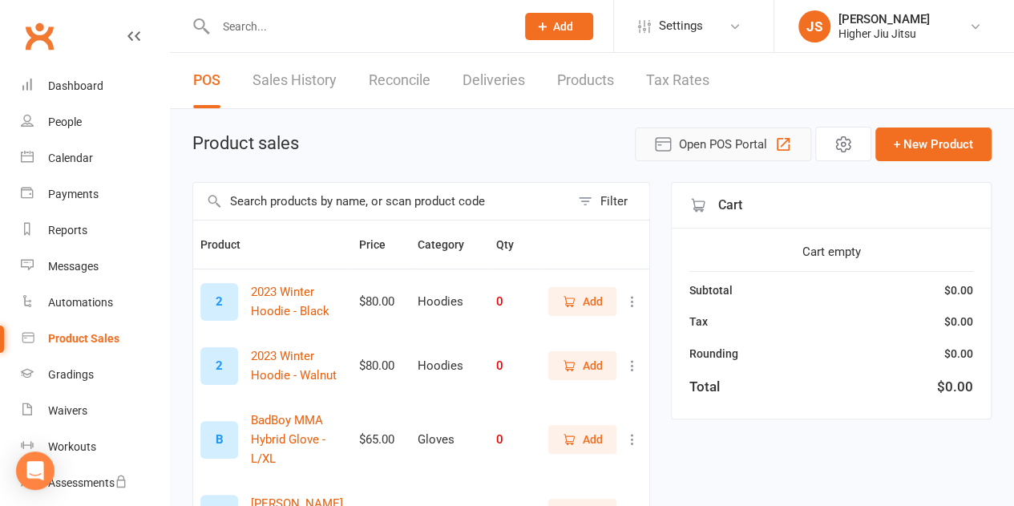
click at [757, 148] on span "Open POS Portal" at bounding box center [723, 144] width 88 height 19
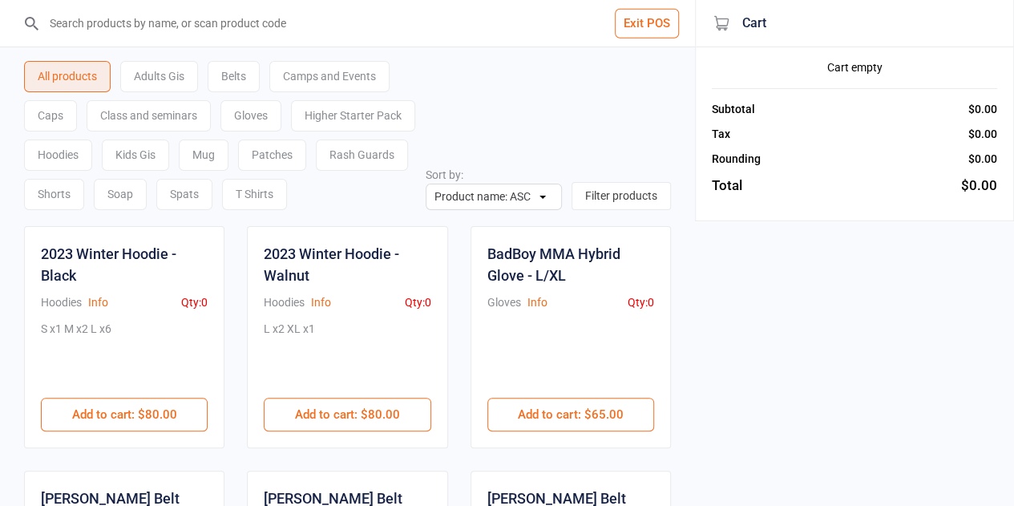
click at [167, 30] on input "search" at bounding box center [357, 23] width 631 height 46
type input "g"
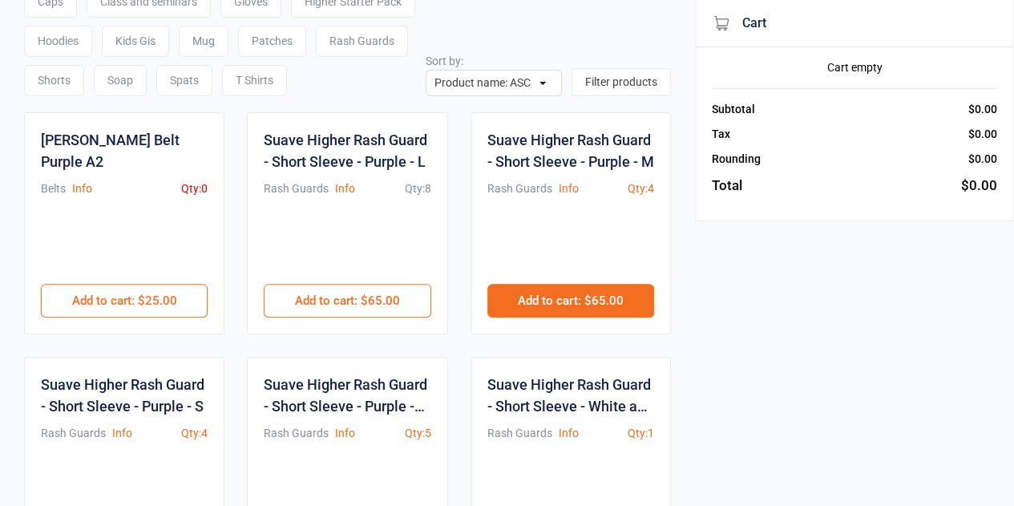
scroll to position [160, 0]
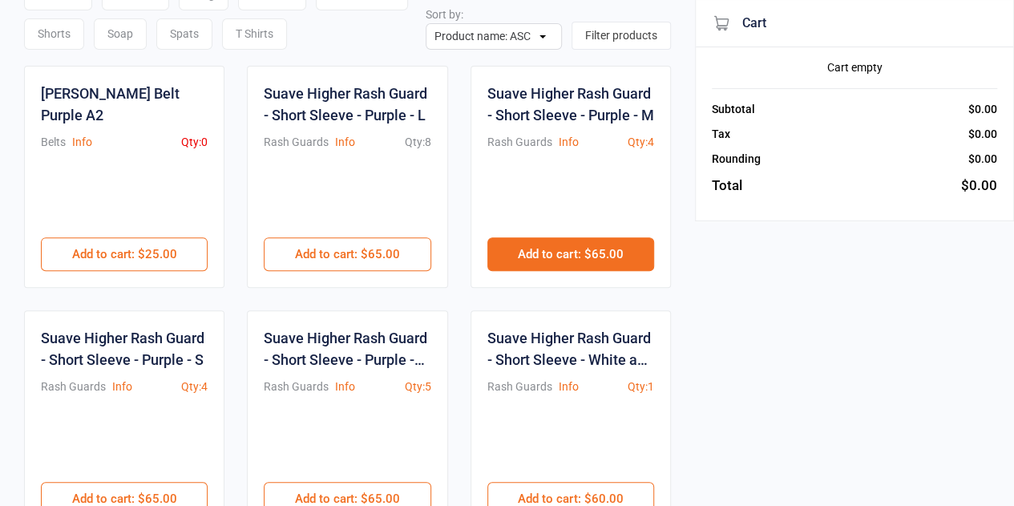
type input "purple"
click at [578, 254] on button "Add to cart : $65.00" at bounding box center [570, 254] width 167 height 34
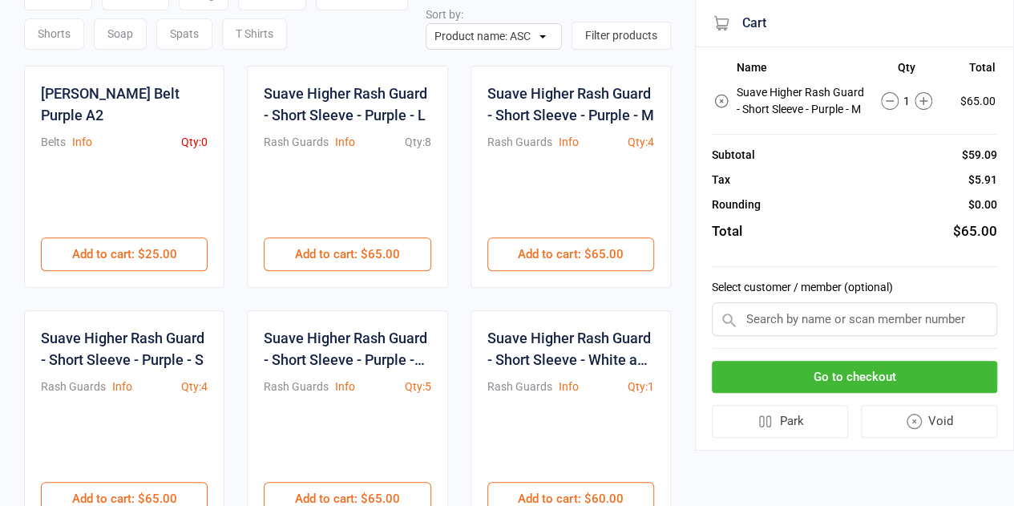
click at [831, 315] on input "text" at bounding box center [854, 319] width 285 height 34
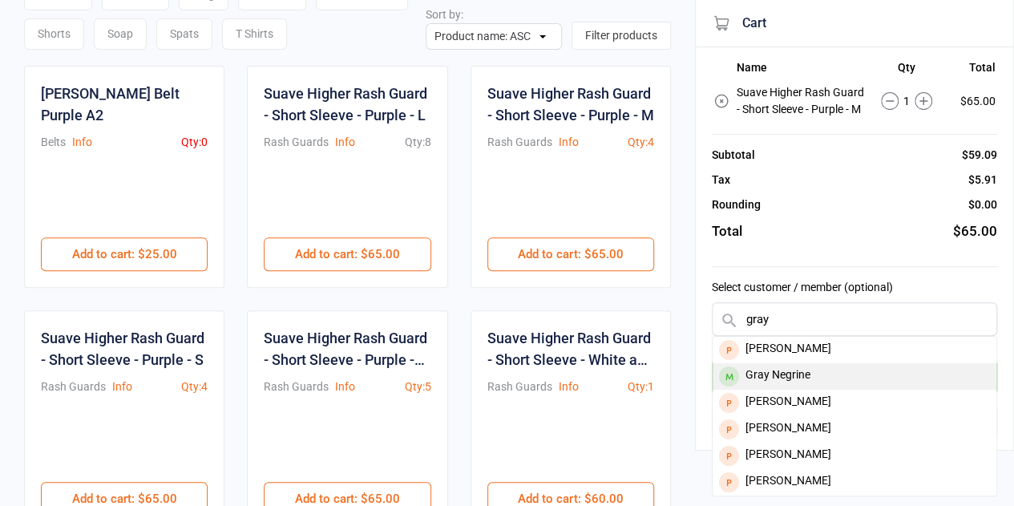
type input "gray"
click at [817, 364] on div "Gray Negrine" at bounding box center [855, 376] width 284 height 26
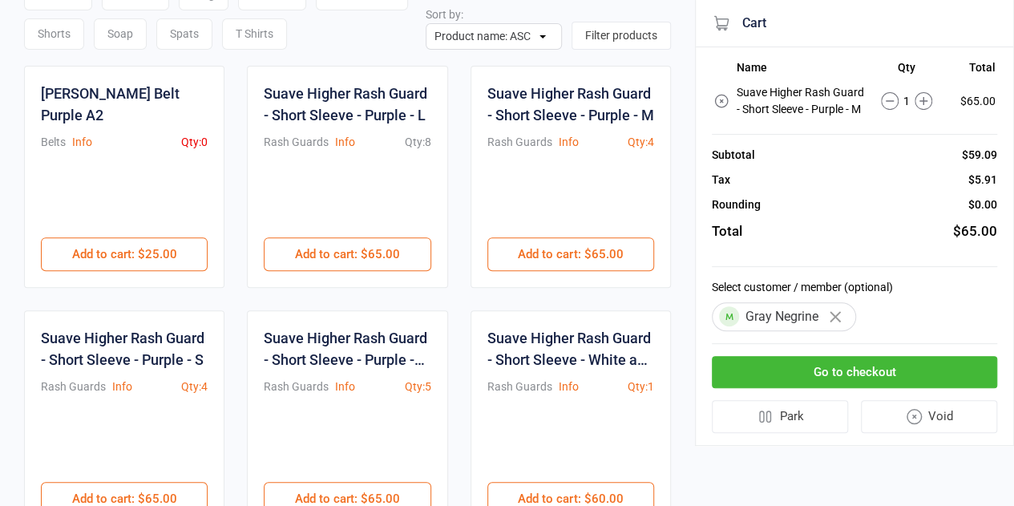
click at [811, 374] on button "Go to checkout" at bounding box center [854, 372] width 285 height 33
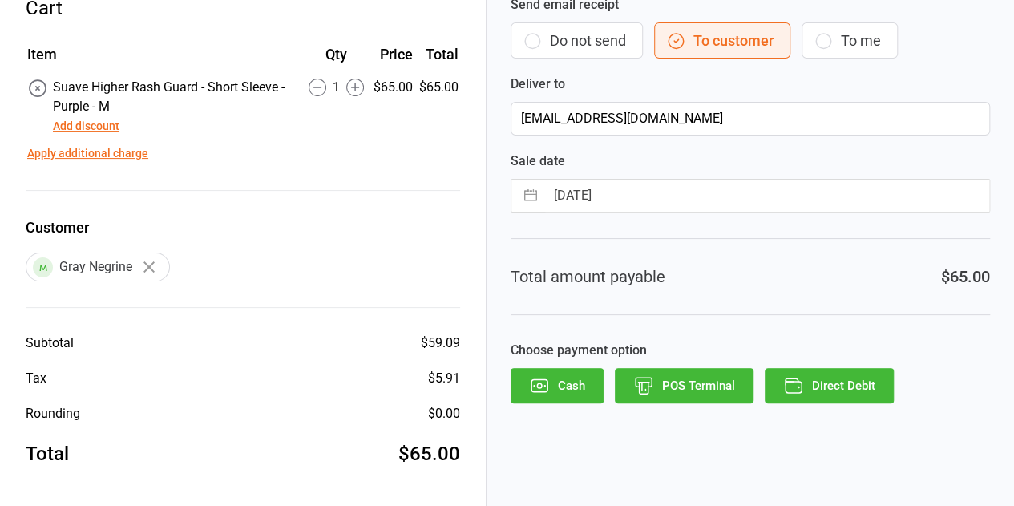
scroll to position [6, 0]
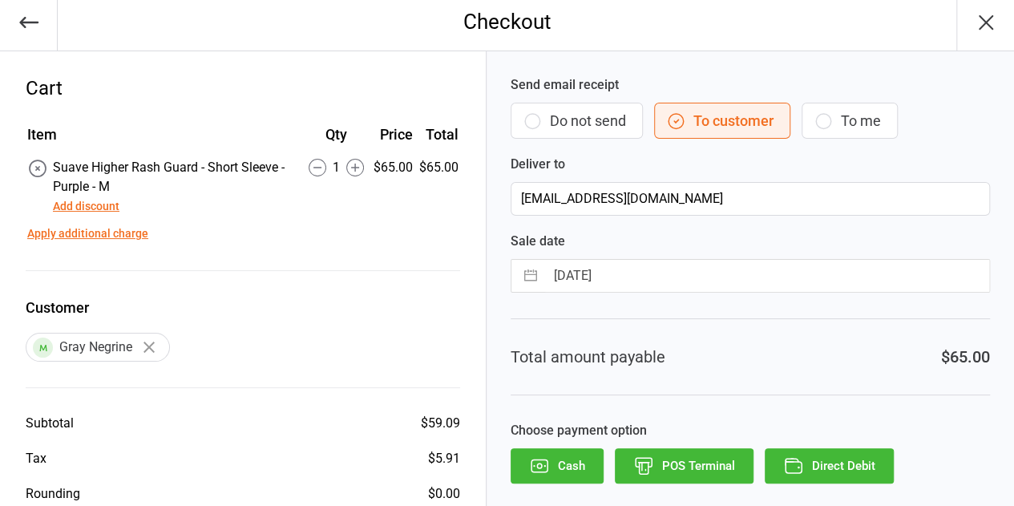
click at [99, 207] on button "Add discount" at bounding box center [86, 206] width 67 height 17
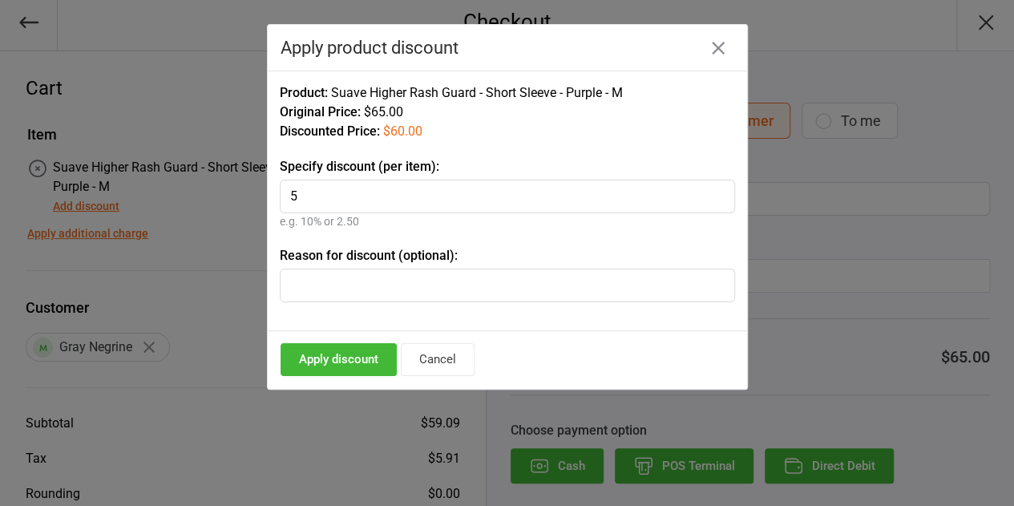
type input "5"
click at [344, 360] on button "Apply discount" at bounding box center [339, 359] width 116 height 33
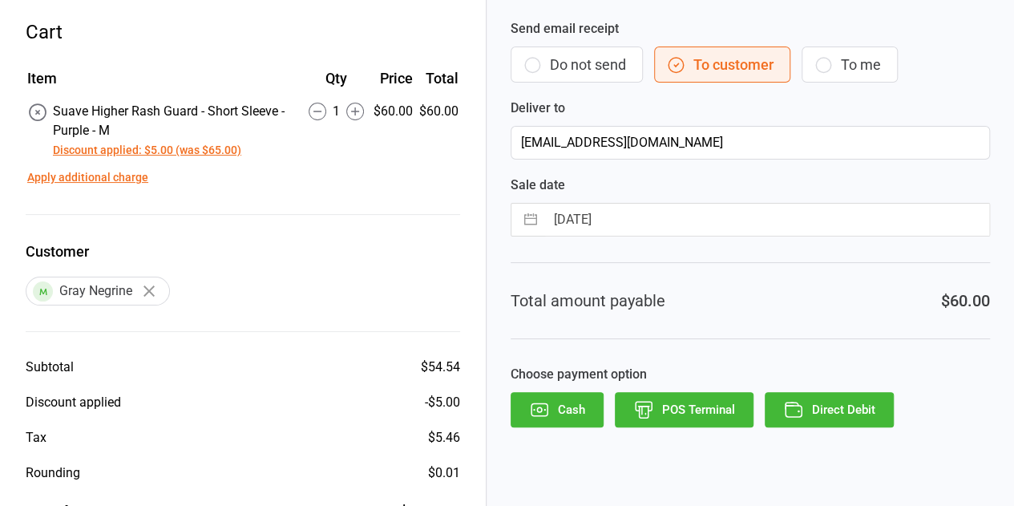
scroll to position [122, 0]
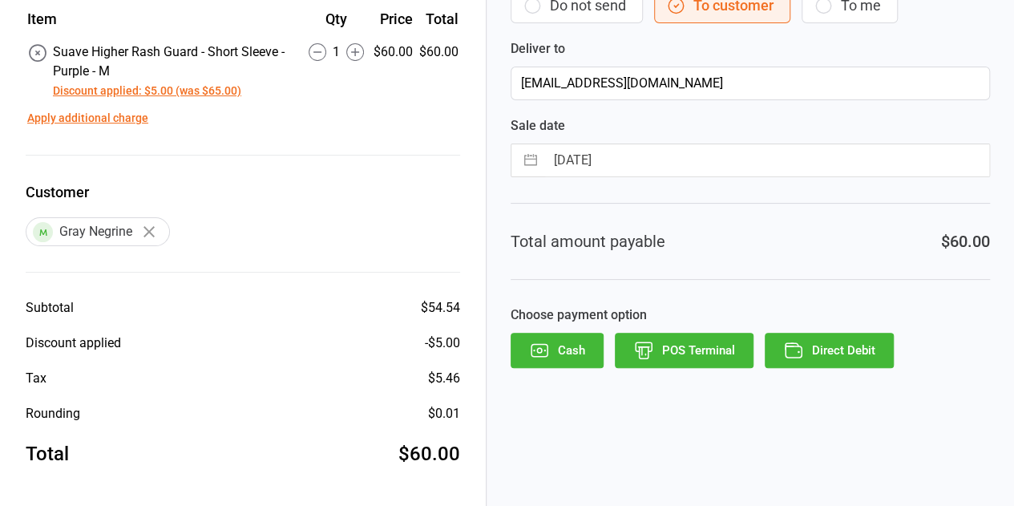
click at [826, 353] on button "Direct Debit" at bounding box center [829, 350] width 129 height 35
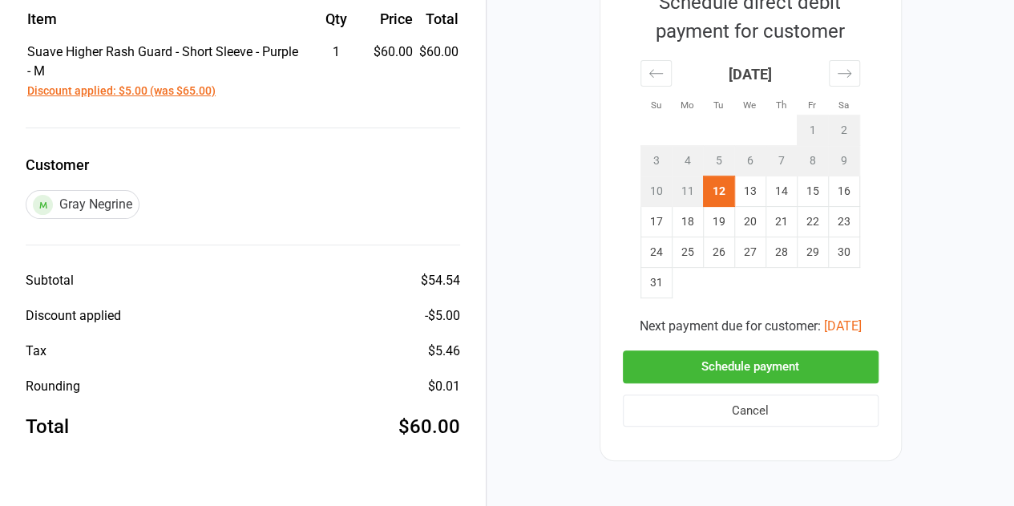
click at [692, 368] on button "Schedule payment" at bounding box center [751, 366] width 256 height 33
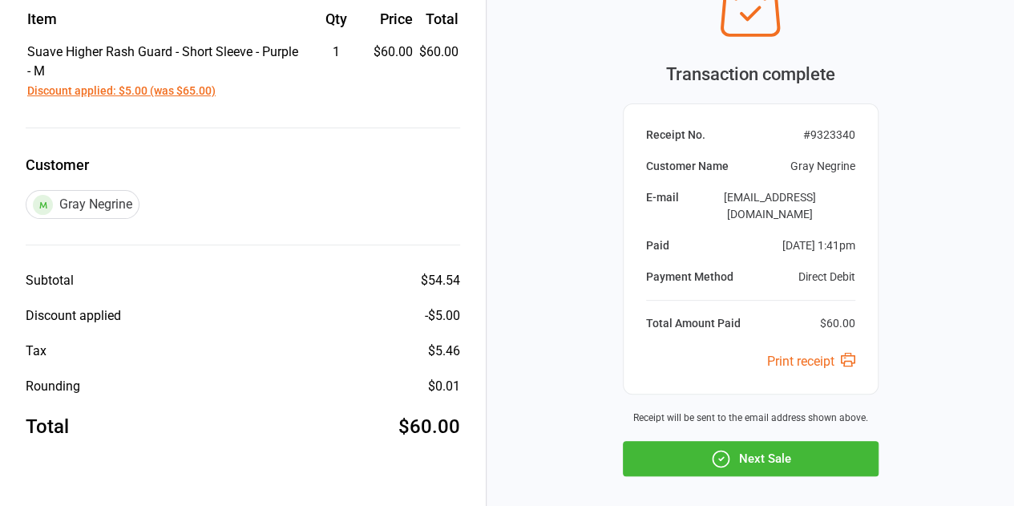
click at [758, 447] on button "Next Sale" at bounding box center [751, 458] width 256 height 35
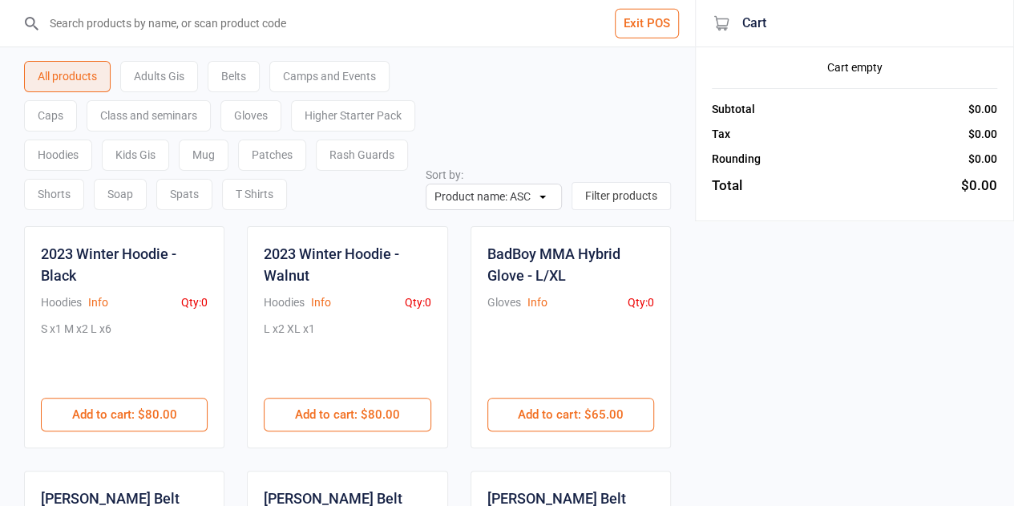
click at [643, 26] on button "Exit POS" at bounding box center [647, 24] width 64 height 30
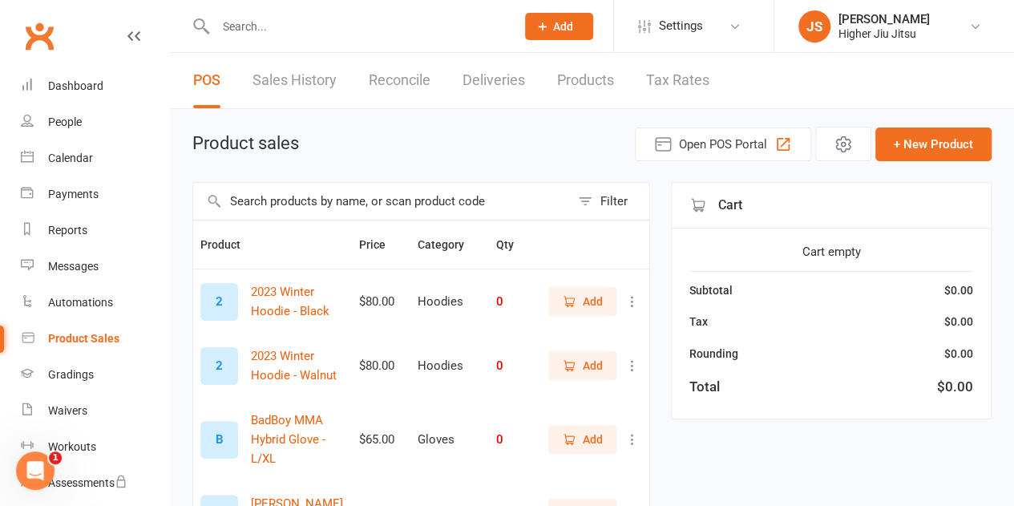
click at [473, 36] on input "text" at bounding box center [358, 26] width 294 height 22
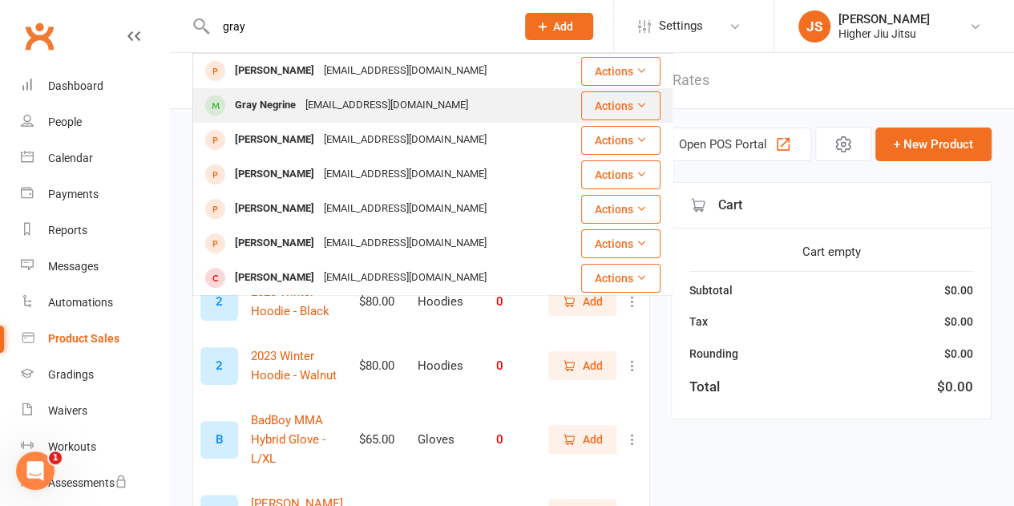
type input "gray"
click at [375, 103] on div "Graynegrine@gmail.com" at bounding box center [387, 105] width 172 height 23
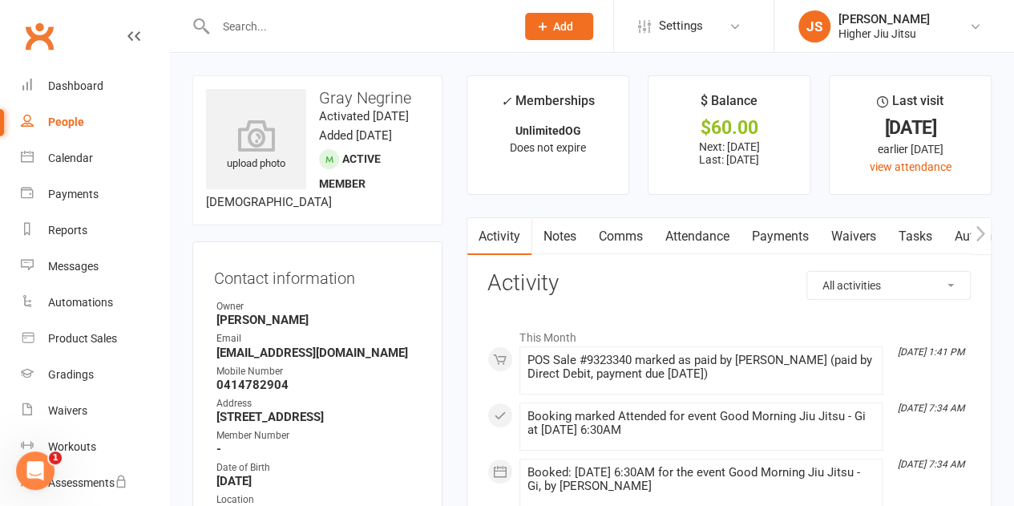
click at [791, 228] on link "Payments" at bounding box center [779, 236] width 79 height 37
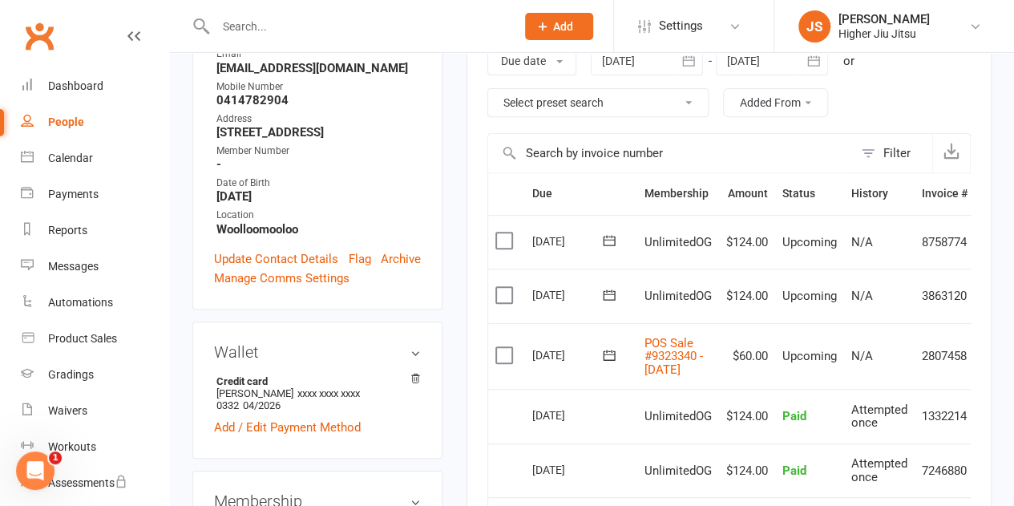
scroll to position [321, 0]
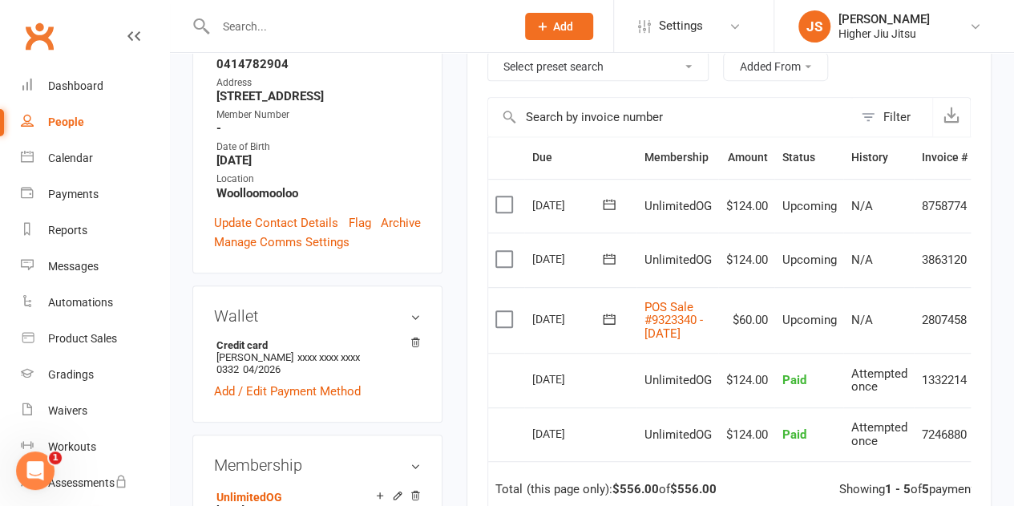
click at [508, 325] on label at bounding box center [506, 319] width 22 height 16
click at [506, 311] on input "checkbox" at bounding box center [500, 311] width 10 height 0
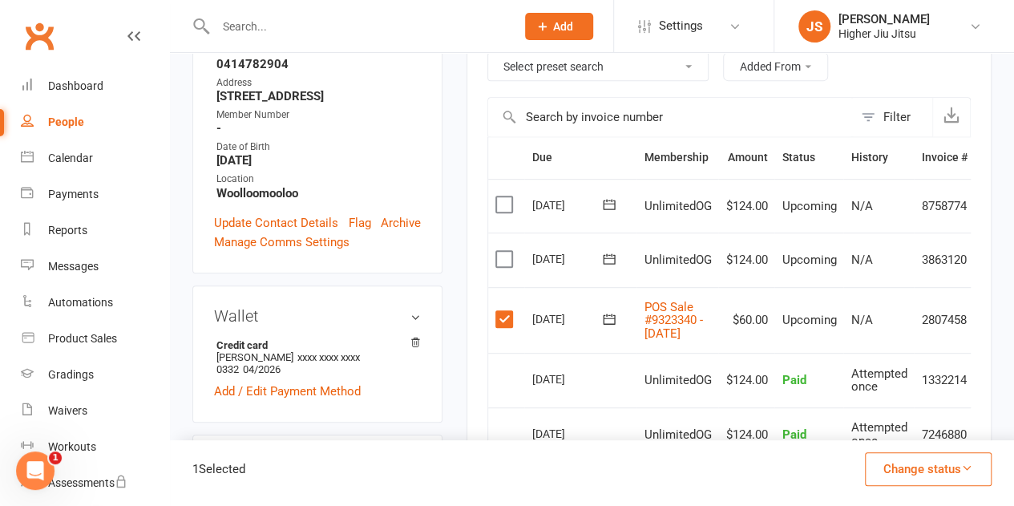
click at [936, 475] on button "Change status" at bounding box center [928, 469] width 127 height 34
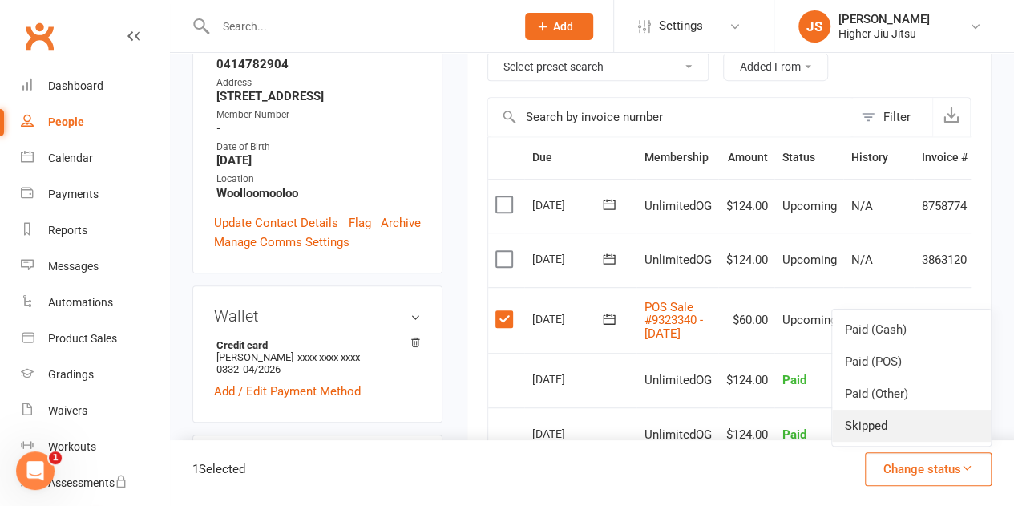
click at [925, 435] on link "Skipped" at bounding box center [911, 426] width 159 height 32
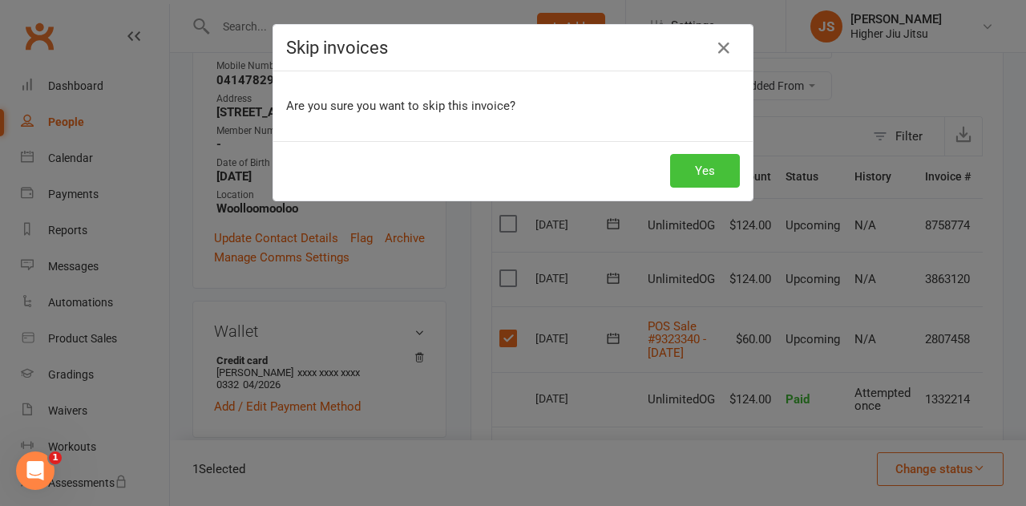
click at [705, 168] on button "Yes" at bounding box center [705, 171] width 70 height 34
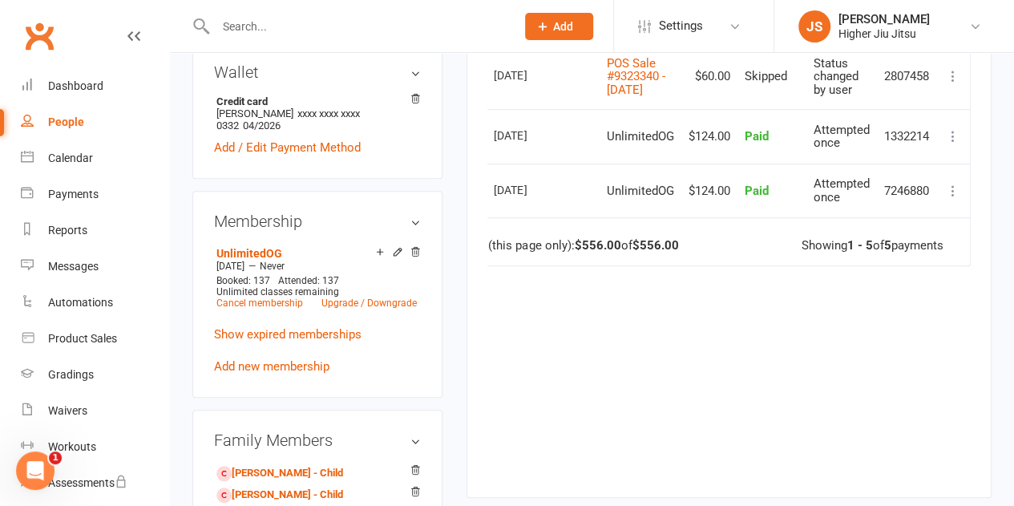
scroll to position [481, 0]
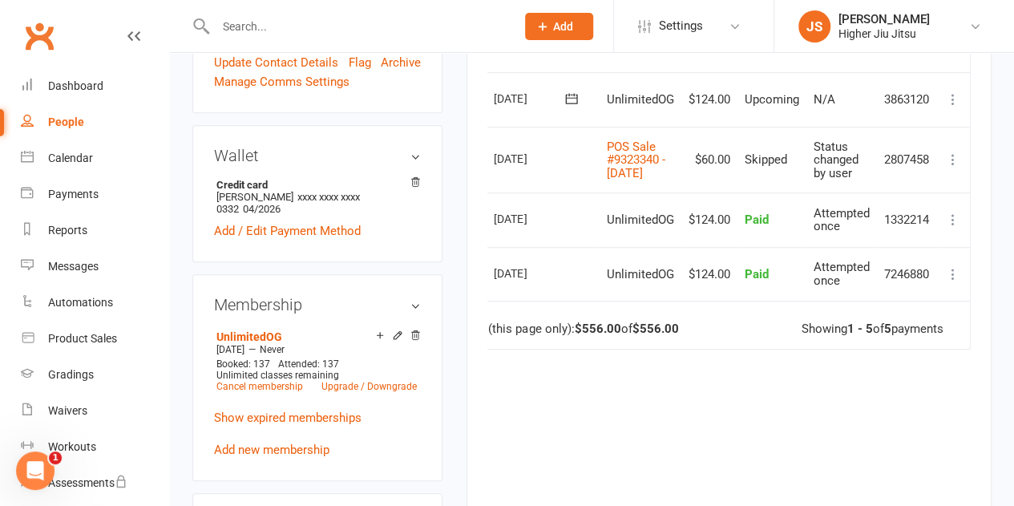
click at [946, 161] on icon at bounding box center [953, 160] width 16 height 16
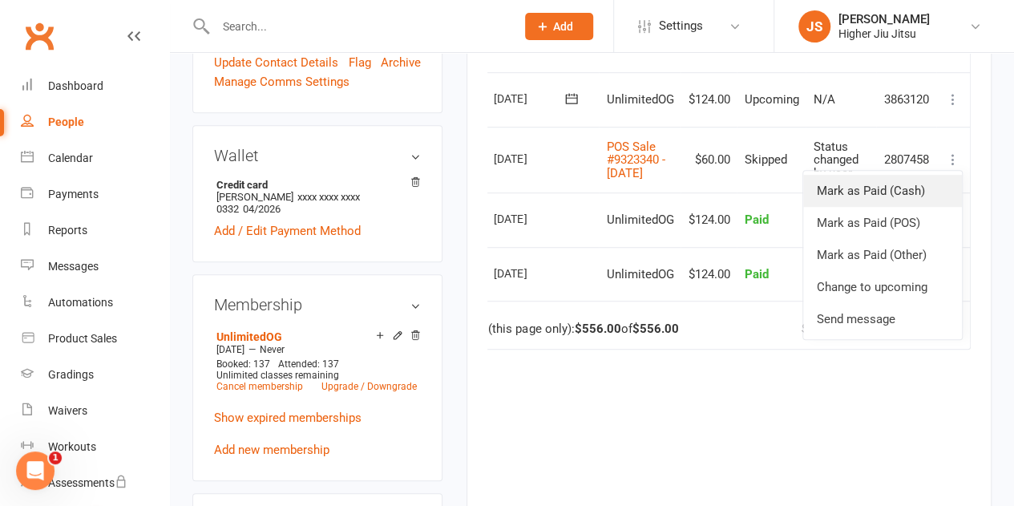
click at [913, 195] on link "Mark as Paid (Cash)" at bounding box center [882, 191] width 159 height 32
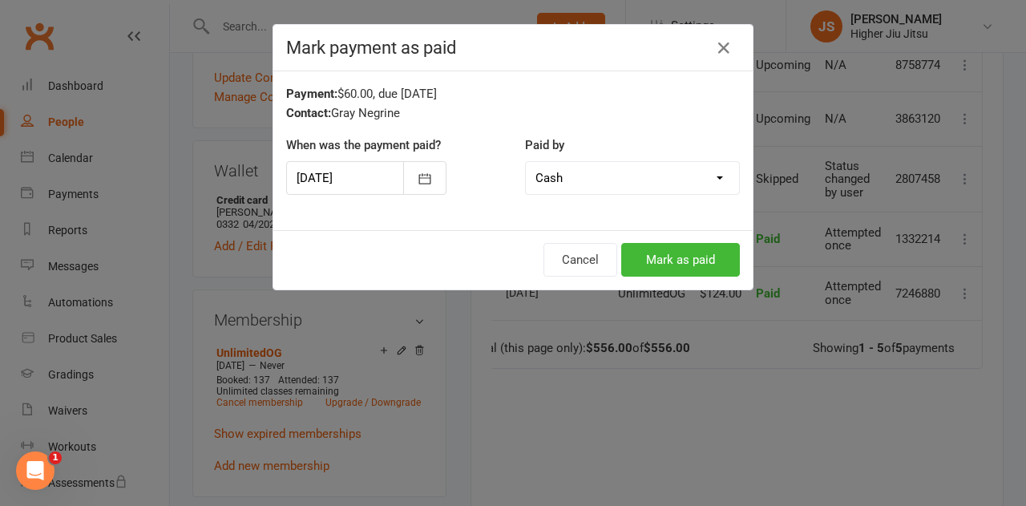
scroll to position [0, 32]
click at [669, 257] on button "Mark as paid" at bounding box center [680, 260] width 119 height 34
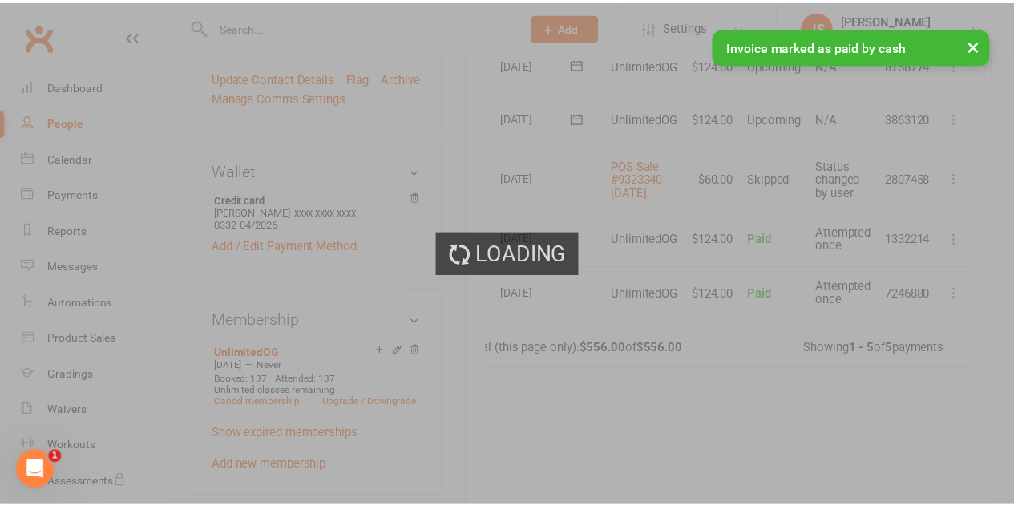
scroll to position [481, 0]
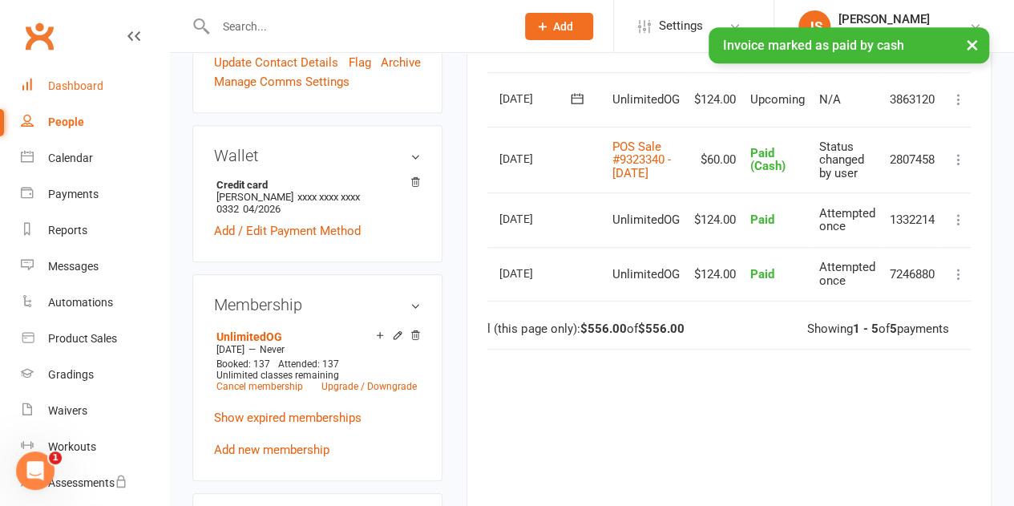
click at [55, 79] on link "Dashboard" at bounding box center [95, 86] width 148 height 36
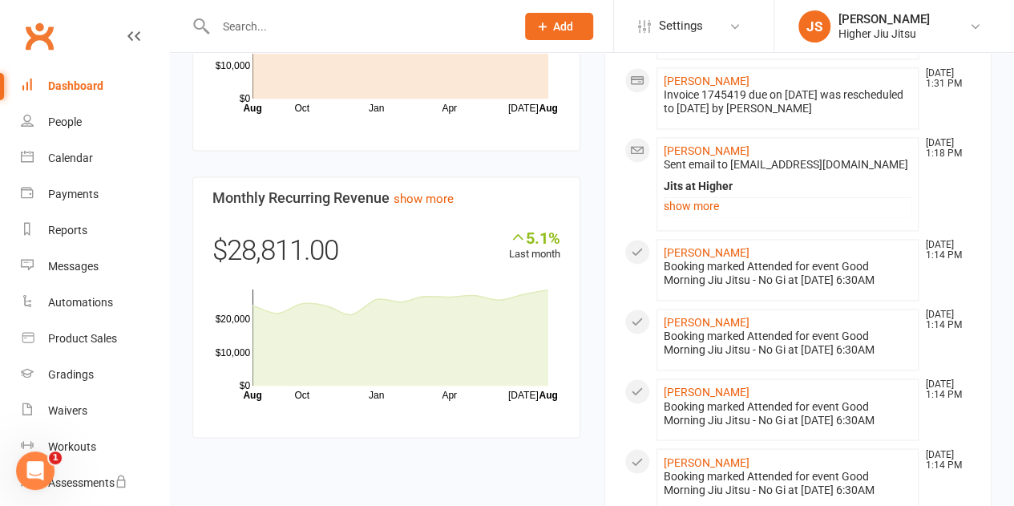
scroll to position [561, 0]
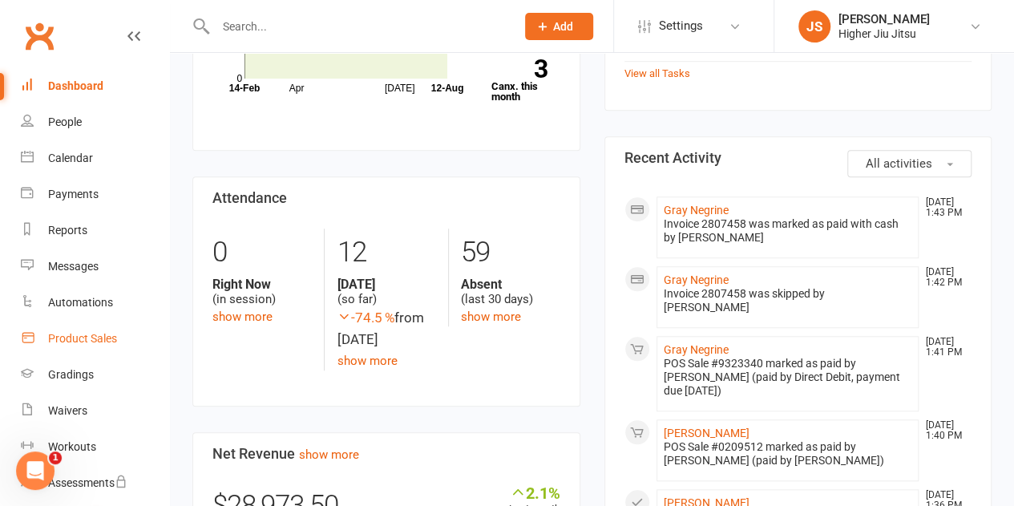
drag, startPoint x: 106, startPoint y: 334, endPoint x: 113, endPoint y: 329, distance: 8.7
click at [105, 334] on div "Product Sales" at bounding box center [82, 338] width 69 height 13
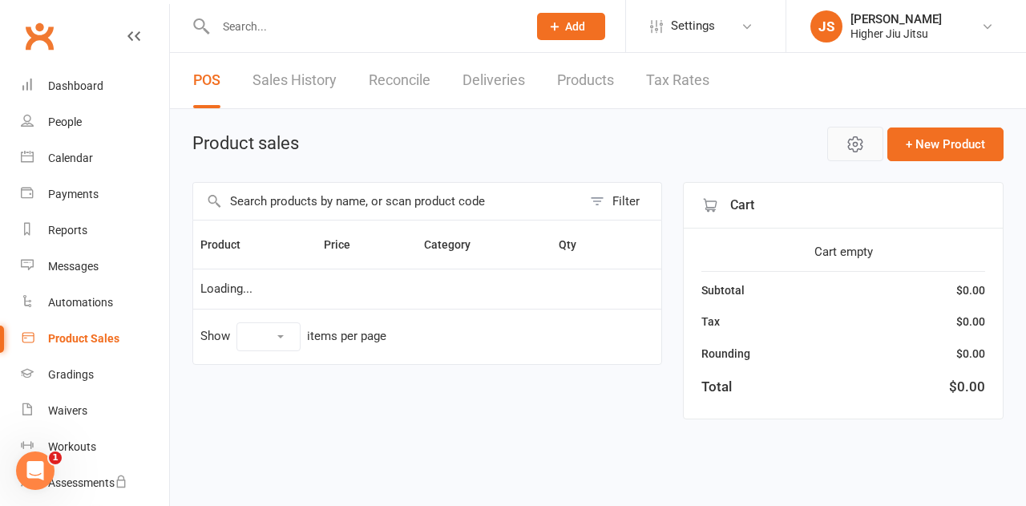
select select "10"
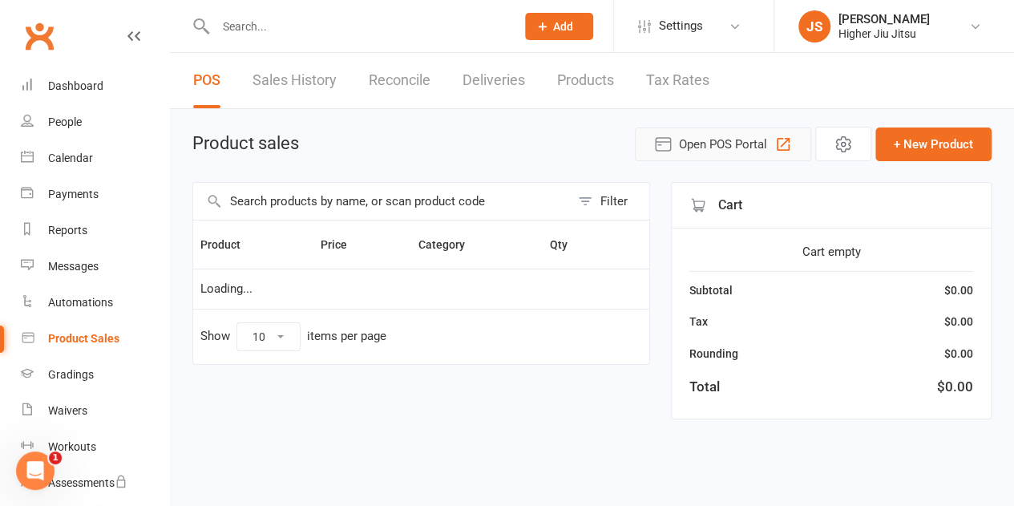
click at [762, 147] on span "Open POS Portal" at bounding box center [723, 144] width 88 height 19
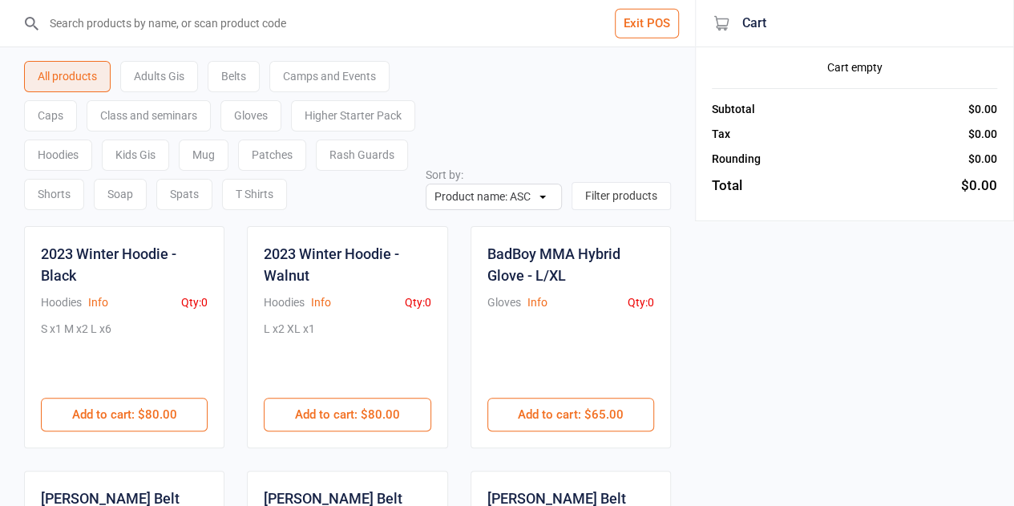
click at [276, 26] on input "search" at bounding box center [357, 23] width 631 height 46
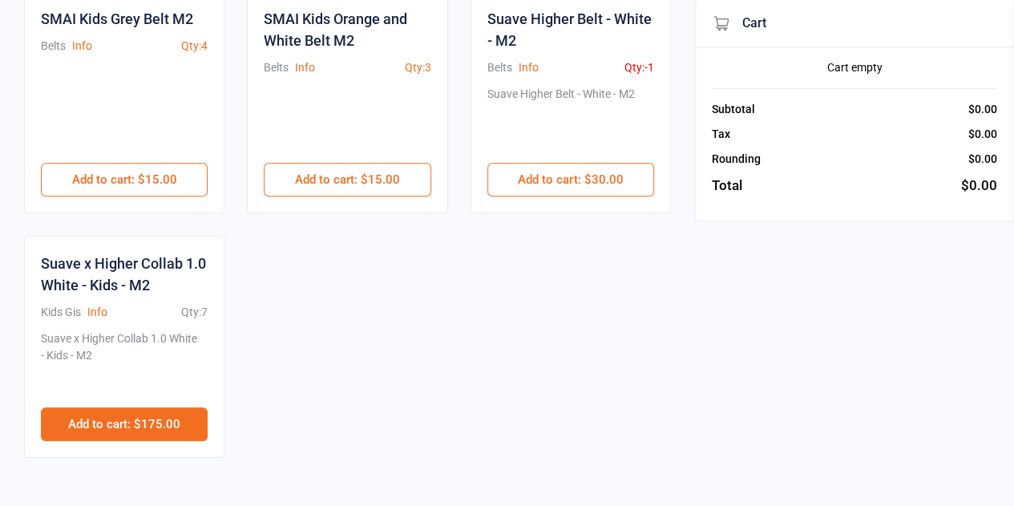
scroll to position [481, 0]
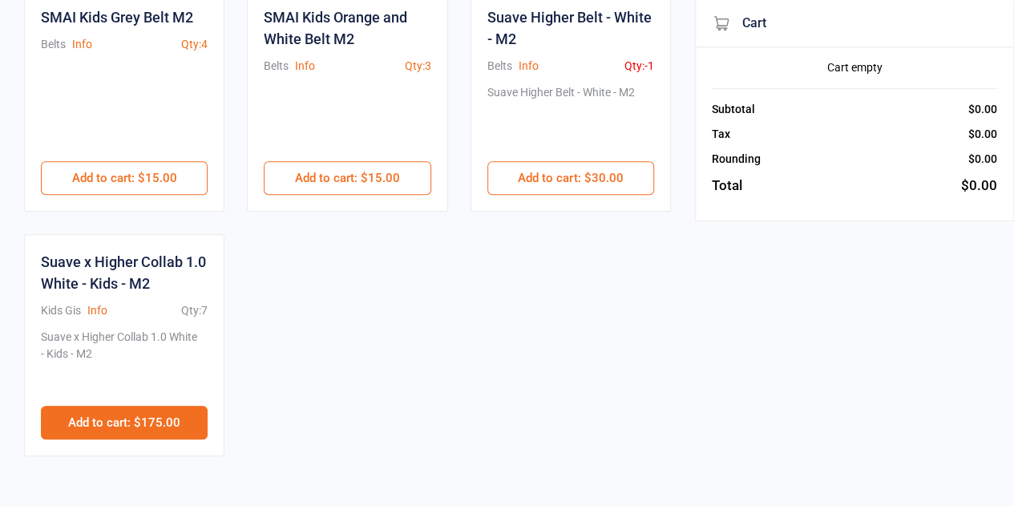
type input "m2"
click at [142, 418] on button "Add to cart : $175.00" at bounding box center [124, 423] width 167 height 34
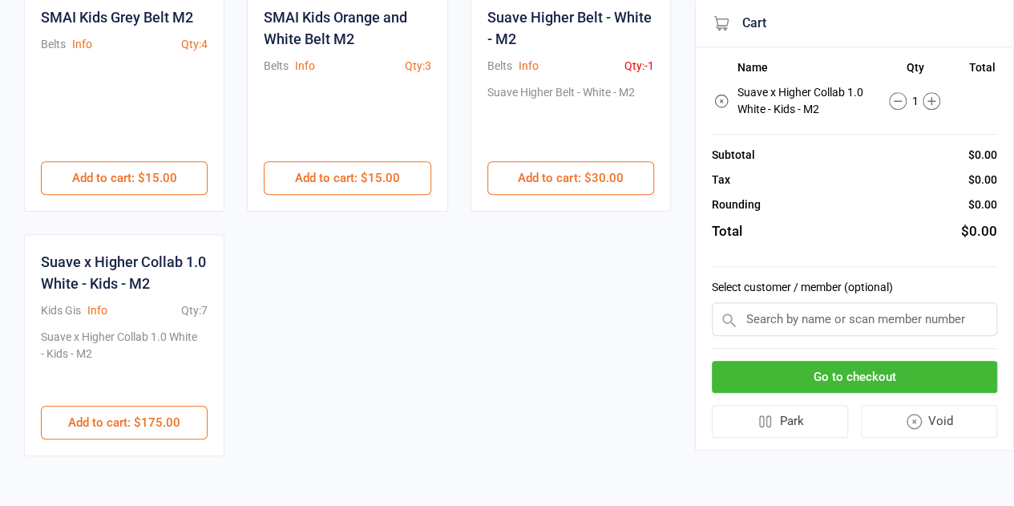
click at [853, 331] on input "text" at bounding box center [854, 319] width 285 height 34
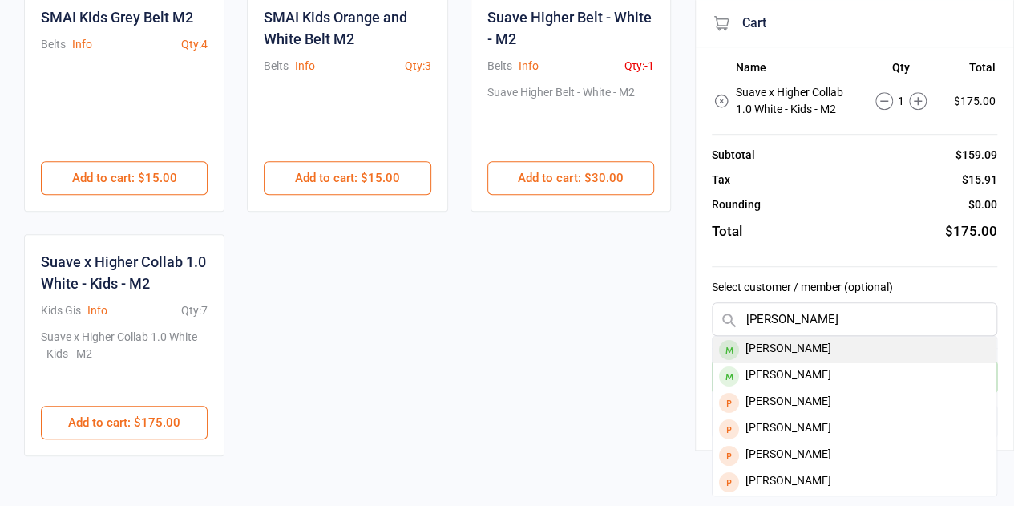
type input "[PERSON_NAME]"
click at [821, 345] on div "Ronald Cachola" at bounding box center [855, 350] width 284 height 26
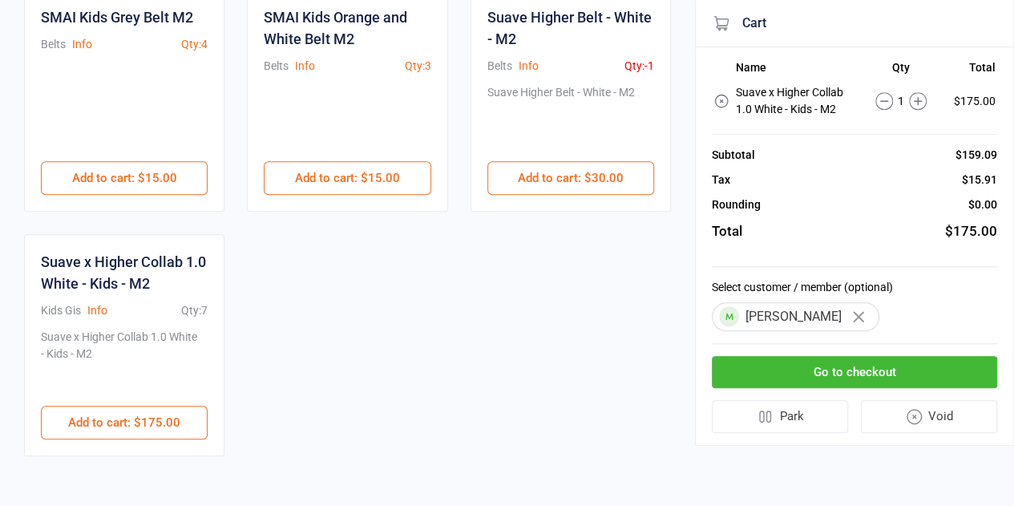
click at [823, 368] on button "Go to checkout" at bounding box center [854, 372] width 285 height 33
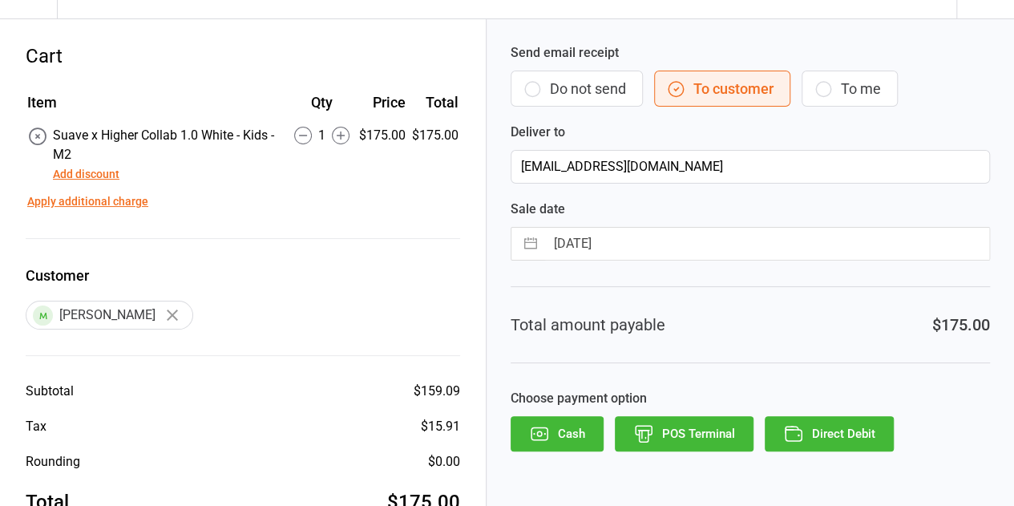
scroll to position [87, 0]
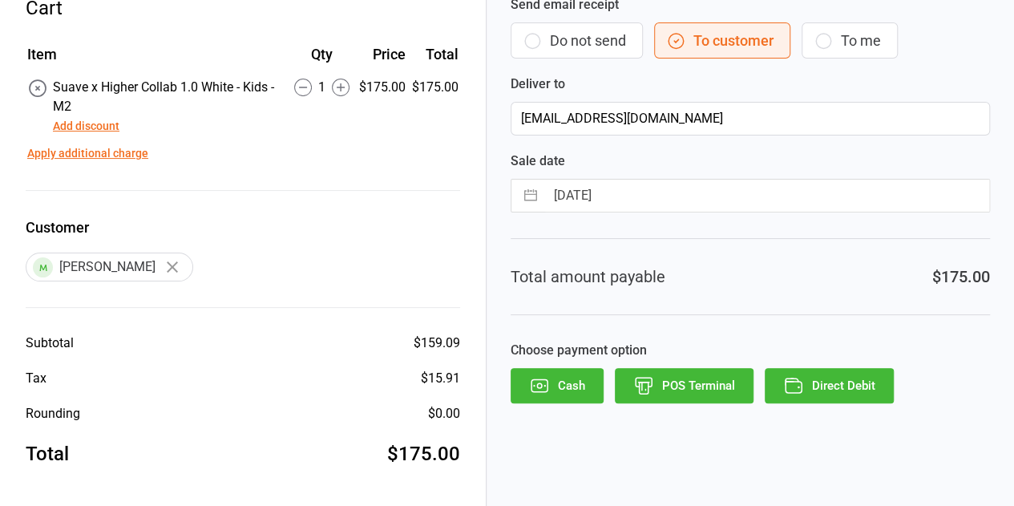
click at [111, 129] on button "Add discount" at bounding box center [86, 126] width 67 height 17
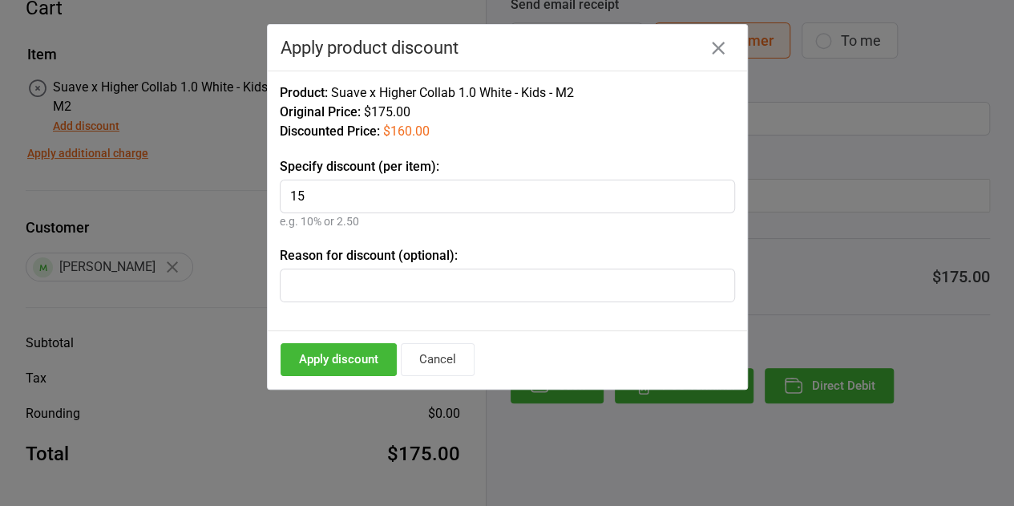
type input "15"
click at [342, 350] on button "Apply discount" at bounding box center [339, 359] width 116 height 33
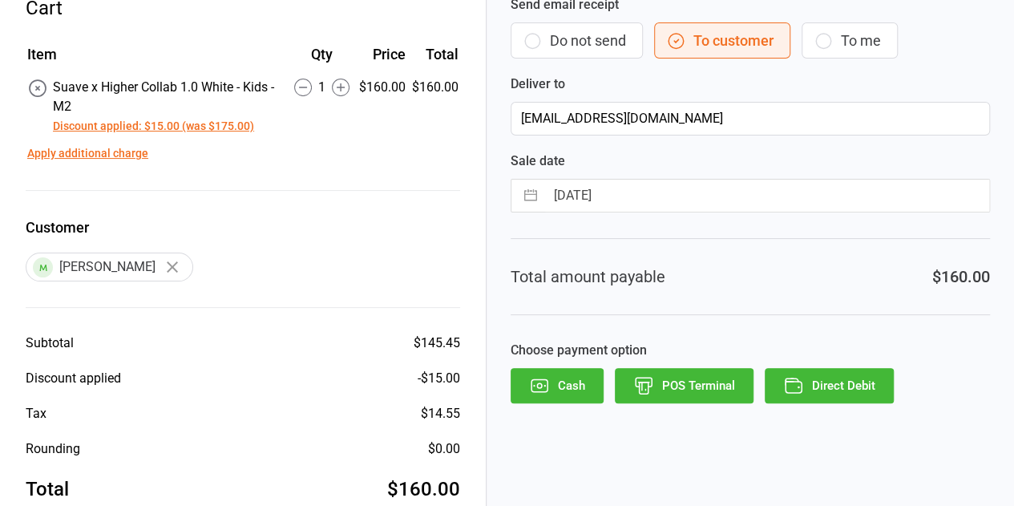
click at [563, 388] on button "Cash" at bounding box center [557, 385] width 93 height 35
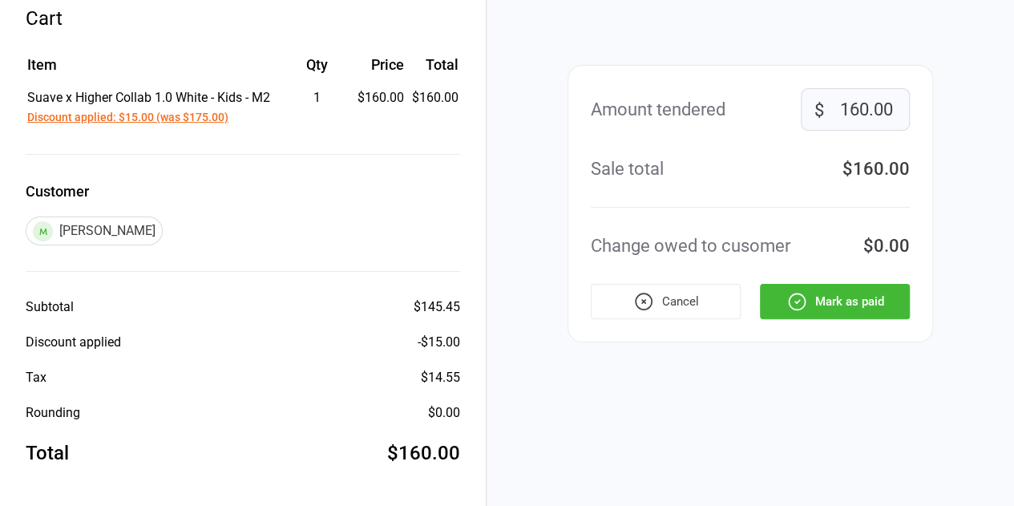
scroll to position [75, 0]
click at [840, 304] on button "Mark as paid" at bounding box center [835, 302] width 150 height 35
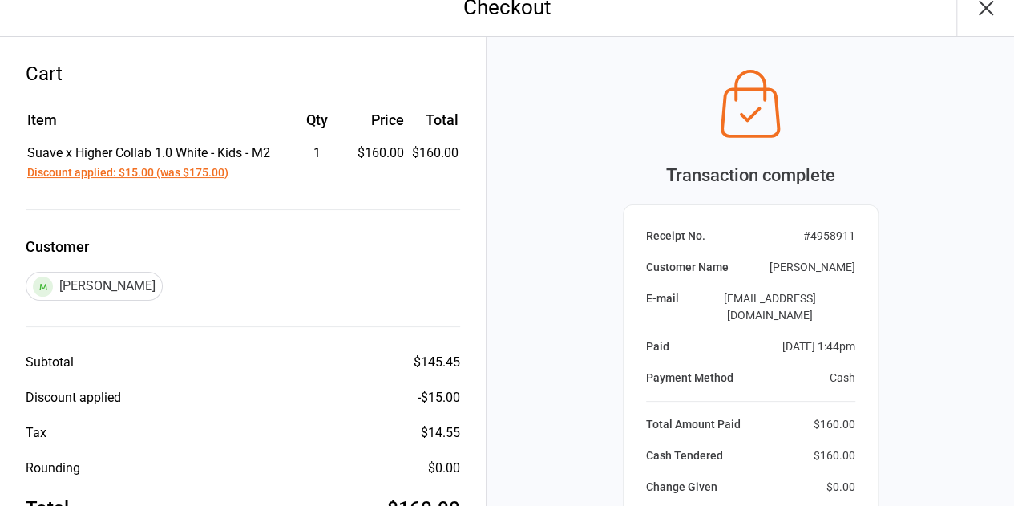
scroll to position [0, 0]
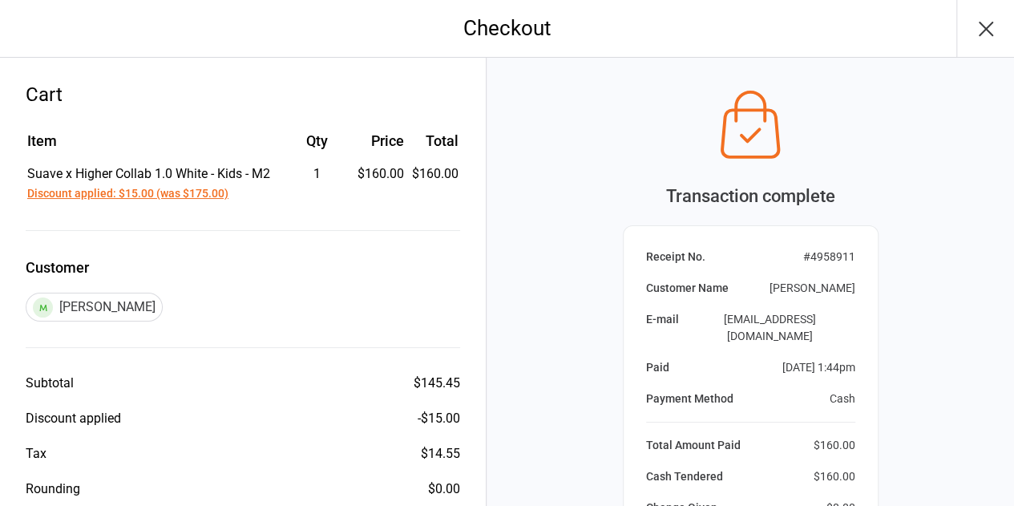
click at [989, 29] on icon "button" at bounding box center [986, 29] width 26 height 26
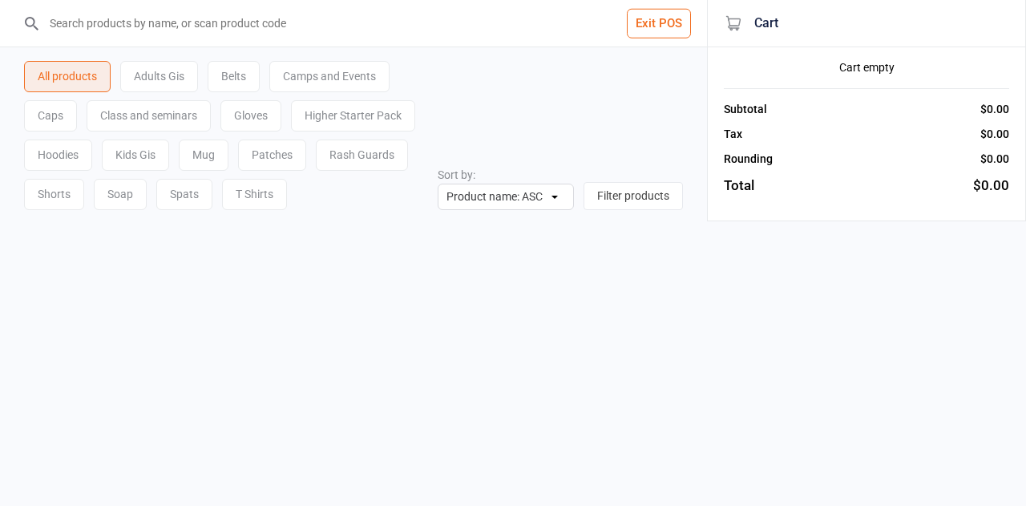
click at [672, 22] on button "Exit POS" at bounding box center [659, 24] width 64 height 30
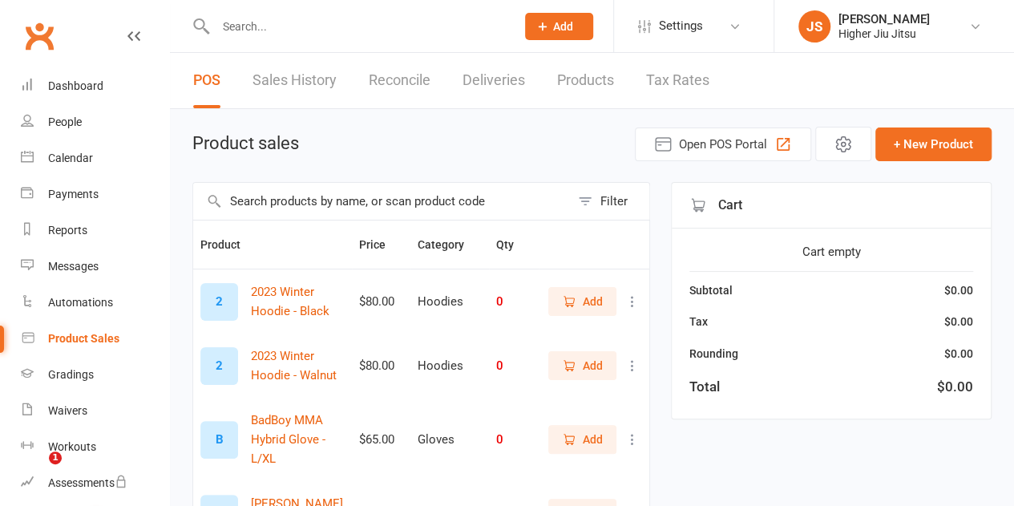
click at [374, 30] on input "text" at bounding box center [358, 26] width 294 height 22
type input "i"
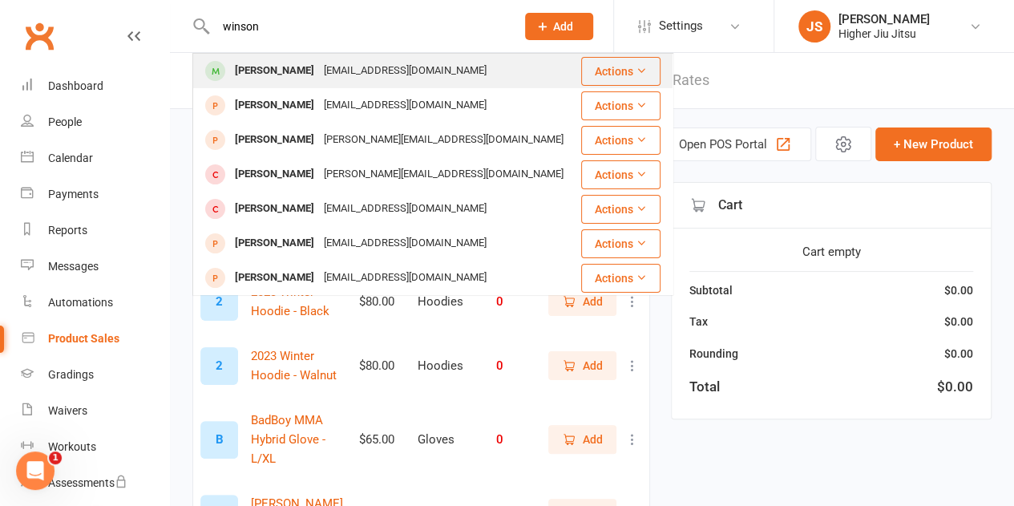
type input "winson"
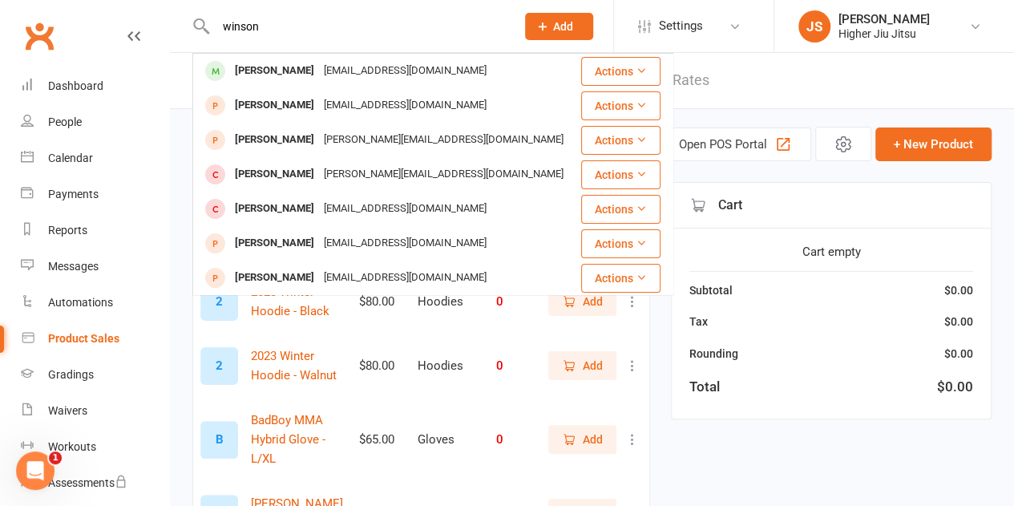
click at [350, 75] on div "[EMAIL_ADDRESS][DOMAIN_NAME]" at bounding box center [405, 70] width 172 height 23
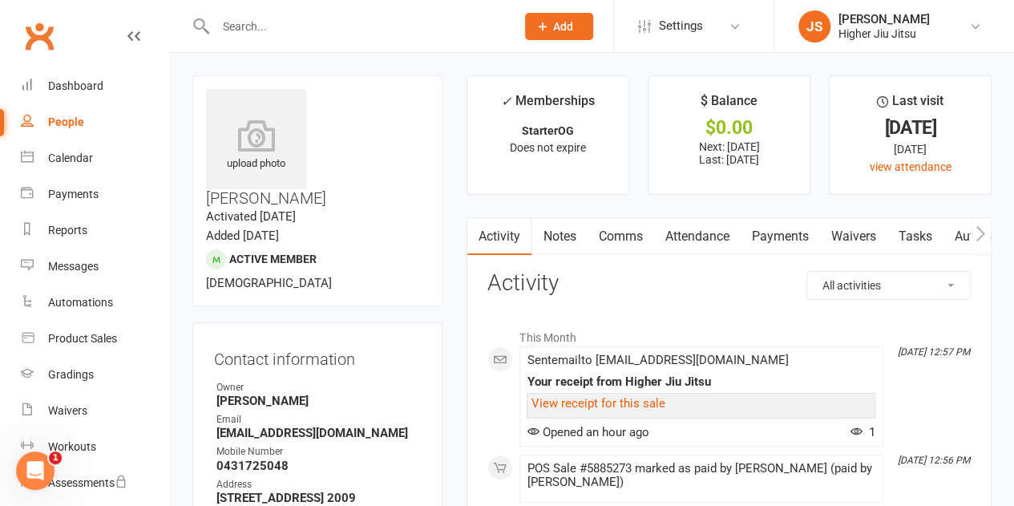
click at [775, 233] on link "Payments" at bounding box center [779, 236] width 79 height 37
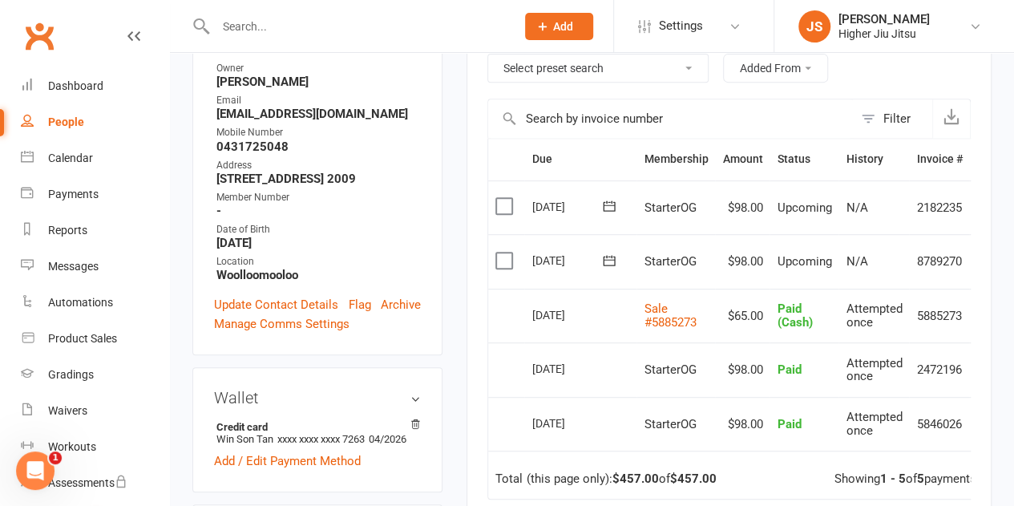
scroll to position [321, 0]
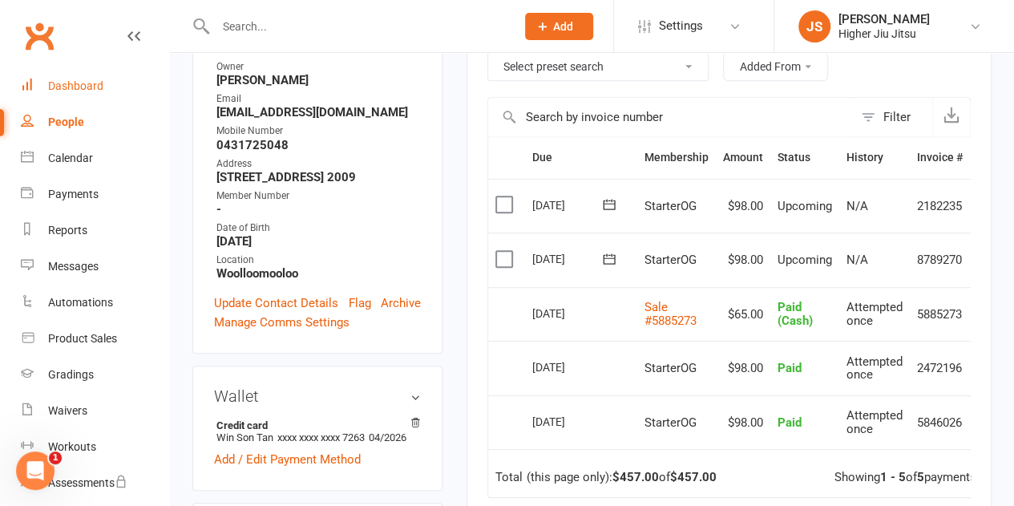
click at [87, 83] on div "Dashboard" at bounding box center [75, 85] width 55 height 13
